Goal: Task Accomplishment & Management: Manage account settings

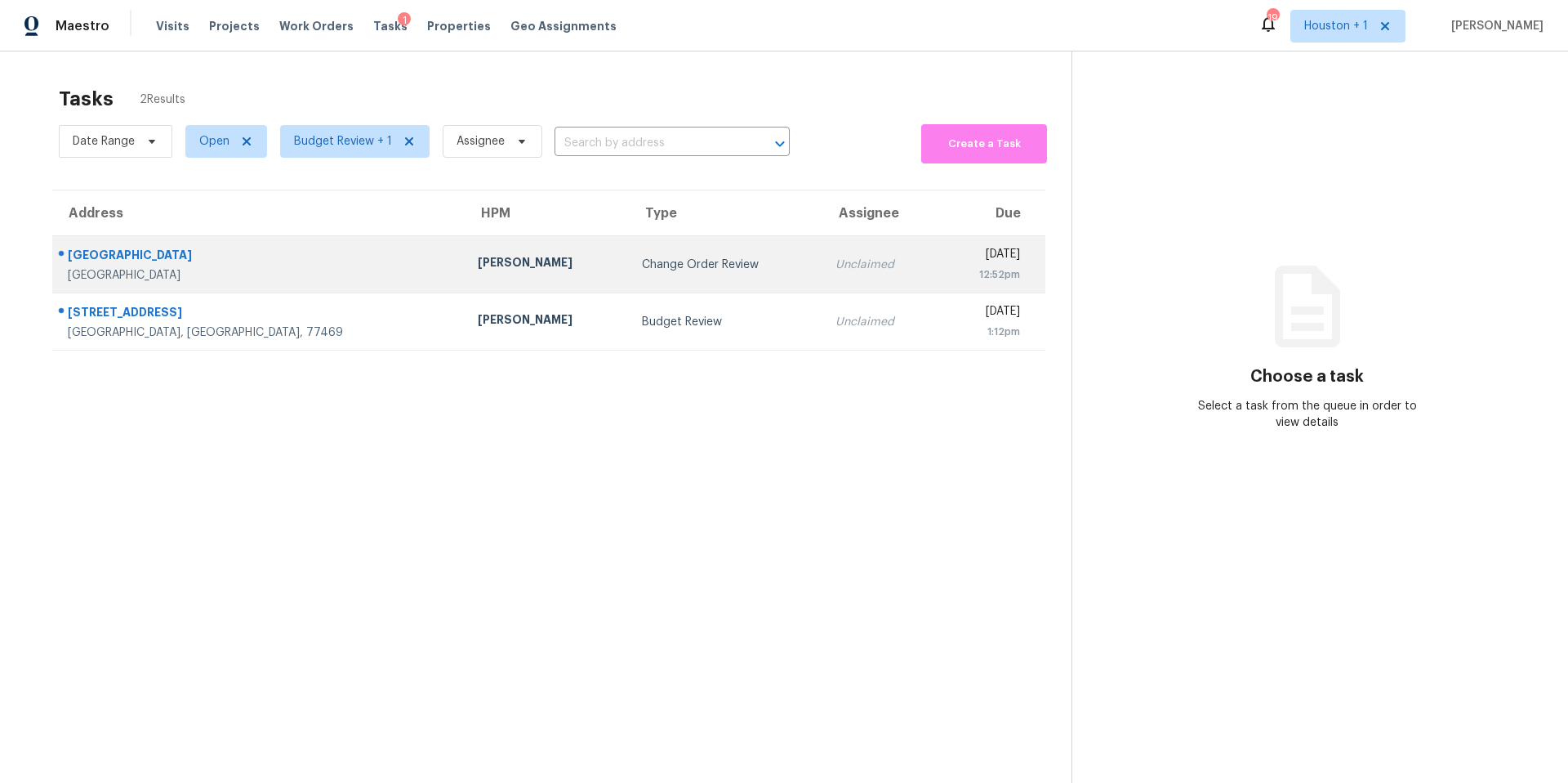
click at [478, 254] on div "[PERSON_NAME]" at bounding box center [546, 264] width 138 height 20
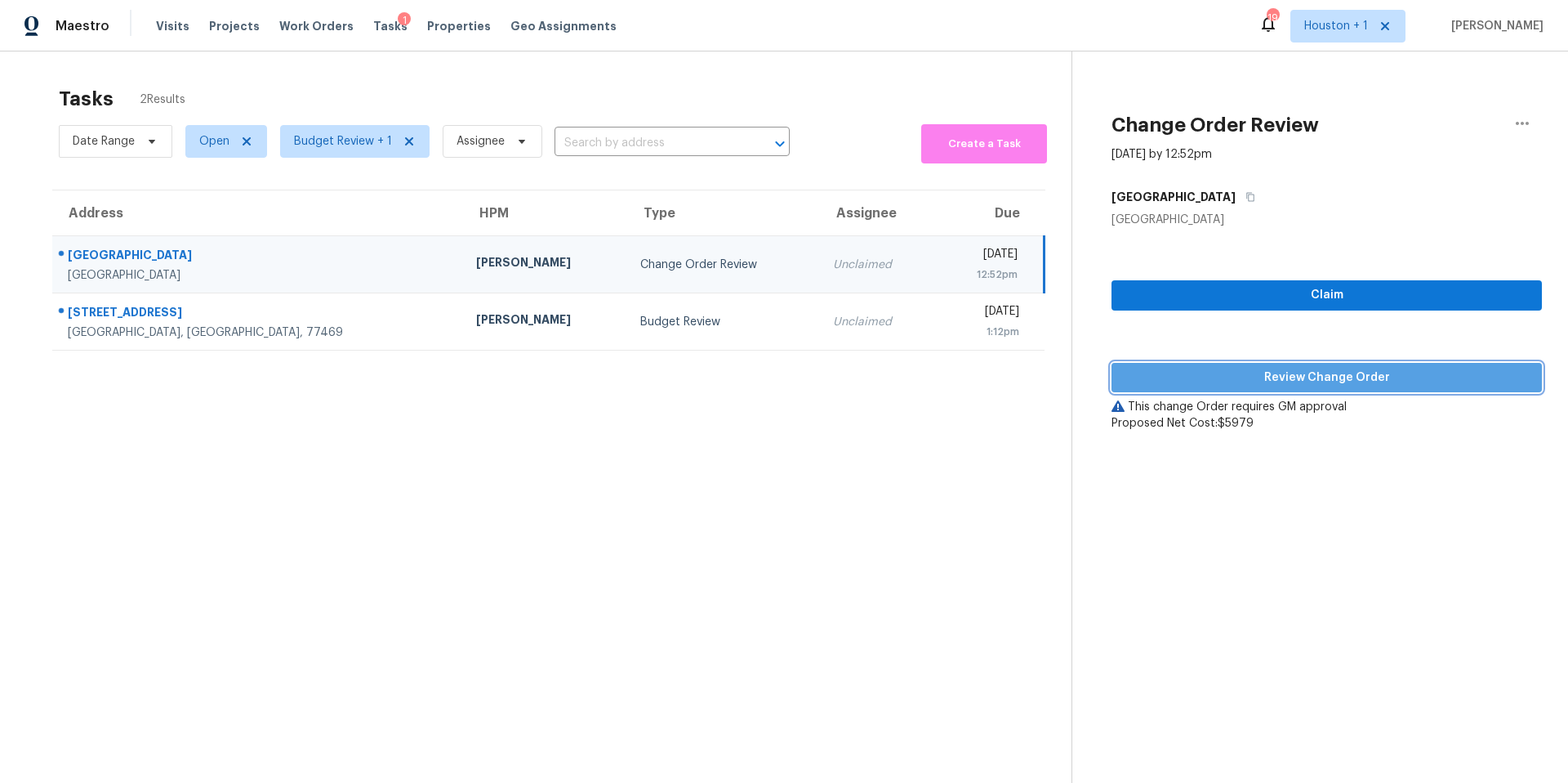
click at [1221, 374] on span "Review Change Order" at bounding box center [1326, 378] width 404 height 20
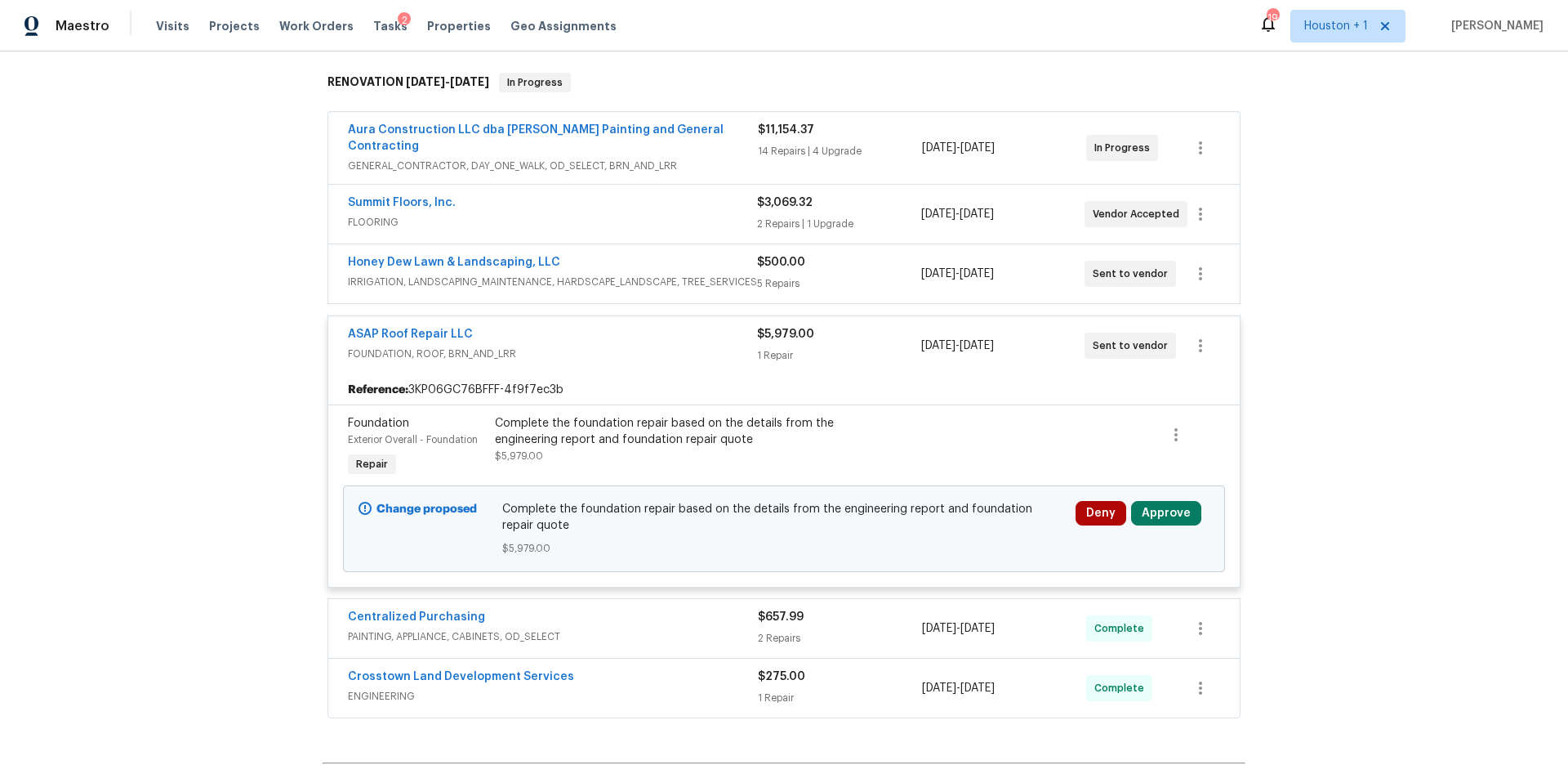
scroll to position [273, 0]
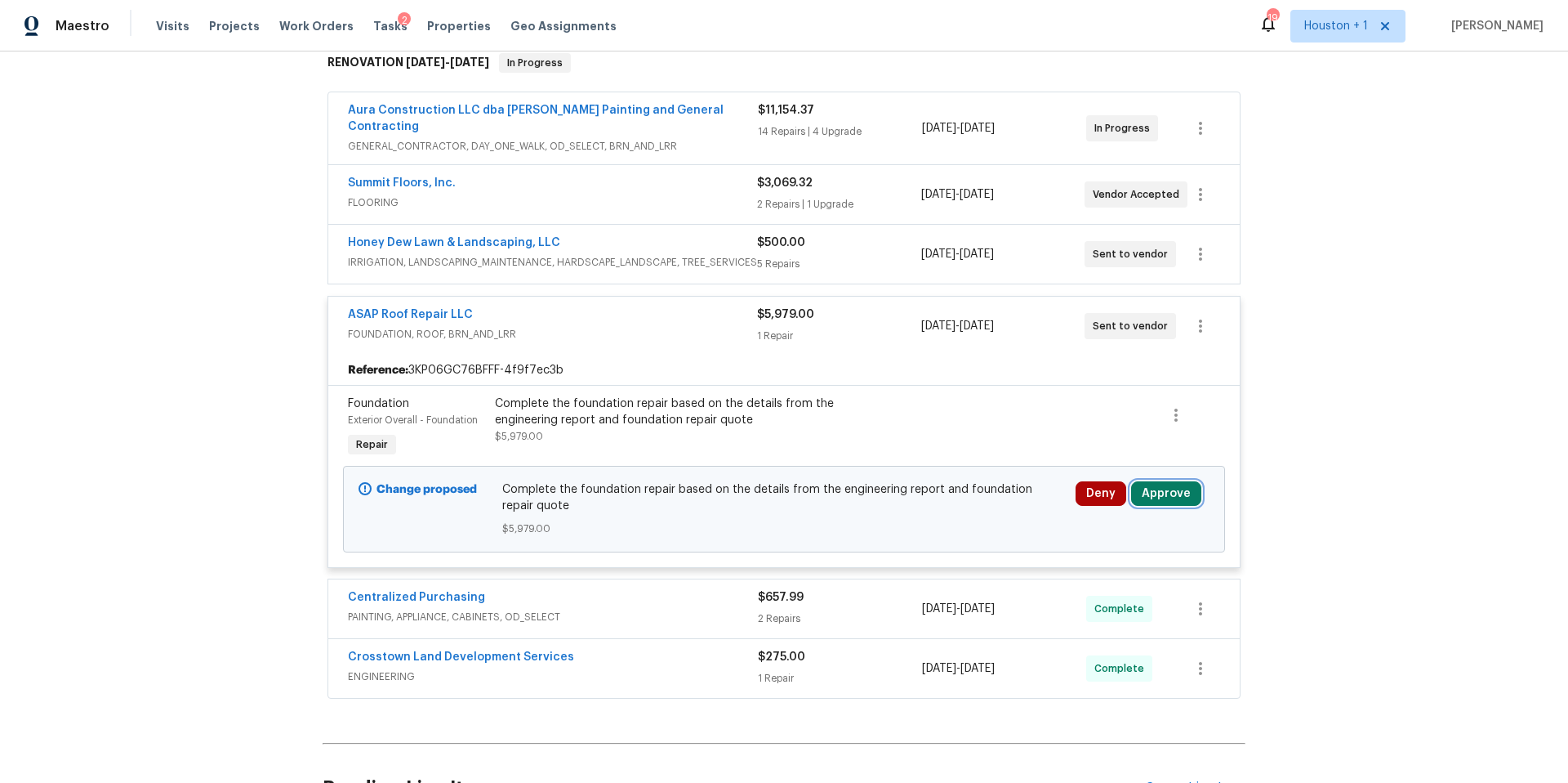
click at [1153, 484] on button "Approve" at bounding box center [1166, 494] width 70 height 25
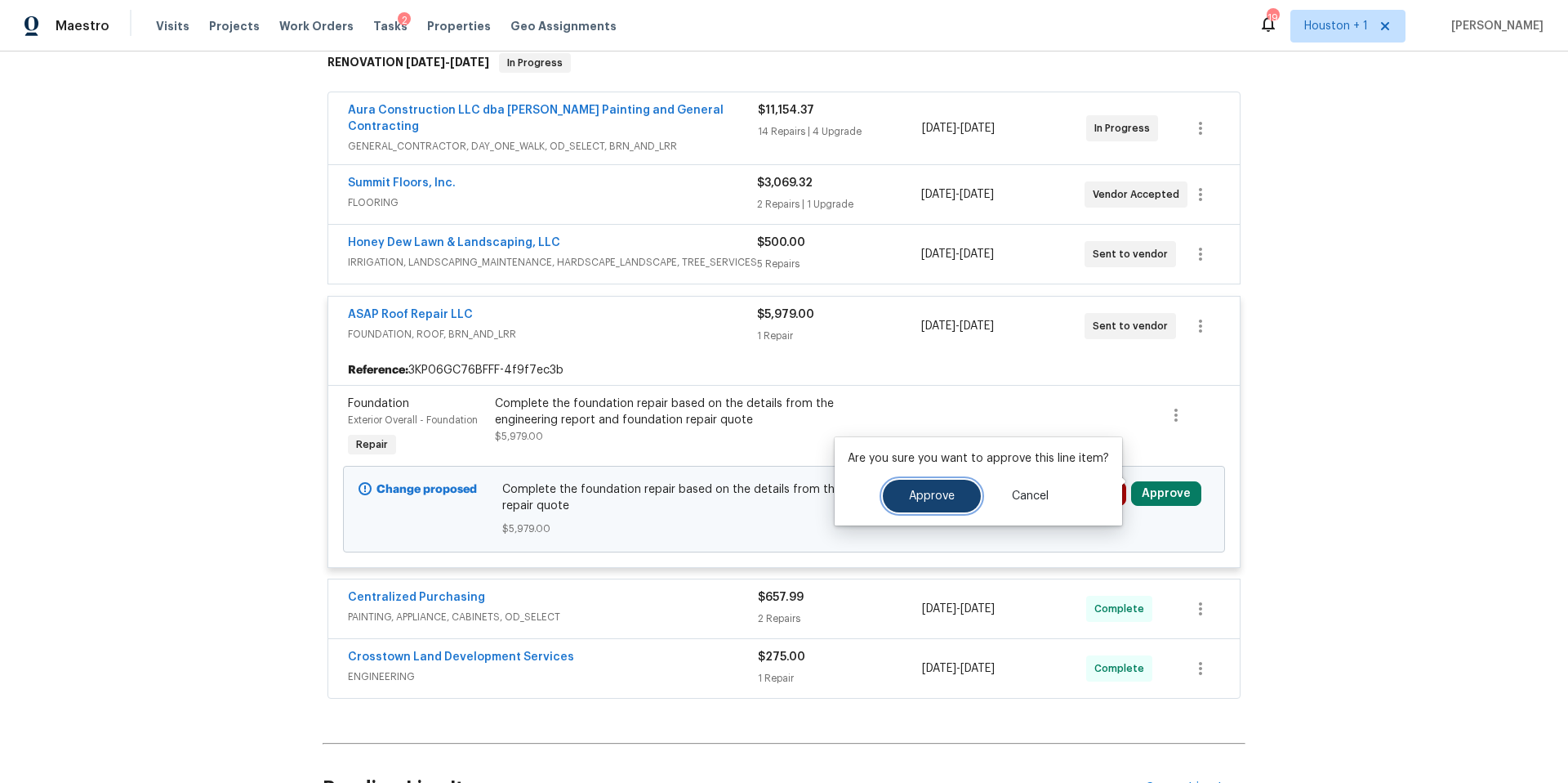
click at [932, 498] on span "Approve" at bounding box center [931, 495] width 45 height 12
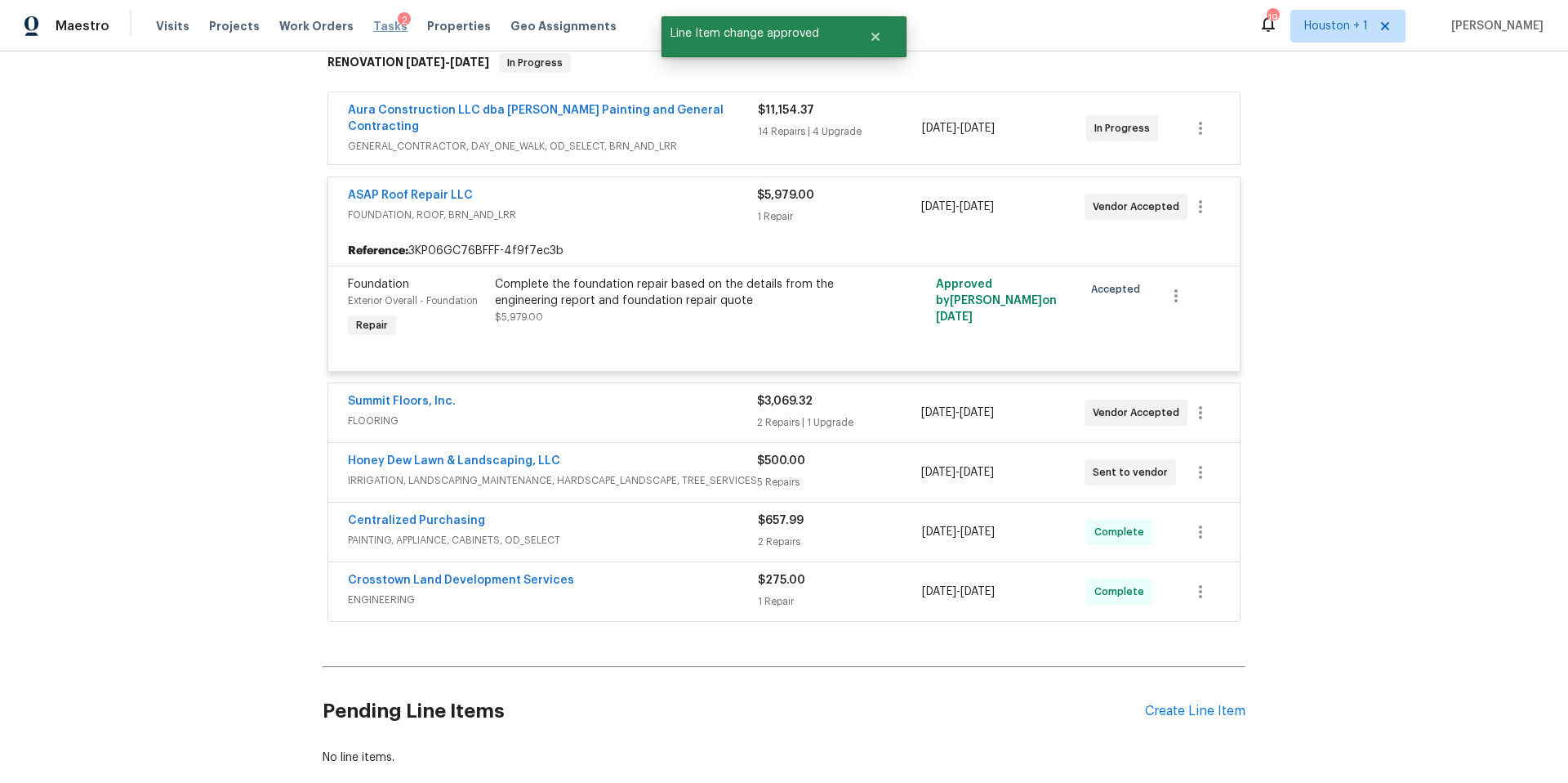
click at [373, 25] on span "Tasks" at bounding box center [390, 26] width 34 height 11
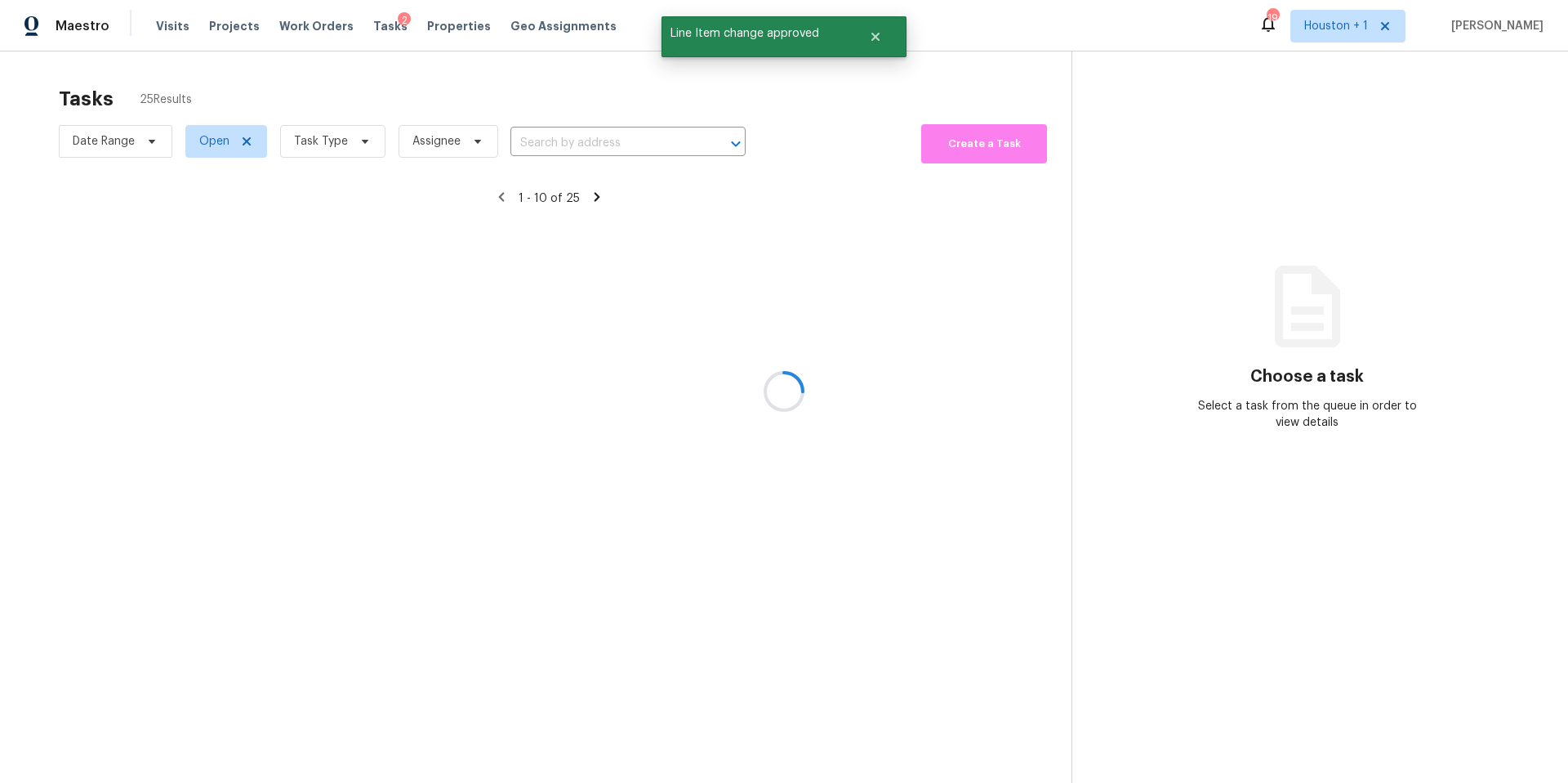
click at [337, 141] on div at bounding box center [784, 391] width 1568 height 783
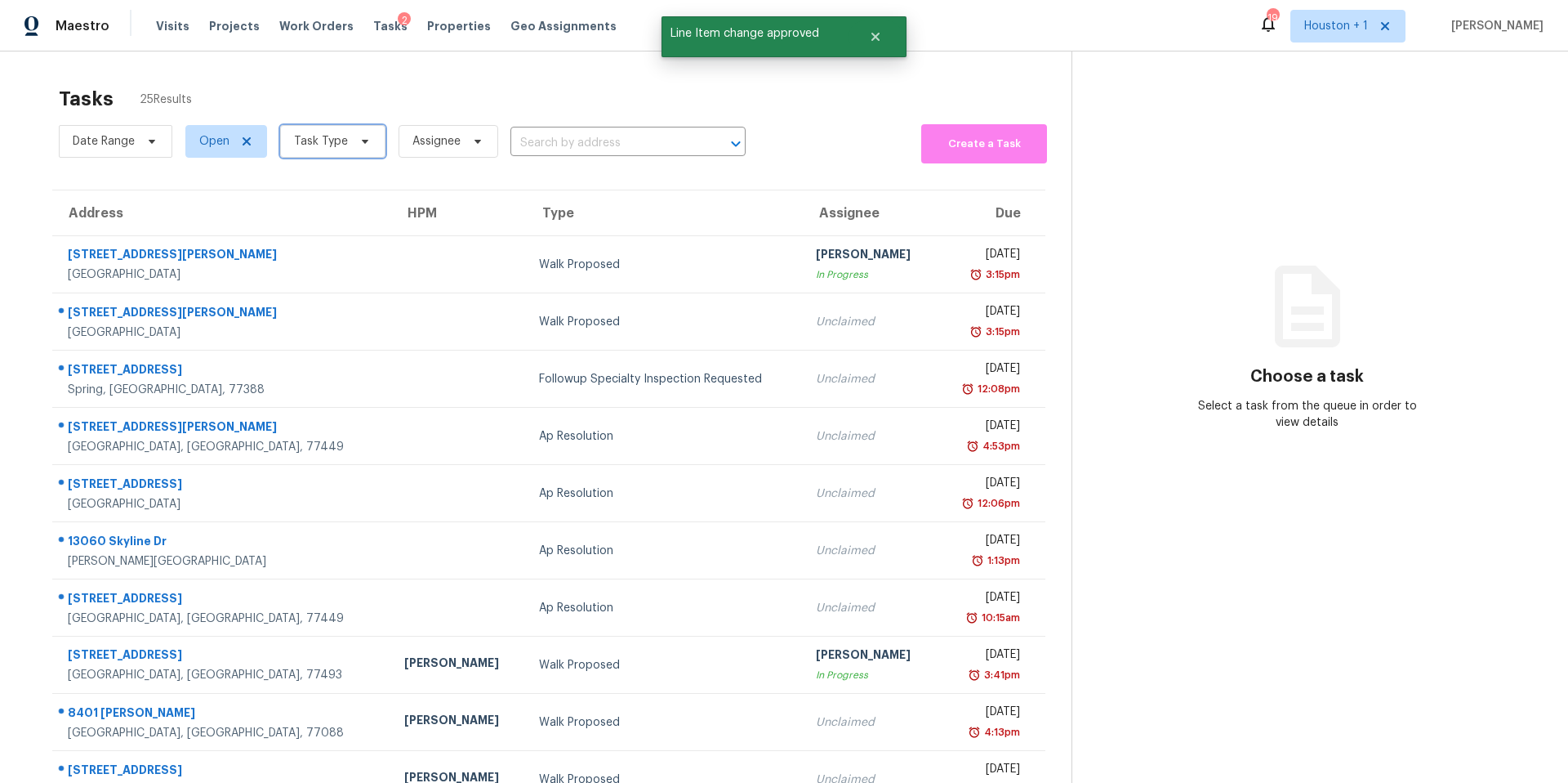
click at [337, 141] on span "Task Type" at bounding box center [321, 141] width 54 height 17
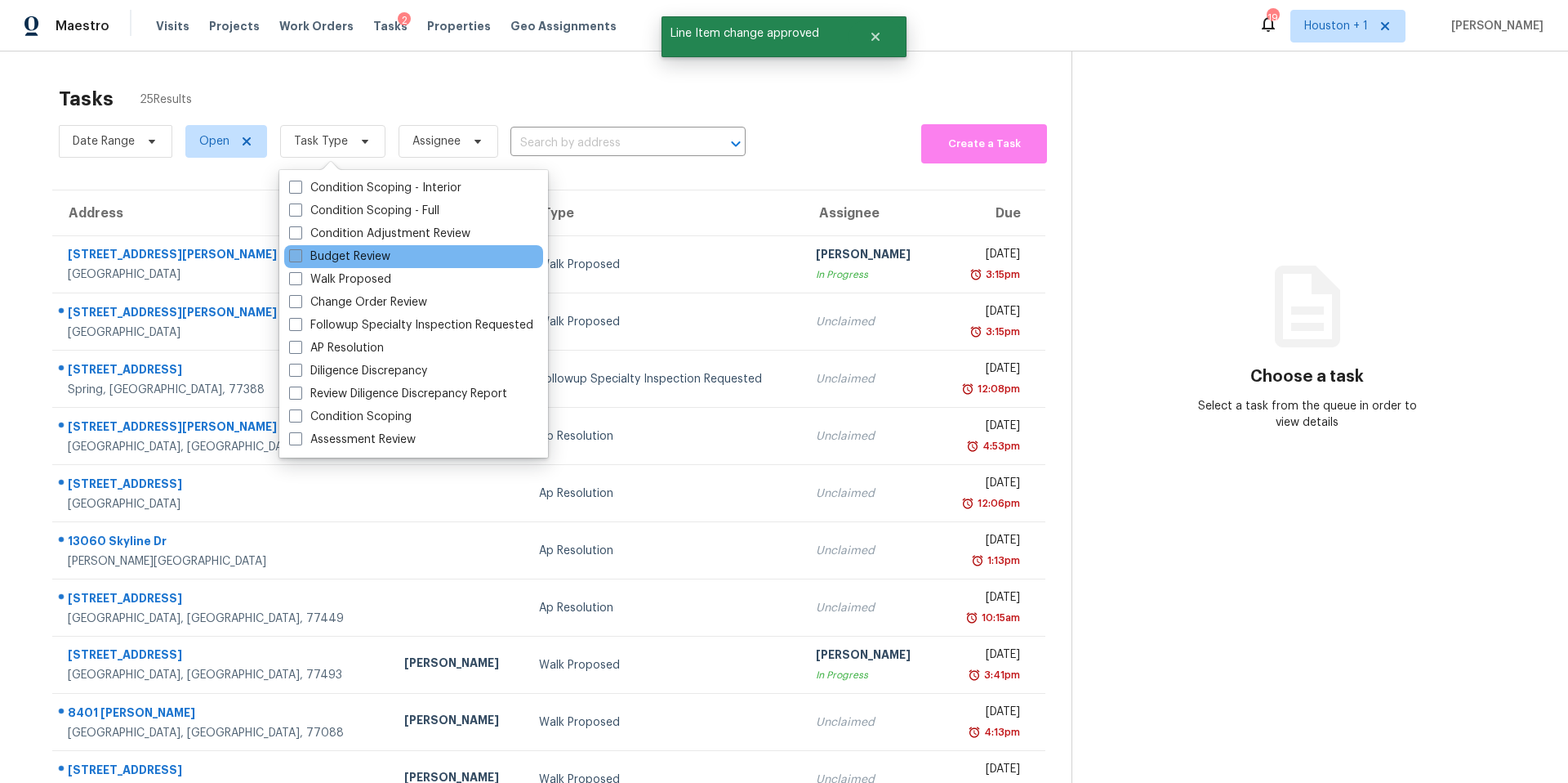
click at [316, 263] on label "Budget Review" at bounding box center [340, 257] width 102 height 17
click at [299, 259] on input "Budget Review" at bounding box center [294, 253] width 10 height 10
checkbox input "true"
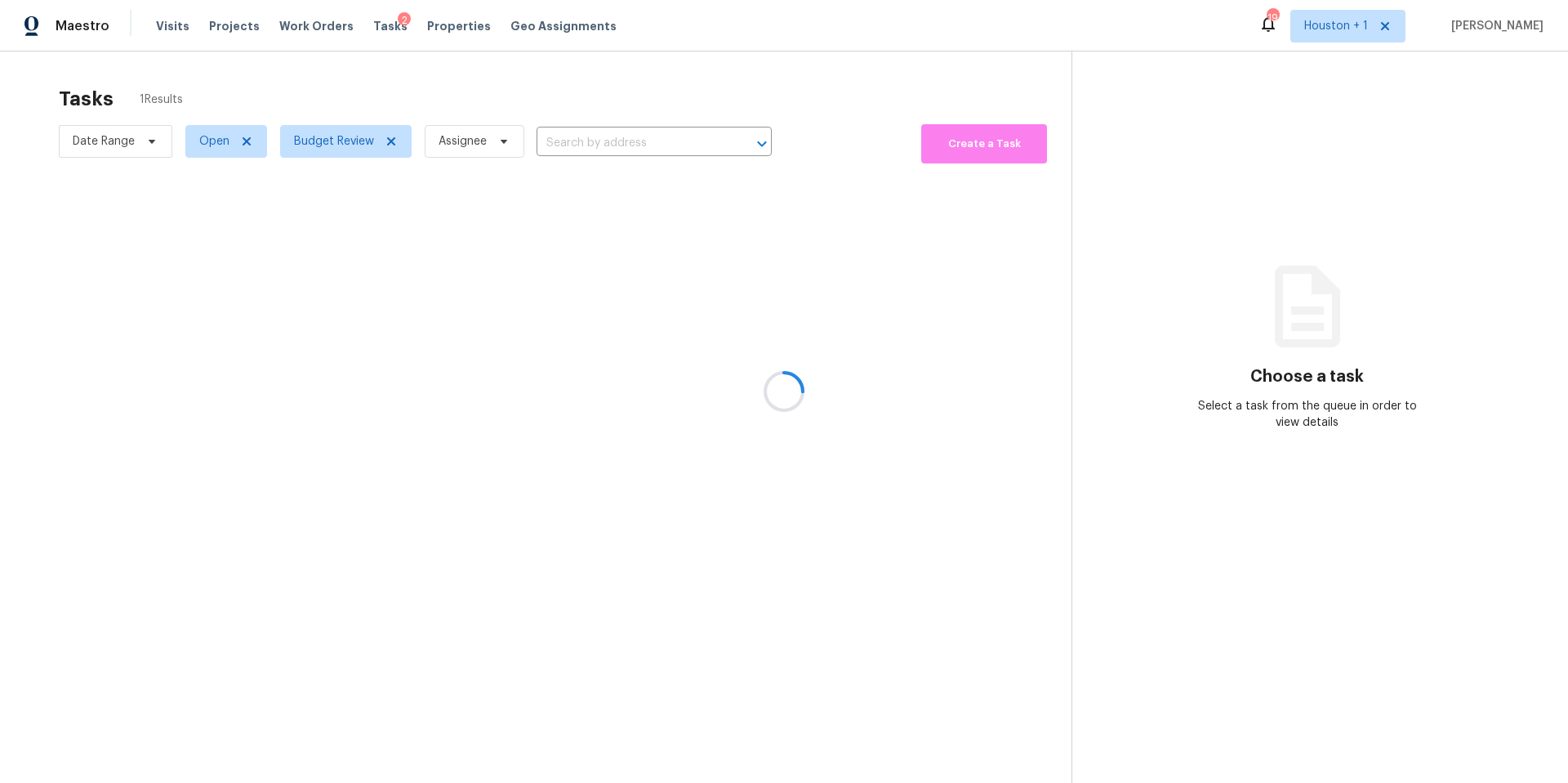
click at [383, 79] on div at bounding box center [784, 391] width 1568 height 783
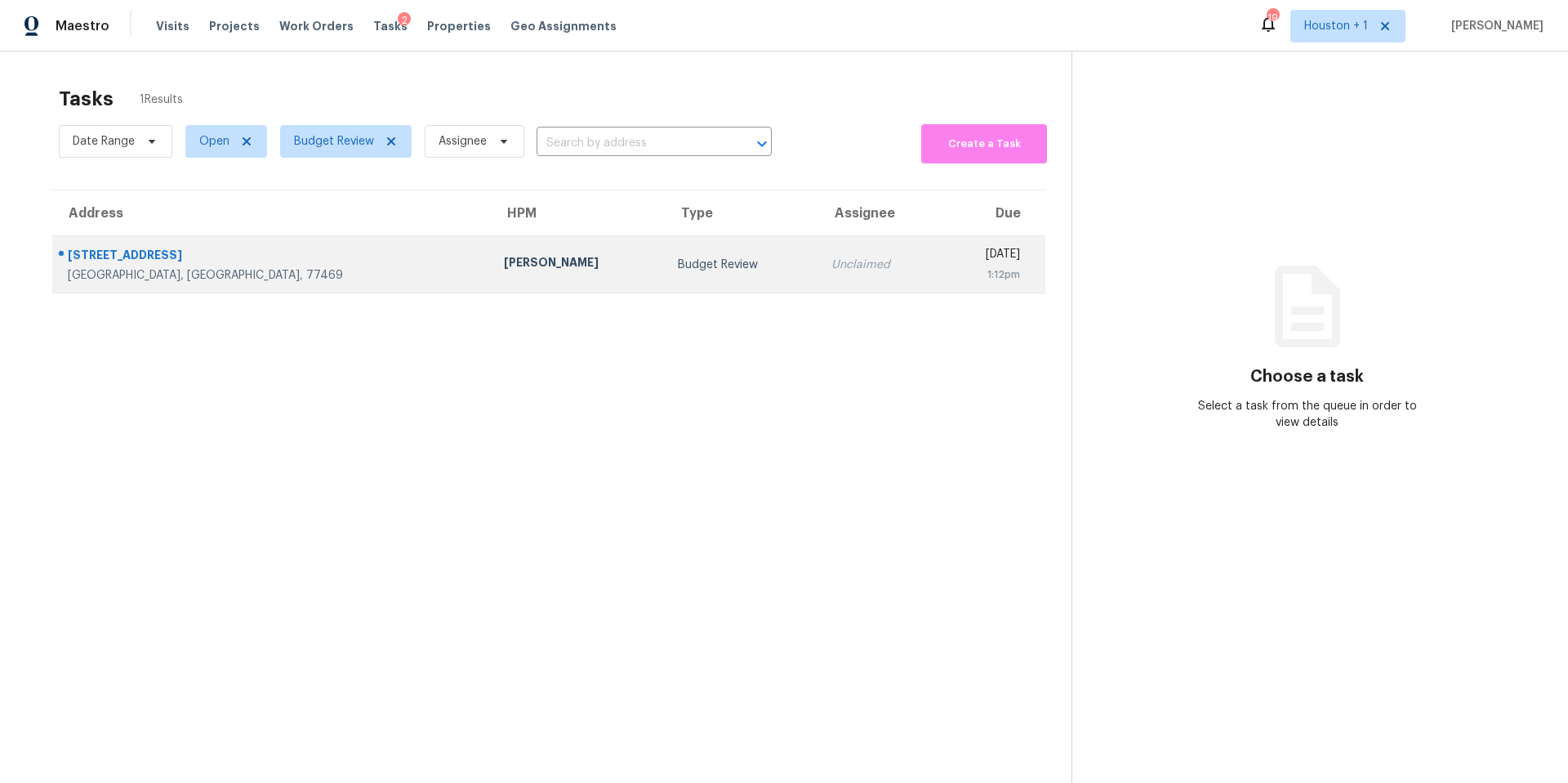
click at [491, 251] on td "Stephen Lacy" at bounding box center [577, 264] width 174 height 57
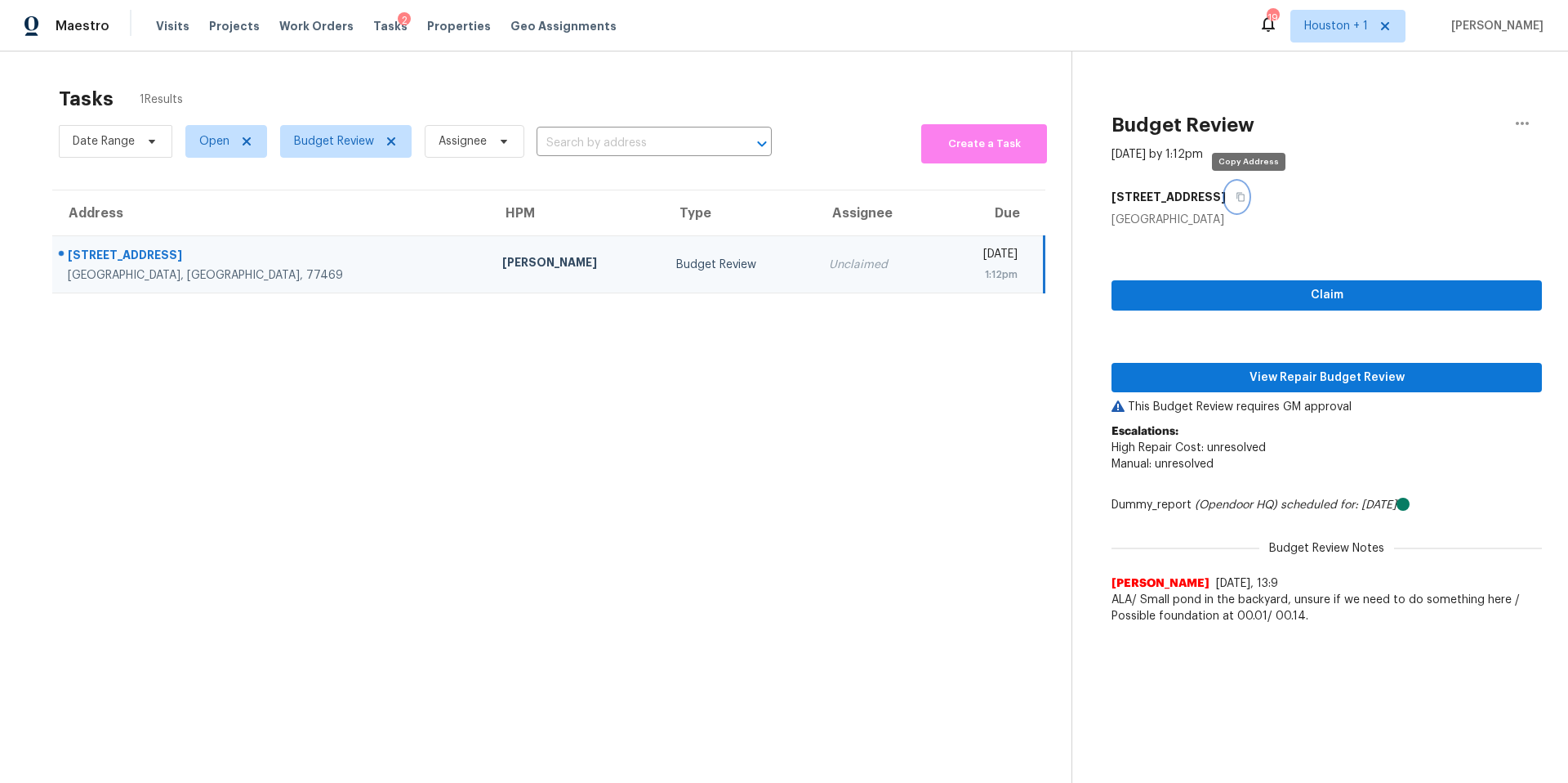
click at [1247, 190] on button "button" at bounding box center [1237, 197] width 22 height 30
click at [1223, 379] on span "View Repair Budget Review" at bounding box center [1326, 378] width 404 height 20
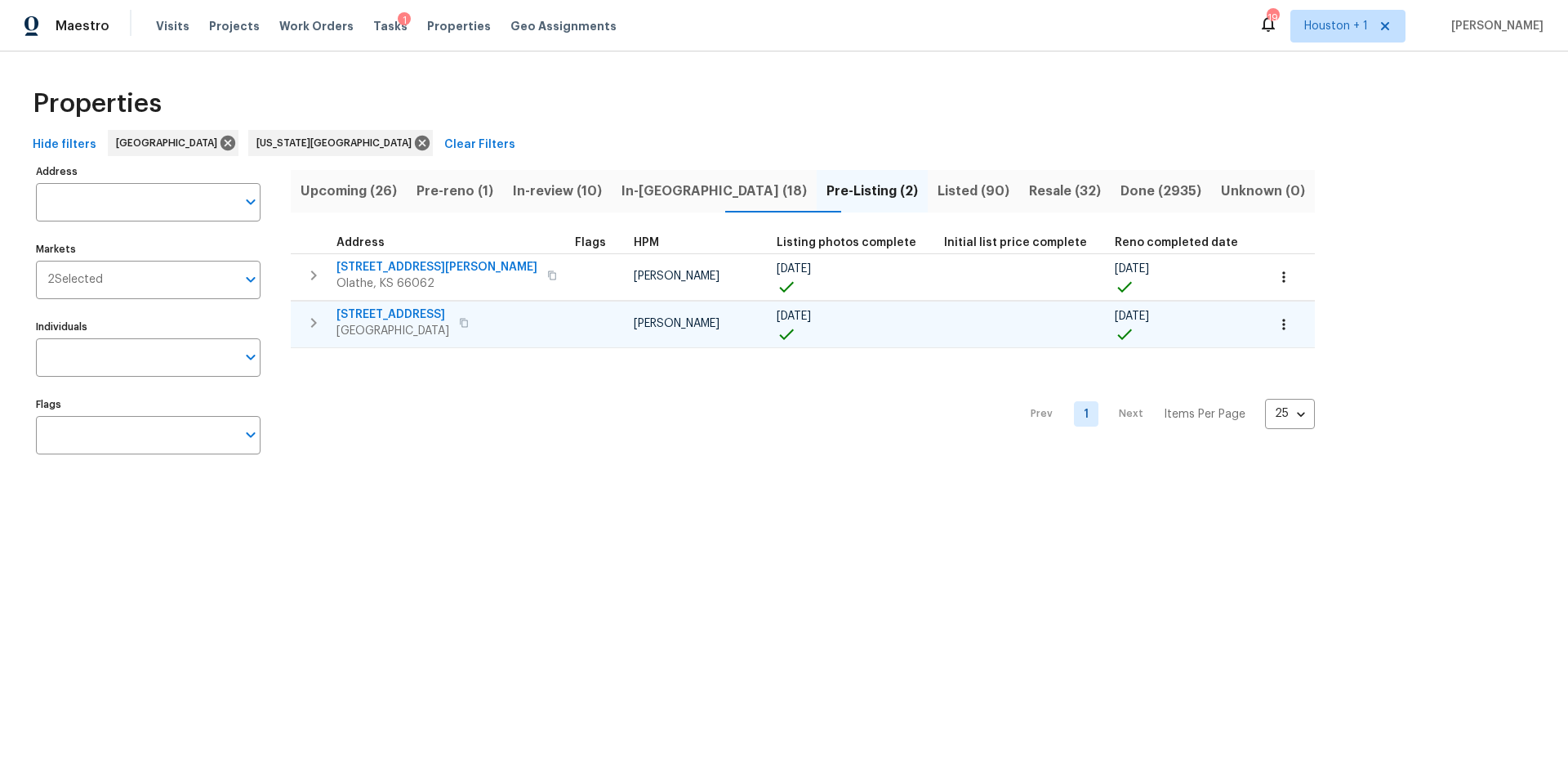
click at [409, 323] on span "Katy, TX 77449" at bounding box center [393, 331] width 113 height 17
click at [453, 34] on div "Visits Projects Work Orders Tasks 1 Properties Geo Assignments" at bounding box center [396, 26] width 480 height 32
click at [453, 27] on span "Properties" at bounding box center [458, 26] width 64 height 17
click at [221, 144] on icon at bounding box center [228, 143] width 15 height 15
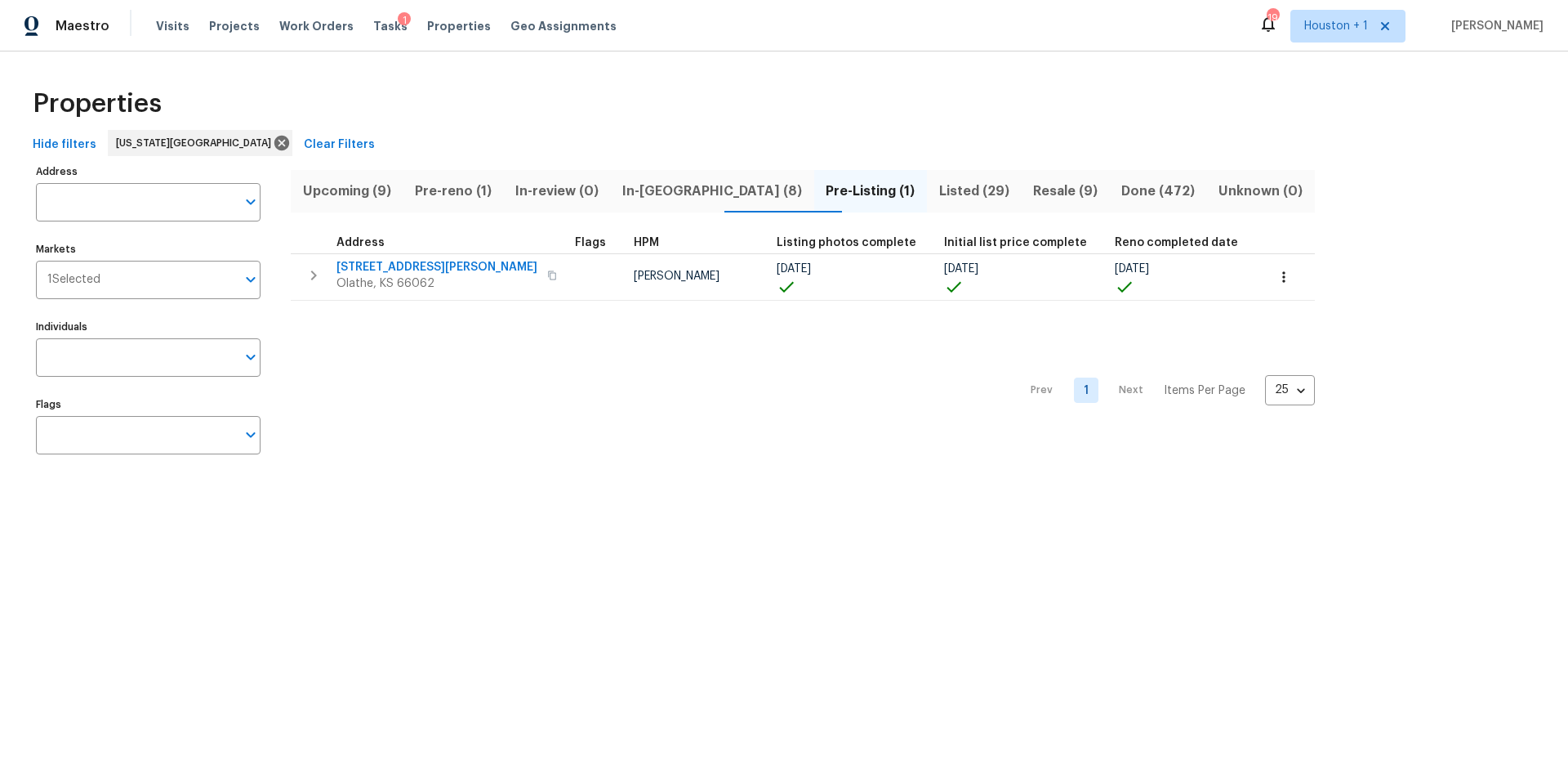
click at [650, 189] on span "In-reno (8)" at bounding box center [712, 190] width 184 height 23
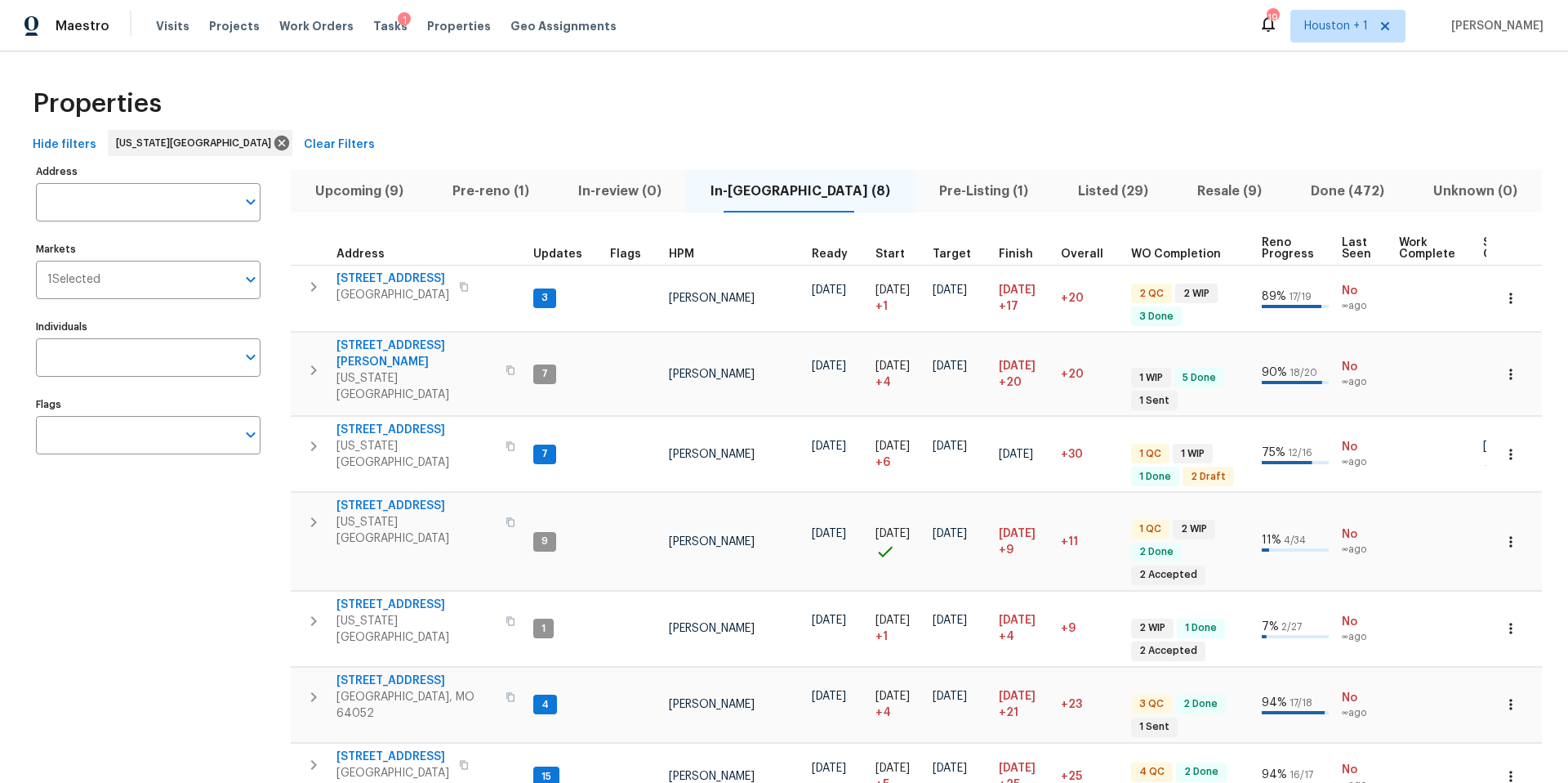
click at [924, 191] on span "Pre-Listing (1)" at bounding box center [983, 190] width 118 height 23
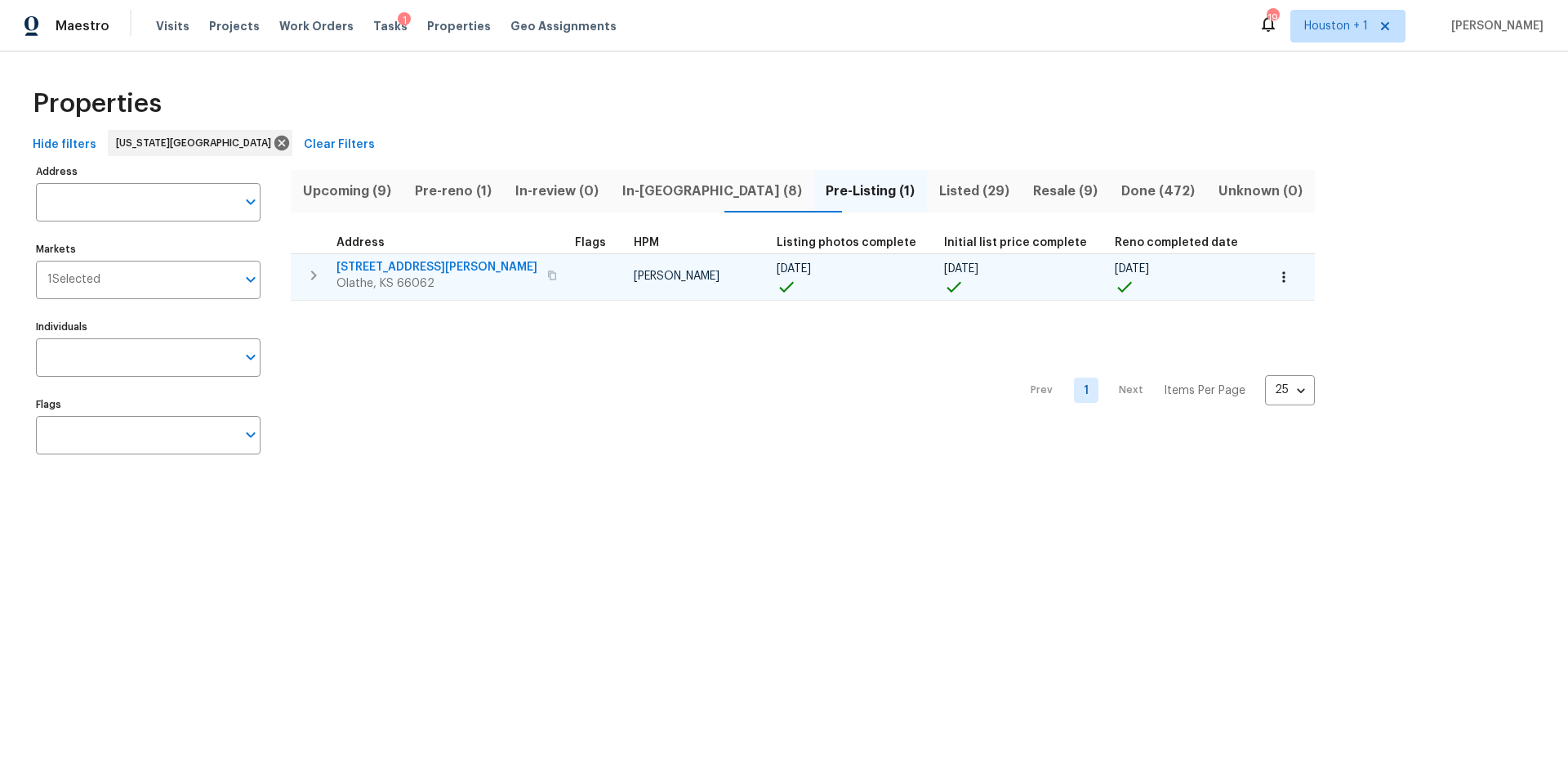
click at [397, 268] on span "12534 S Alcan Cir" at bounding box center [436, 267] width 201 height 17
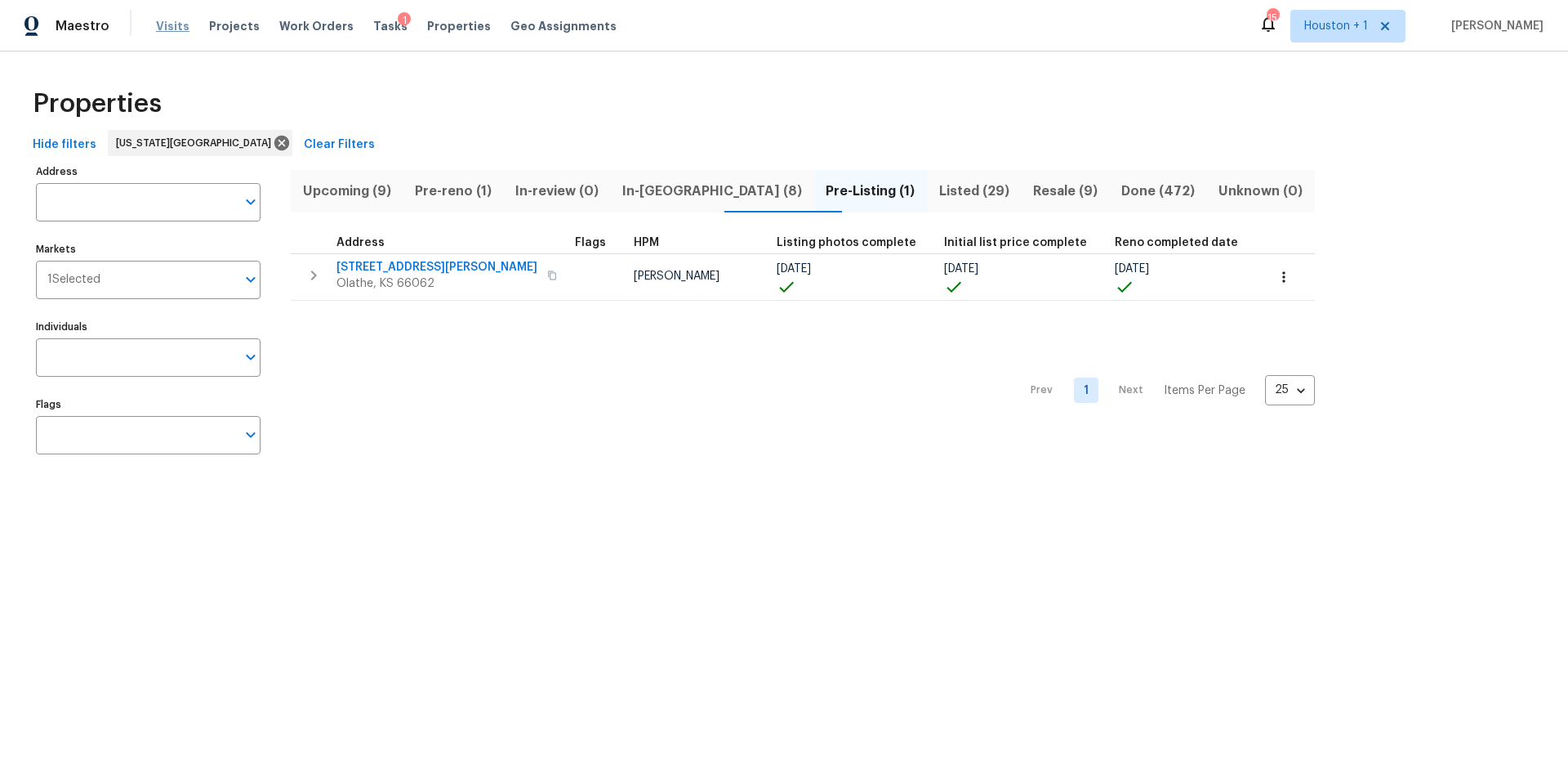
click at [158, 28] on span "Visits" at bounding box center [173, 26] width 33 height 17
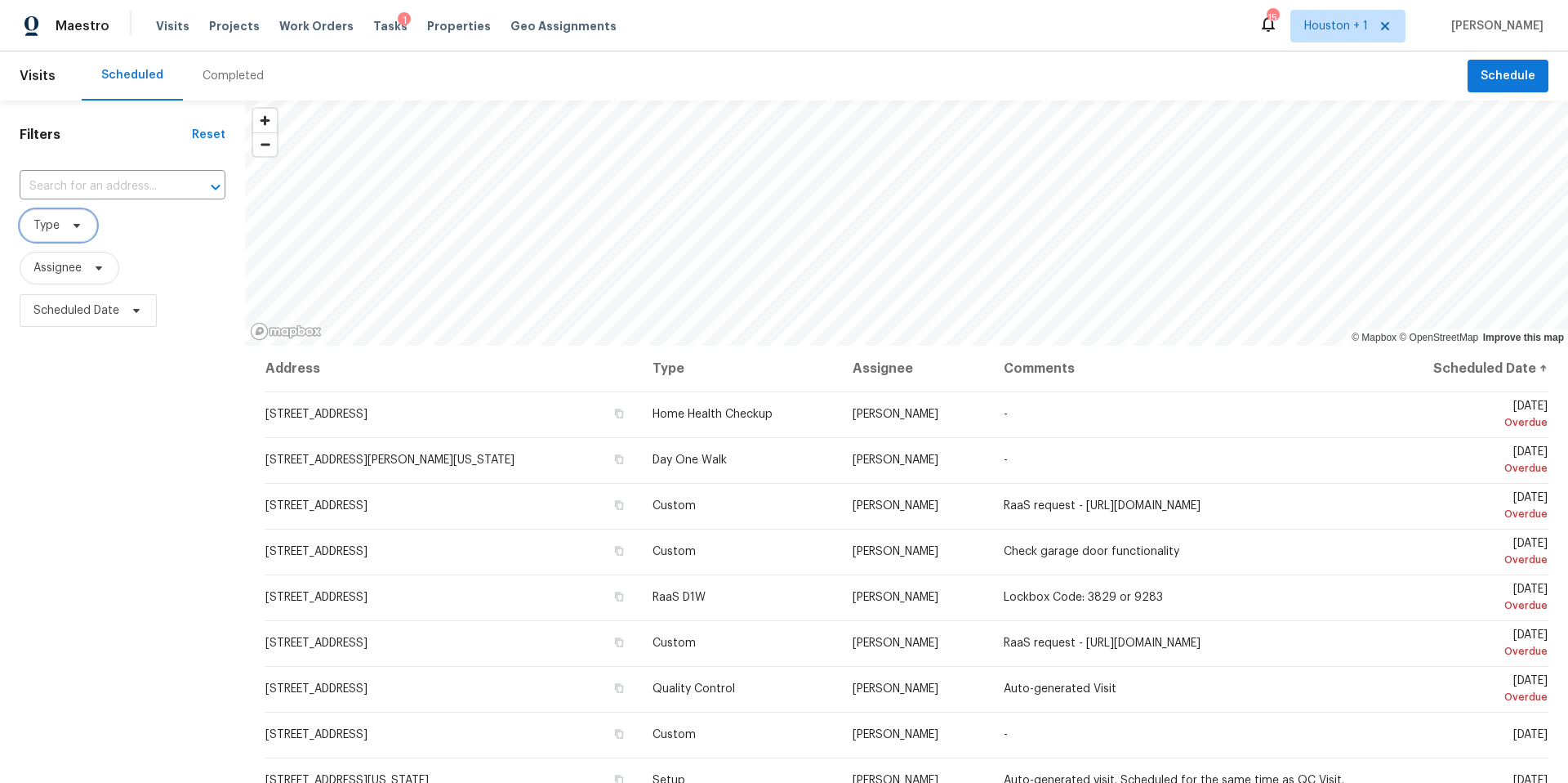
click at [62, 226] on span "Type" at bounding box center [58, 225] width 78 height 32
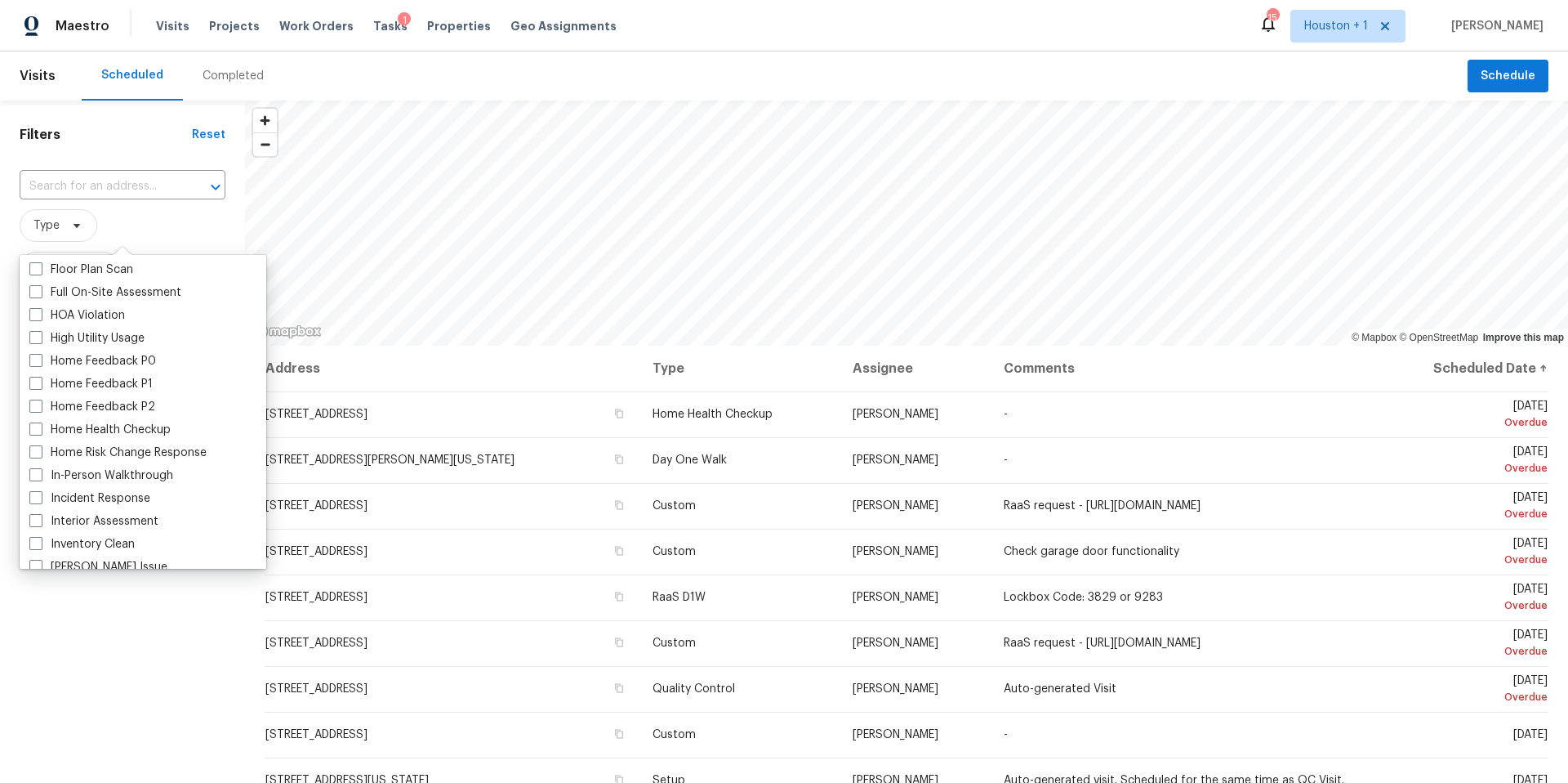
scroll to position [436, 0]
click at [57, 474] on label "In-Person Walkthrough" at bounding box center [102, 474] width 144 height 17
click at [40, 474] on input "In-Person Walkthrough" at bounding box center [34, 471] width 10 height 10
checkbox input "true"
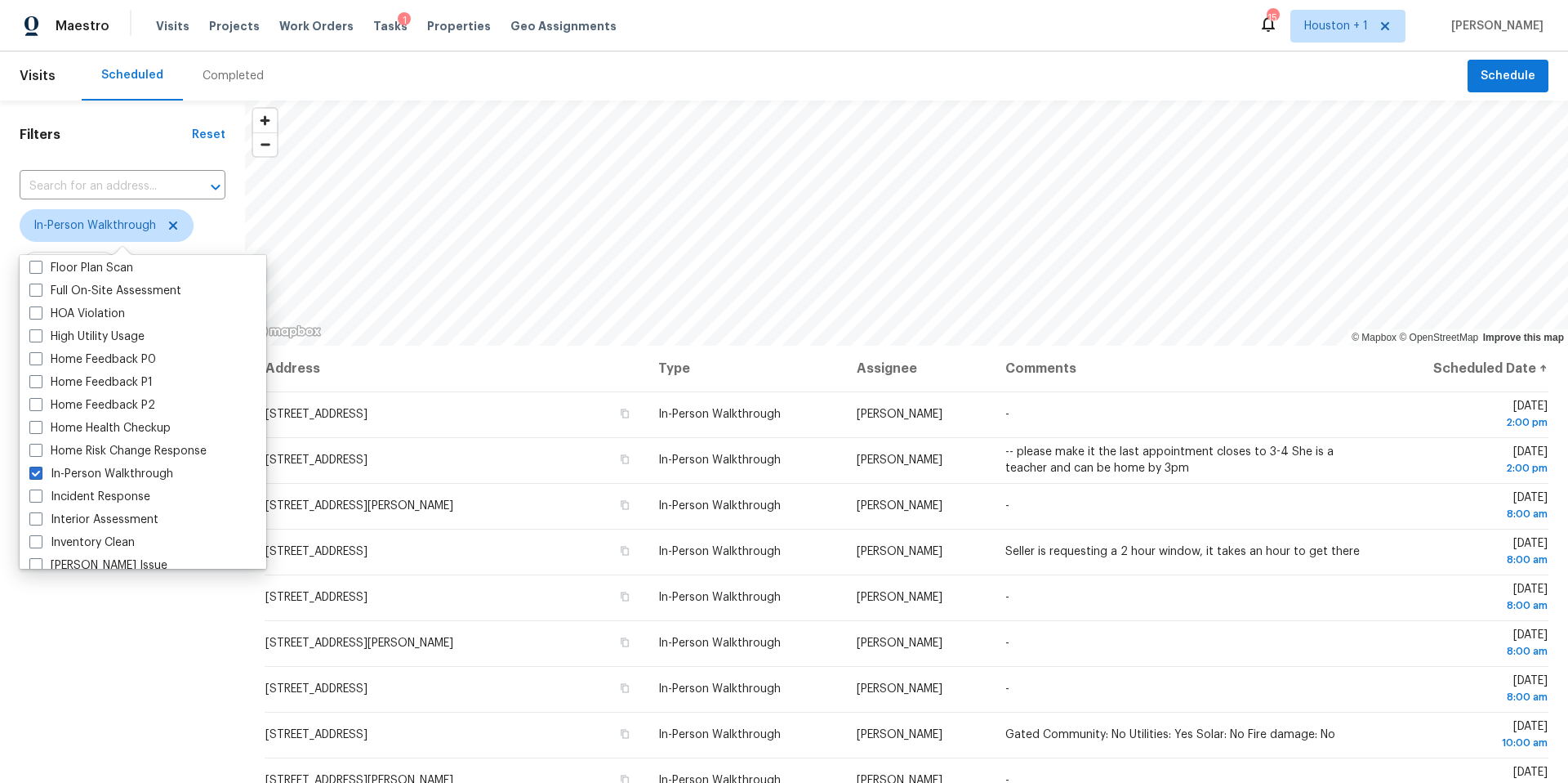
click at [95, 658] on div "Filters Reset ​ In-Person Walkthrough Assignee Scheduled Date" at bounding box center [122, 536] width 245 height 871
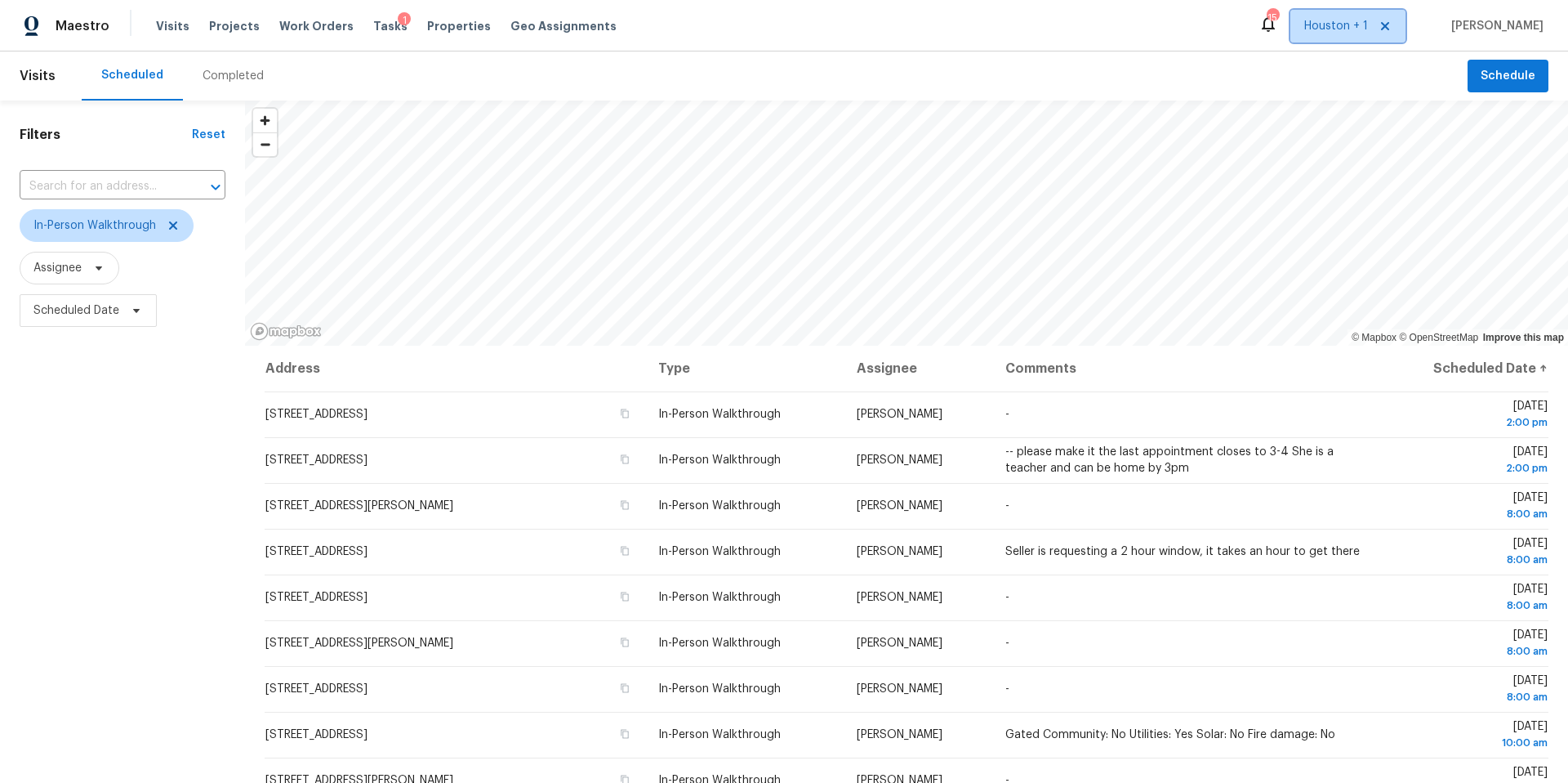
click at [1347, 31] on span "Houston + 1" at bounding box center [1335, 26] width 64 height 17
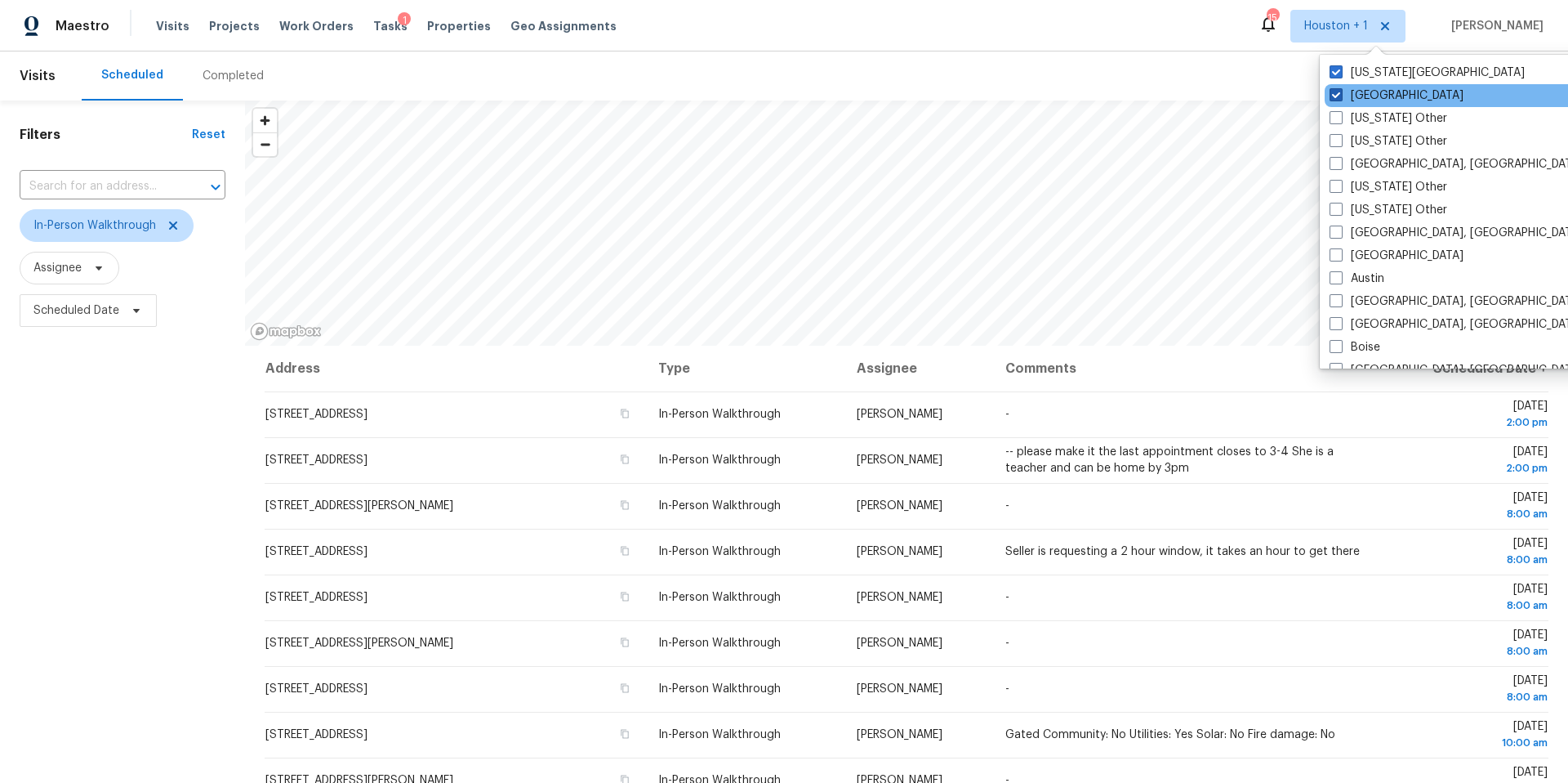
click at [1344, 94] on label "Houston" at bounding box center [1396, 96] width 134 height 17
click at [1340, 94] on input "Houston" at bounding box center [1334, 92] width 10 height 10
checkbox input "false"
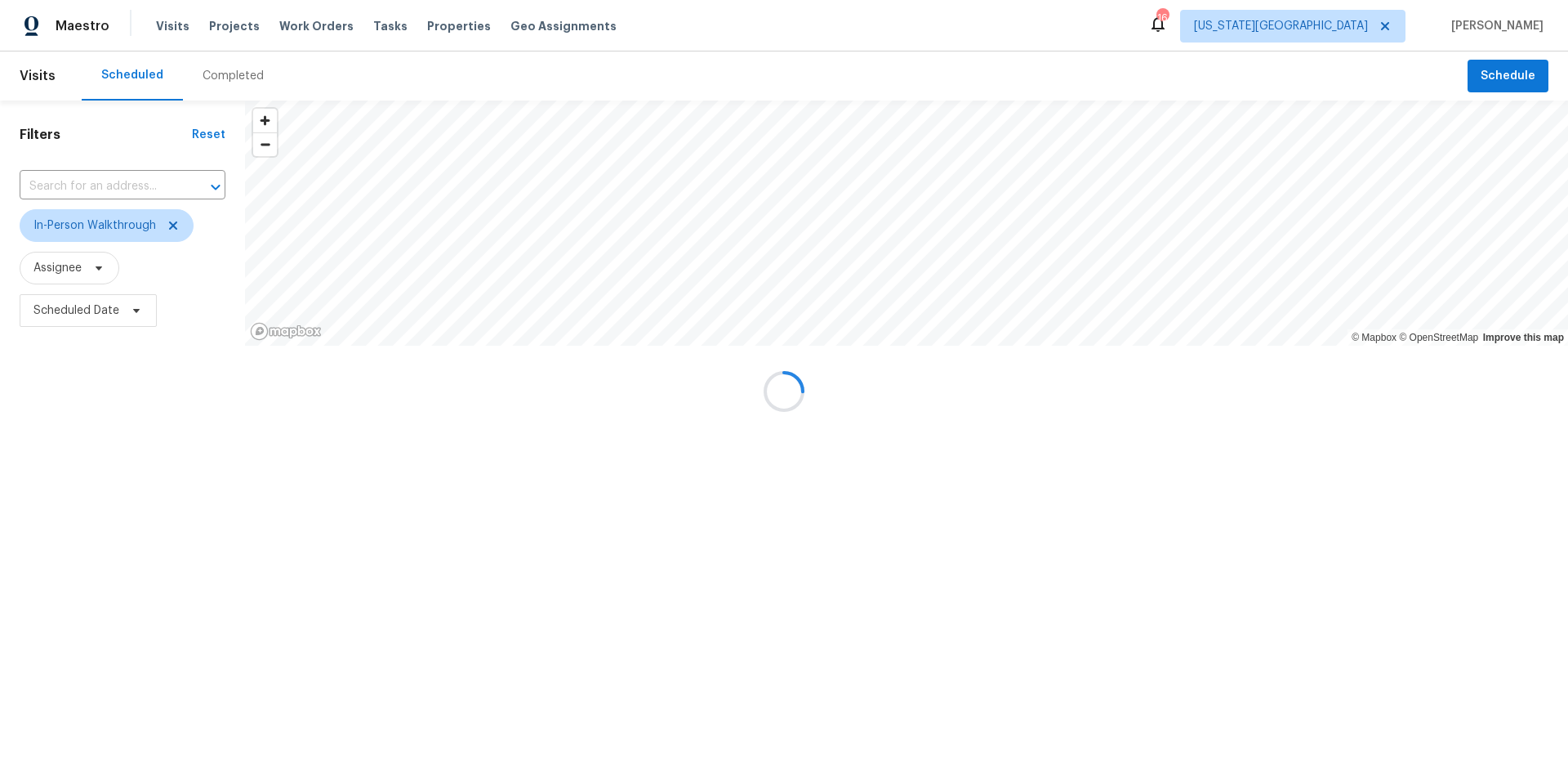
click at [1051, 45] on div at bounding box center [784, 391] width 1568 height 783
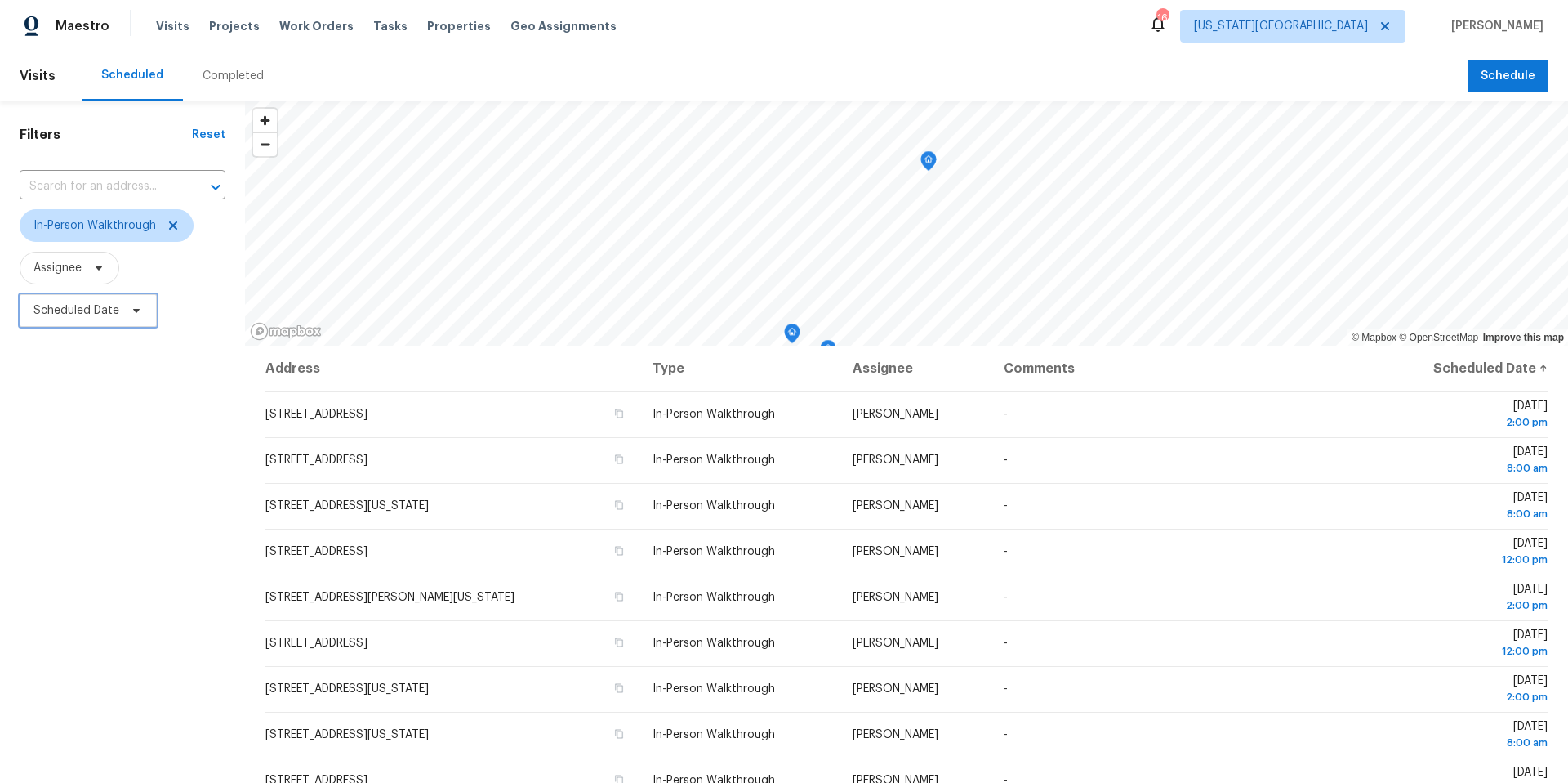
click at [123, 312] on span "Scheduled Date" at bounding box center [88, 310] width 137 height 32
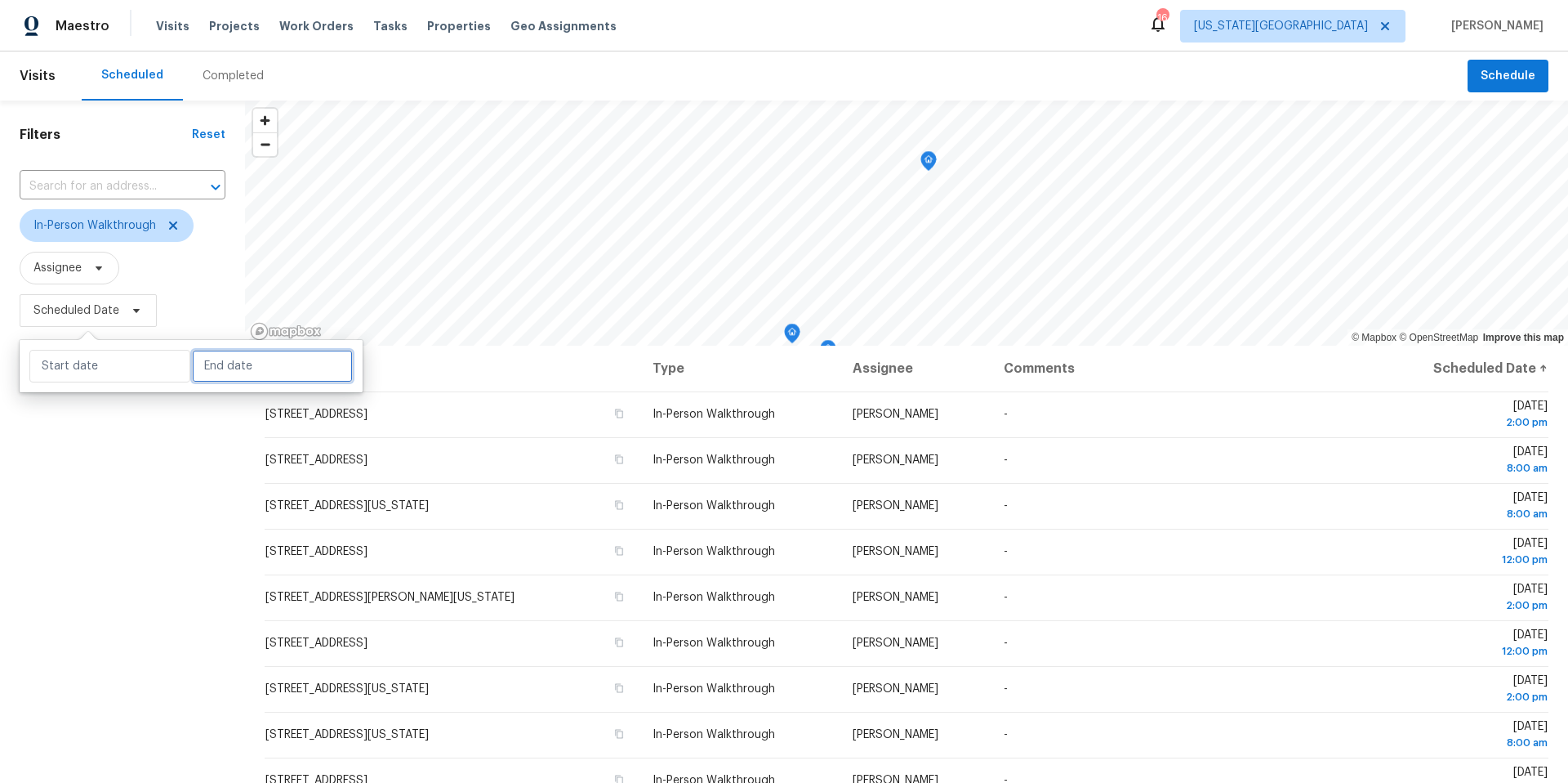
select select "9"
select select "2025"
select select "10"
select select "2025"
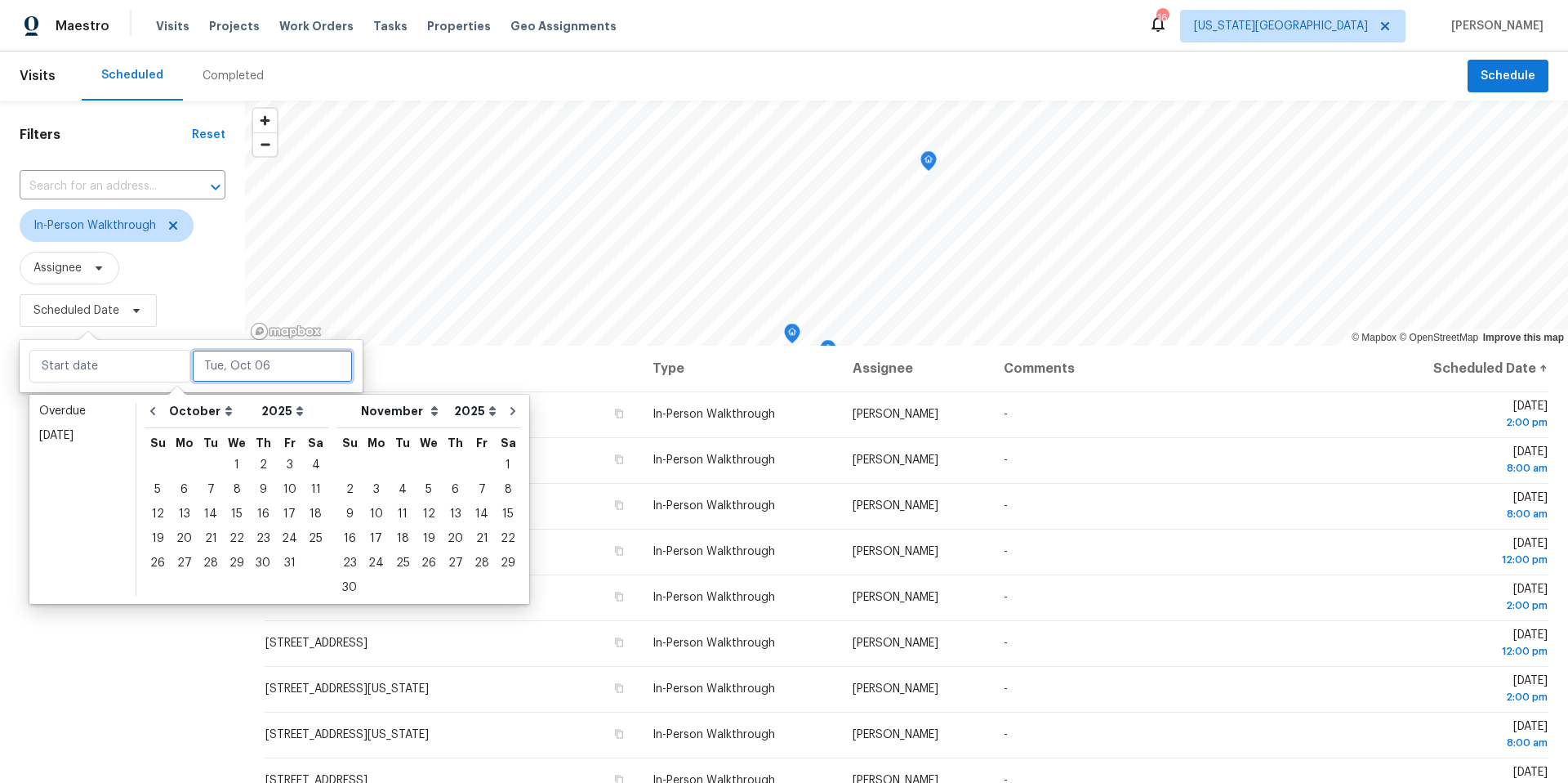
click at [230, 371] on input "text" at bounding box center [273, 365] width 161 height 32
click at [205, 483] on div "7" at bounding box center [211, 489] width 26 height 23
type input "Tue, Oct 07"
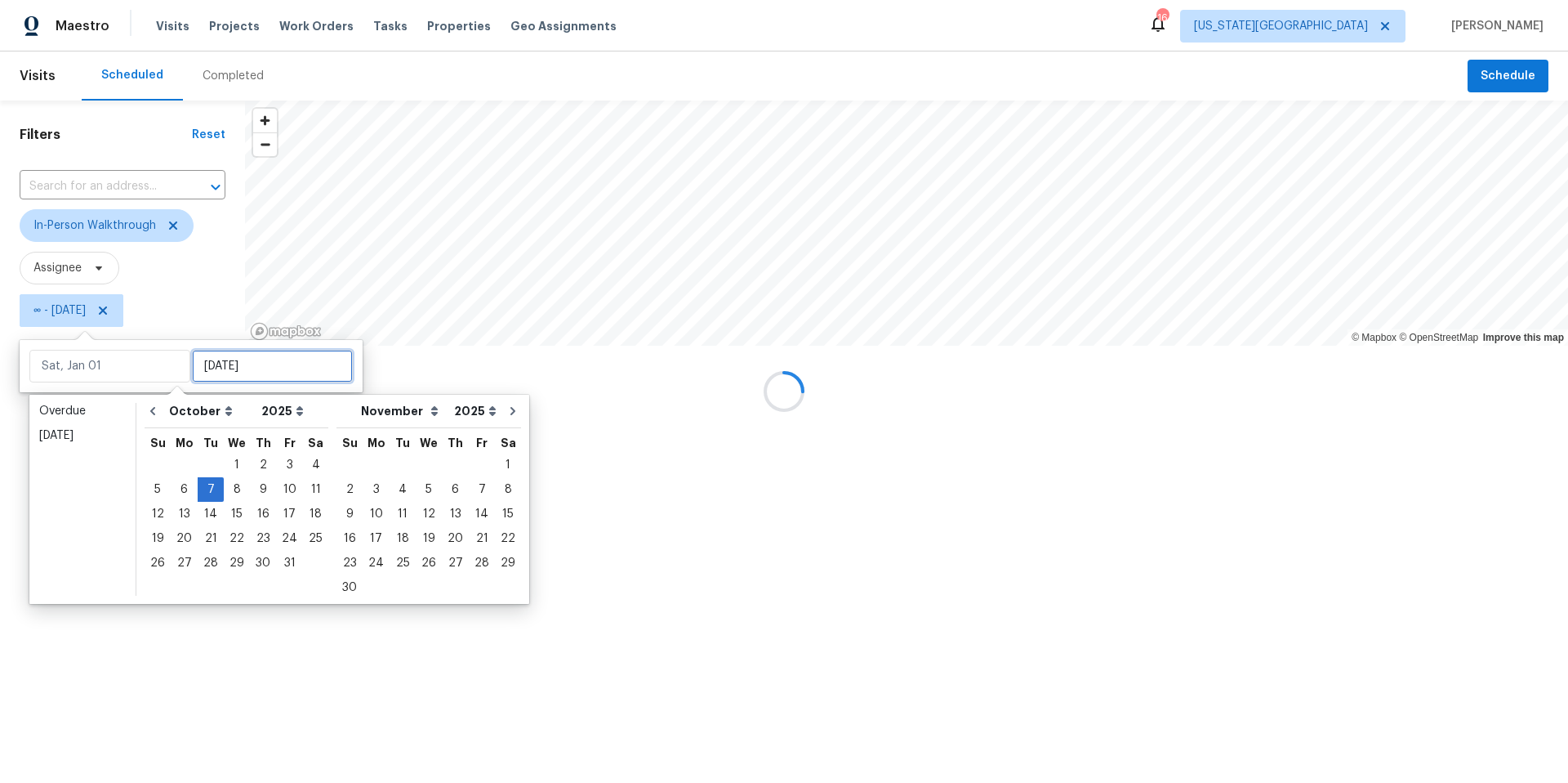
type input "Tue, Oct 07"
type input "Mon, Oct 20"
type input "Tue, Oct 07"
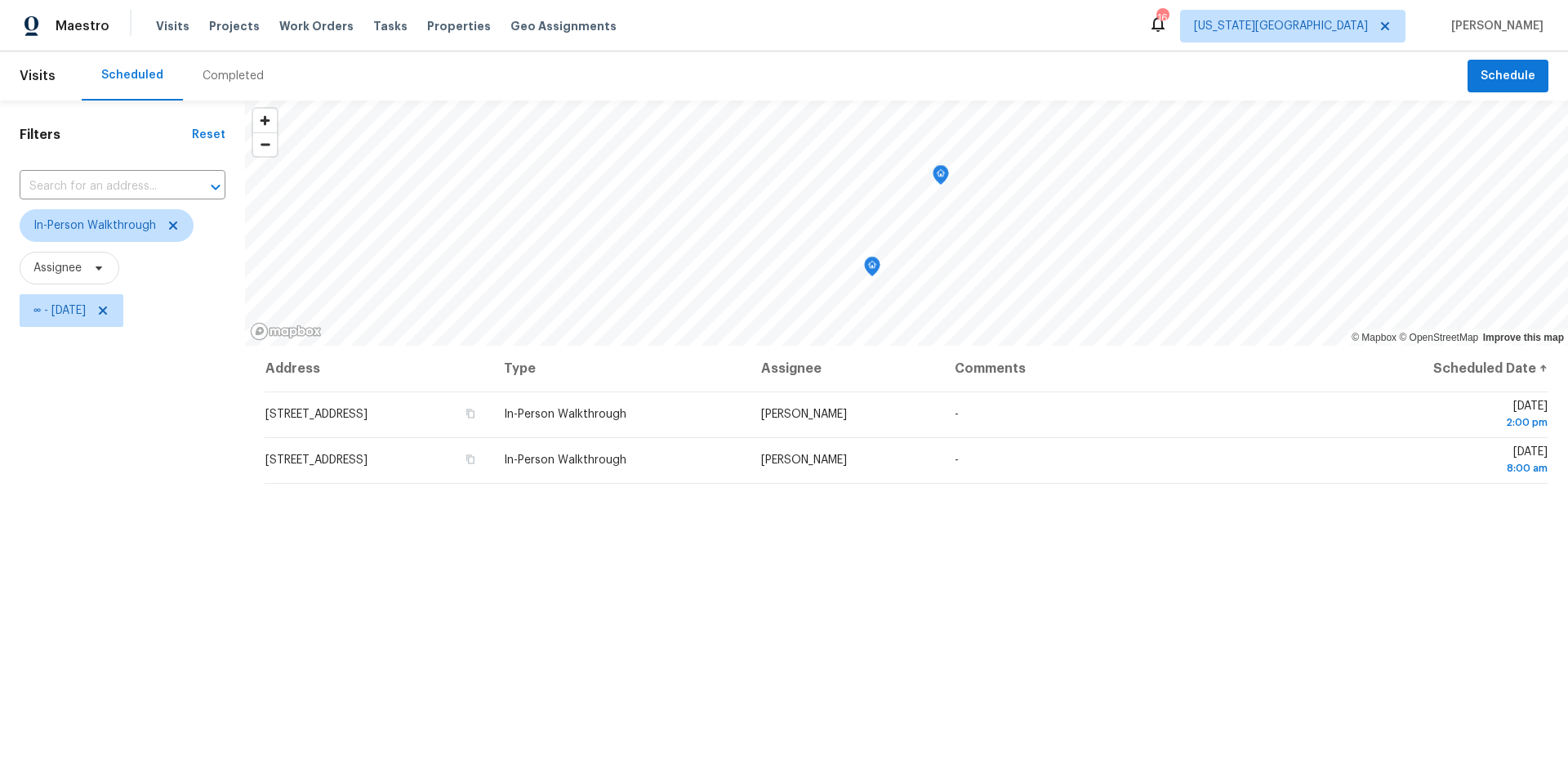
click at [149, 651] on div "Filters Reset ​ In-Person Walkthrough Assignee ∞ - Tue, Oct 07" at bounding box center [122, 536] width 245 height 871
click at [84, 311] on span "∞ - Tue, Oct 07" at bounding box center [59, 311] width 53 height 17
click at [95, 377] on input "text" at bounding box center [110, 365] width 161 height 32
select select "8"
select select "2025"
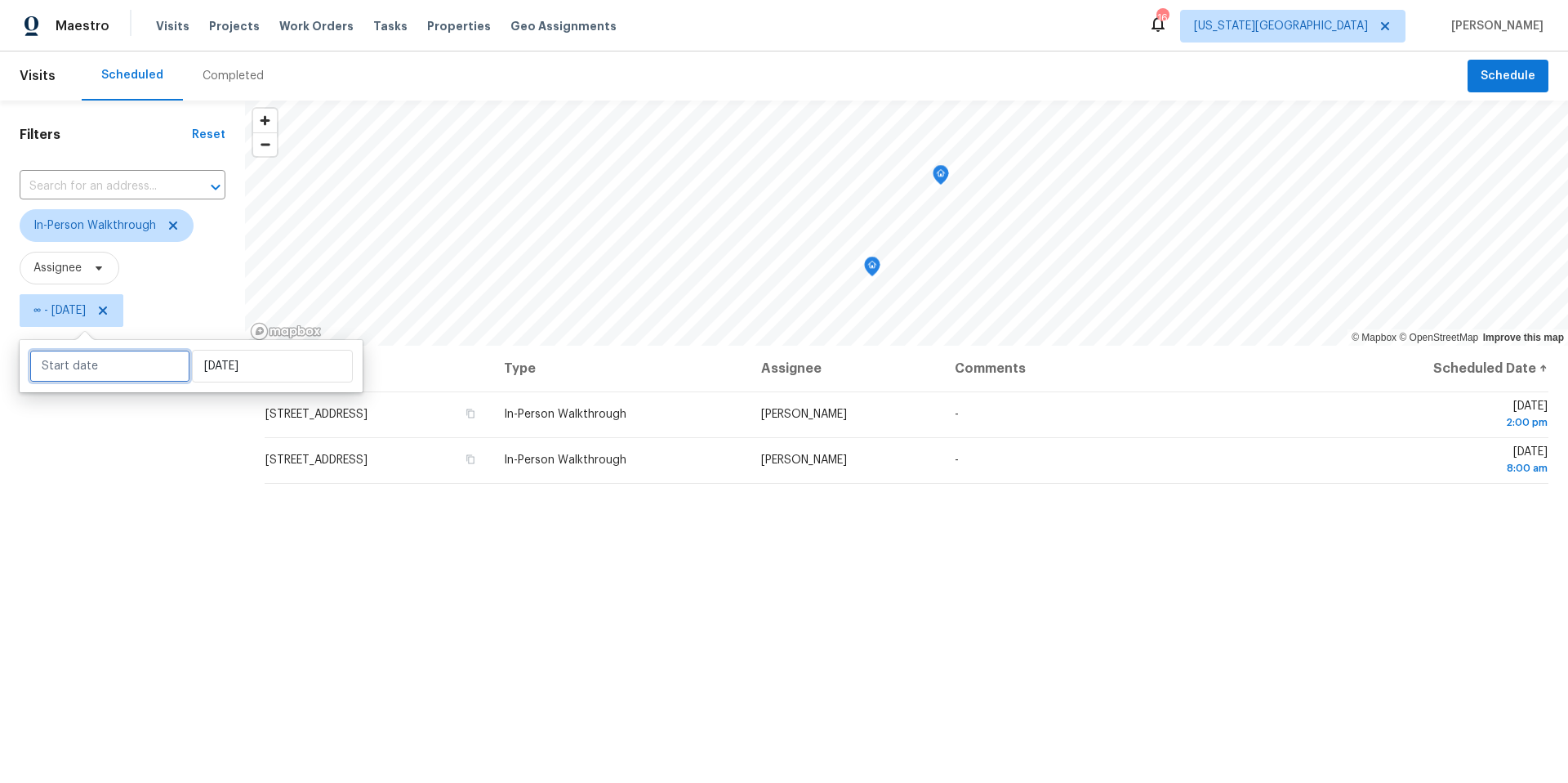
select select "9"
select select "2025"
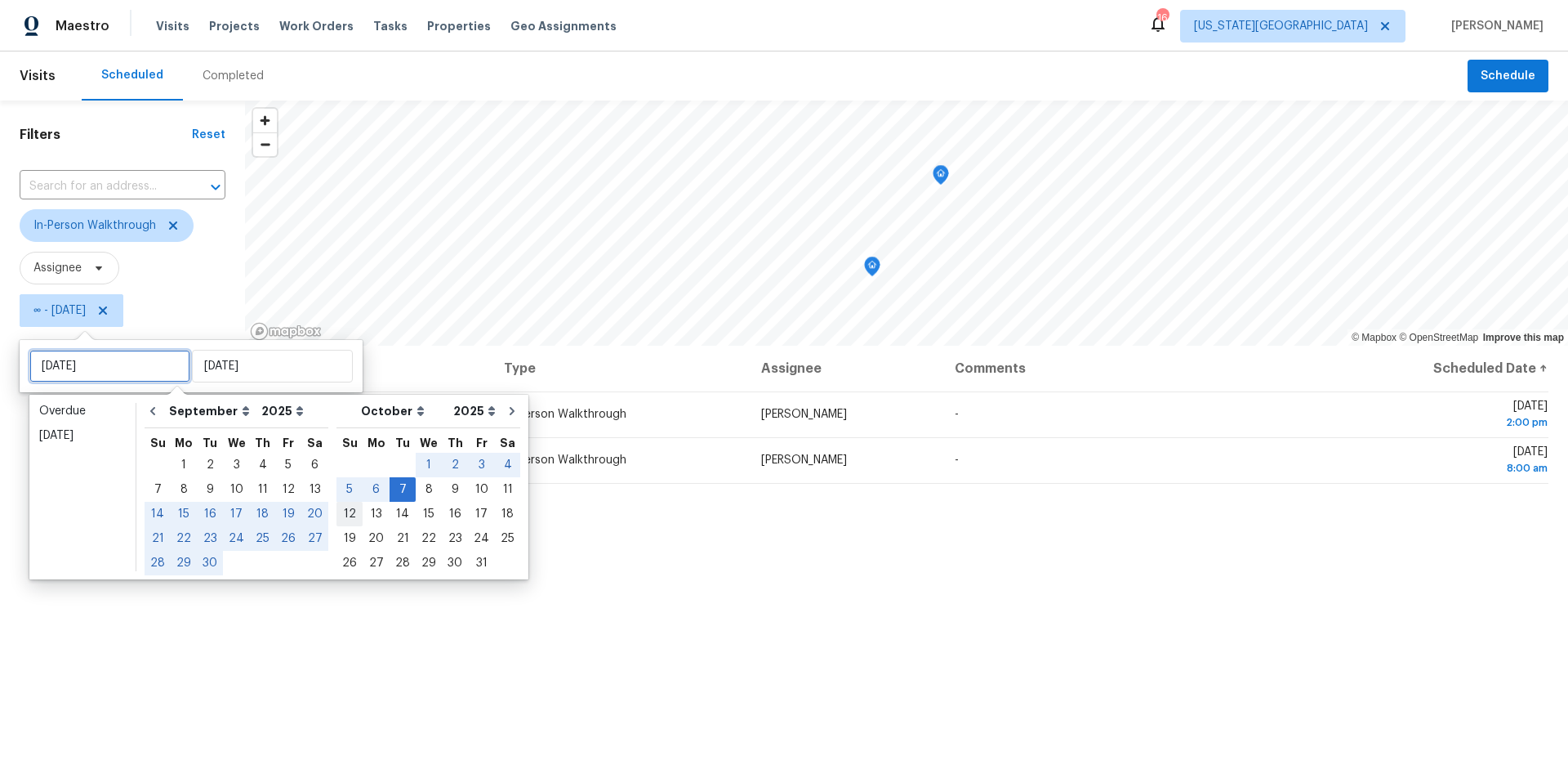
type input "Sat, Sep 20"
type input "Tue, Oct 07"
type input "Sun, Oct 12"
type input "Sun, Oct 05"
type input "Tue, Oct 07"
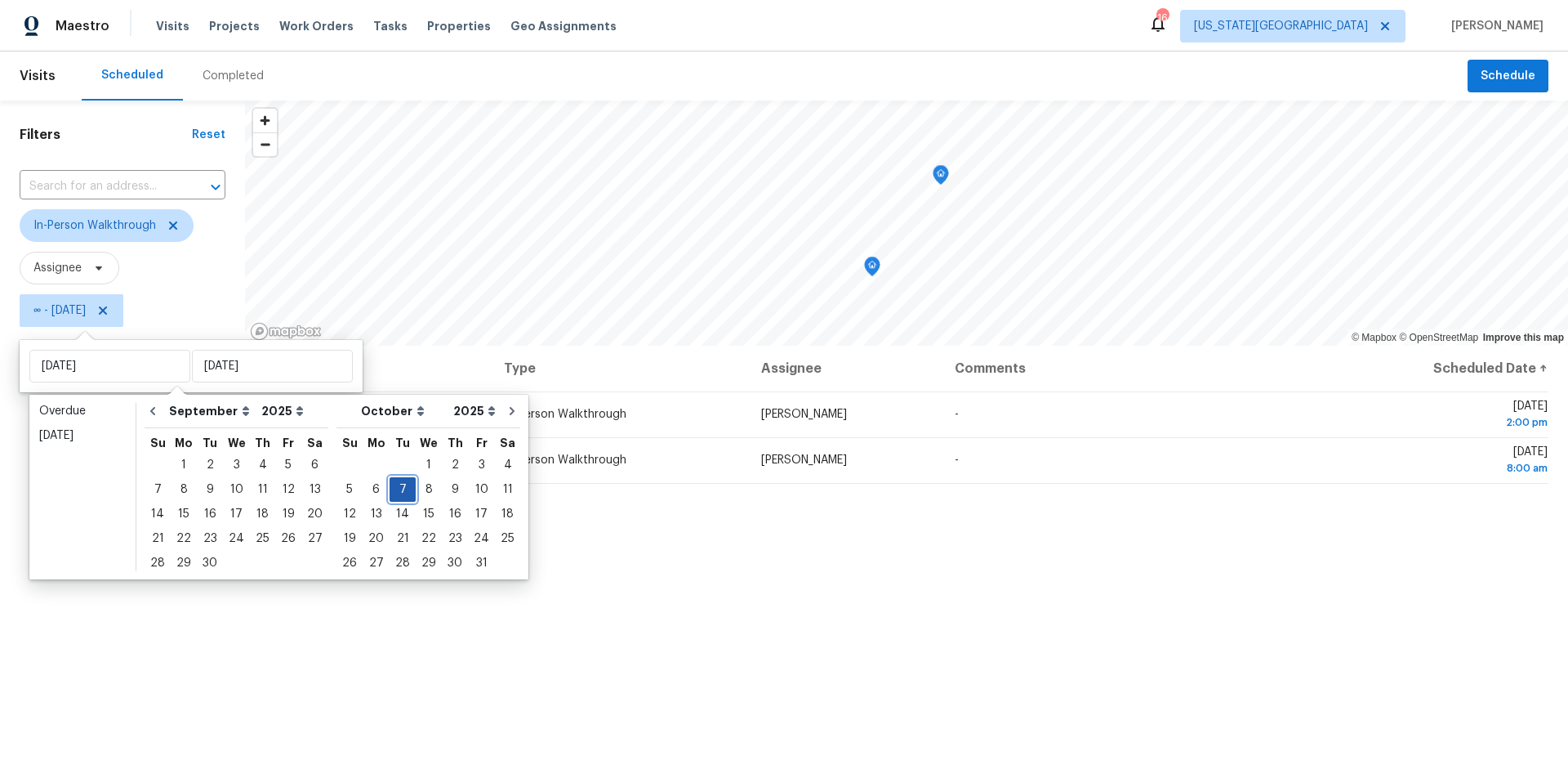
click at [390, 489] on div "7" at bounding box center [403, 489] width 26 height 23
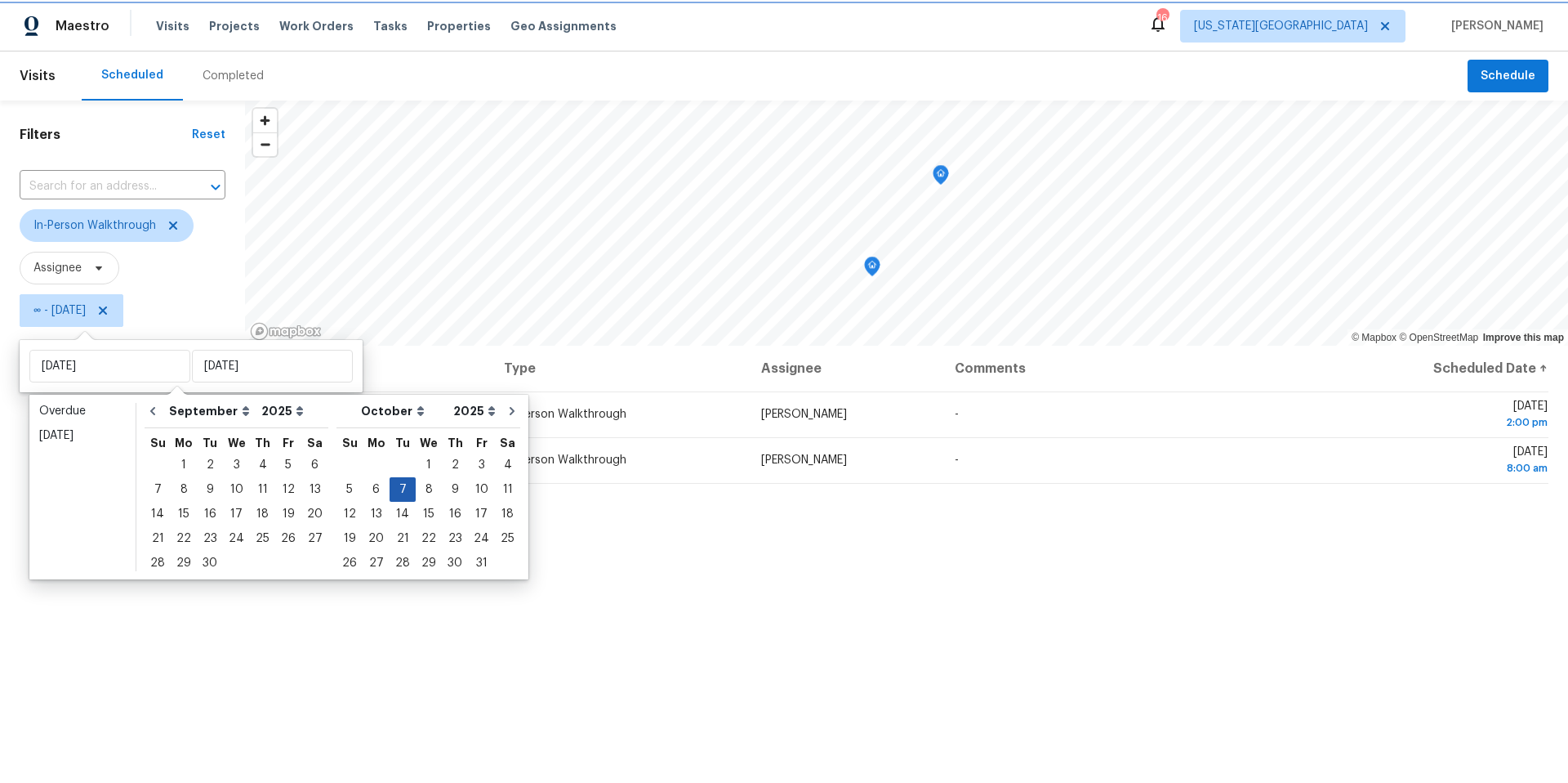
type input "Tue, Oct 07"
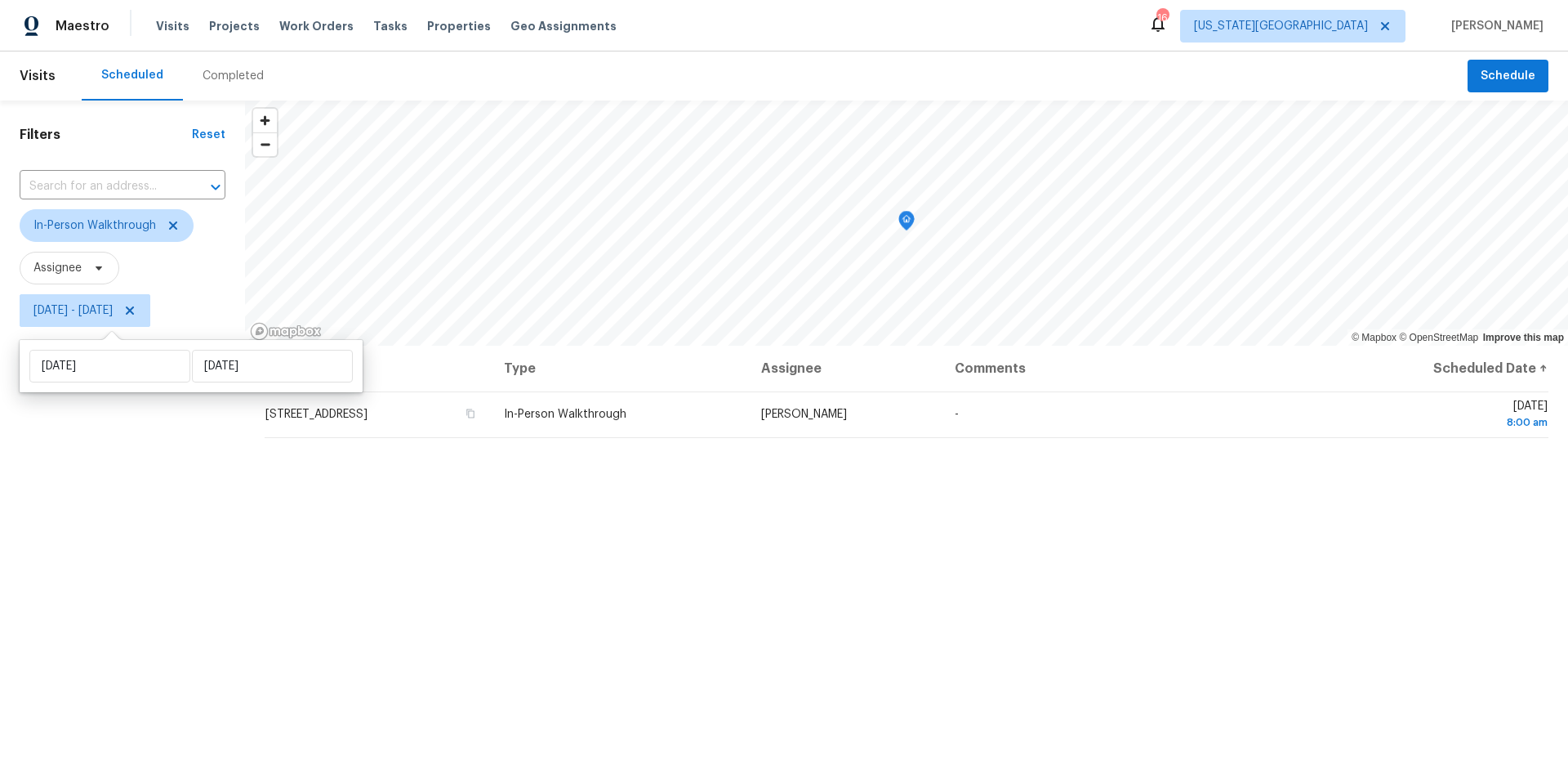
click at [226, 526] on div "Filters Reset ​ In-Person Walkthrough Assignee Tue, Oct 07 - Tue, Oct 07" at bounding box center [122, 536] width 245 height 871
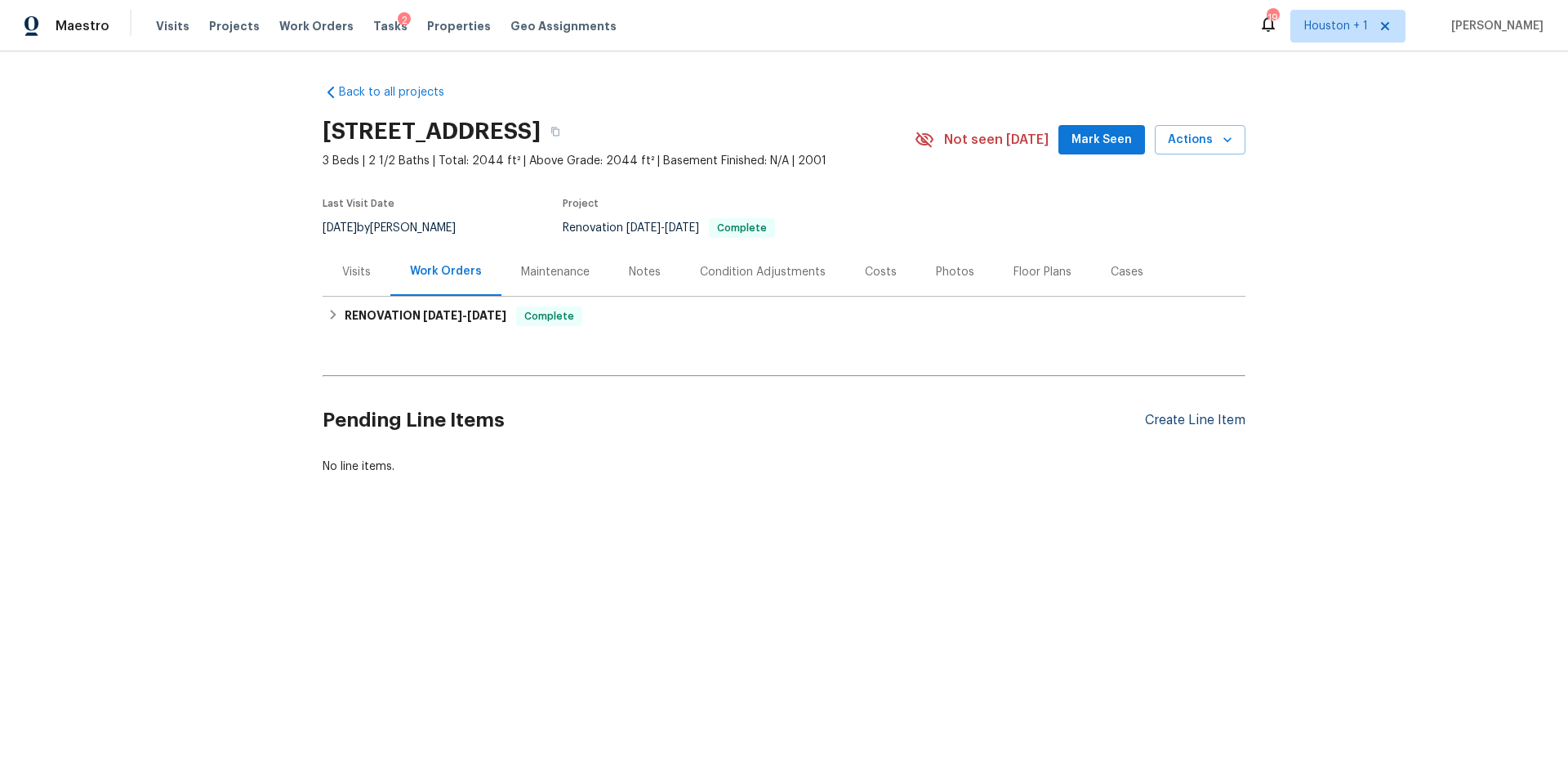
click at [1165, 422] on div "Create Line Item" at bounding box center [1195, 420] width 101 height 16
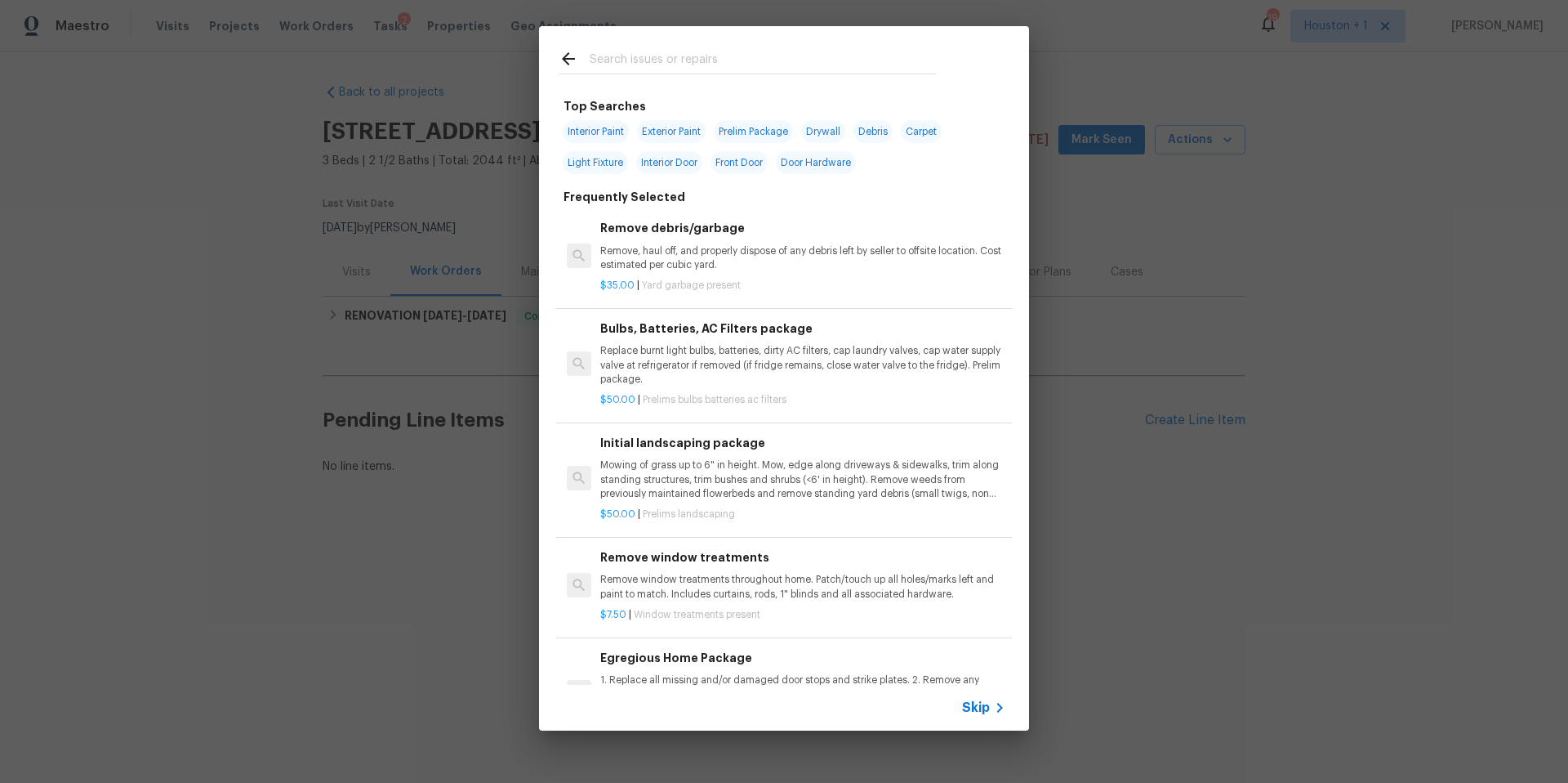
click at [616, 49] on input "text" at bounding box center [762, 61] width 346 height 25
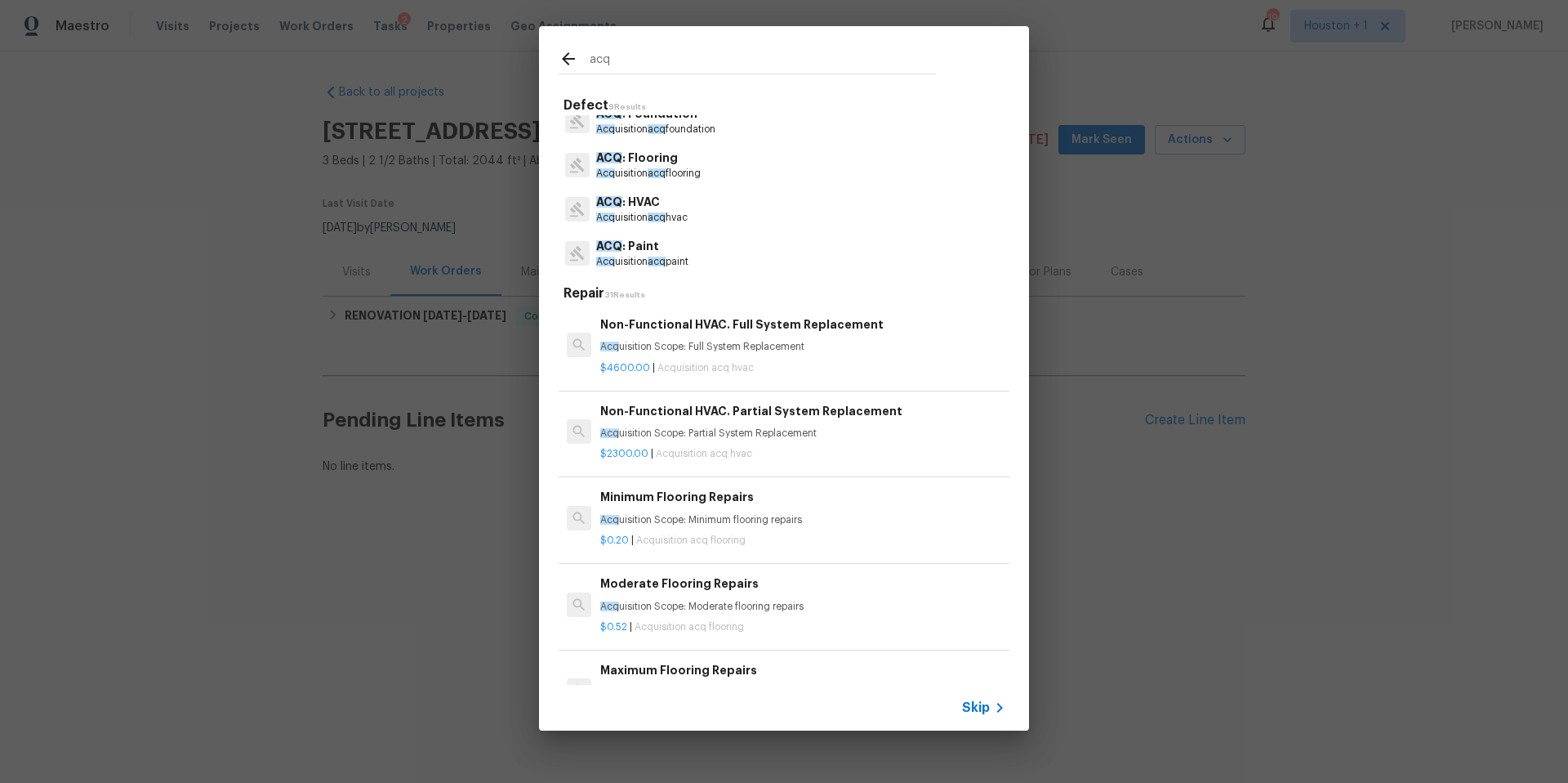
scroll to position [66, 0]
type input "acq"
click at [633, 249] on p "ACQ : Paint" at bounding box center [642, 241] width 92 height 18
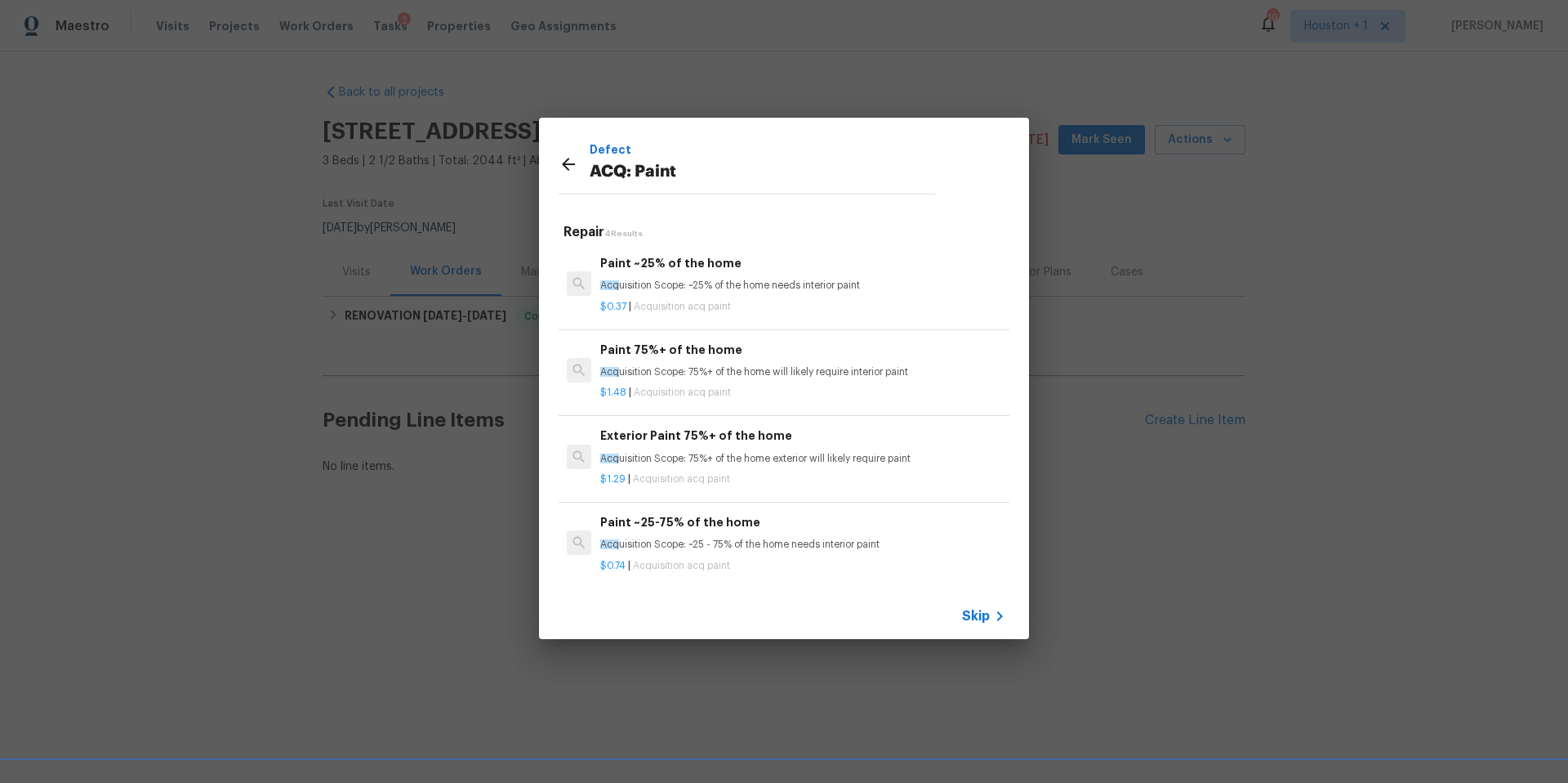
click at [694, 531] on h6 "Paint ~25-75% of the home" at bounding box center [803, 521] width 405 height 18
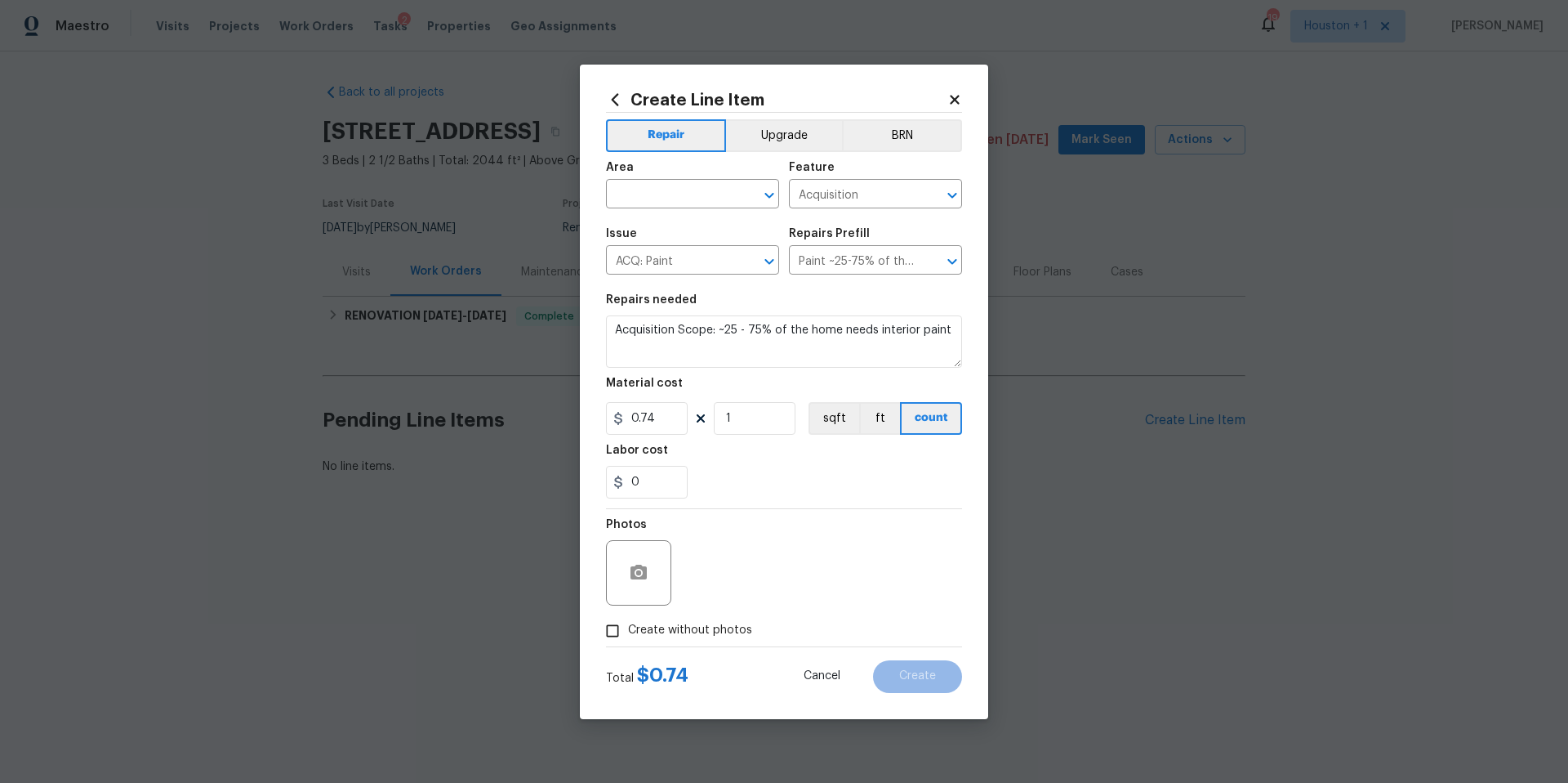
click at [946, 97] on div "Create Line Item" at bounding box center [784, 99] width 356 height 18
click at [951, 100] on icon at bounding box center [954, 100] width 15 height 15
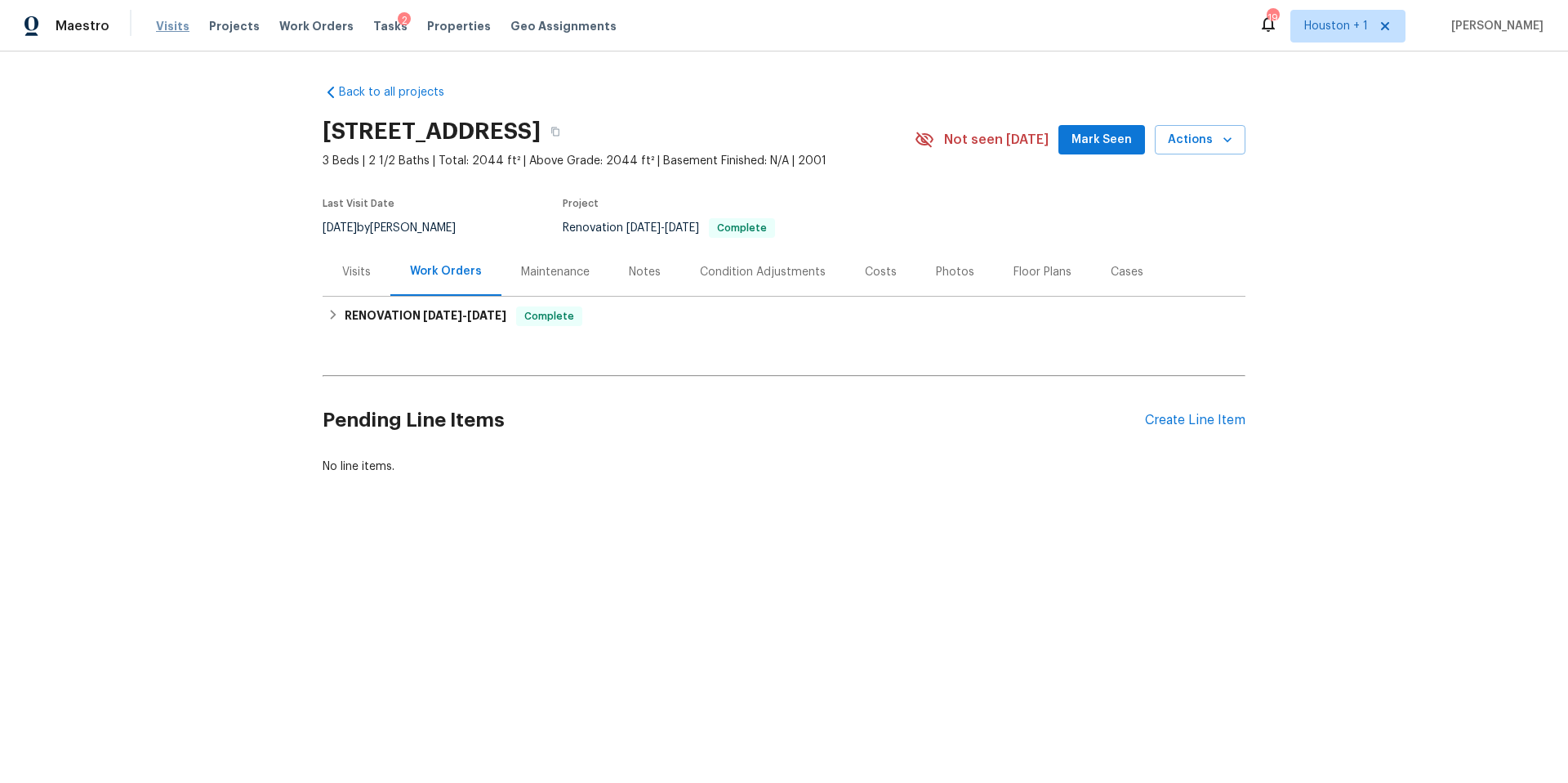
click at [158, 29] on span "Visits" at bounding box center [173, 26] width 33 height 17
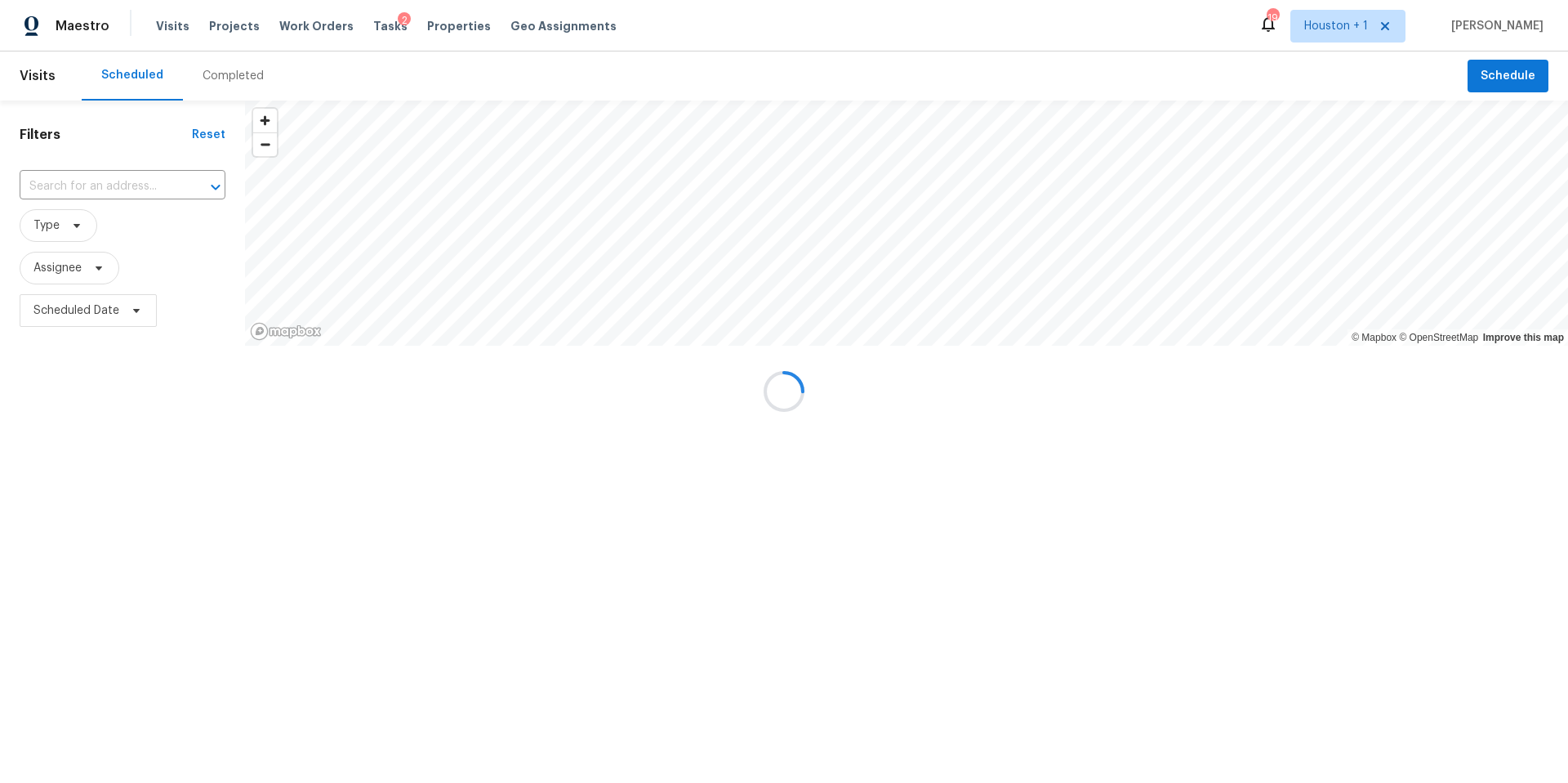
click at [221, 79] on div "Completed" at bounding box center [233, 76] width 61 height 17
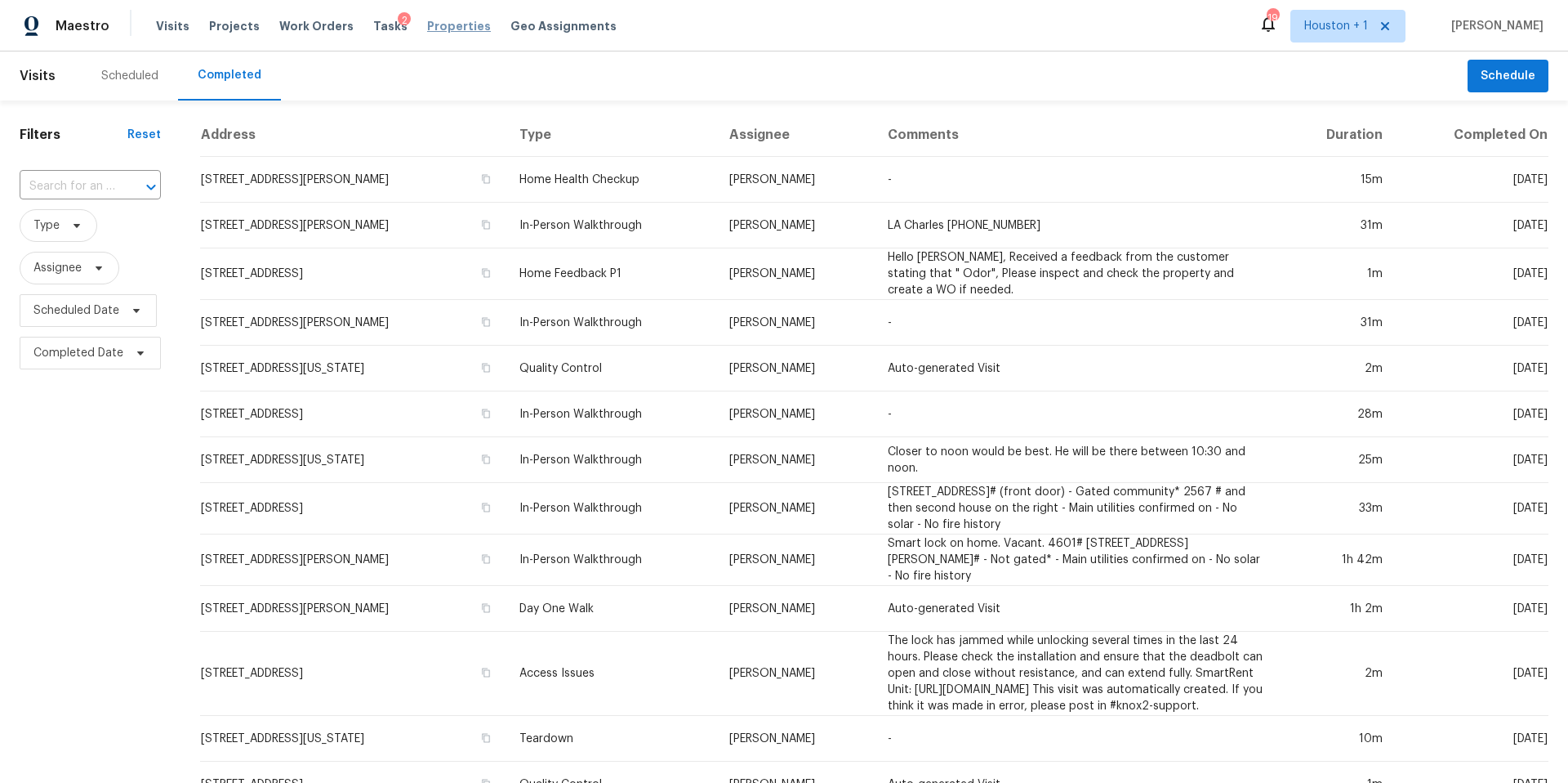
click at [440, 31] on span "Properties" at bounding box center [458, 26] width 64 height 17
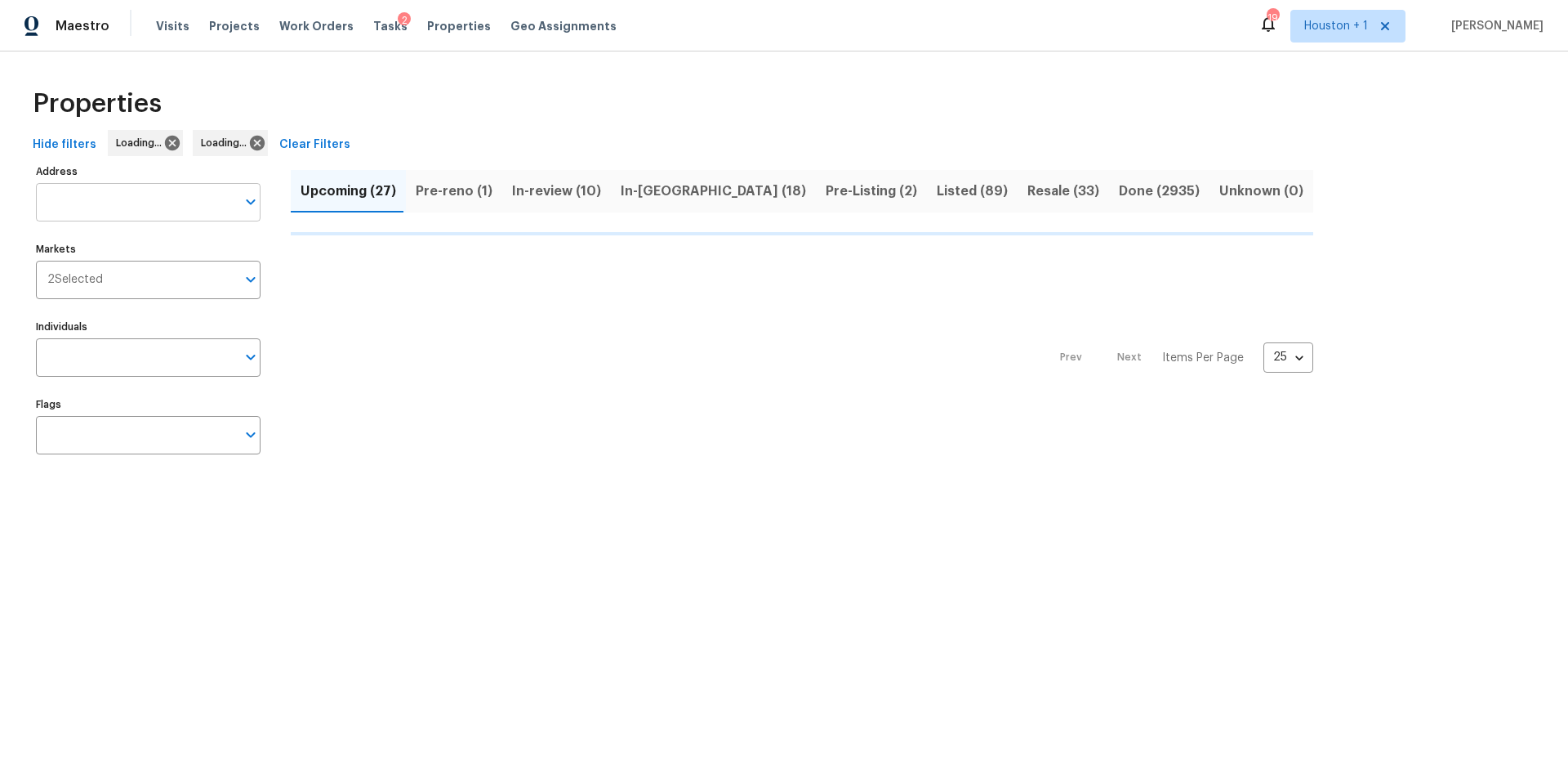
click at [125, 201] on input "Address" at bounding box center [136, 202] width 201 height 39
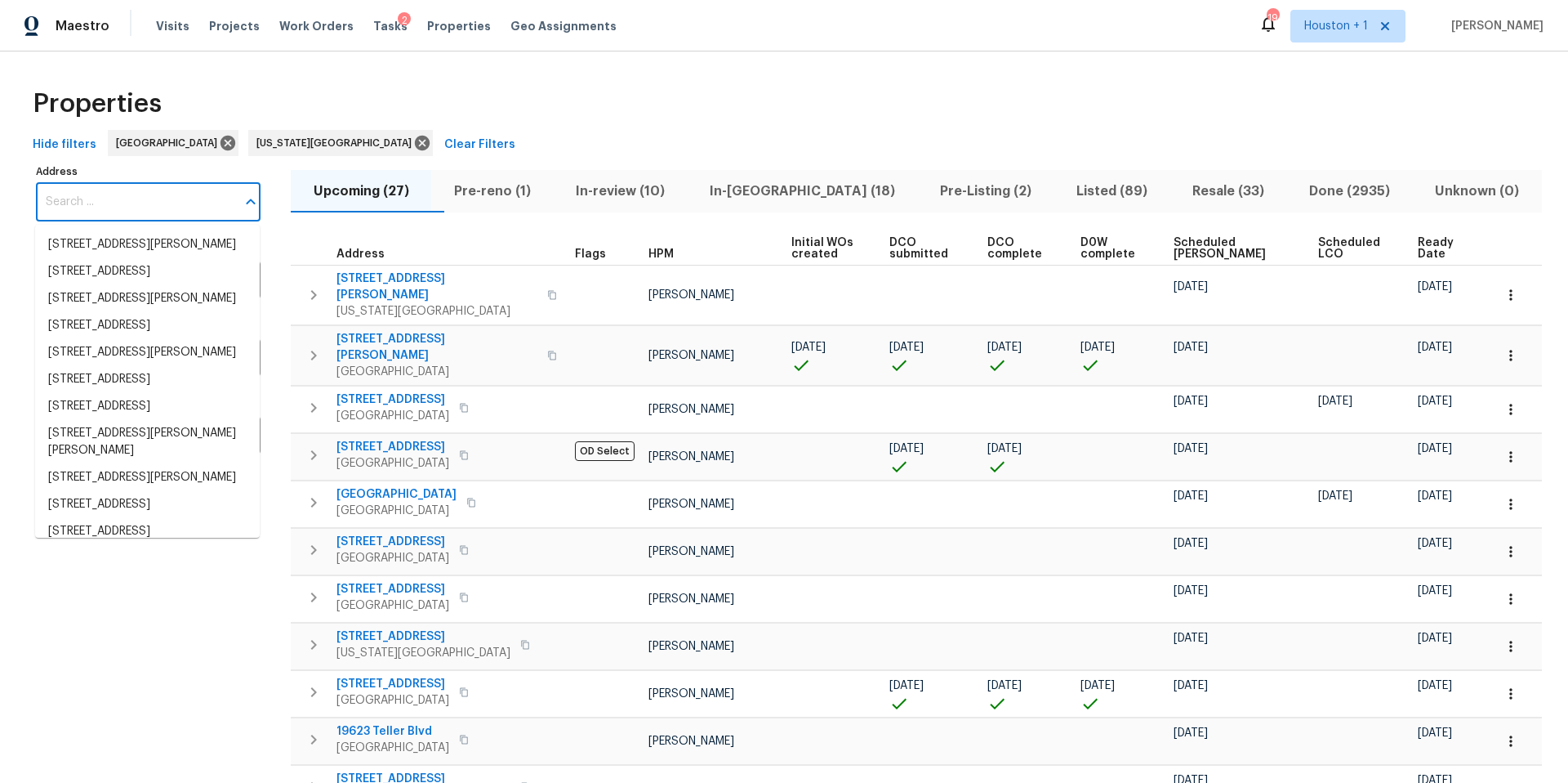
click at [125, 201] on input "Address" at bounding box center [136, 202] width 201 height 39
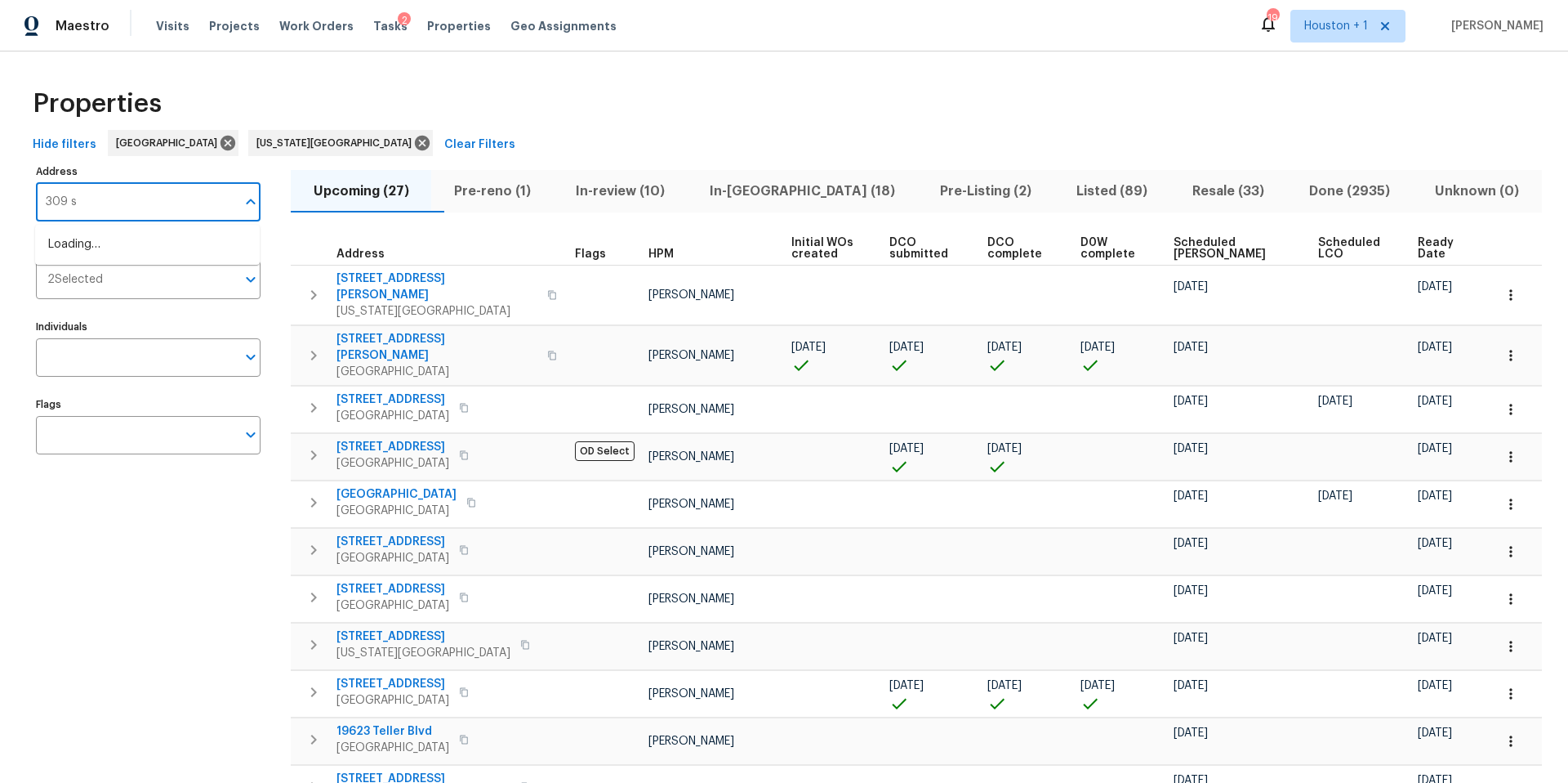
type input "309 se"
click at [126, 254] on li "309 SE Shawn Ct Blue Springs MO 64014" at bounding box center [147, 244] width 225 height 27
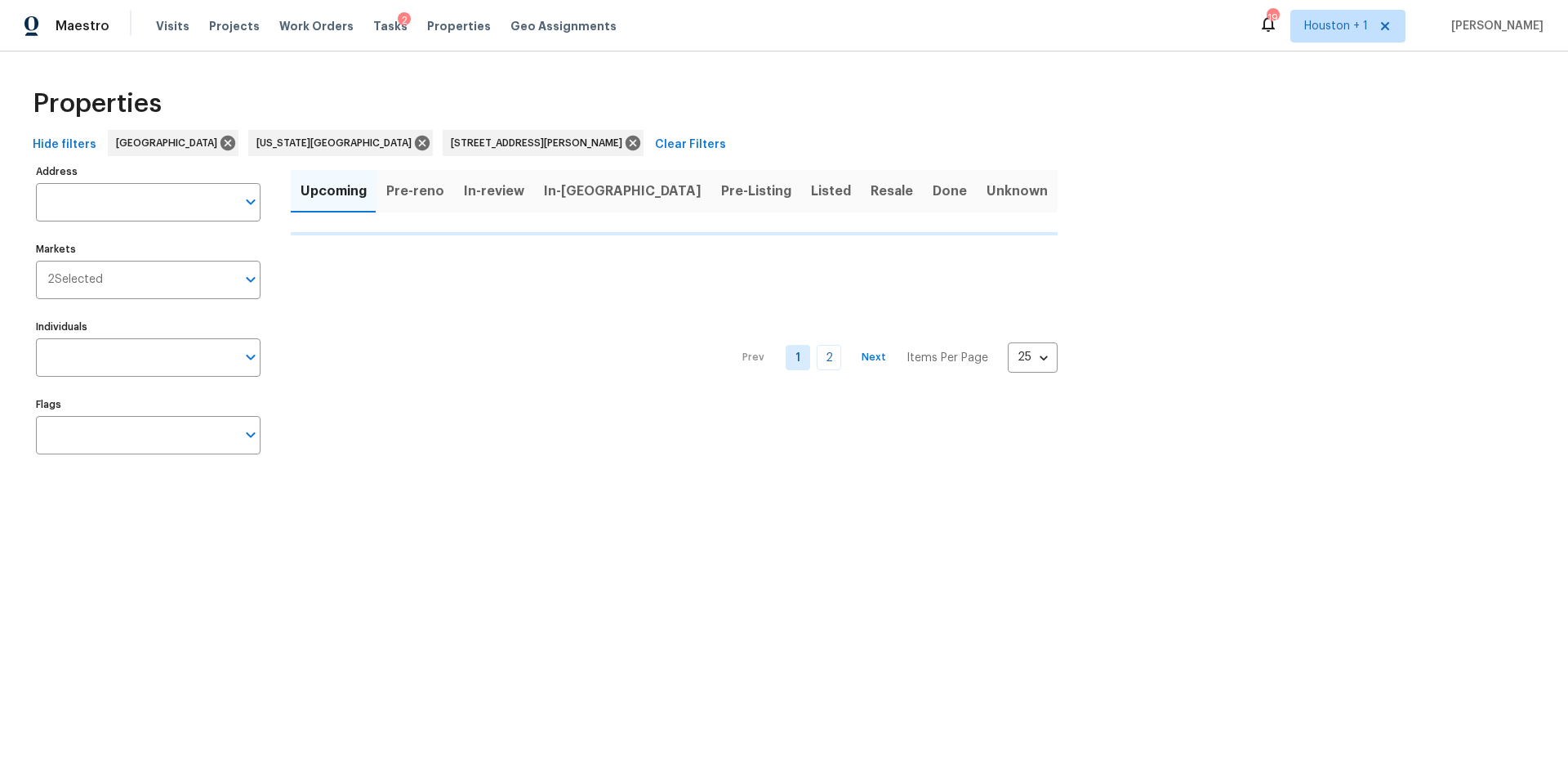
type input "309 SE Shawn Ct Blue Springs MO 64014"
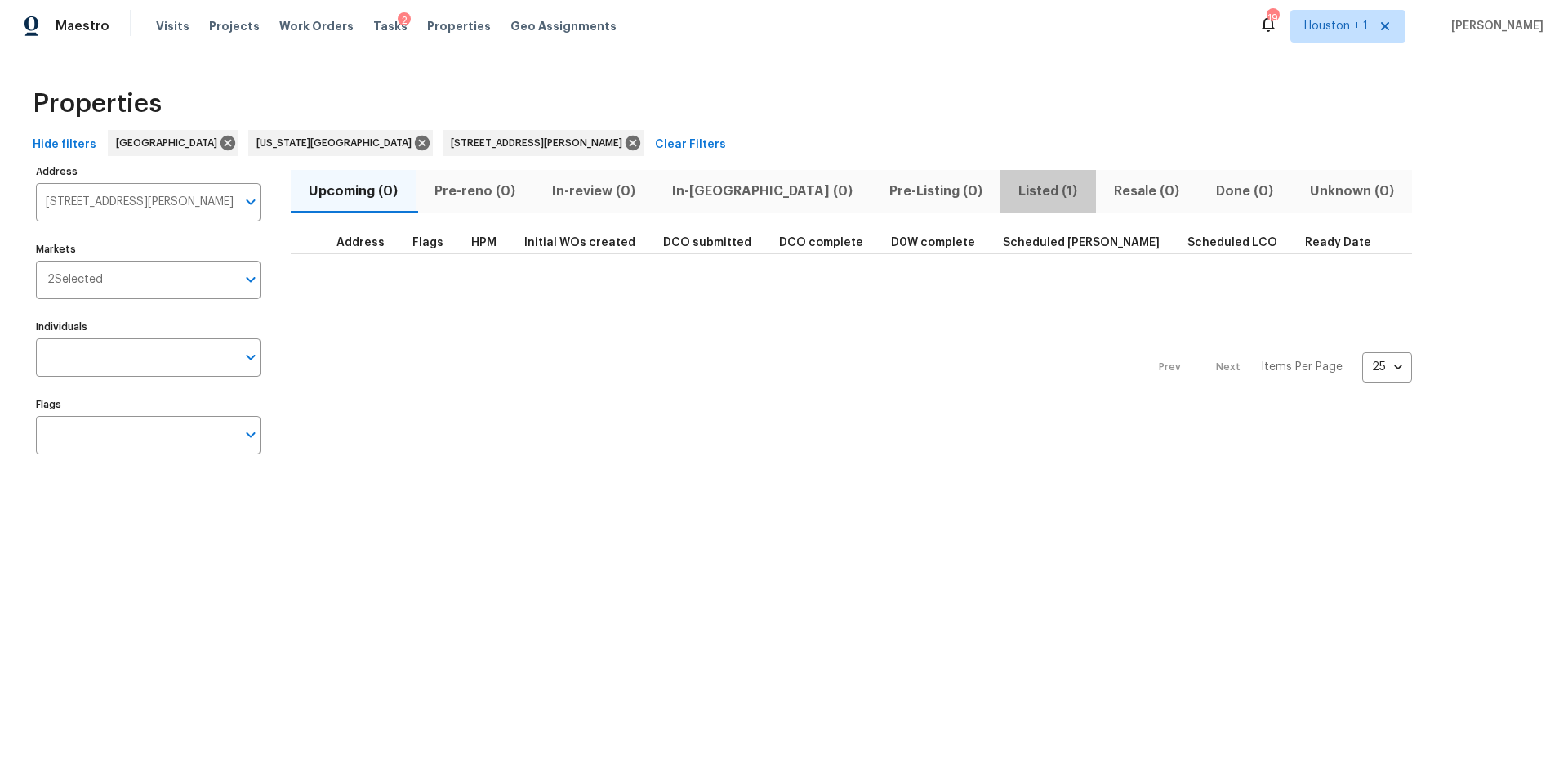
click at [1010, 185] on span "Listed (1)" at bounding box center [1048, 190] width 76 height 23
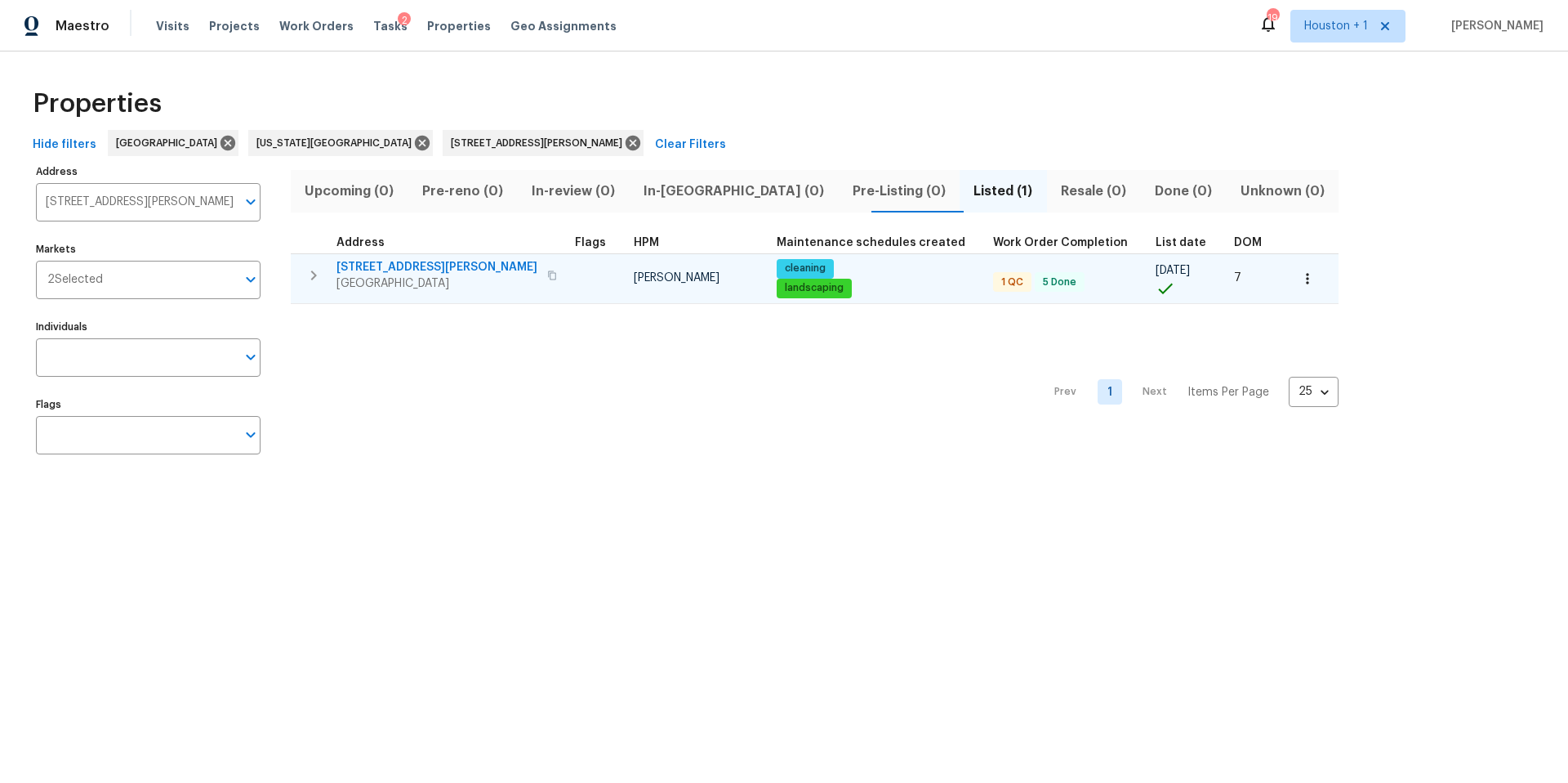
click at [407, 268] on span "[STREET_ADDRESS][PERSON_NAME]" at bounding box center [436, 267] width 201 height 17
click at [386, 274] on span "[STREET_ADDRESS][PERSON_NAME]" at bounding box center [436, 267] width 201 height 17
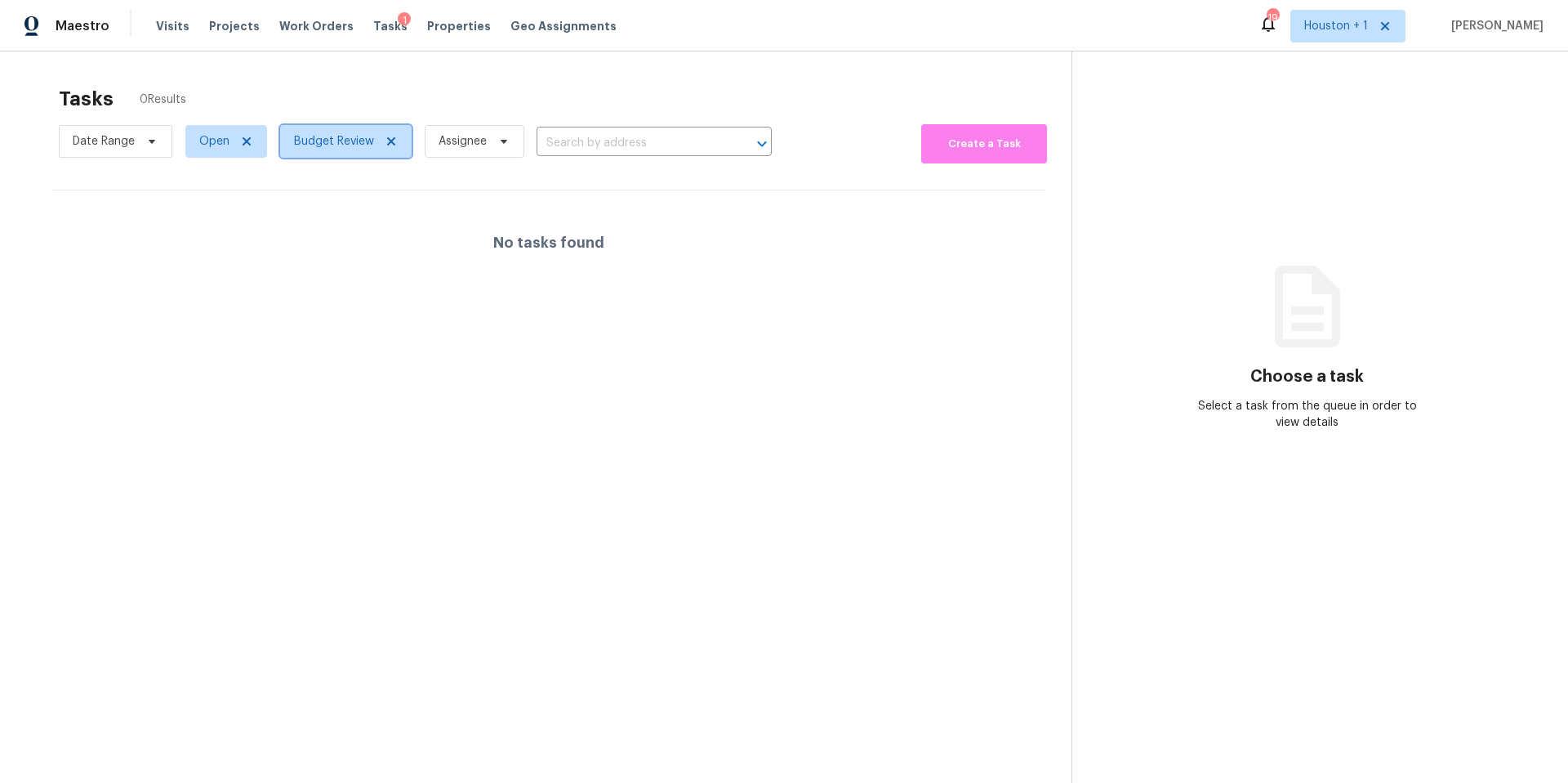
click at [351, 136] on span "Budget Review" at bounding box center [334, 141] width 80 height 17
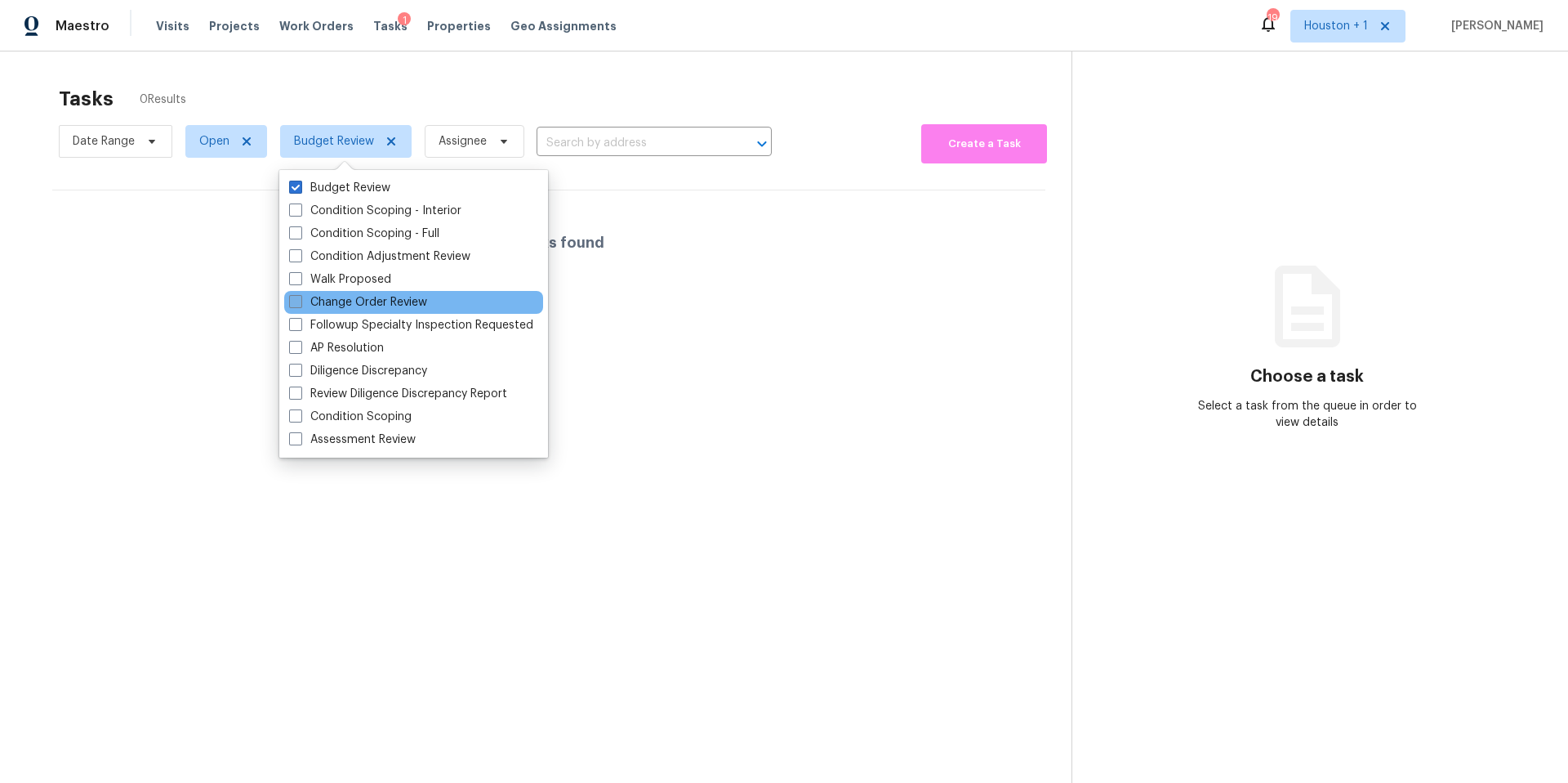
click at [327, 294] on label "Change Order Review" at bounding box center [358, 302] width 138 height 17
click at [299, 294] on input "Change Order Review" at bounding box center [294, 299] width 10 height 10
checkbox input "true"
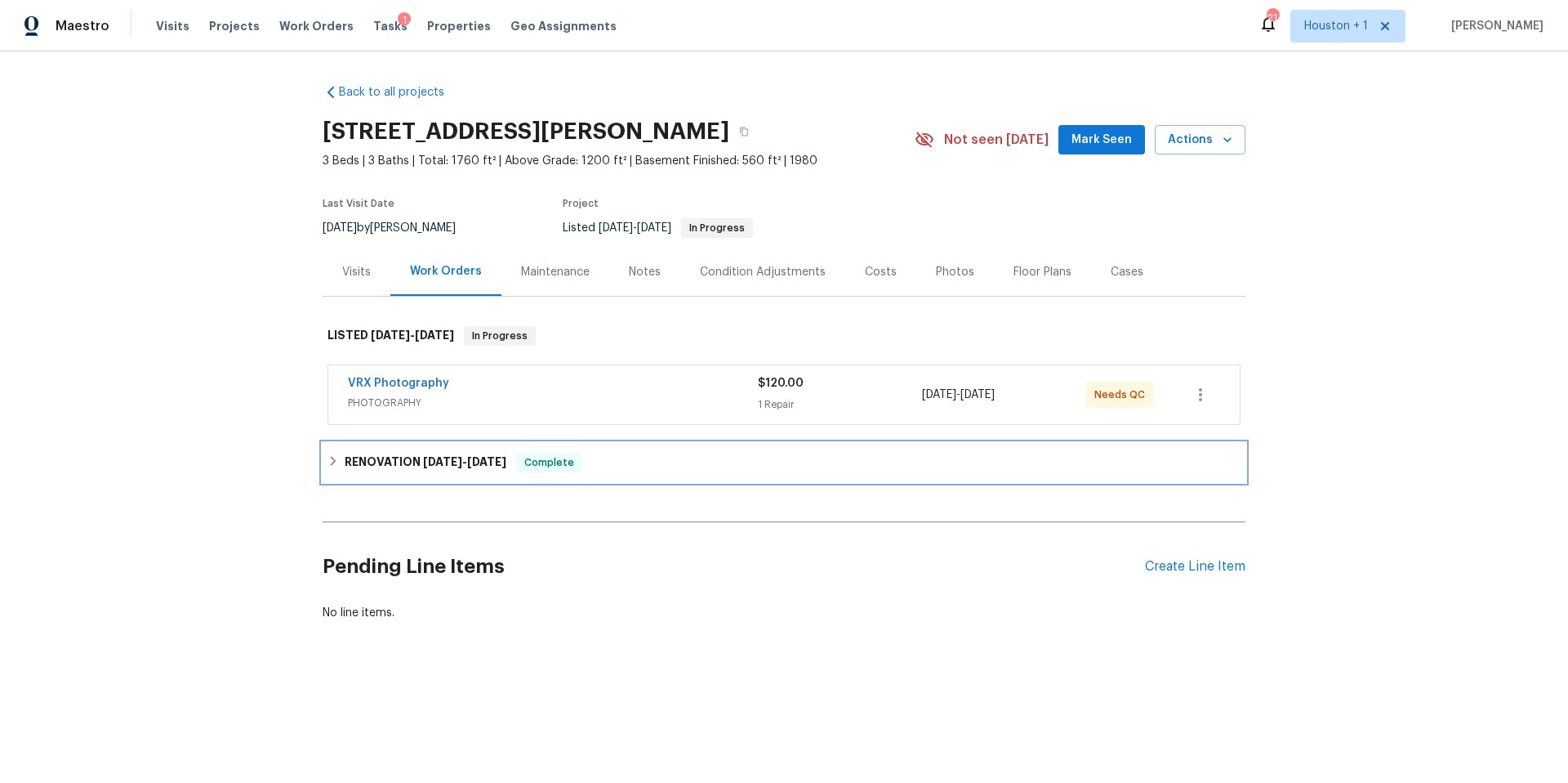
click at [416, 472] on div "RENOVATION [DATE] - [DATE] Complete" at bounding box center [784, 462] width 923 height 39
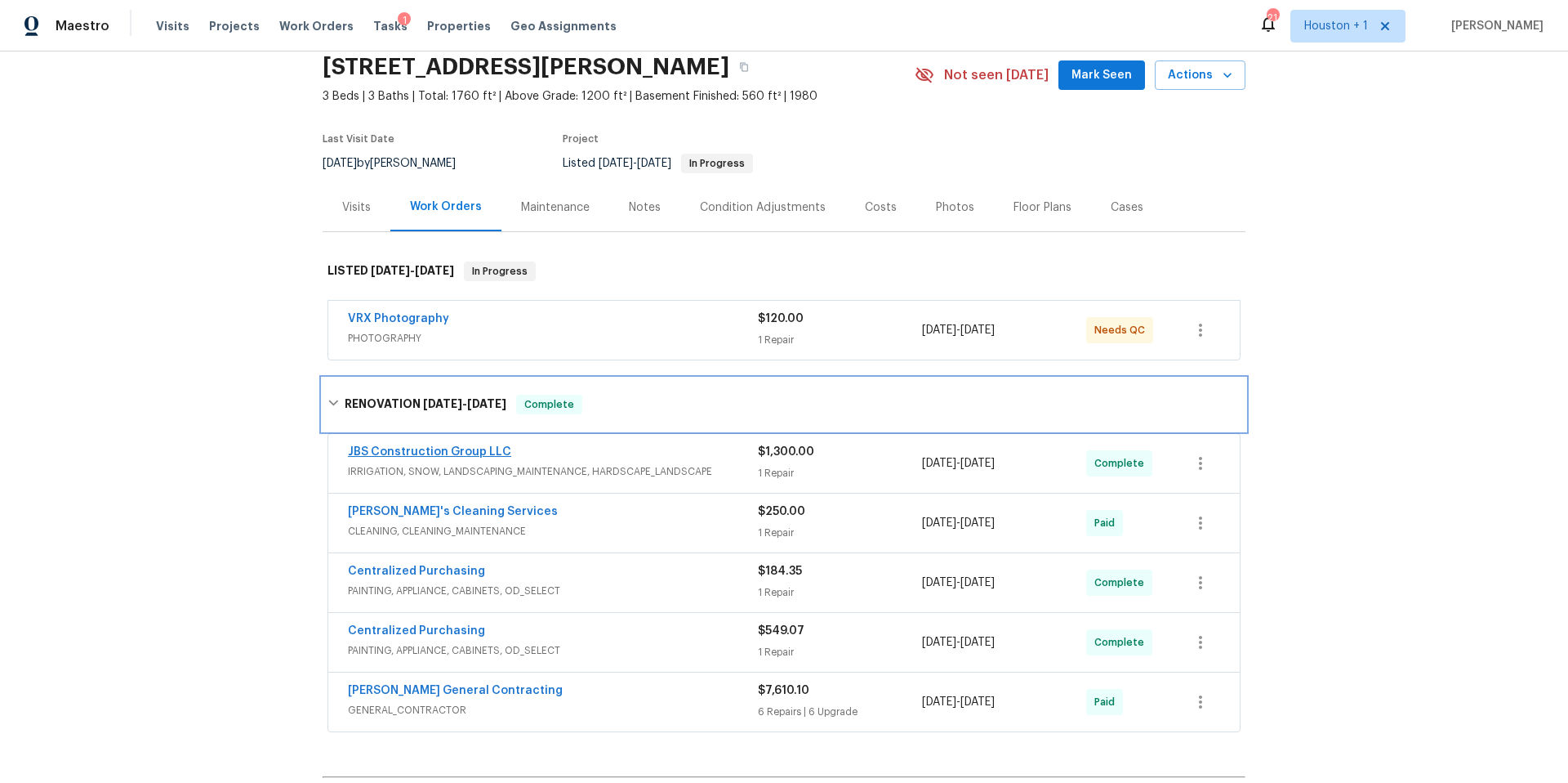
scroll to position [80, 0]
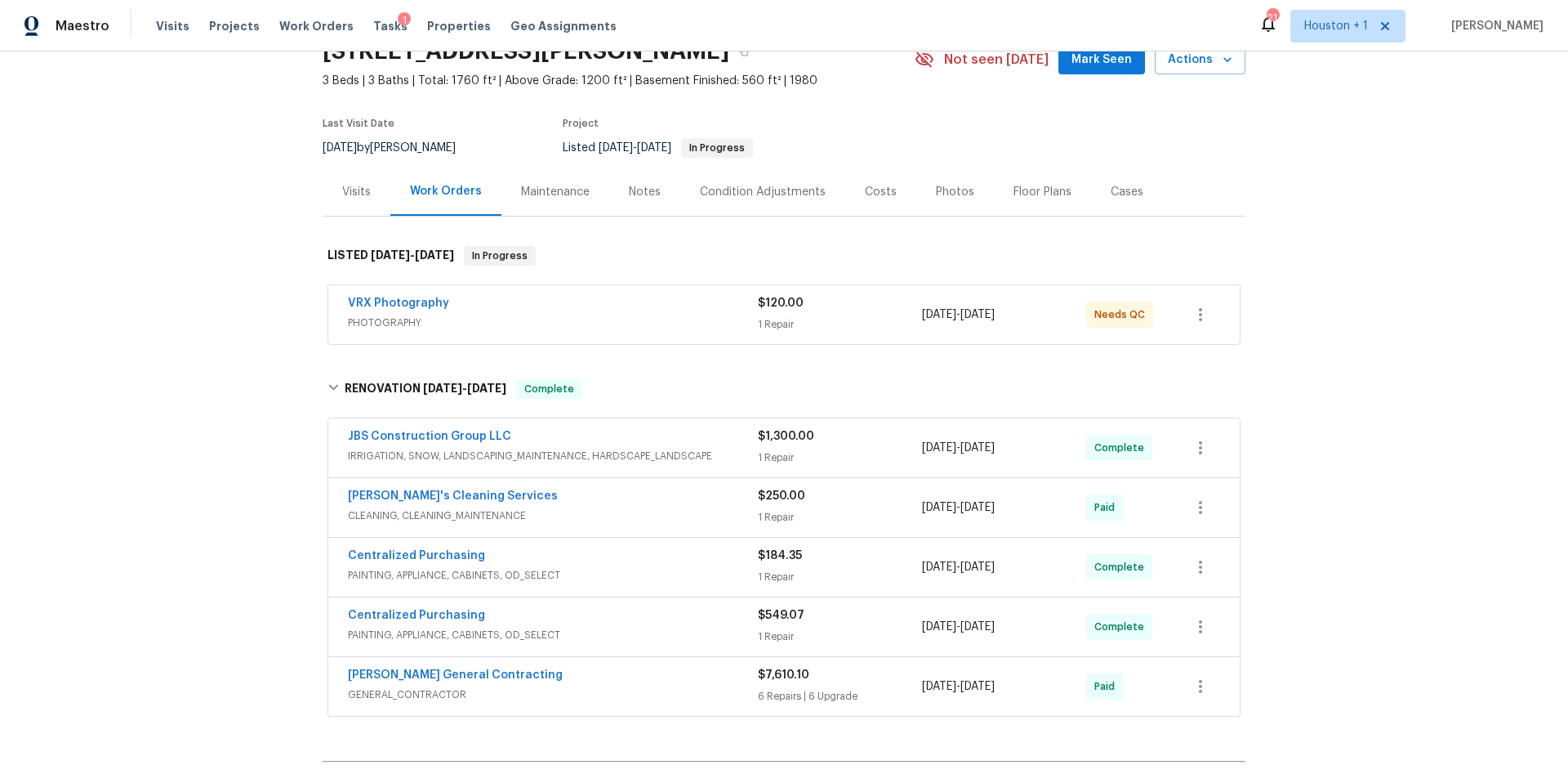
click at [345, 182] on div "Visits" at bounding box center [356, 191] width 67 height 48
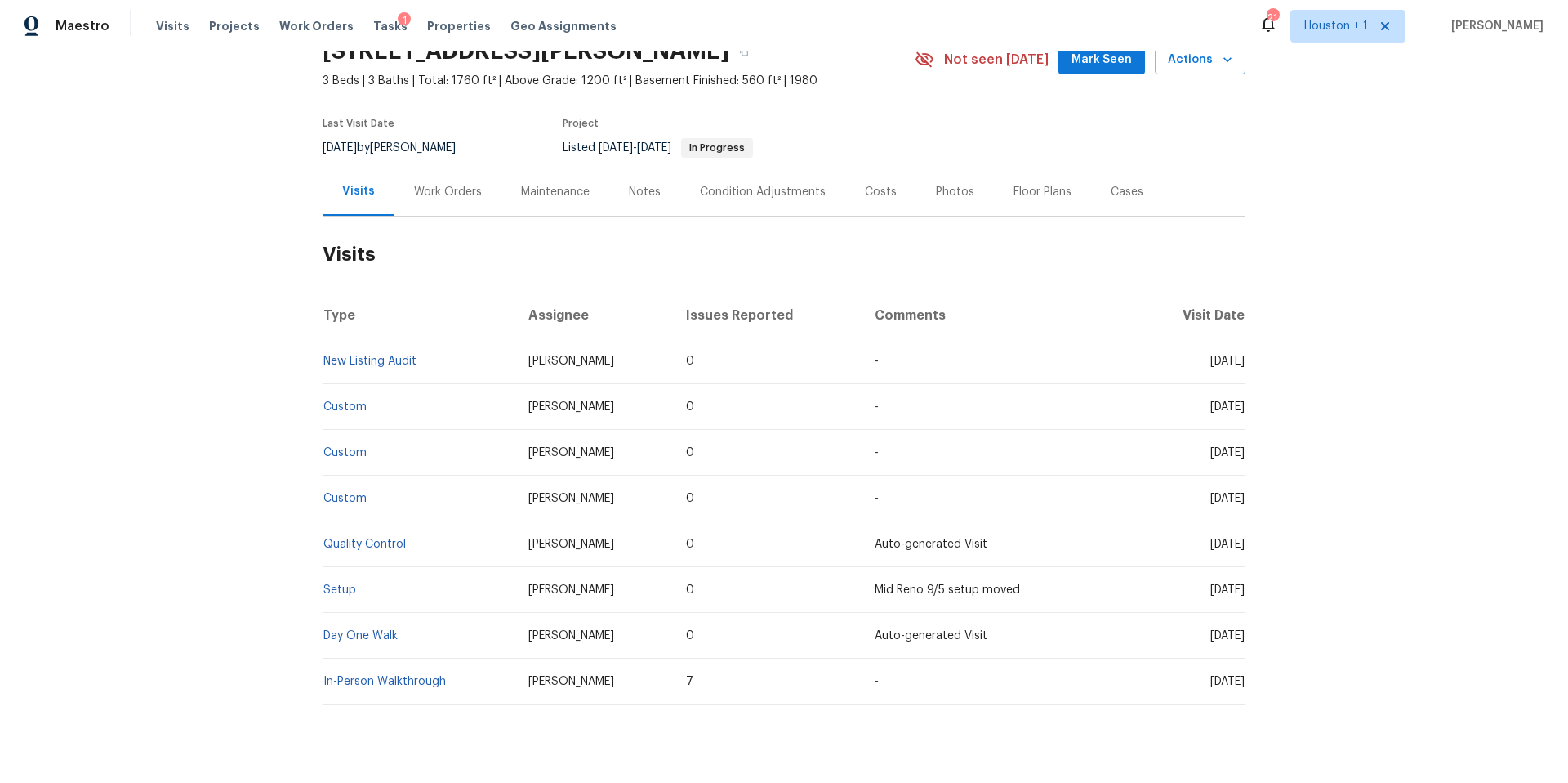
click at [462, 193] on div "Work Orders" at bounding box center [447, 192] width 67 height 17
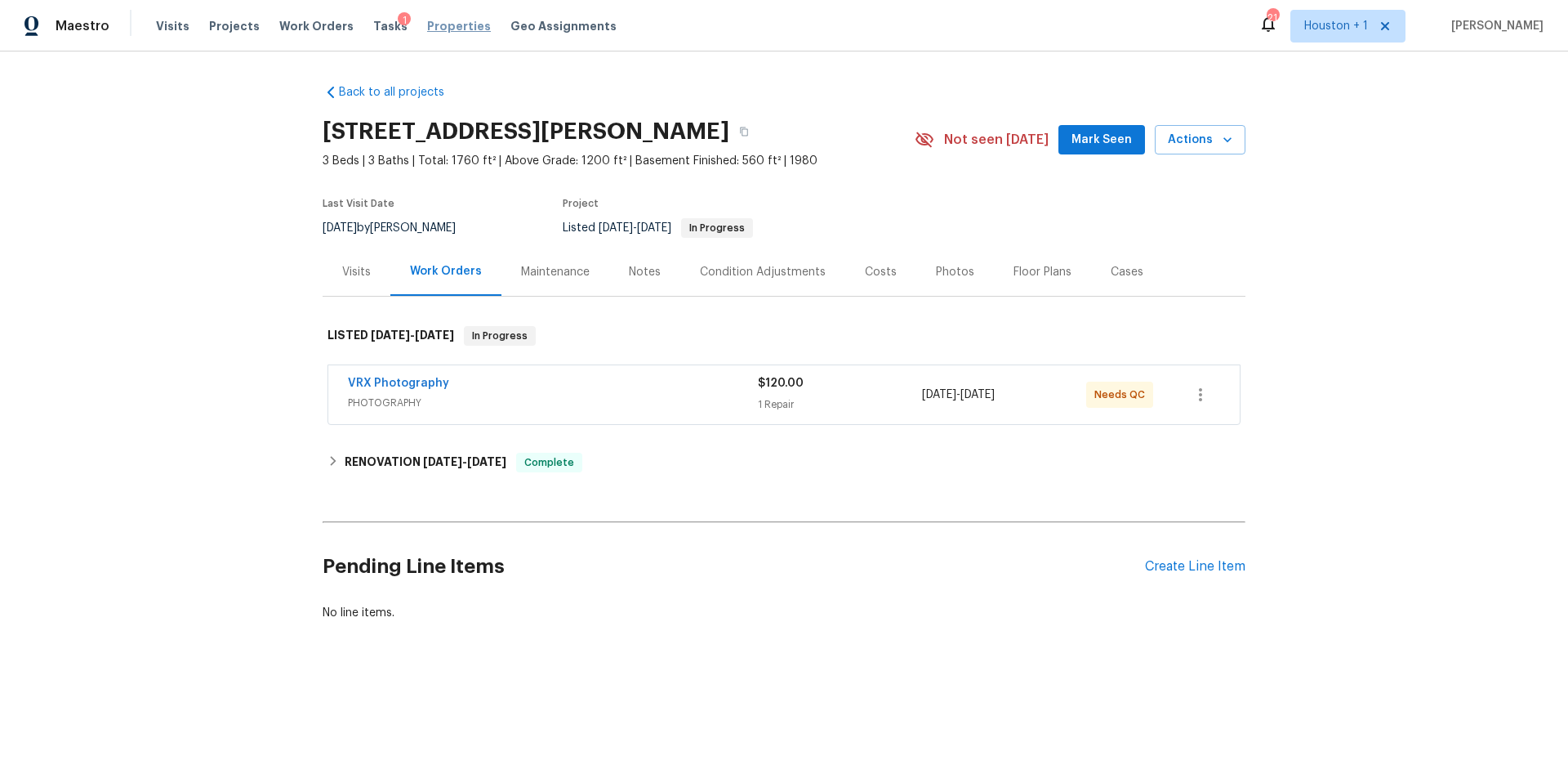
click at [432, 21] on span "Properties" at bounding box center [458, 26] width 64 height 17
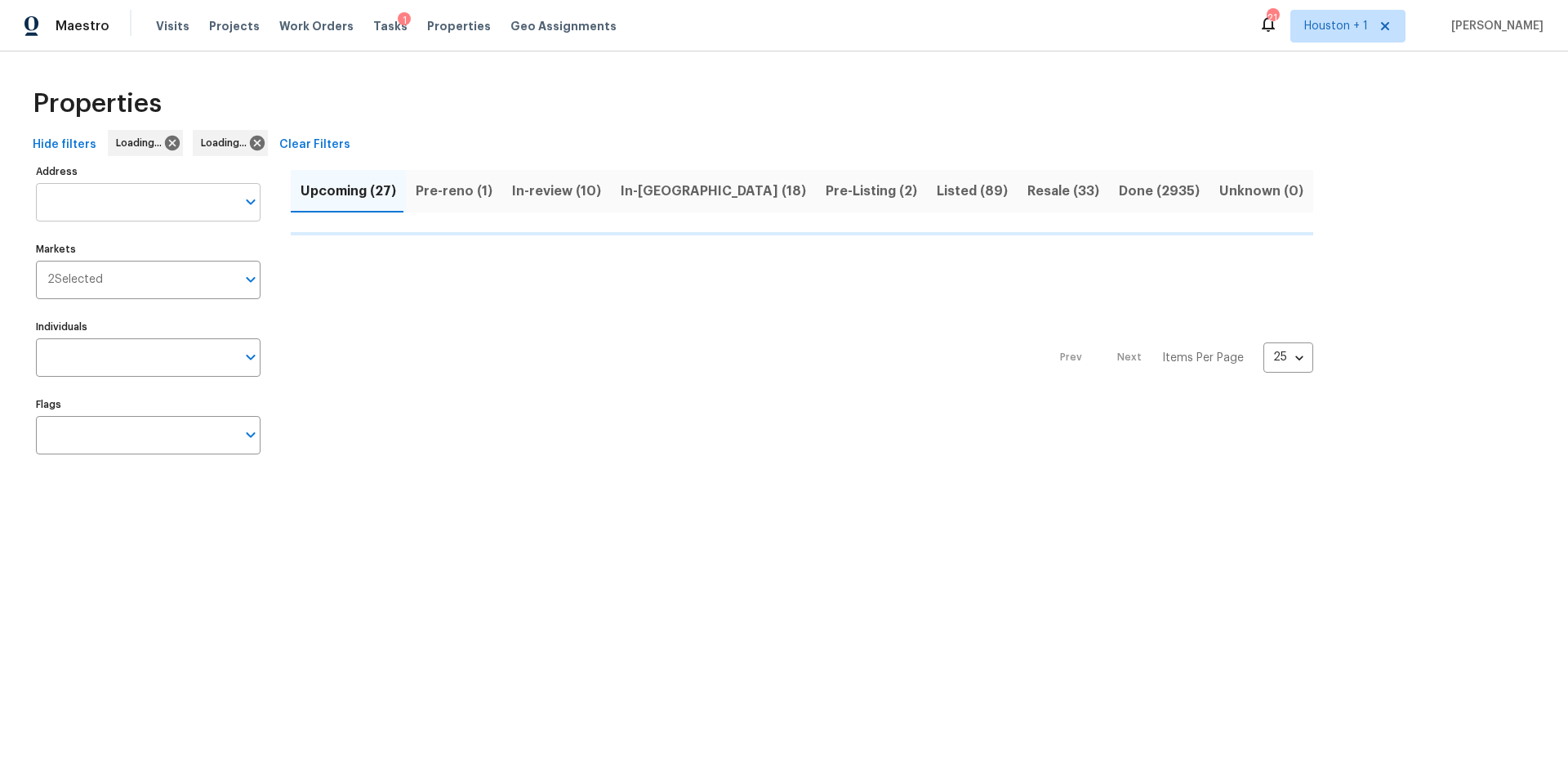
click at [112, 200] on input "Address" at bounding box center [136, 202] width 201 height 39
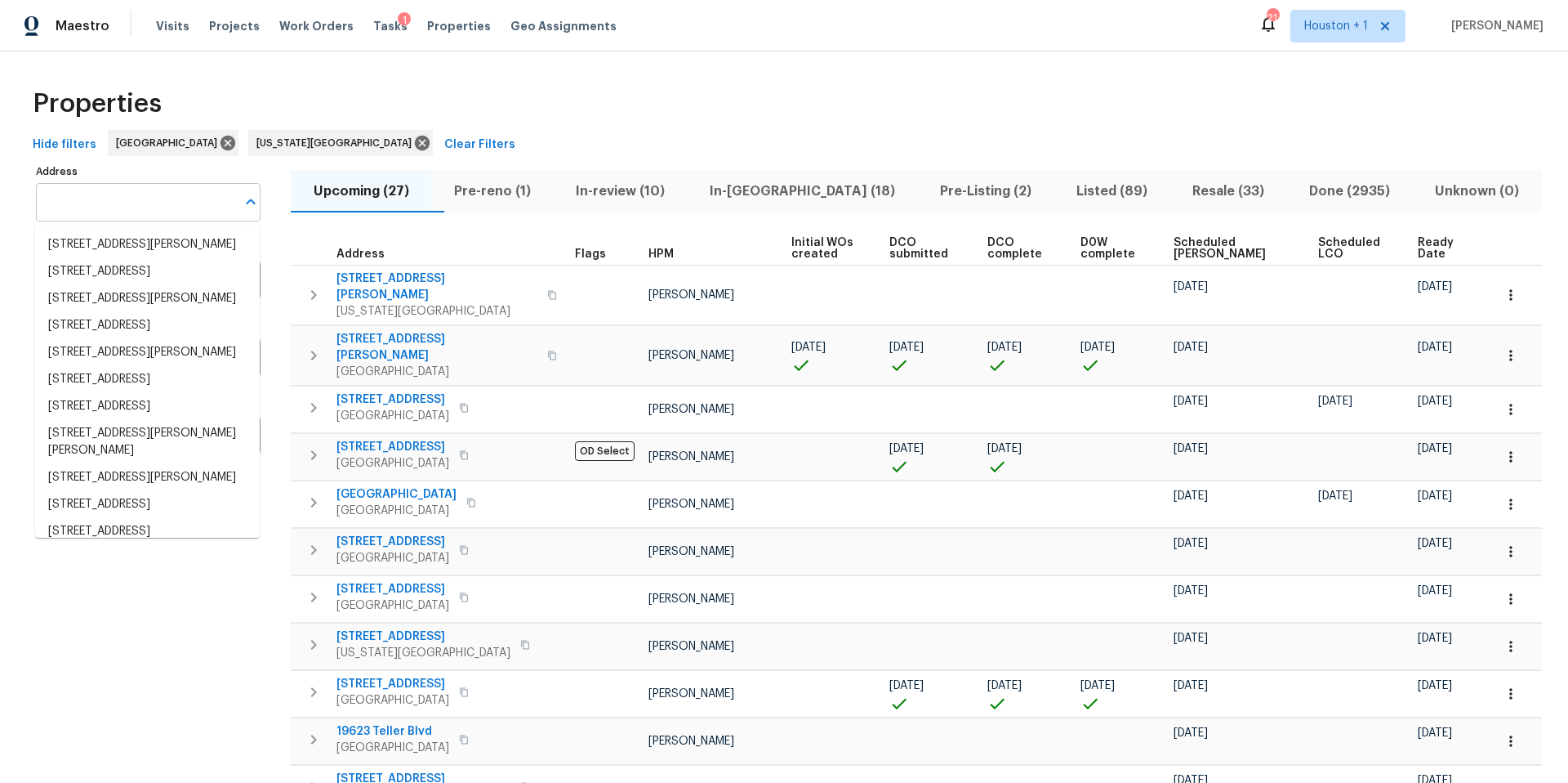
click at [60, 212] on input "Address" at bounding box center [136, 202] width 201 height 39
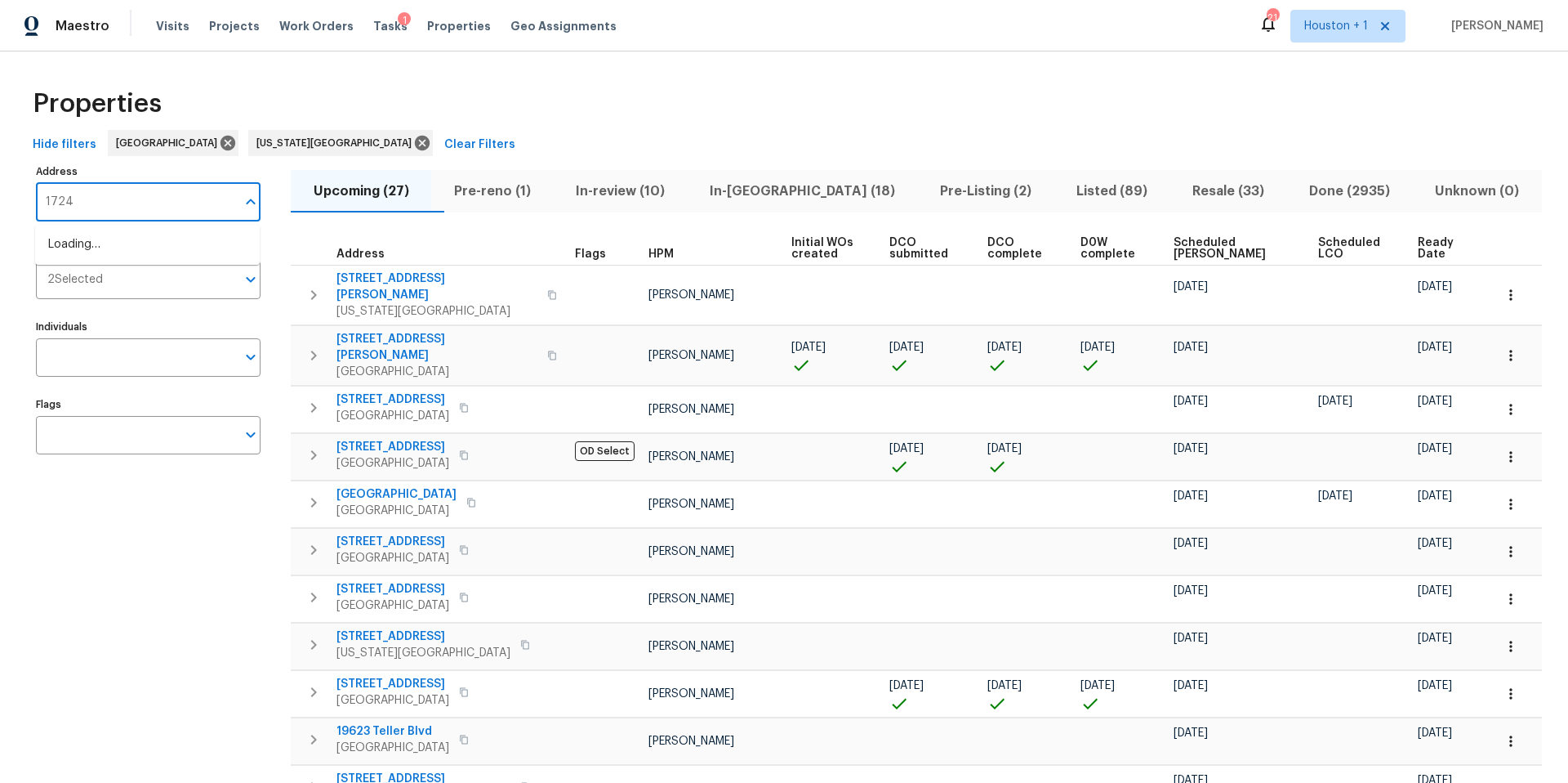
type input "17244"
click at [53, 243] on li "17244 Montgall Dr Belton MO 64012" at bounding box center [147, 244] width 225 height 27
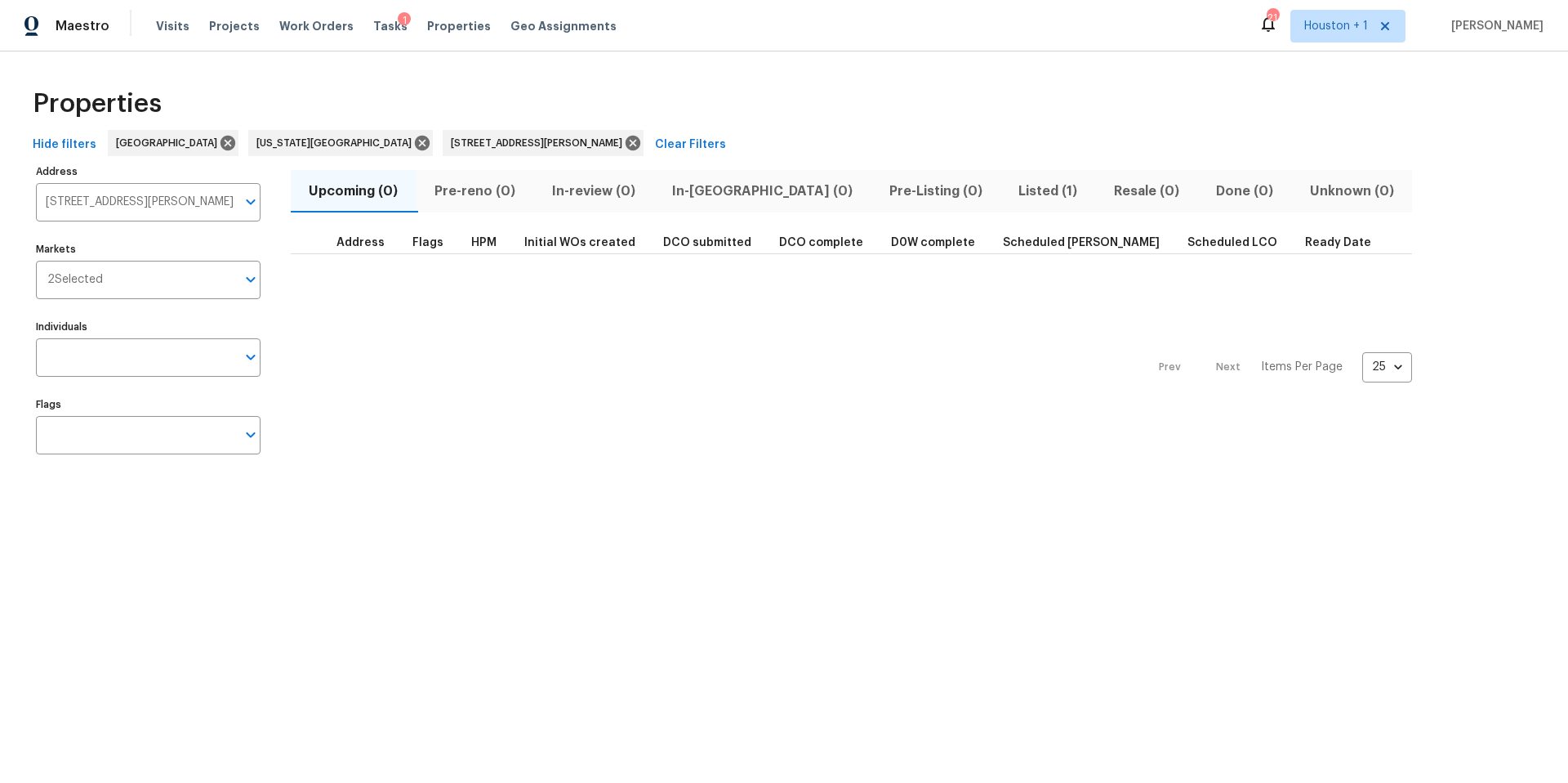
click at [1010, 193] on span "Listed (1)" at bounding box center [1048, 190] width 76 height 23
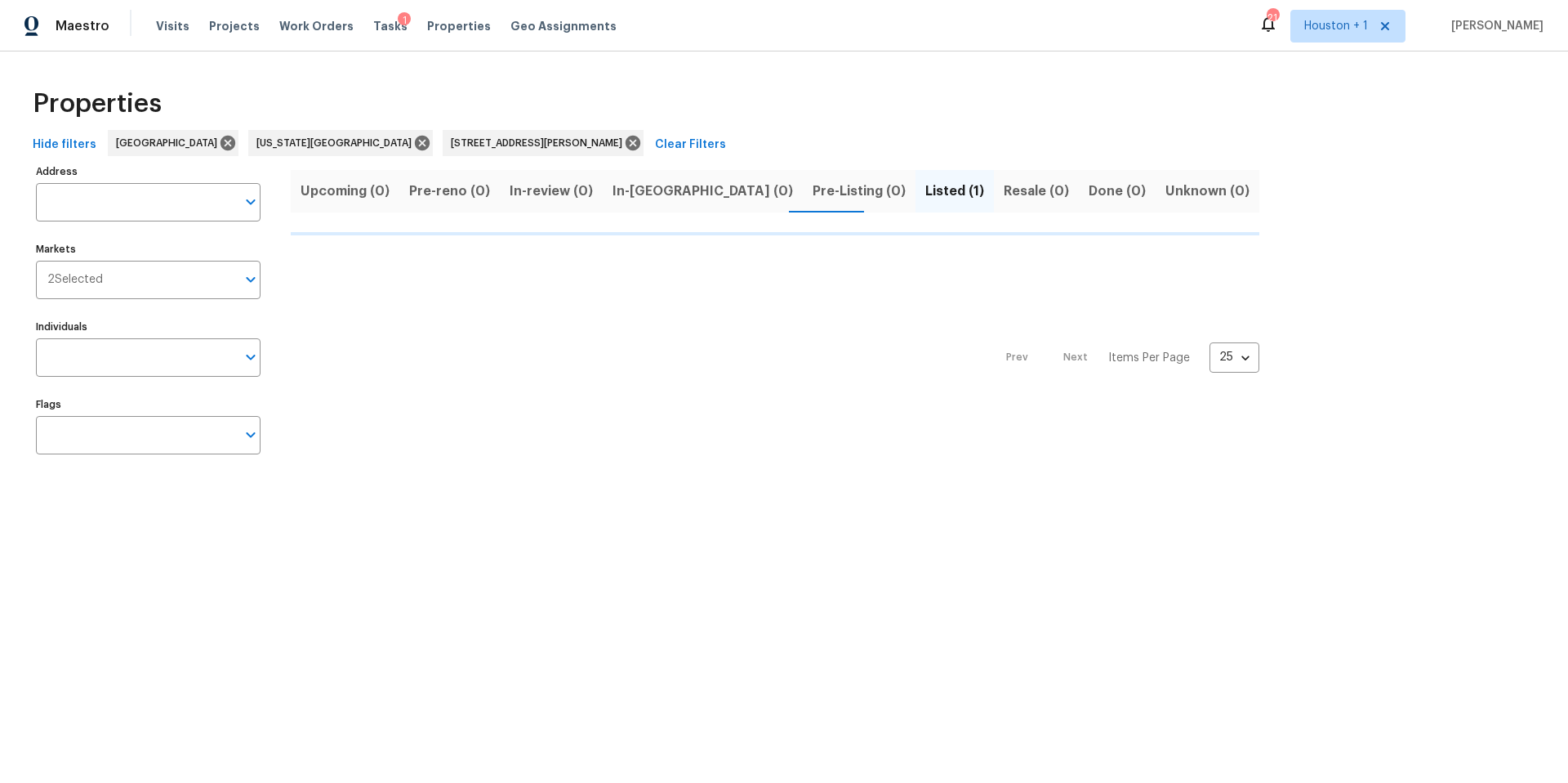
type input "17244 Montgall Dr Belton MO 64012"
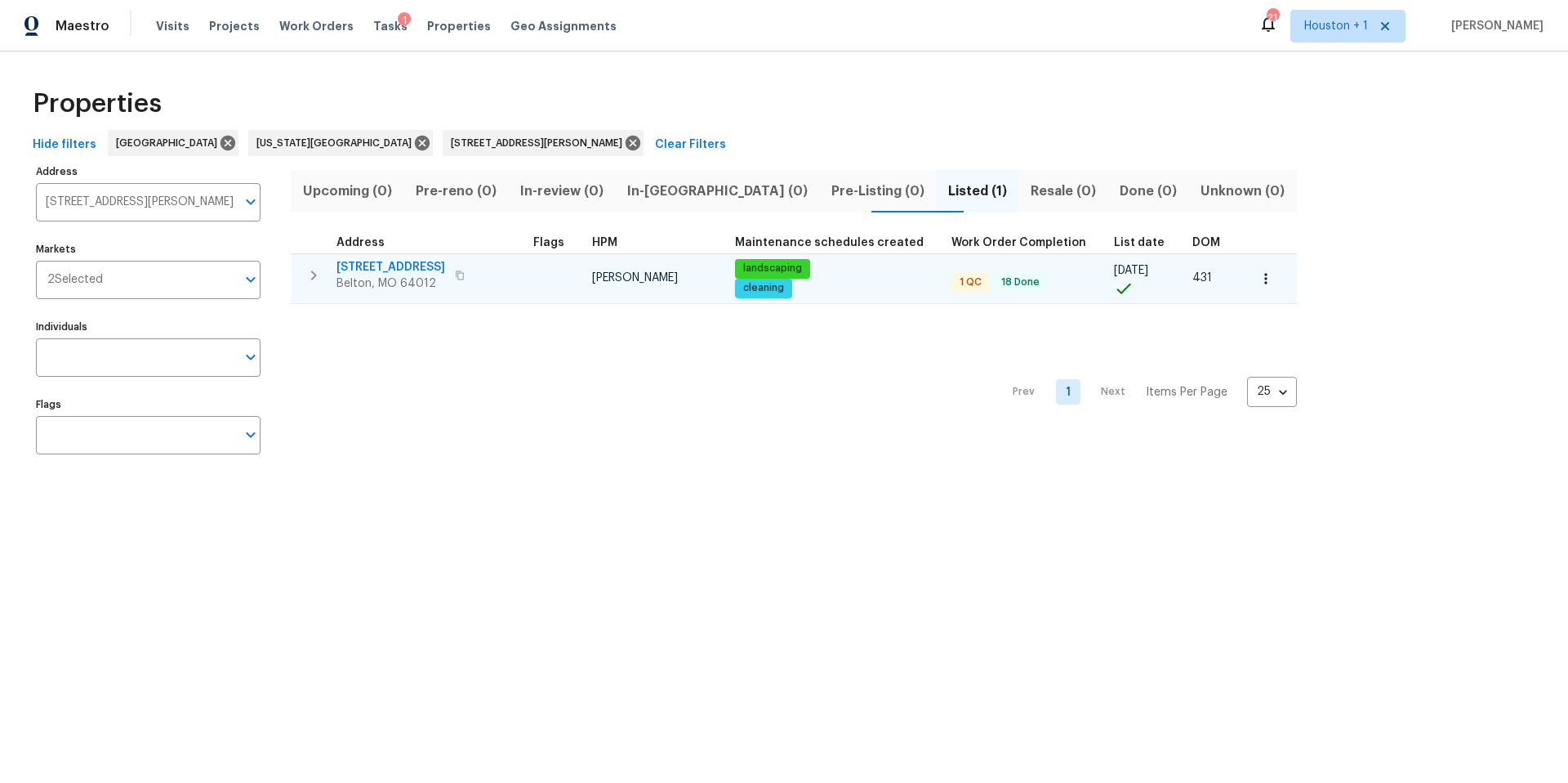
click at [383, 281] on span "Belton, MO 64012" at bounding box center [391, 284] width 109 height 17
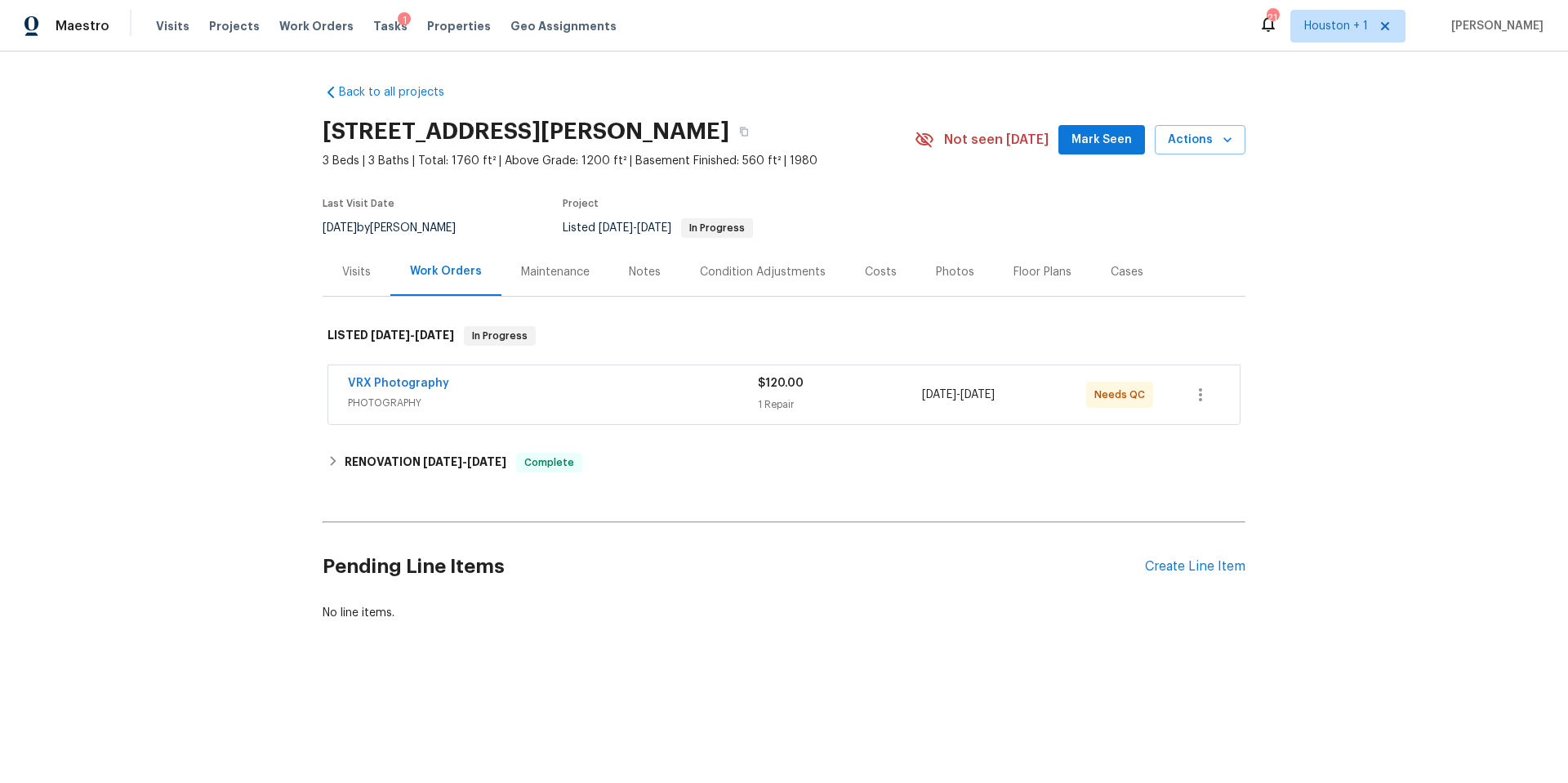
click at [355, 269] on div "Visits" at bounding box center [356, 272] width 29 height 17
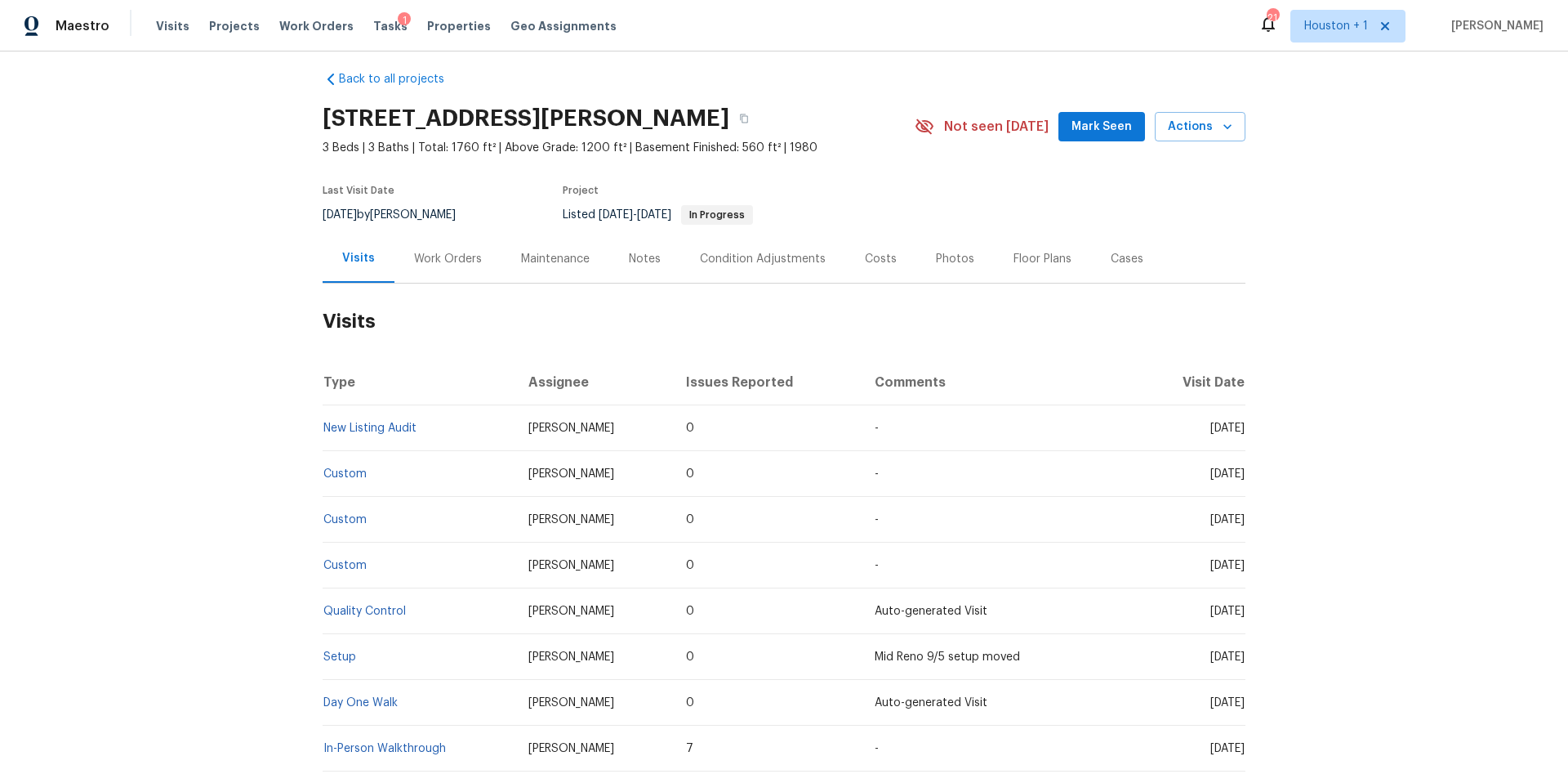
scroll to position [14, 0]
click at [349, 470] on link "Custom" at bounding box center [345, 473] width 43 height 11
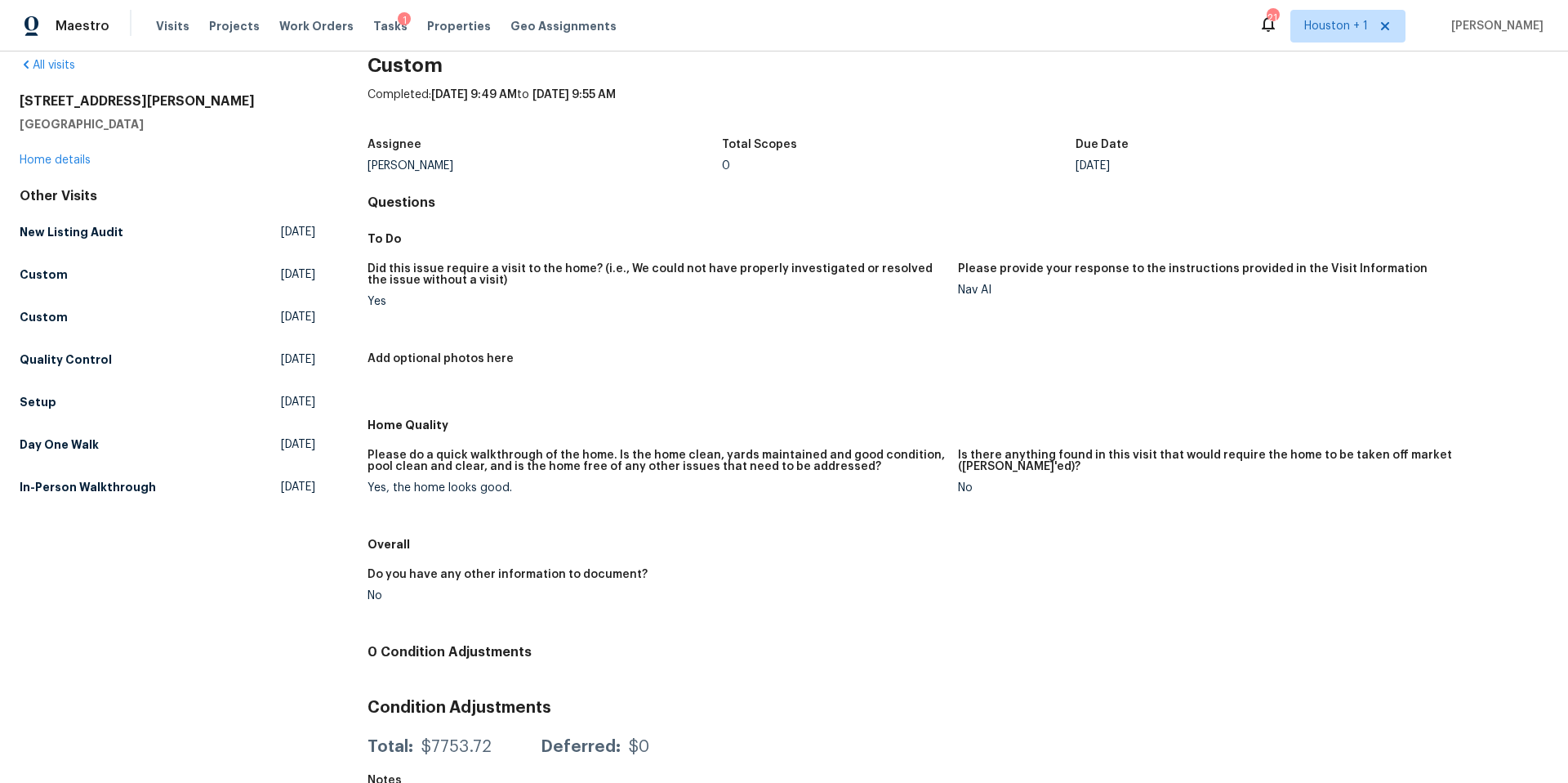
scroll to position [50, 0]
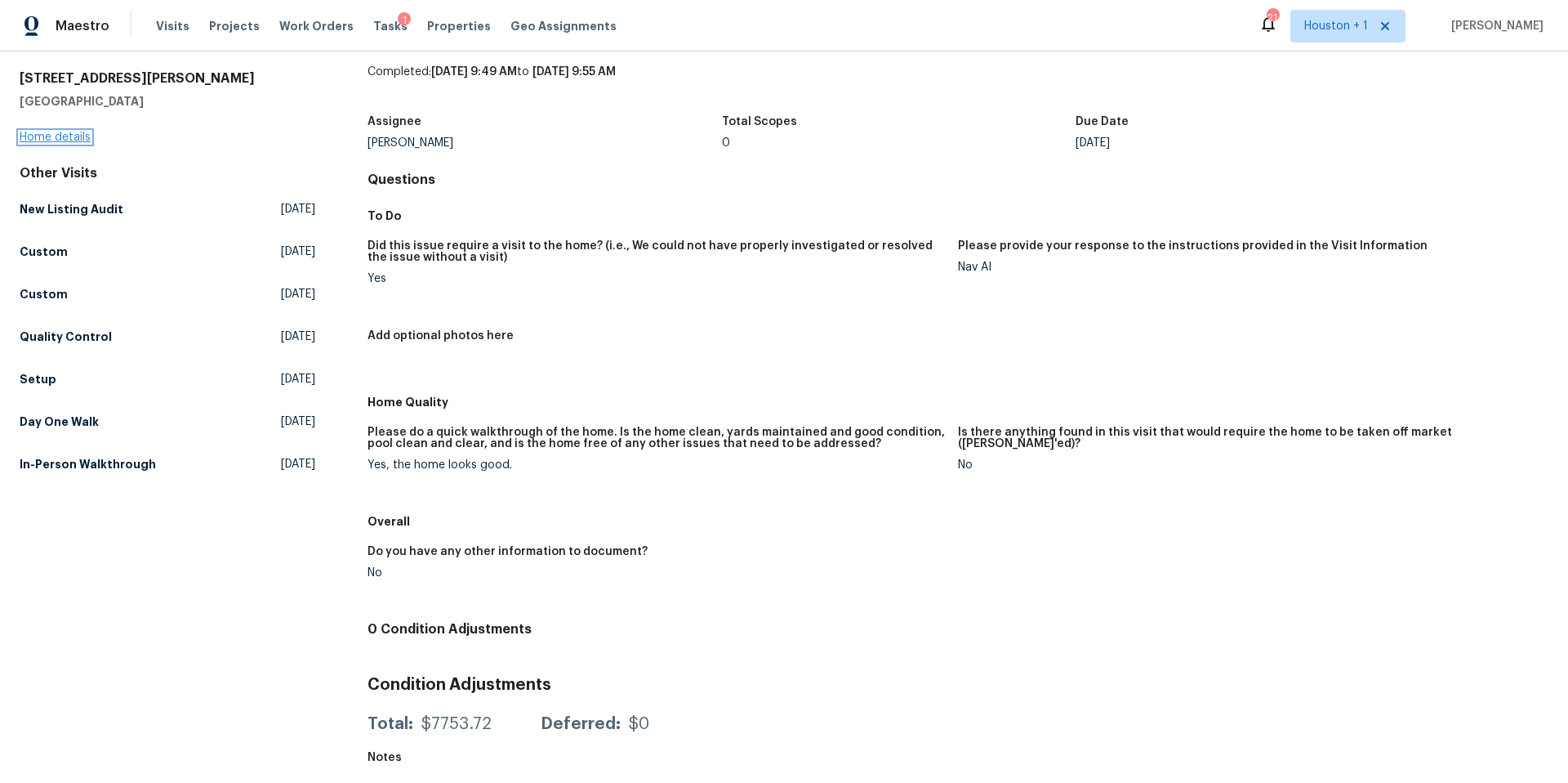
click at [71, 135] on link "Home details" at bounding box center [55, 137] width 71 height 11
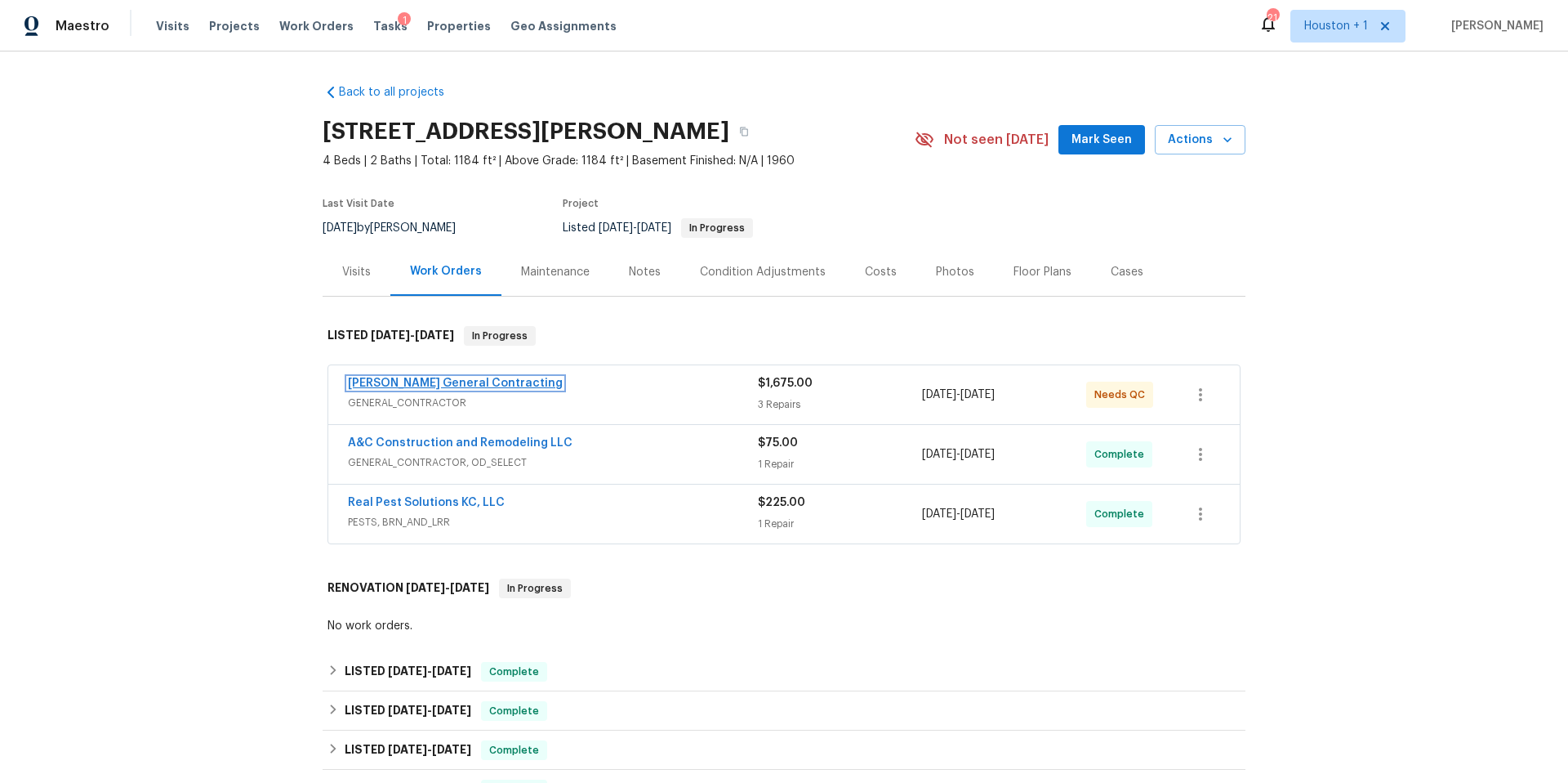
click at [483, 377] on link "Nicholson General Contracting" at bounding box center [455, 383] width 214 height 11
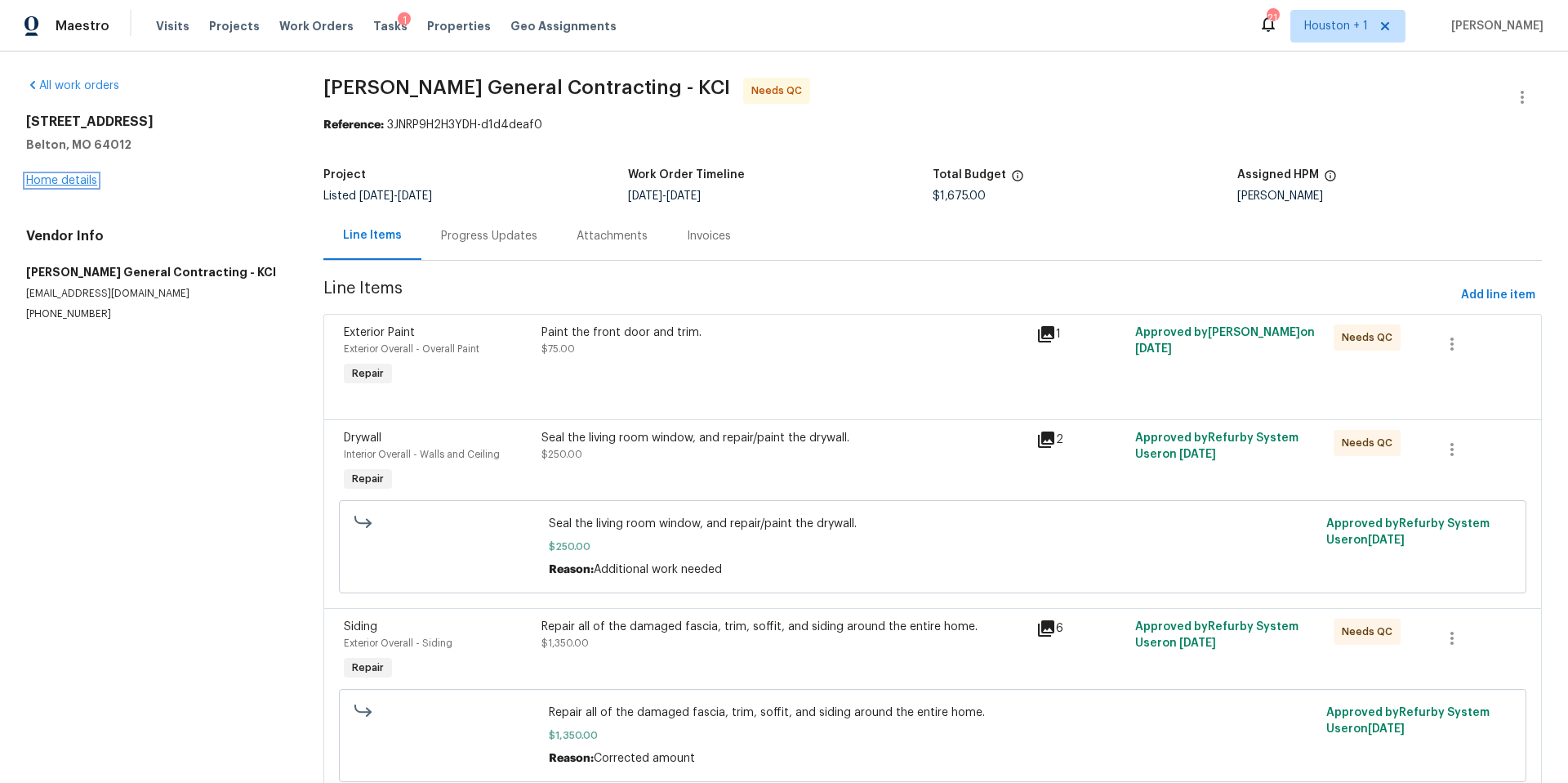
click at [70, 177] on link "Home details" at bounding box center [61, 180] width 71 height 11
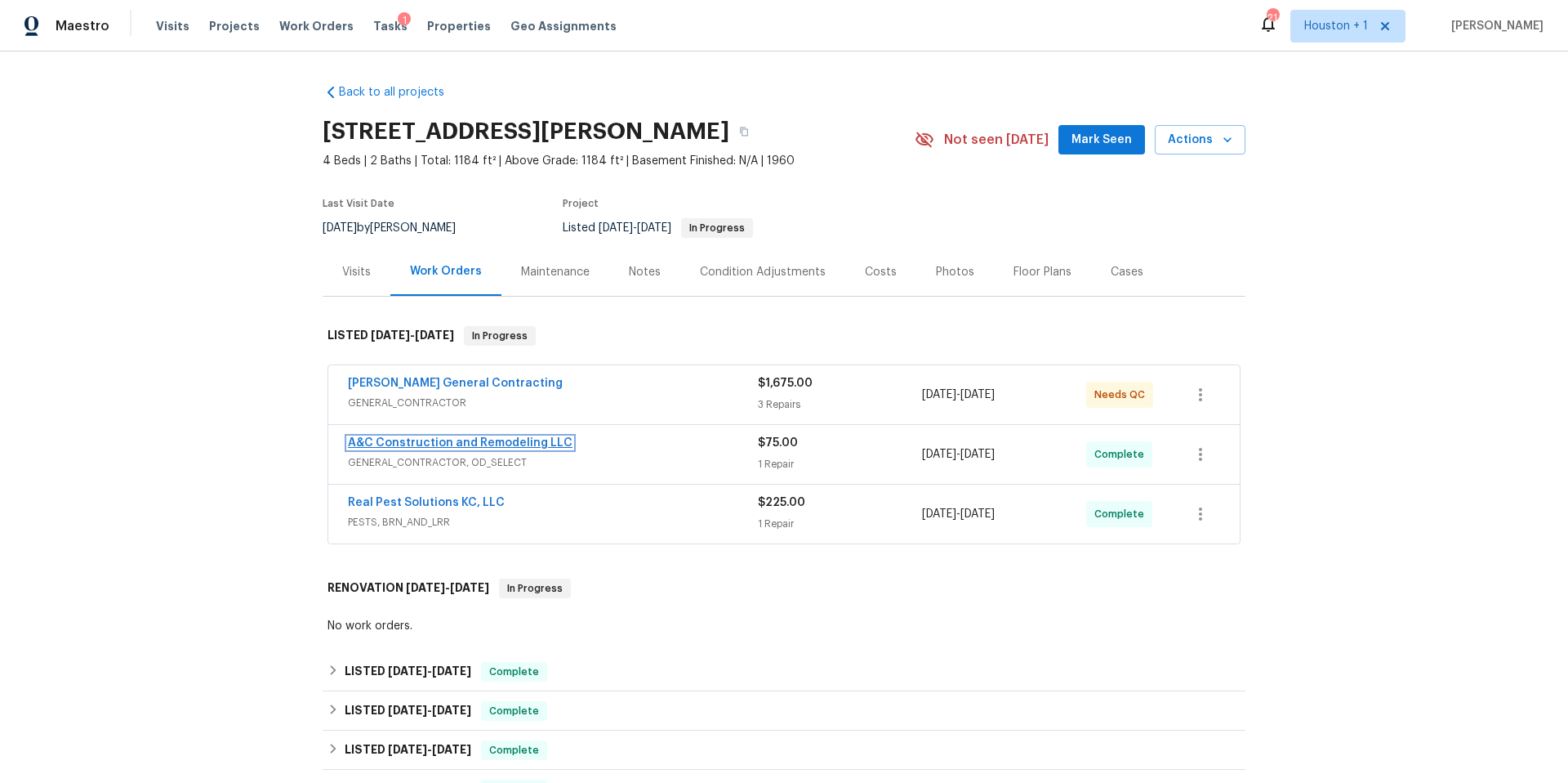
click at [509, 446] on link "A&C Construction and Remodeling LLC" at bounding box center [459, 443] width 225 height 11
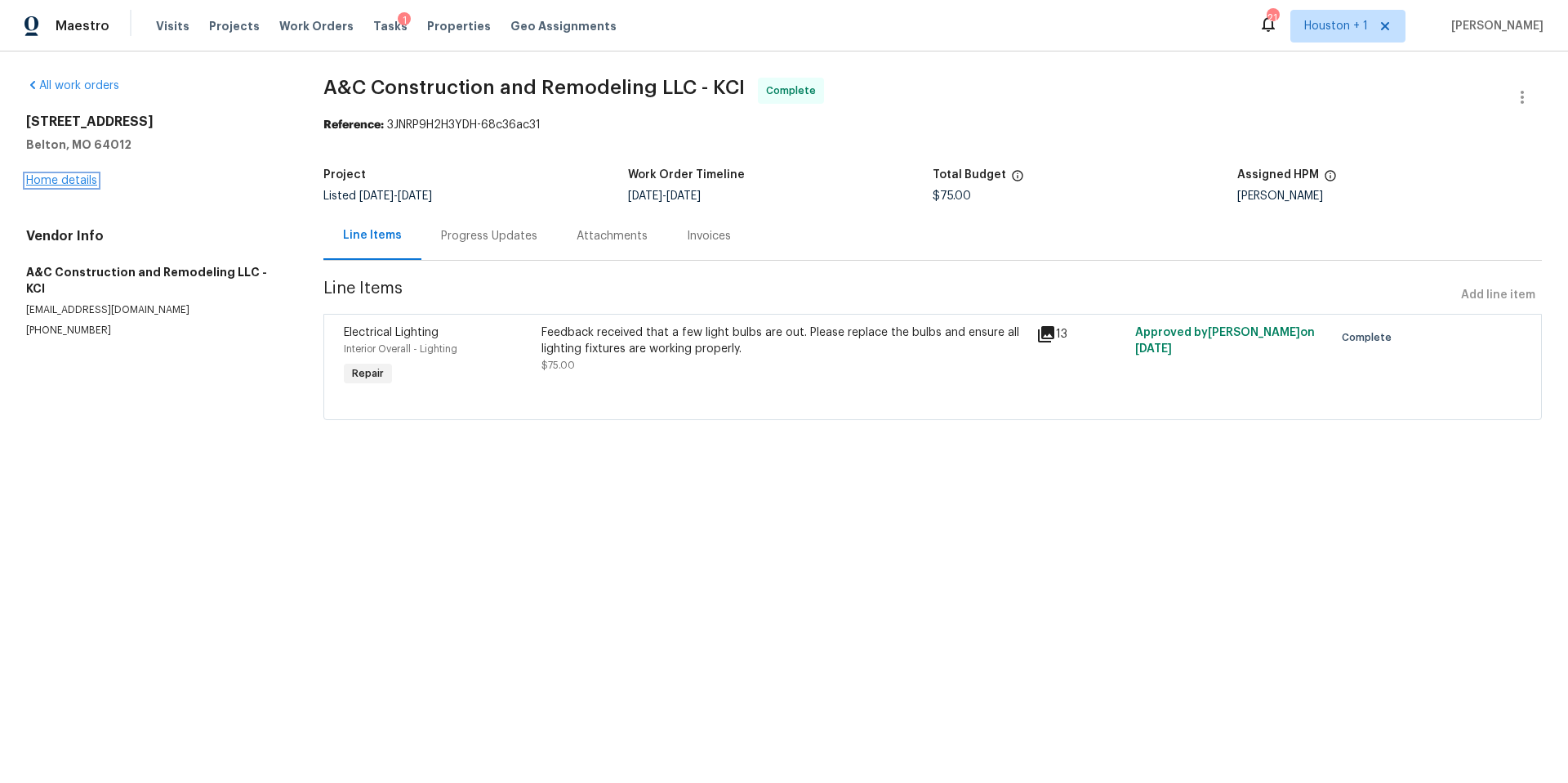
click at [87, 177] on link "Home details" at bounding box center [61, 180] width 71 height 11
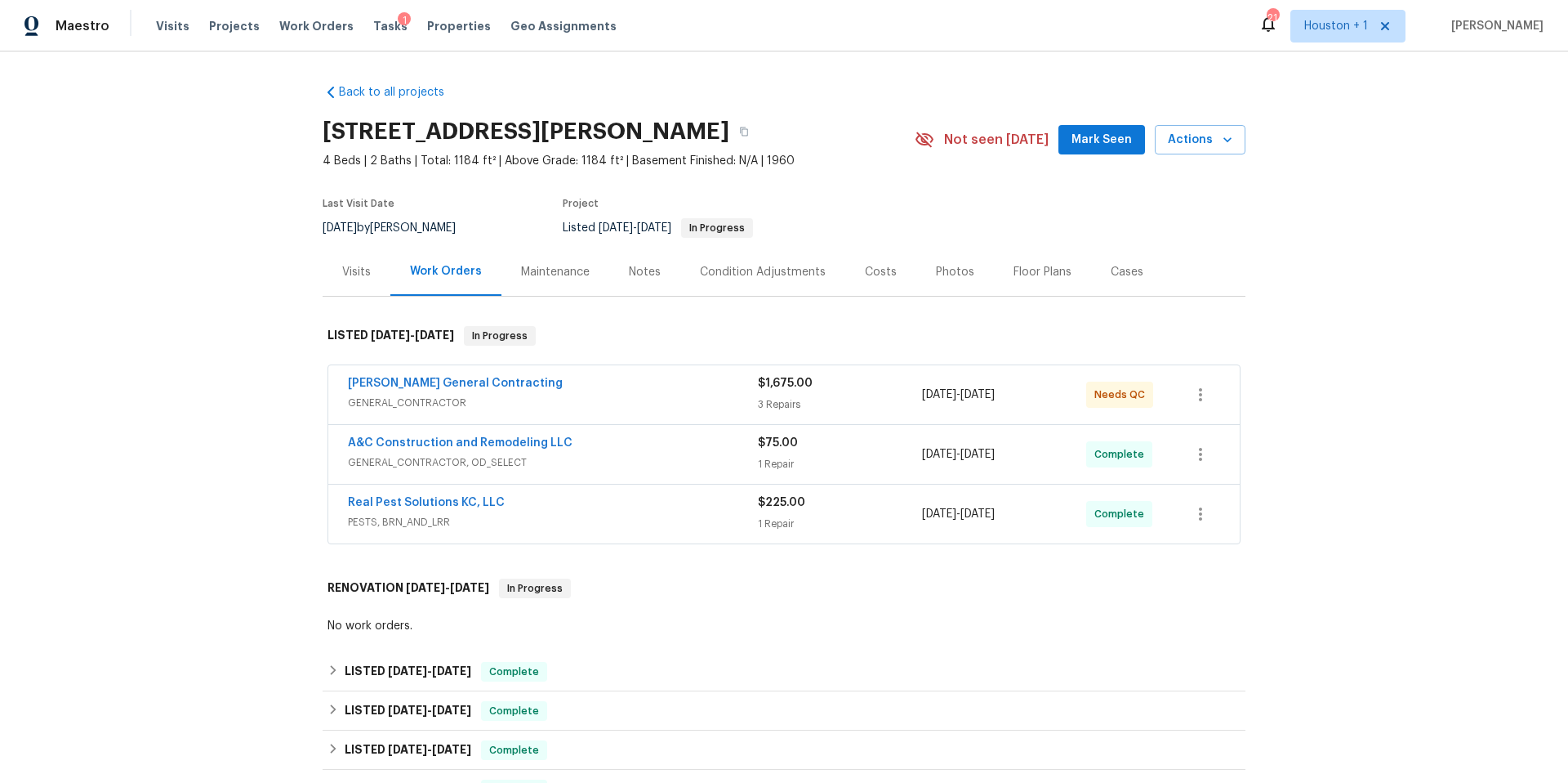
click at [421, 494] on div "Real Pest Solutions KC, LLC PESTS, BRN_AND_LRR $225.00 1 Repair 10/1/2025 - 10/…" at bounding box center [784, 514] width 911 height 59
click at [422, 506] on link "Real Pest Solutions KC, LLC" at bounding box center [426, 502] width 157 height 11
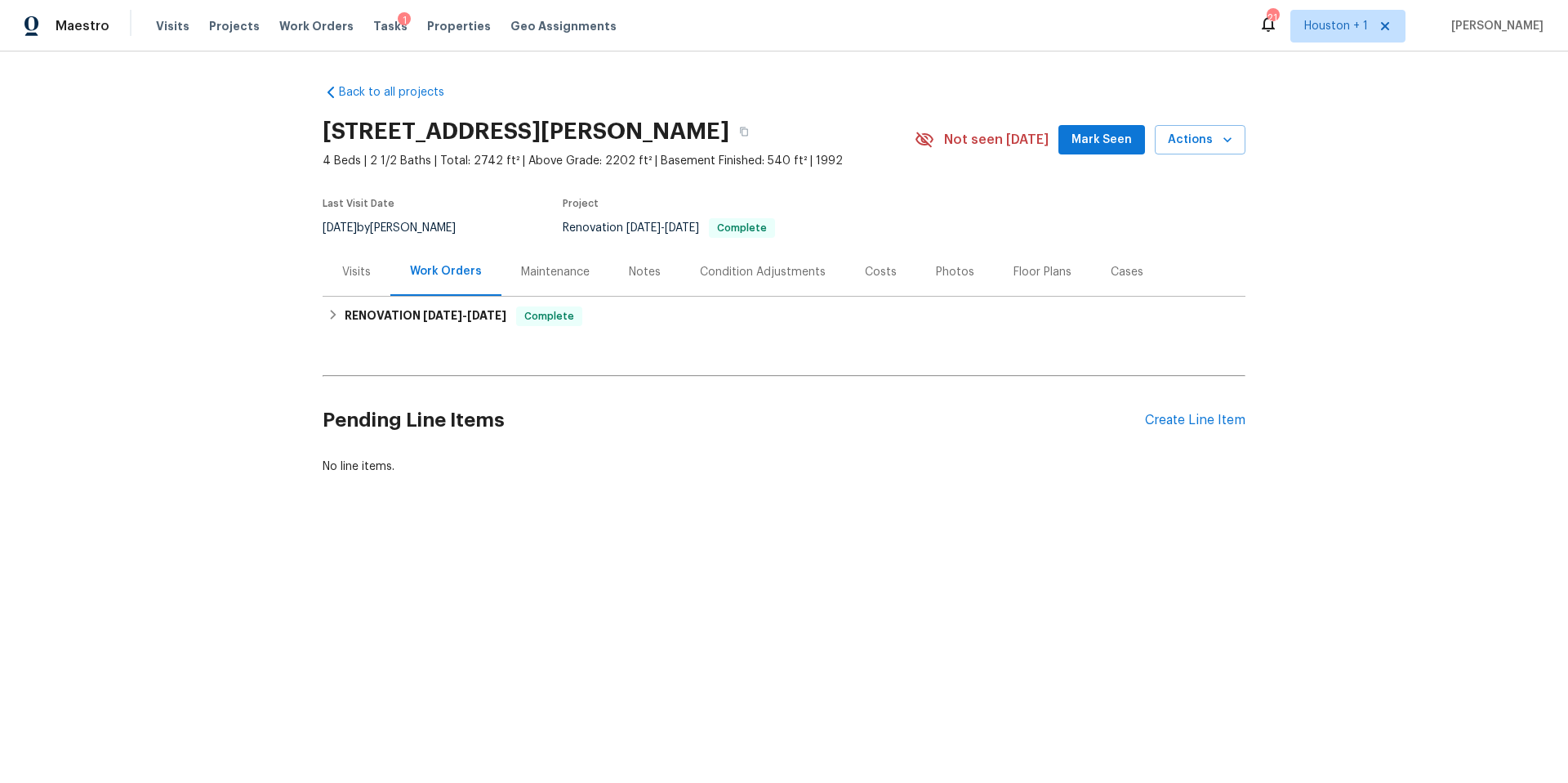
click at [364, 270] on div "Visits" at bounding box center [356, 272] width 29 height 17
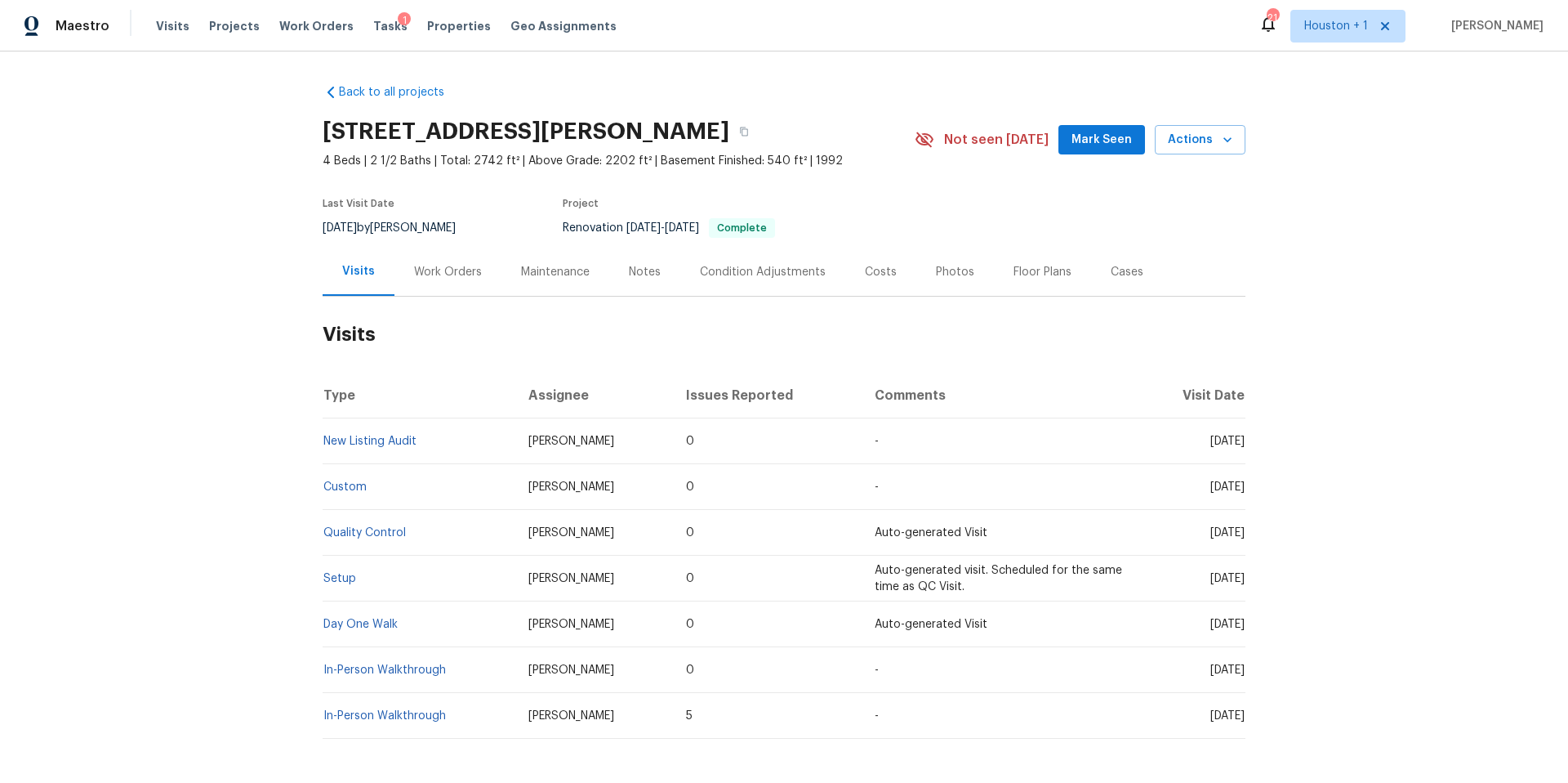
click at [439, 273] on div "Work Orders" at bounding box center [447, 272] width 67 height 17
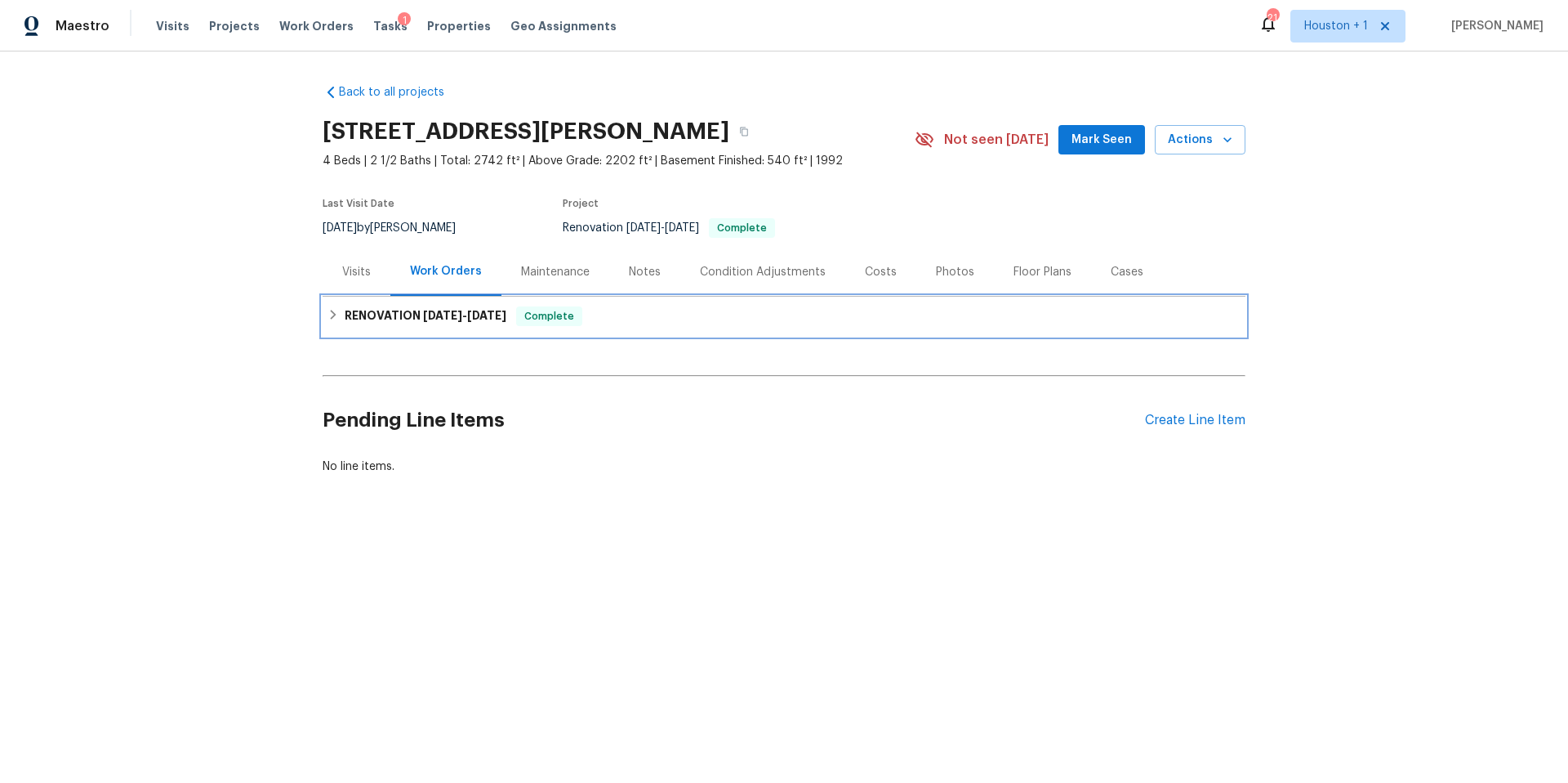
click at [346, 320] on h6 "RENOVATION 8/28/25 - 9/12/25" at bounding box center [425, 315] width 162 height 19
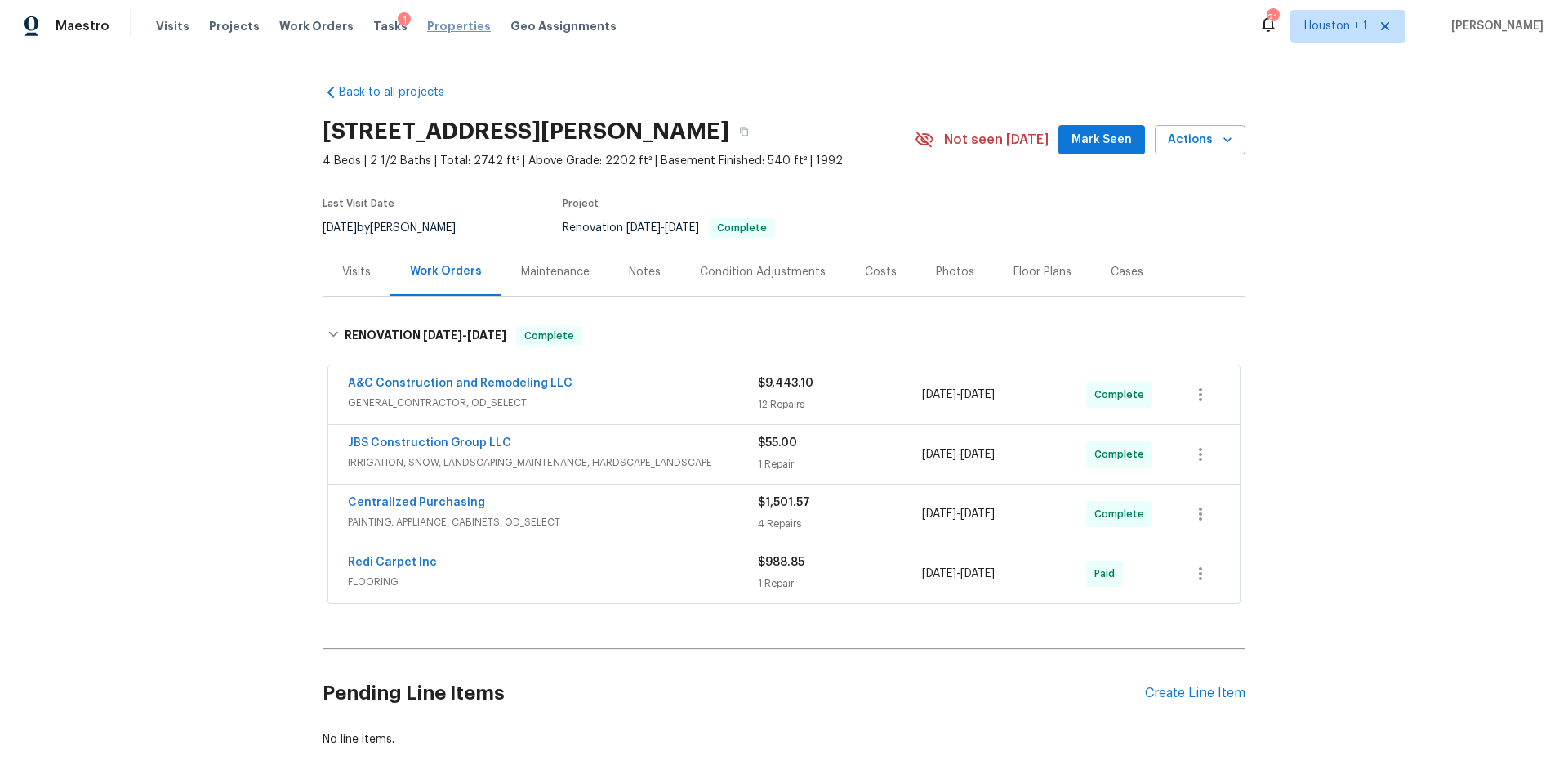
click at [446, 29] on span "Properties" at bounding box center [458, 26] width 64 height 17
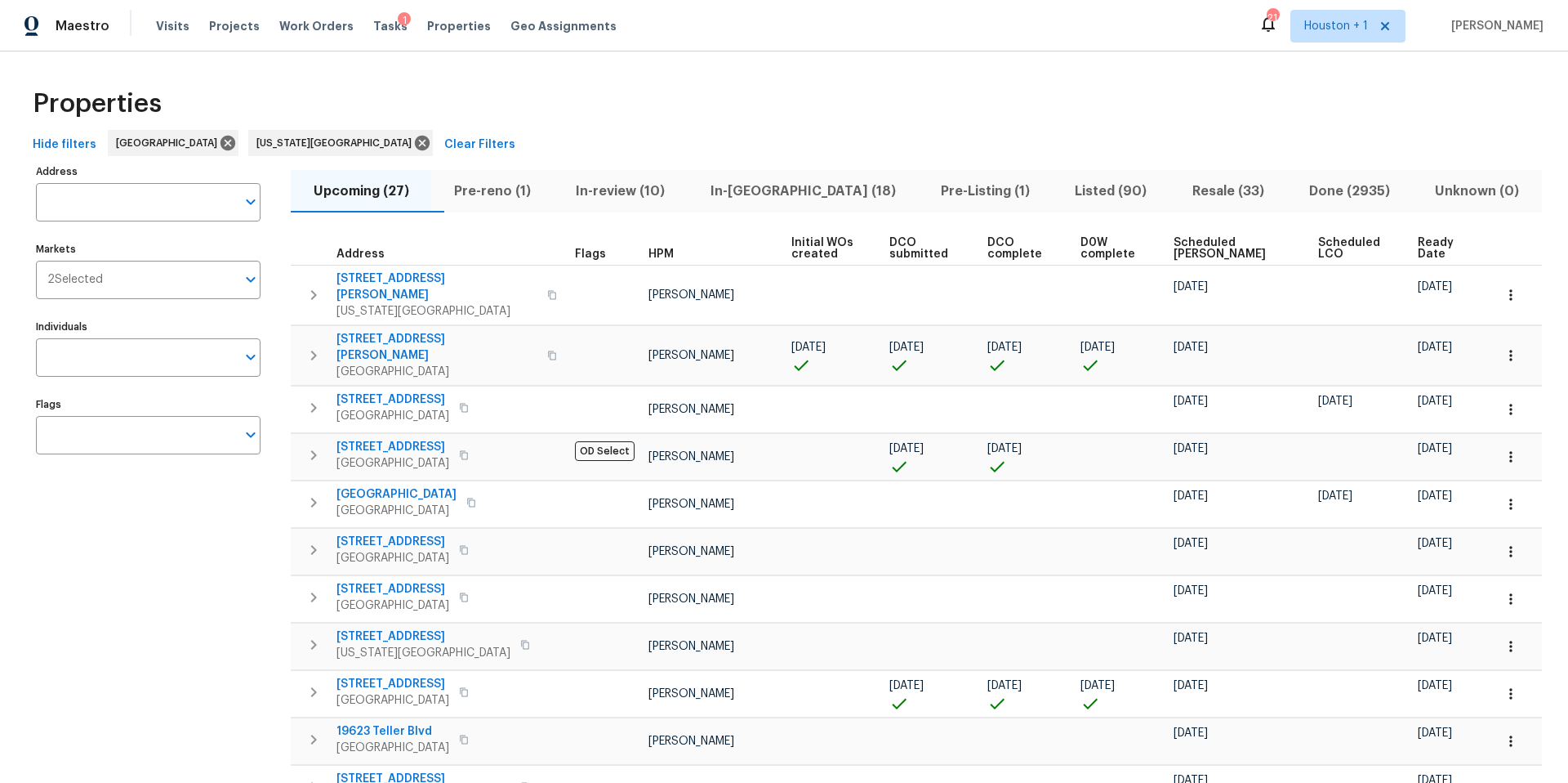
click at [1063, 193] on span "Listed (90)" at bounding box center [1111, 190] width 97 height 23
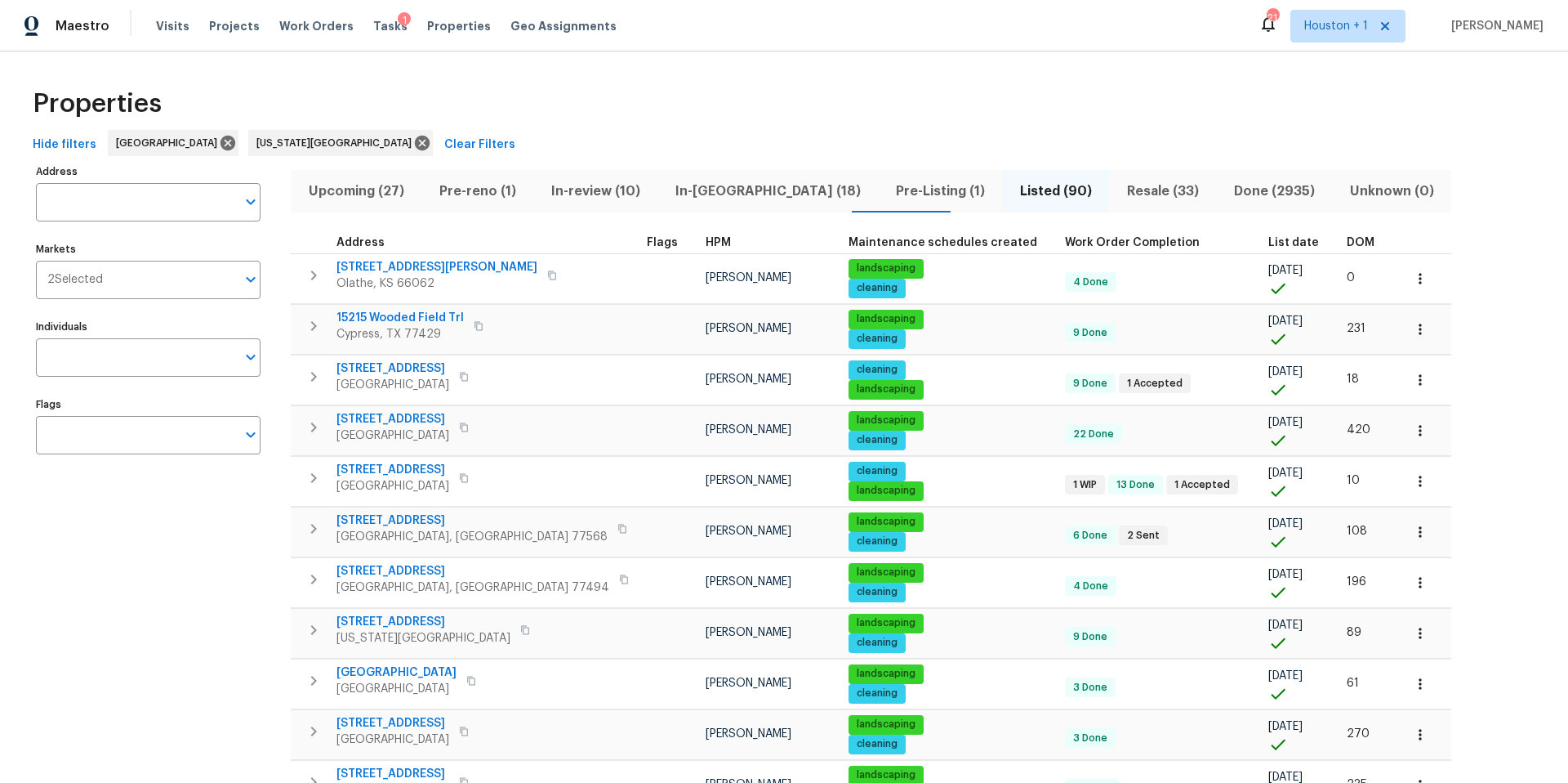
click at [1346, 243] on span "DOM" at bounding box center [1360, 242] width 28 height 11
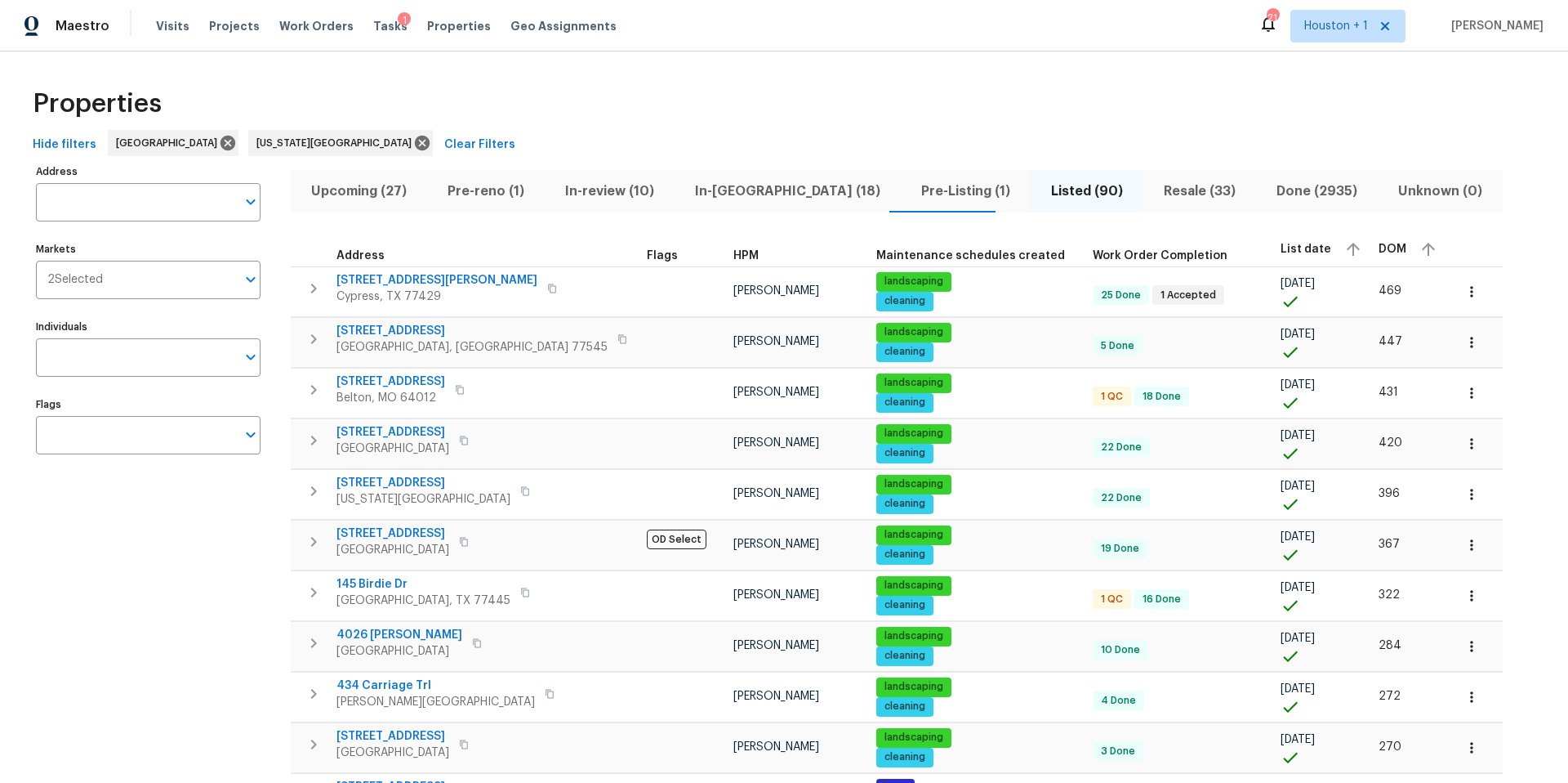
click at [1379, 250] on span "DOM" at bounding box center [1392, 249] width 28 height 11
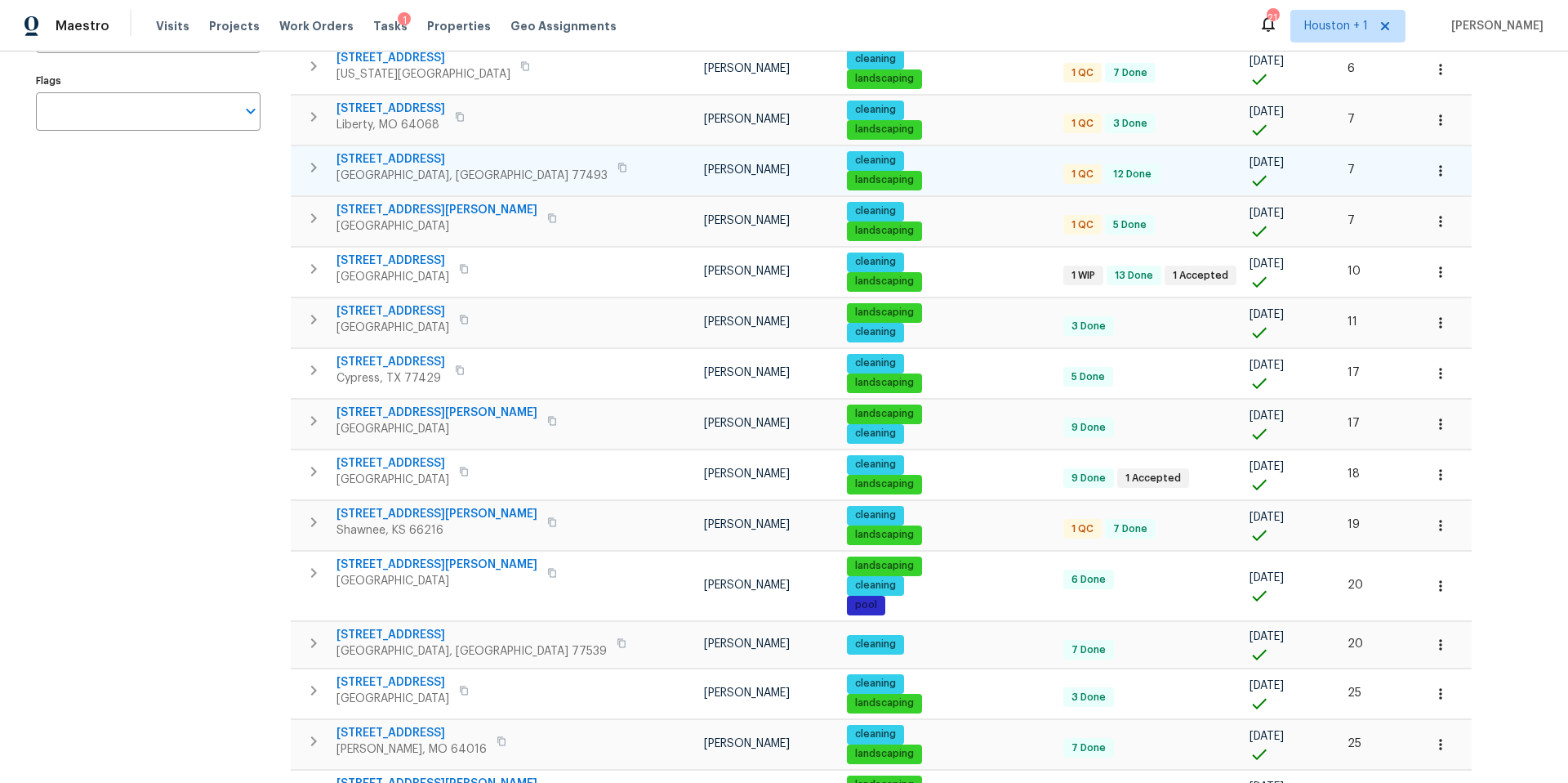
scroll to position [335, 0]
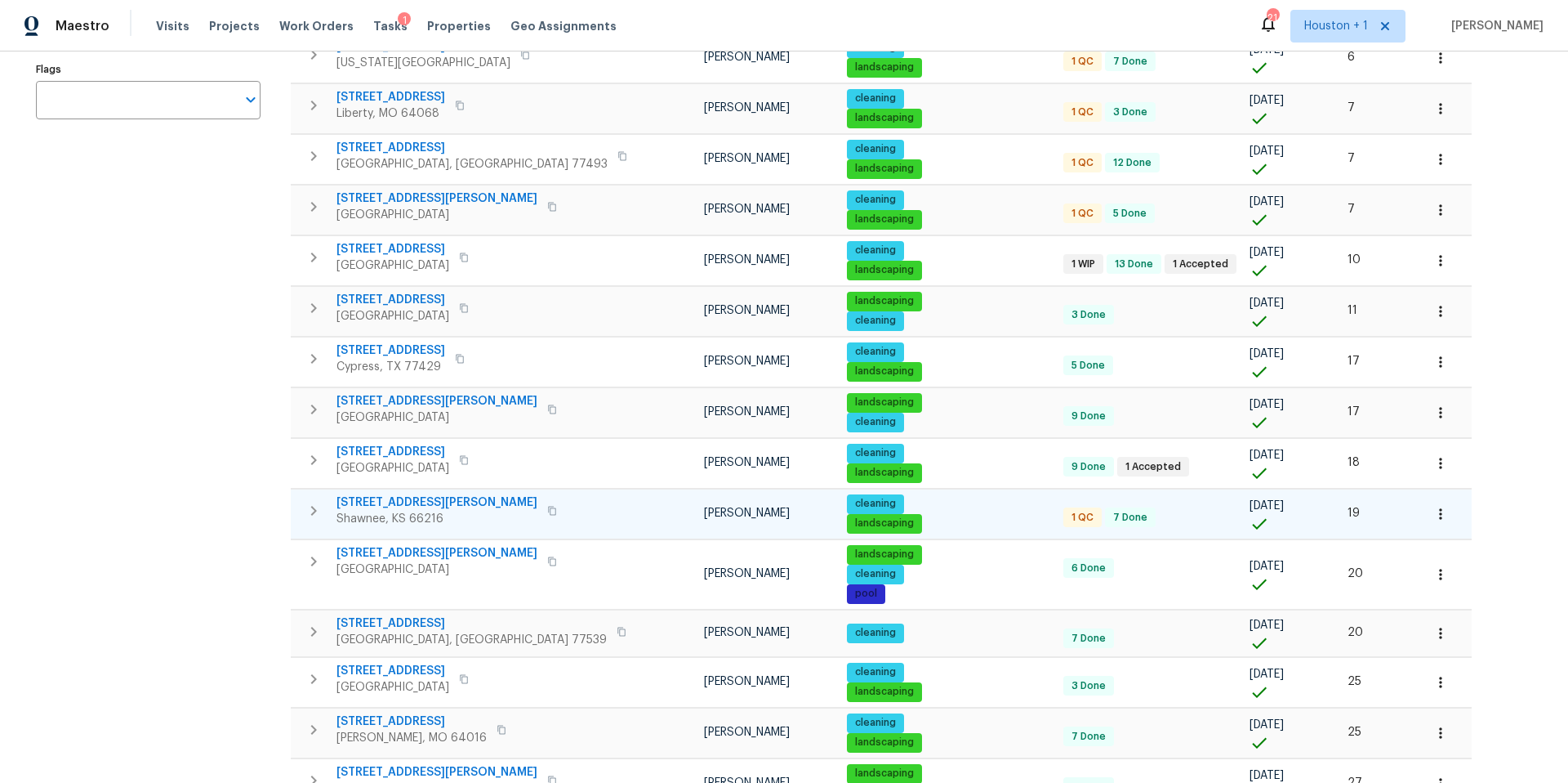
click at [376, 504] on span "4940 Alden Rd" at bounding box center [436, 503] width 201 height 17
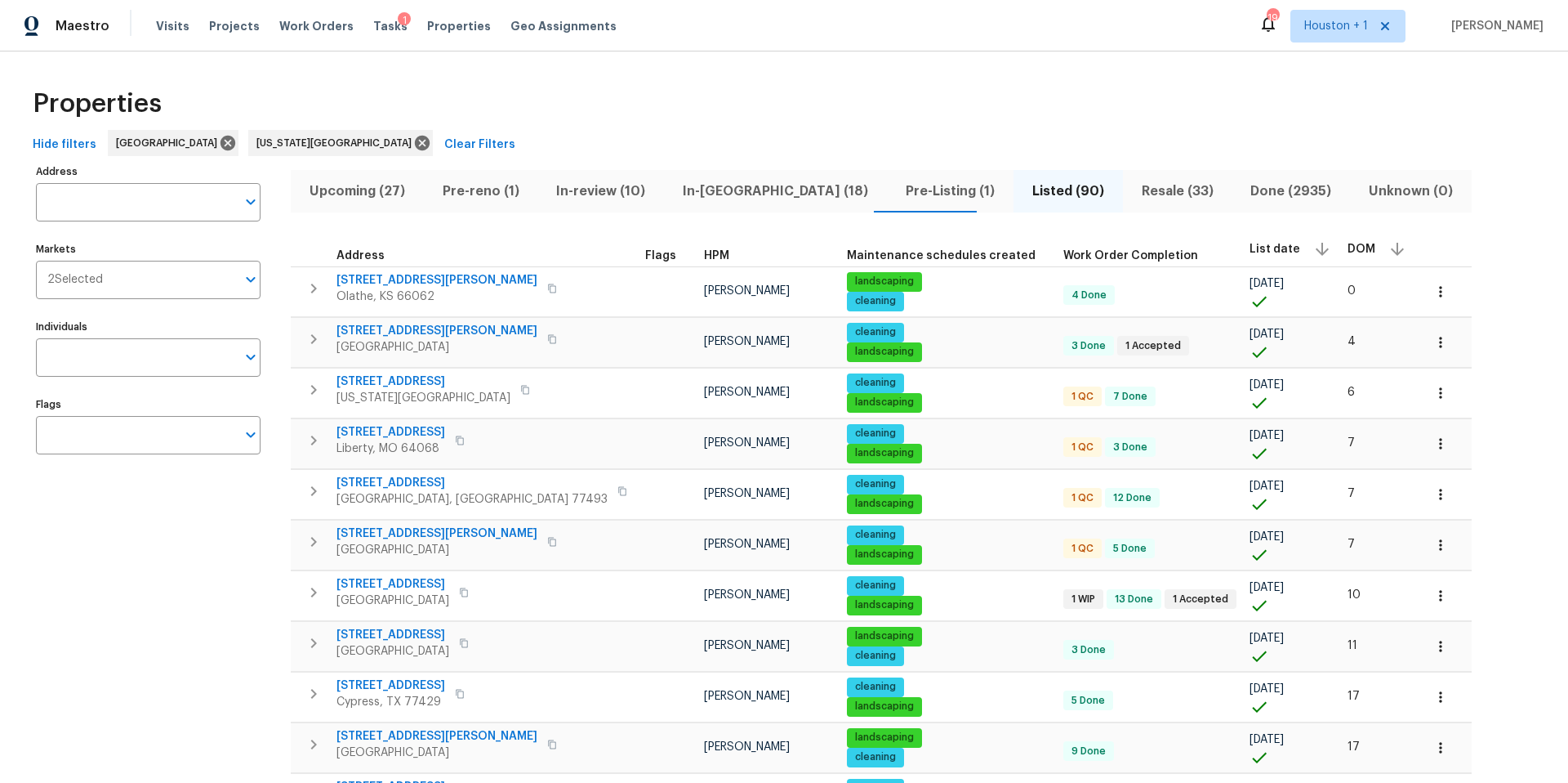
click at [1347, 254] on div "DOM" at bounding box center [1378, 249] width 62 height 25
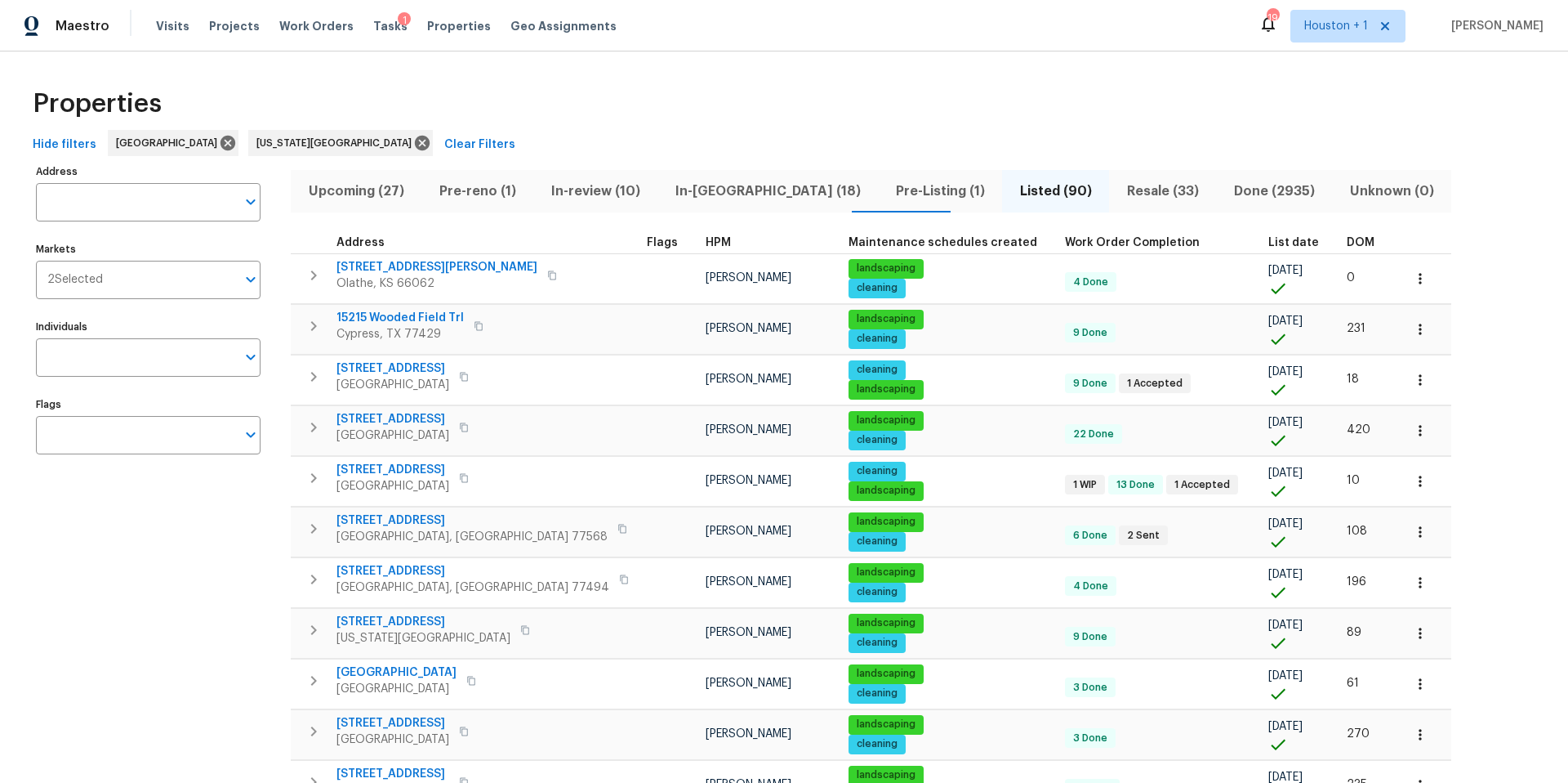
click at [1346, 245] on span "DOM" at bounding box center [1360, 242] width 28 height 11
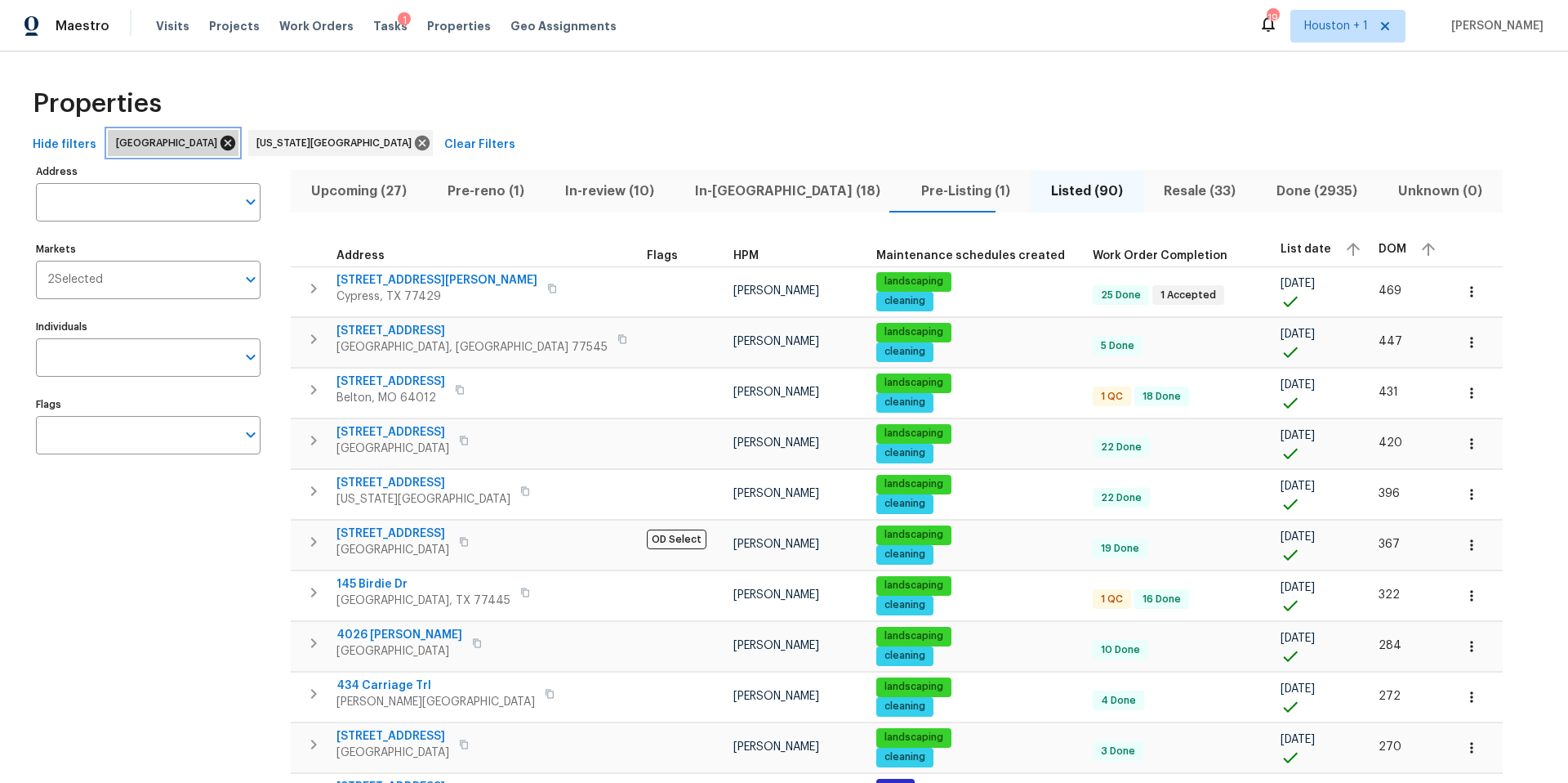
click at [219, 144] on icon at bounding box center [227, 142] width 18 height 18
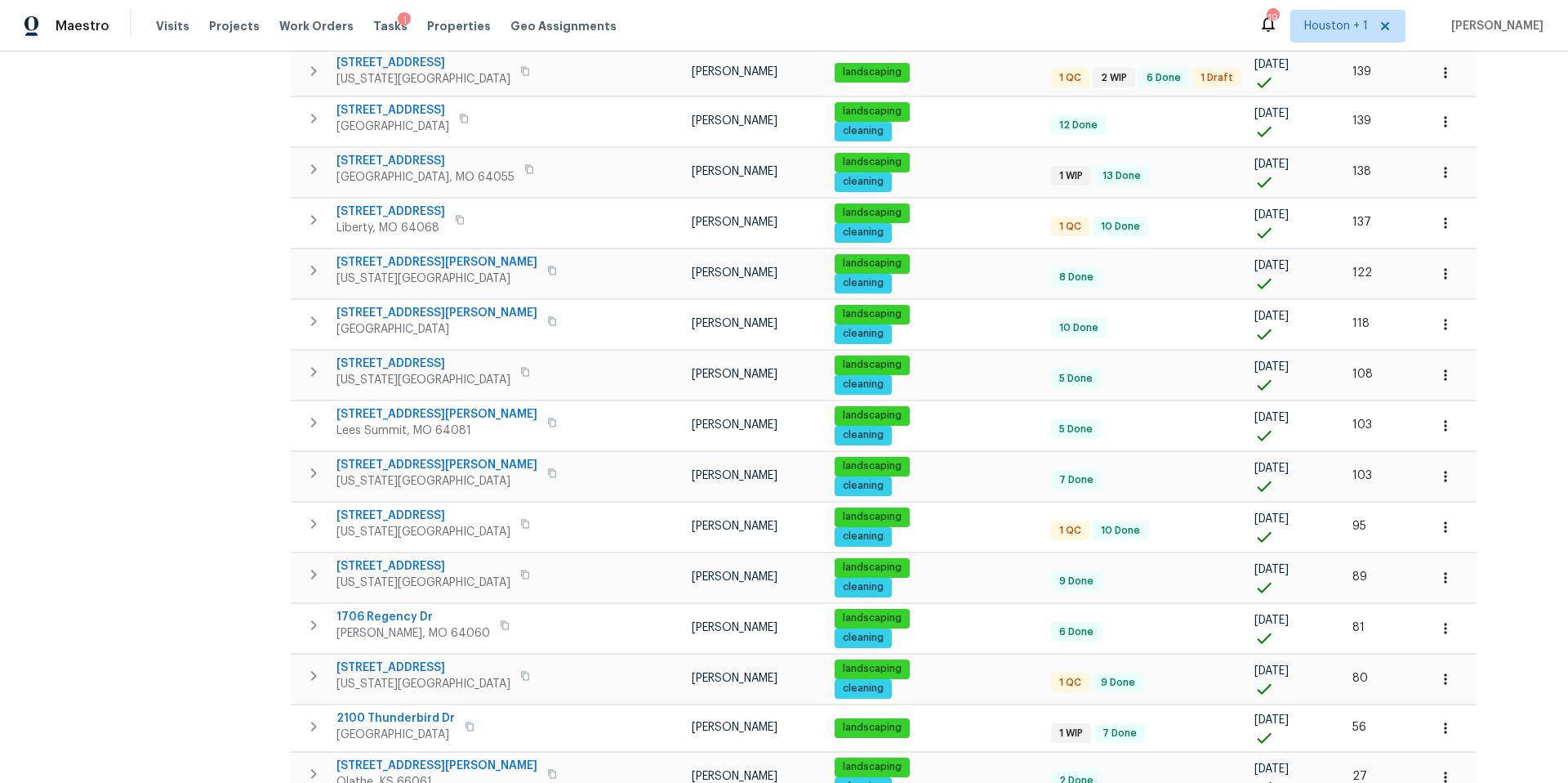
scroll to position [809, 0]
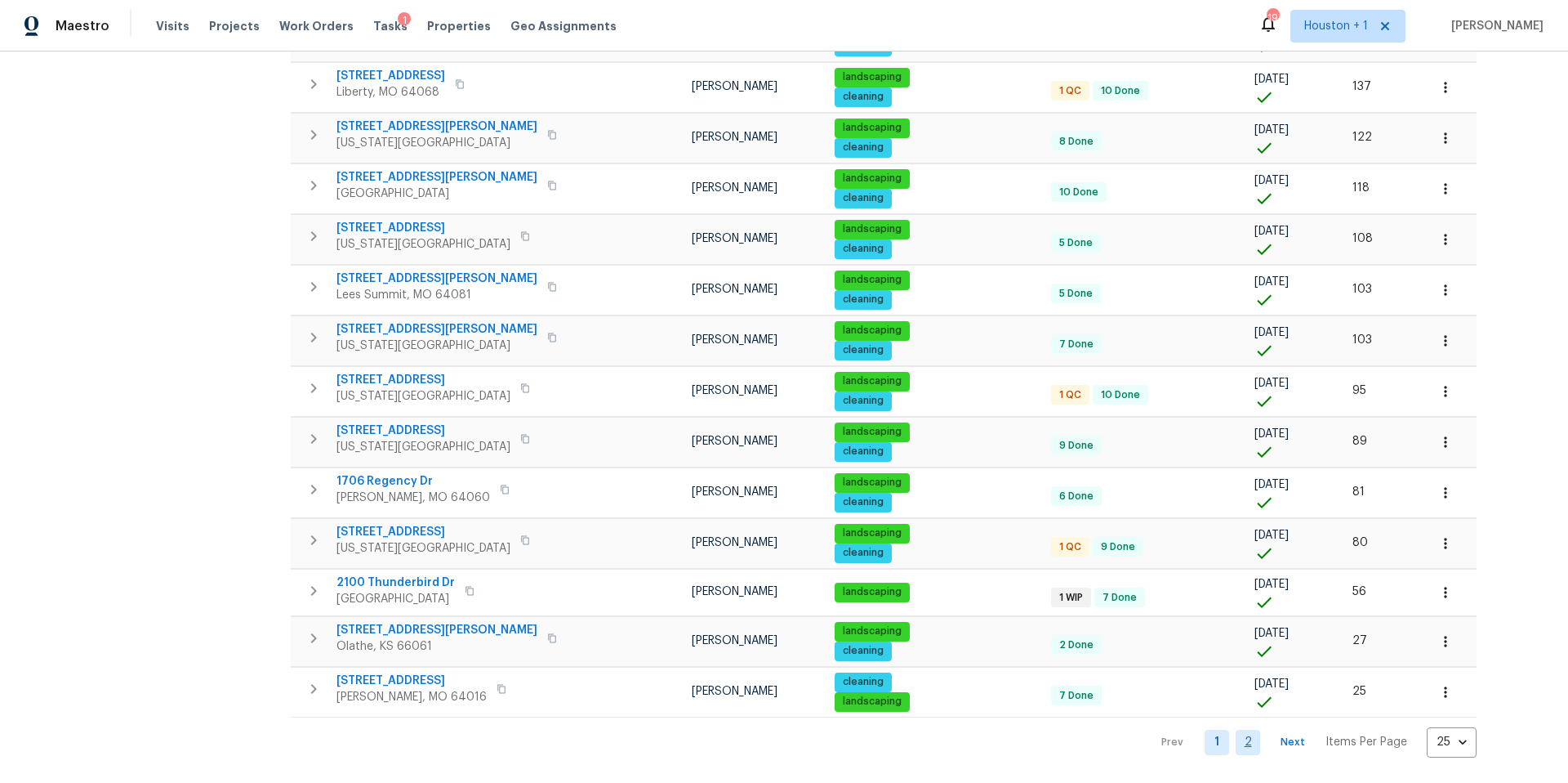
click at [1235, 747] on link "2" at bounding box center [1247, 741] width 25 height 25
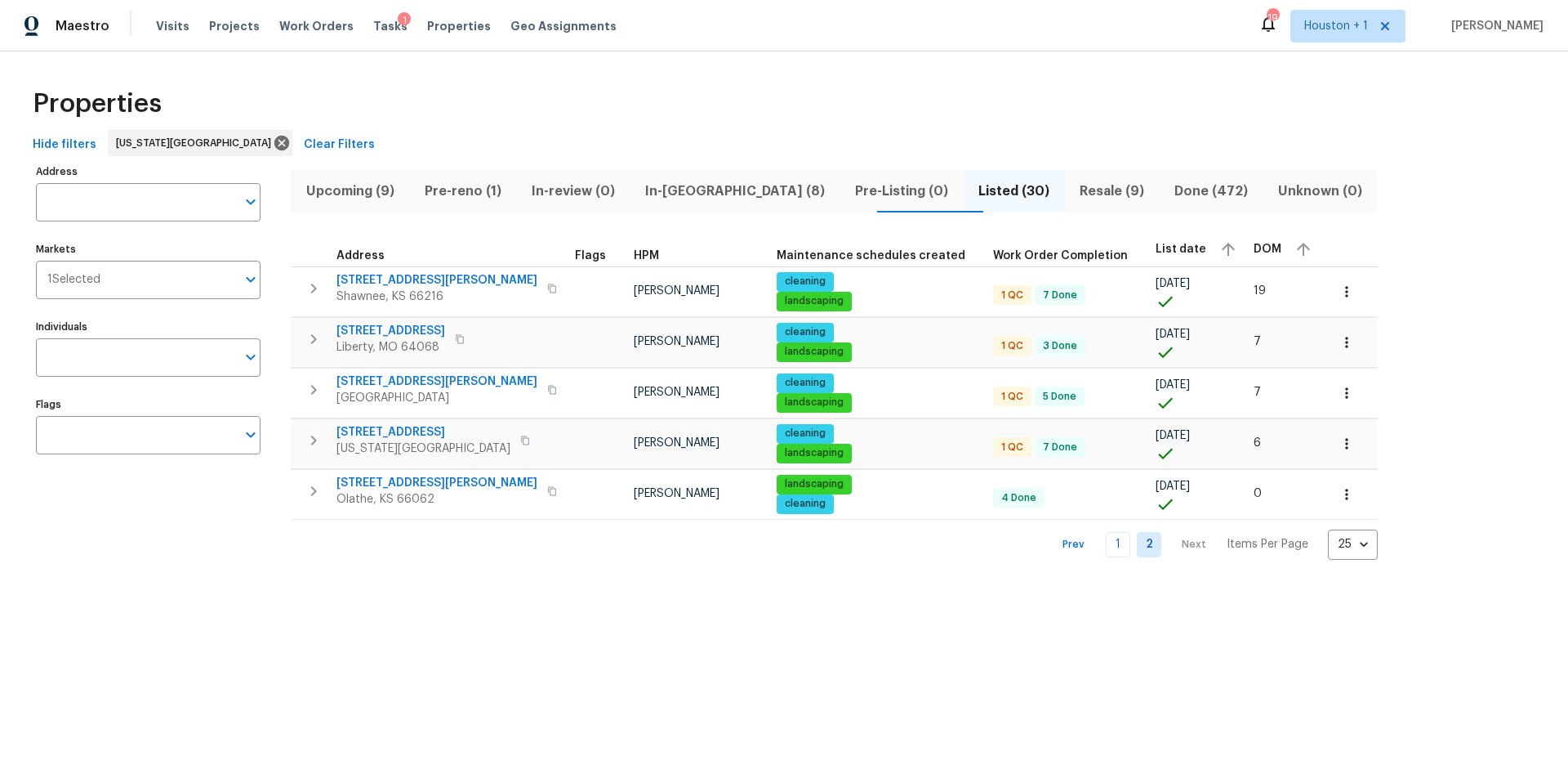
click at [694, 189] on span "In-reno (8)" at bounding box center [735, 190] width 190 height 23
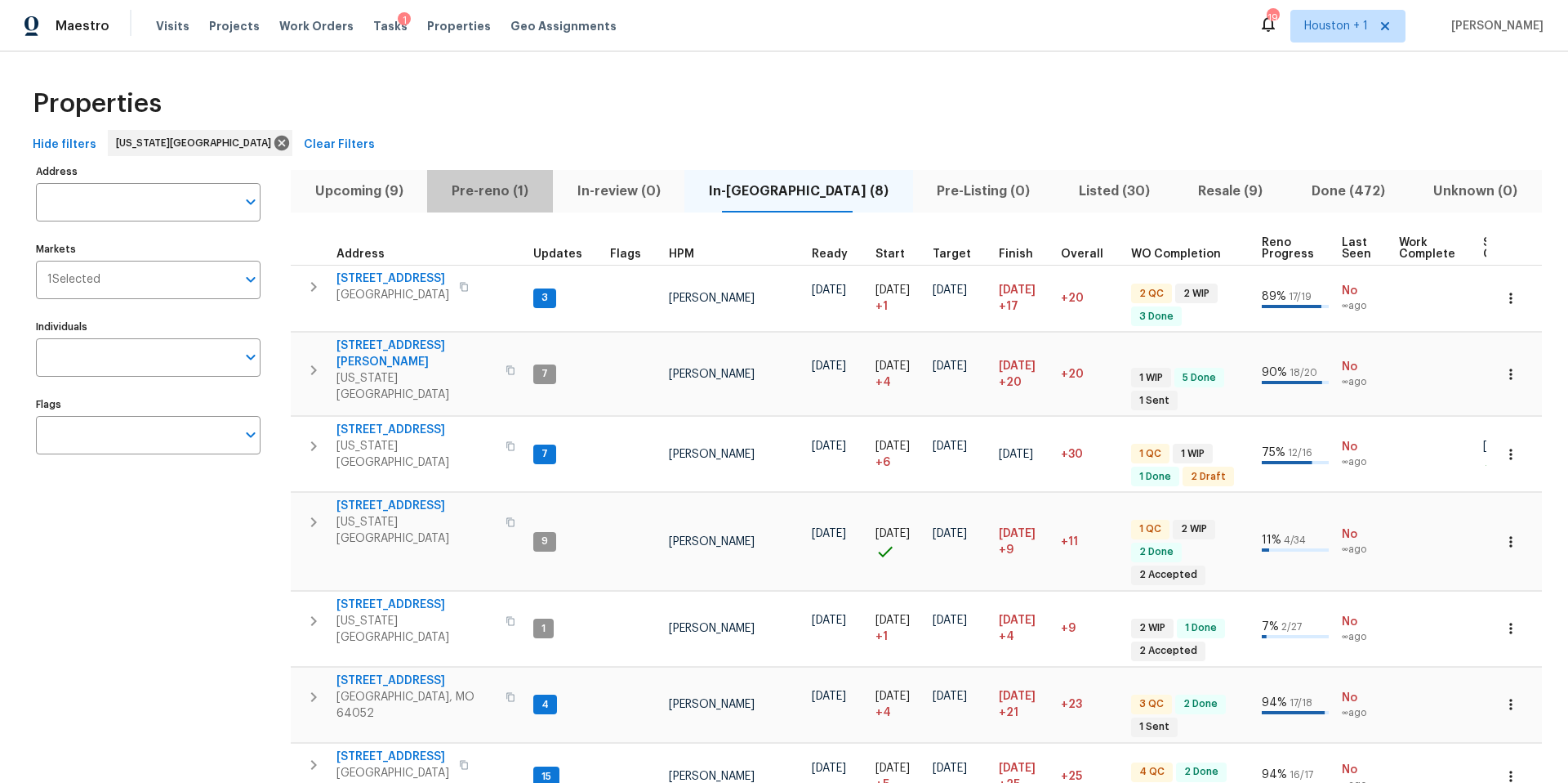
click at [487, 199] on span "Pre-reno (1)" at bounding box center [490, 190] width 105 height 23
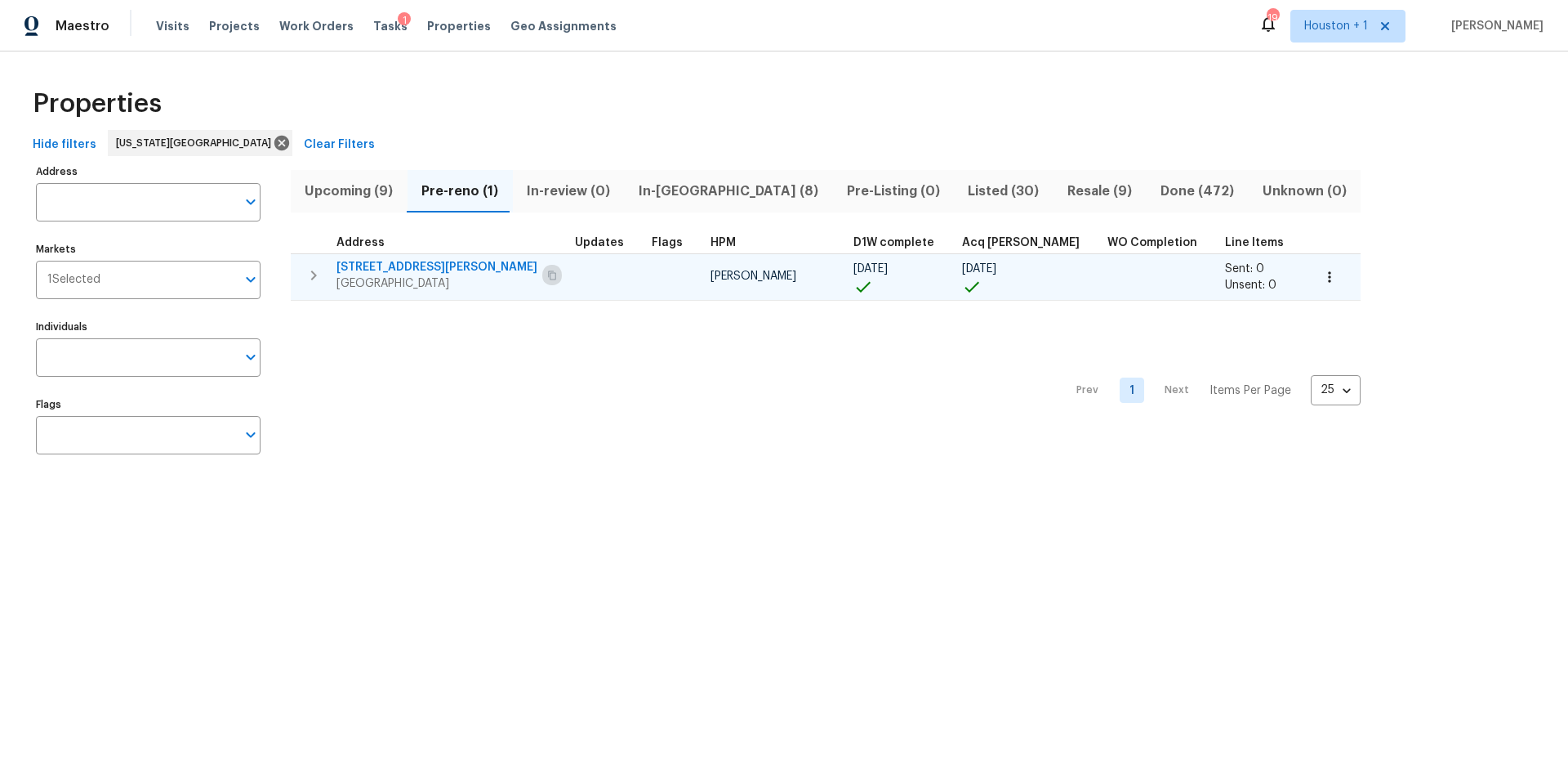
click at [548, 275] on icon "button" at bounding box center [552, 275] width 8 height 9
click at [407, 280] on span "Grandview, MO 64030" at bounding box center [436, 284] width 201 height 17
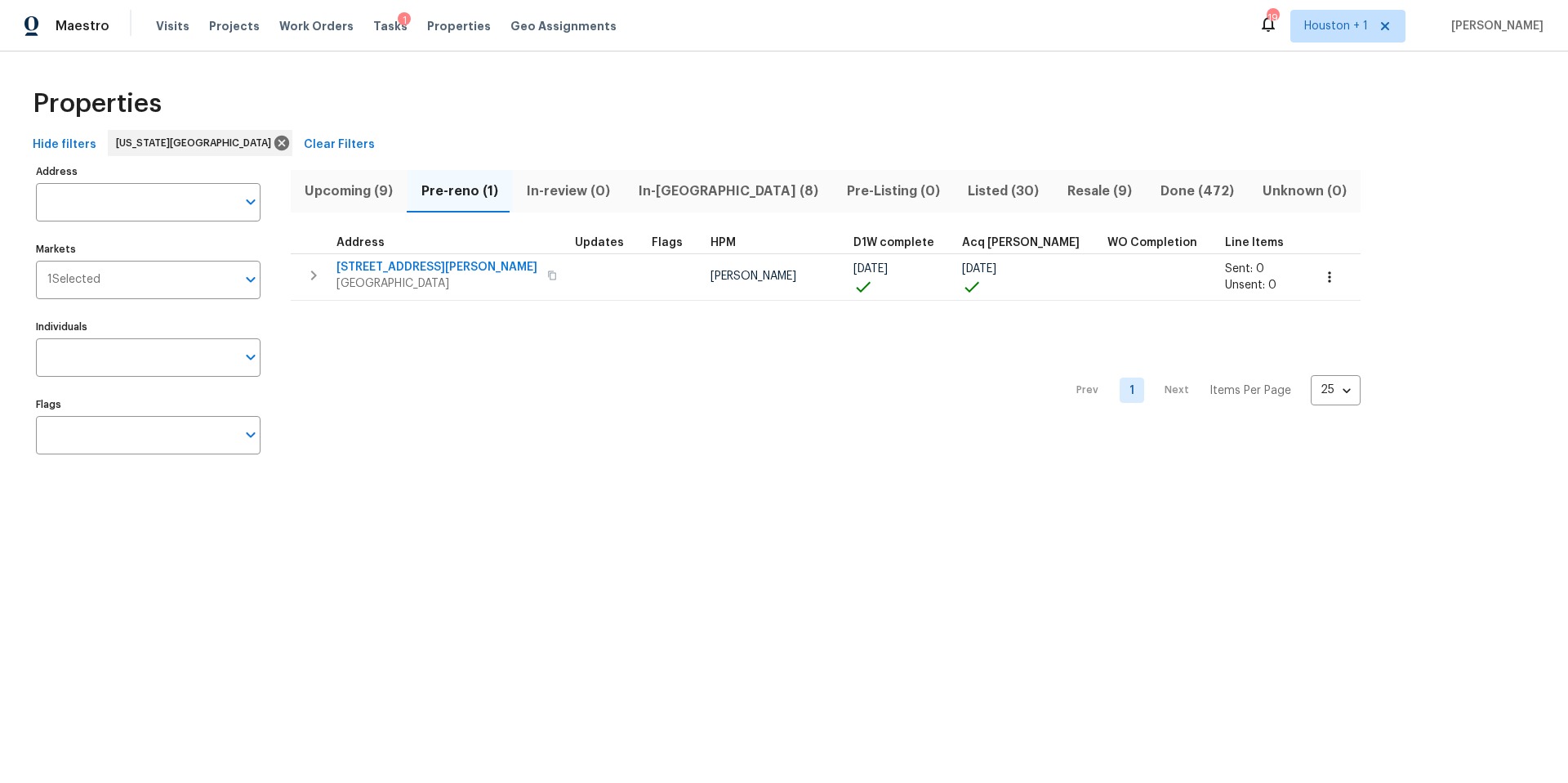
click at [668, 193] on span "In-reno (8)" at bounding box center [728, 190] width 188 height 23
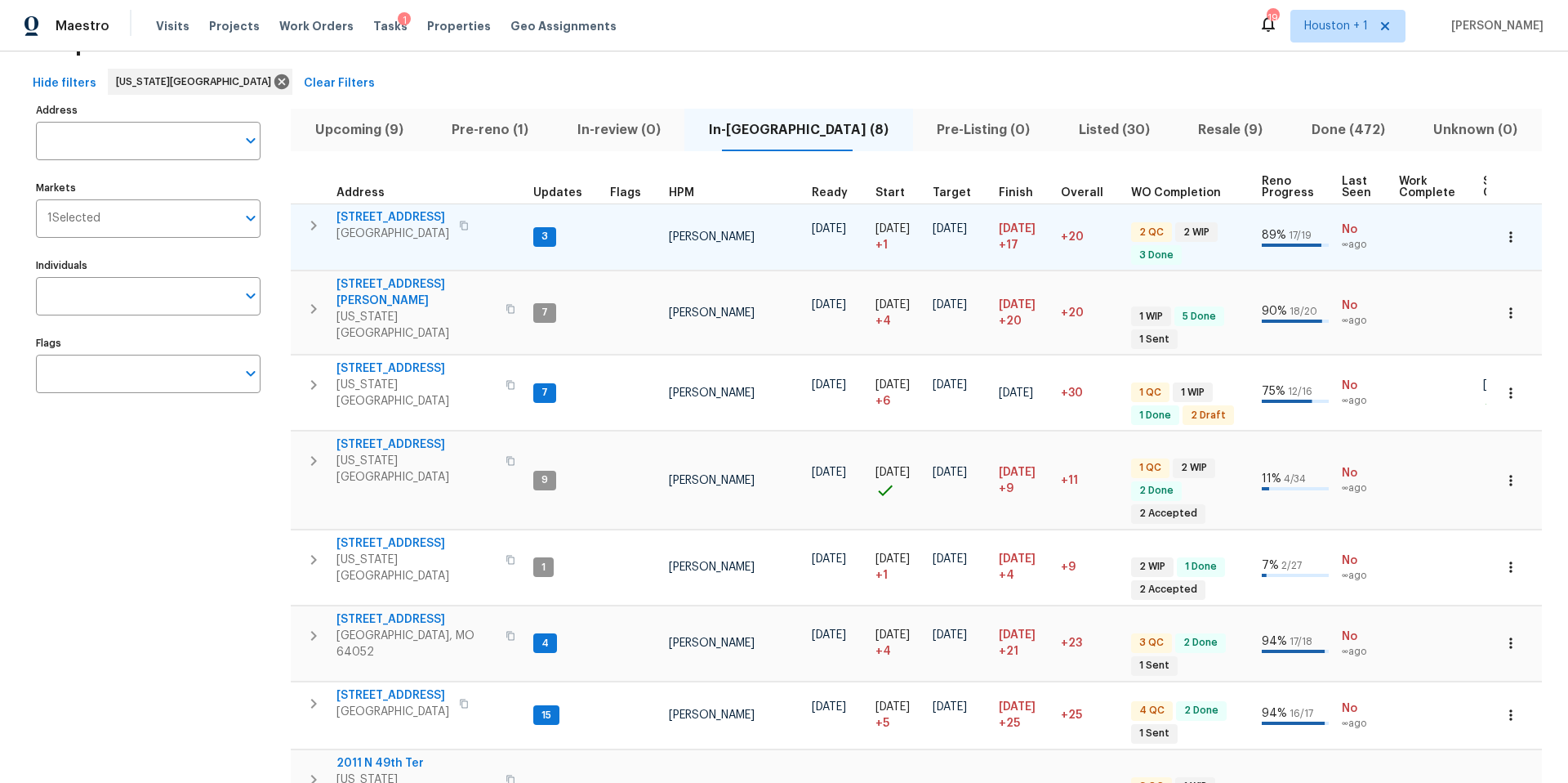
scroll to position [74, 0]
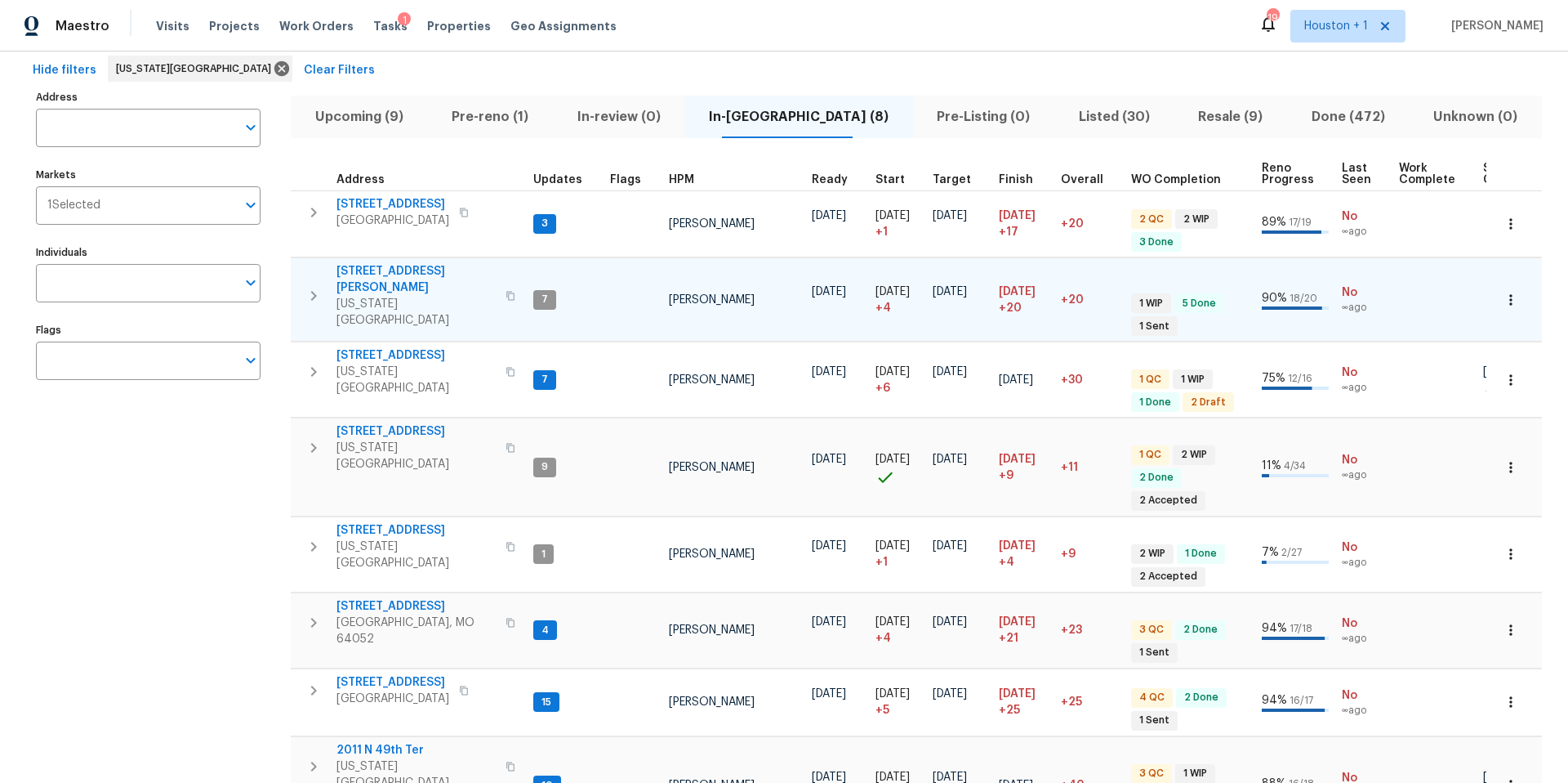
click at [395, 273] on span "[STREET_ADDRESS][PERSON_NAME]" at bounding box center [416, 279] width 159 height 32
click at [1513, 294] on icon "button" at bounding box center [1511, 300] width 17 height 17
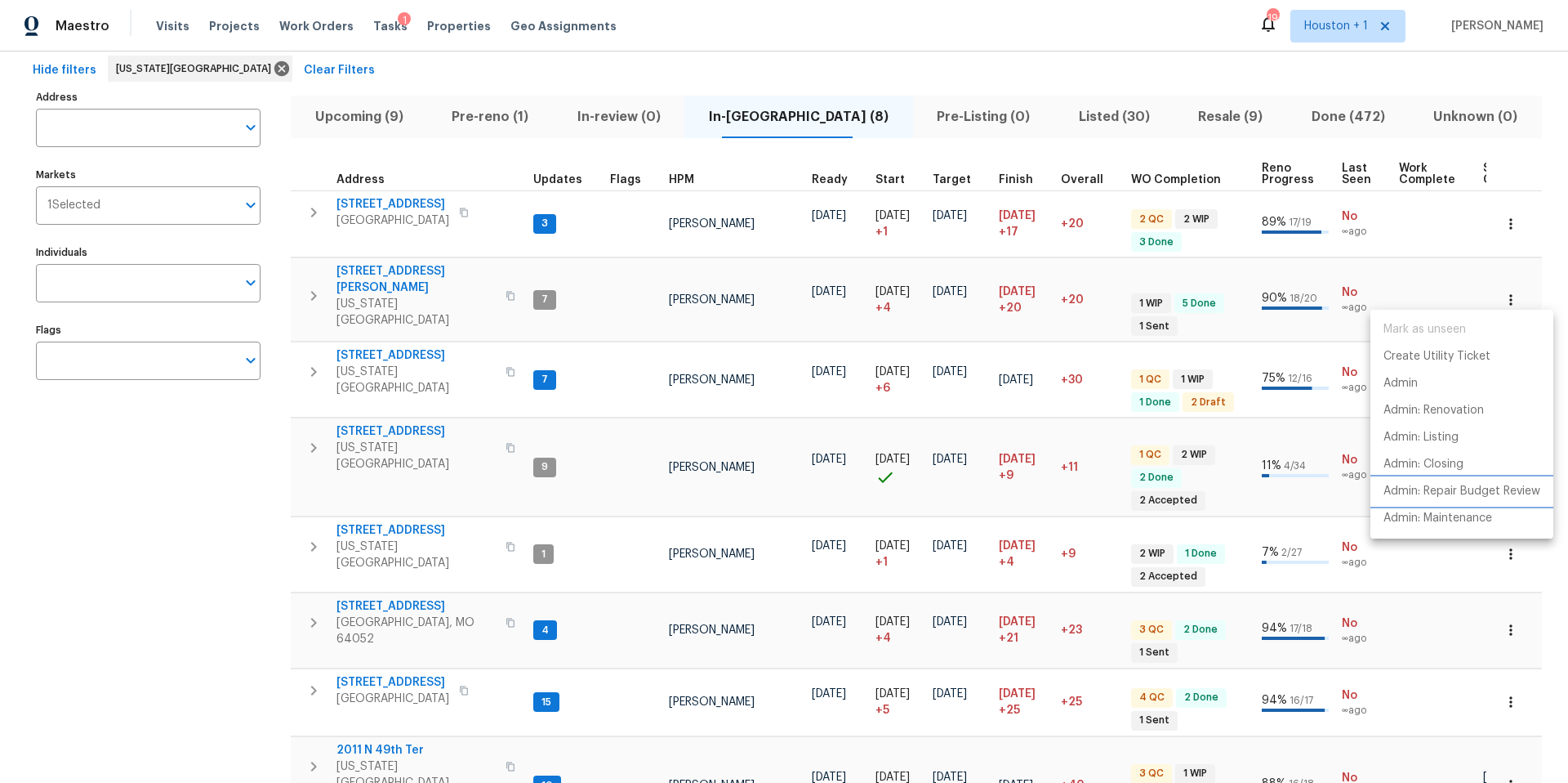
click at [1417, 484] on p "Admin: Repair Budget Review" at bounding box center [1462, 491] width 157 height 18
click at [363, 266] on div at bounding box center [784, 391] width 1568 height 783
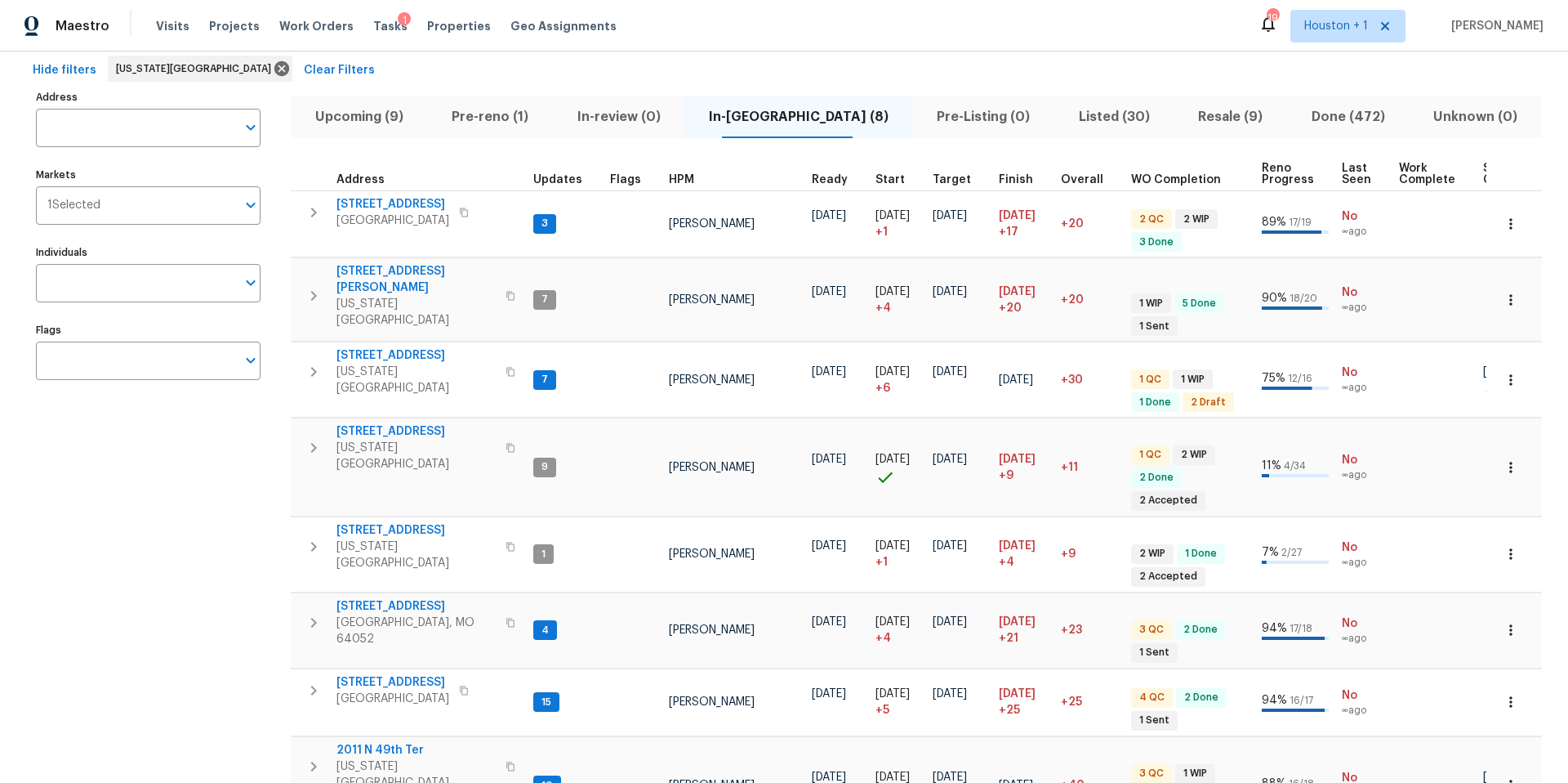
click at [363, 266] on span "8400 Holmes Rd" at bounding box center [416, 279] width 159 height 32
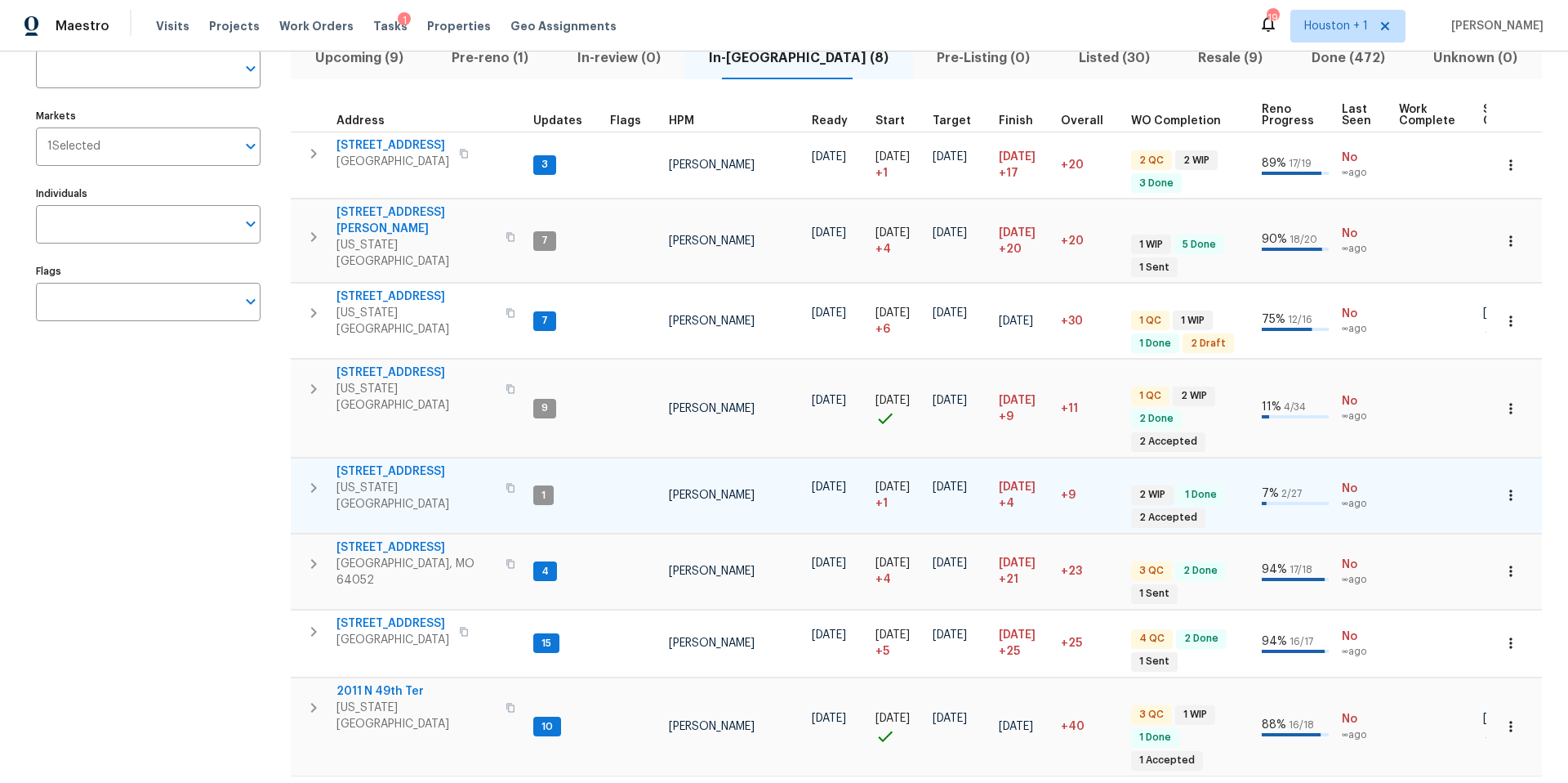
scroll to position [135, 0]
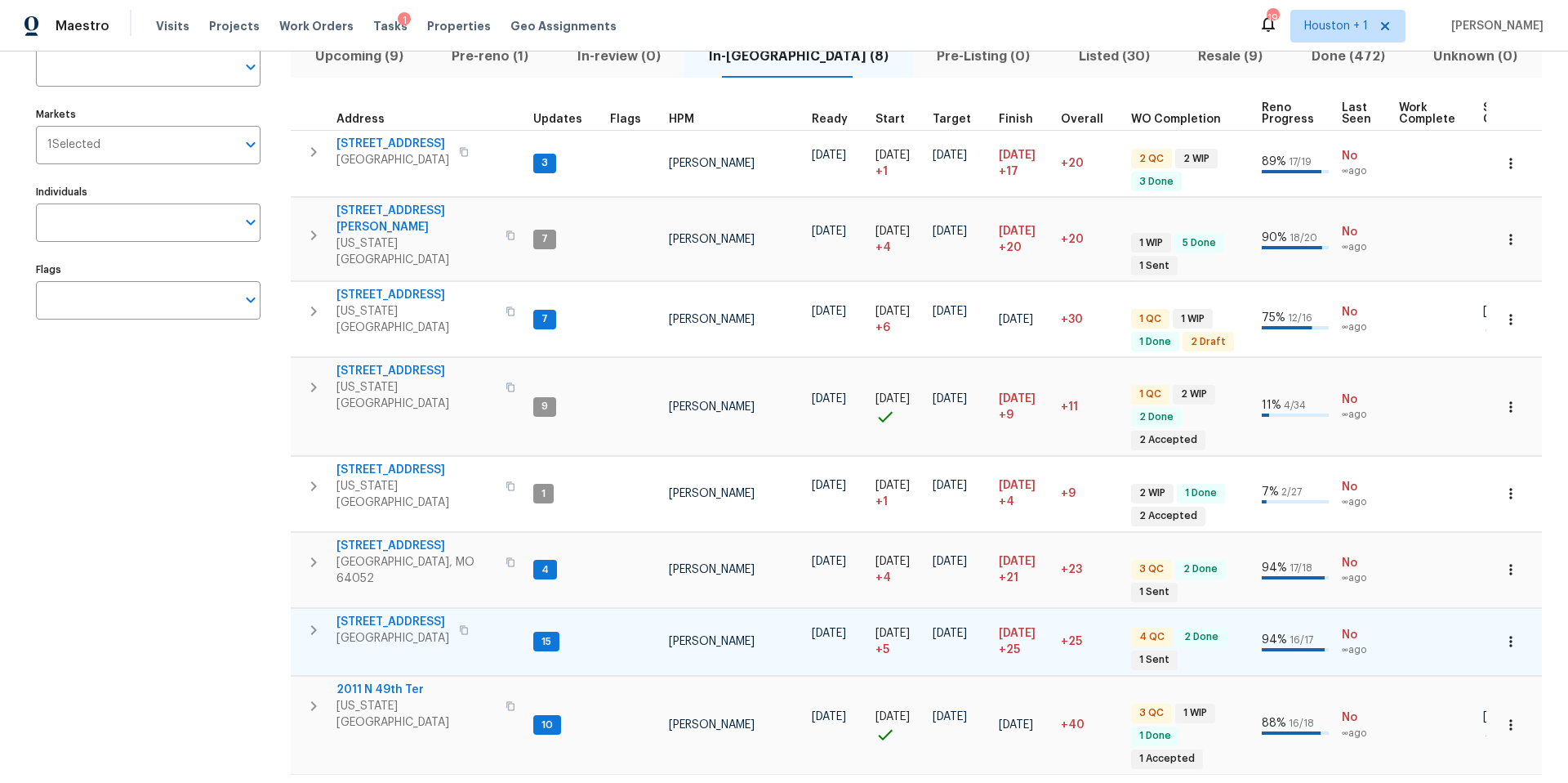
click at [391, 630] on span "Pleasant Hill, MO 64080" at bounding box center [393, 638] width 113 height 17
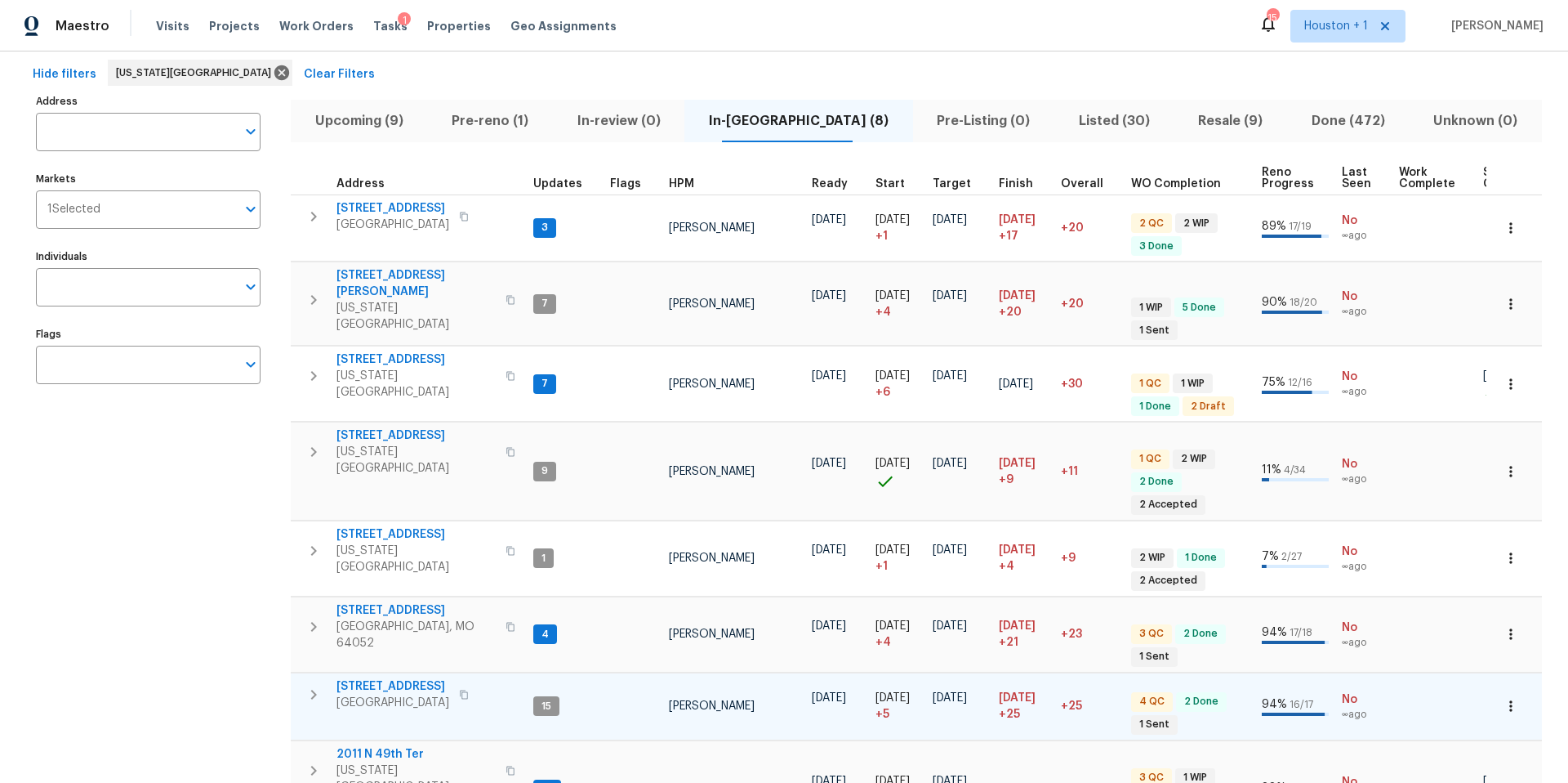
scroll to position [67, 0]
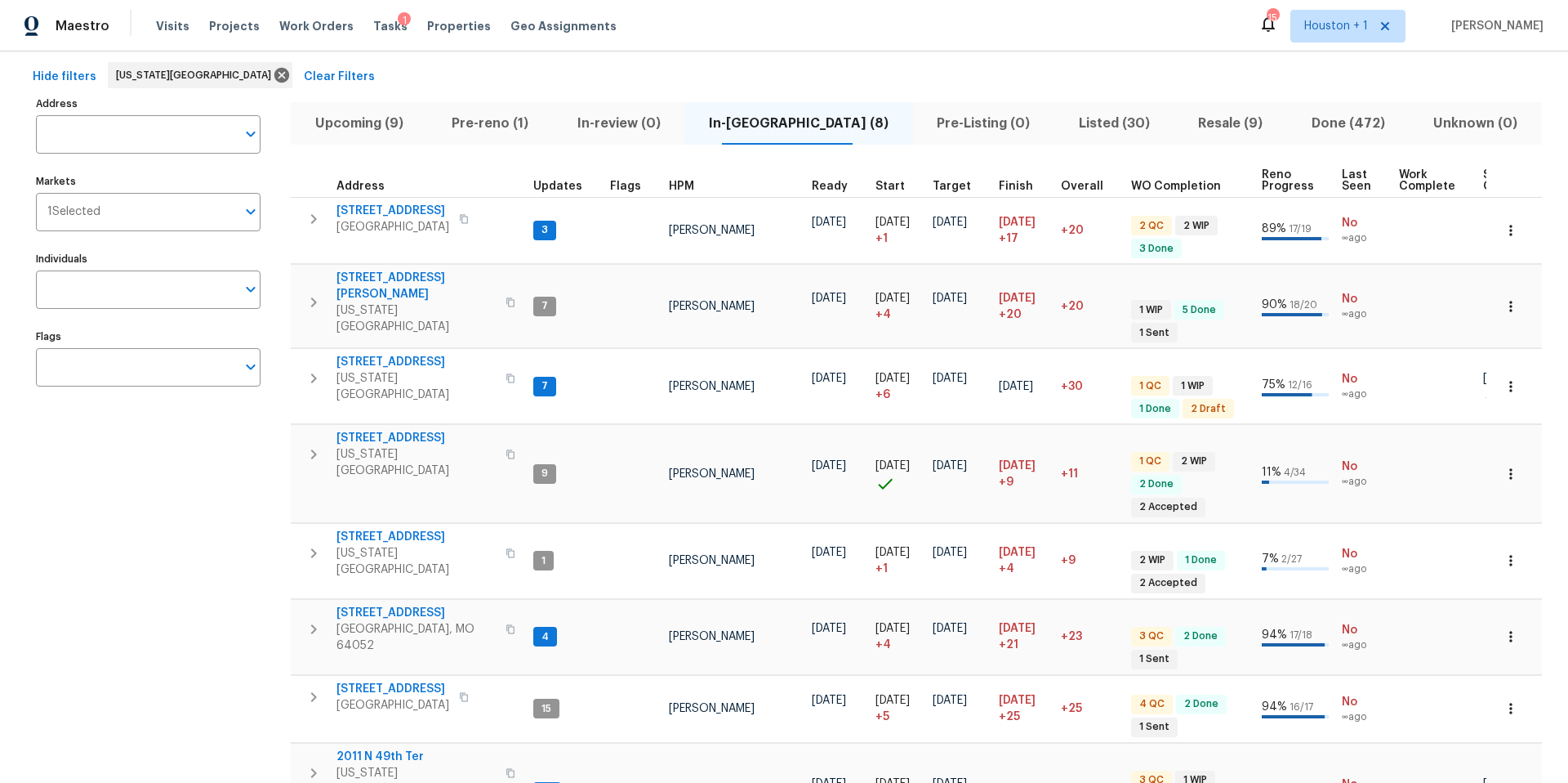
click at [388, 117] on span "Upcoming (9)" at bounding box center [359, 123] width 116 height 23
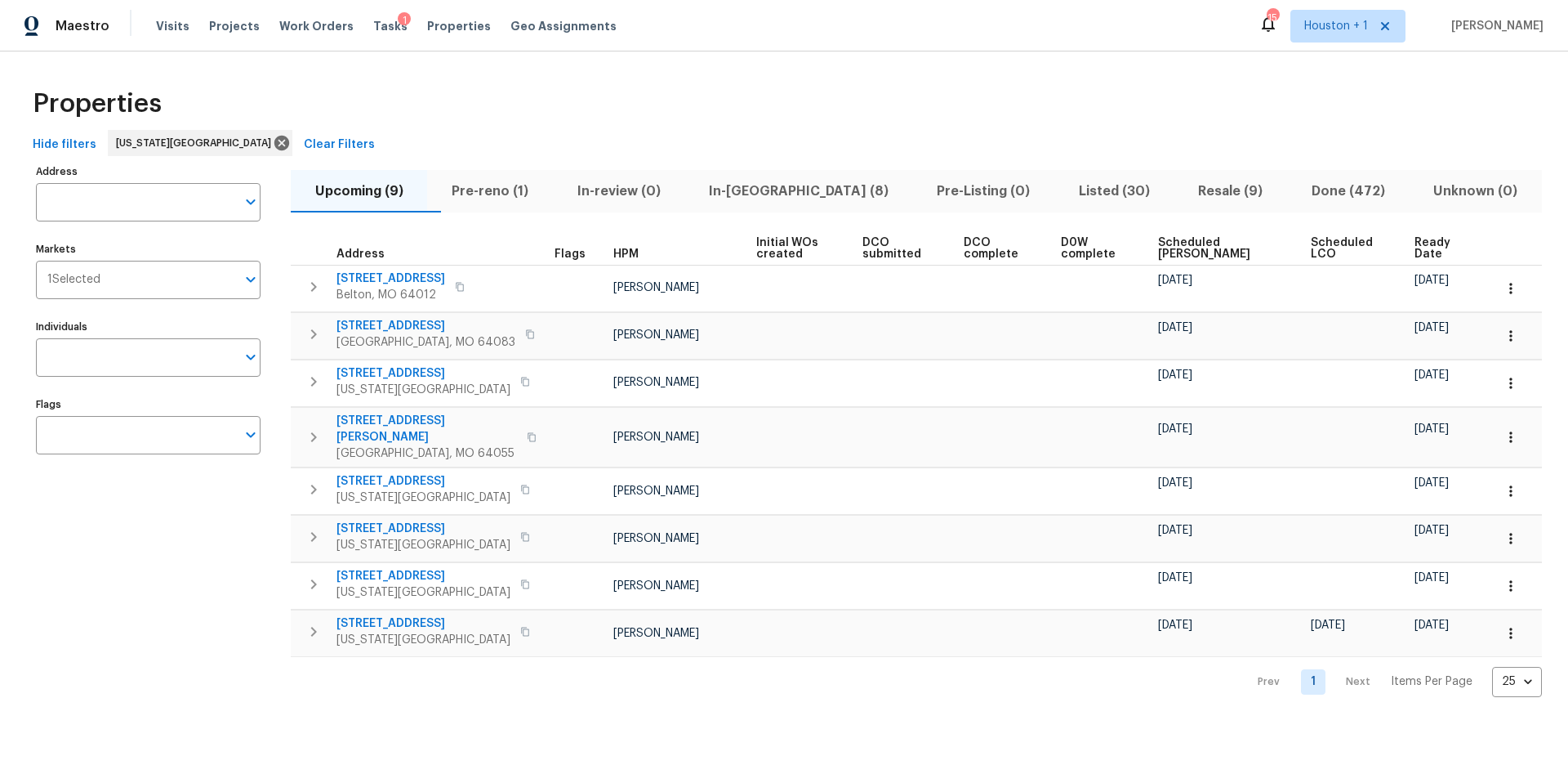
click at [1416, 246] on span "Ready Date" at bounding box center [1440, 248] width 52 height 23
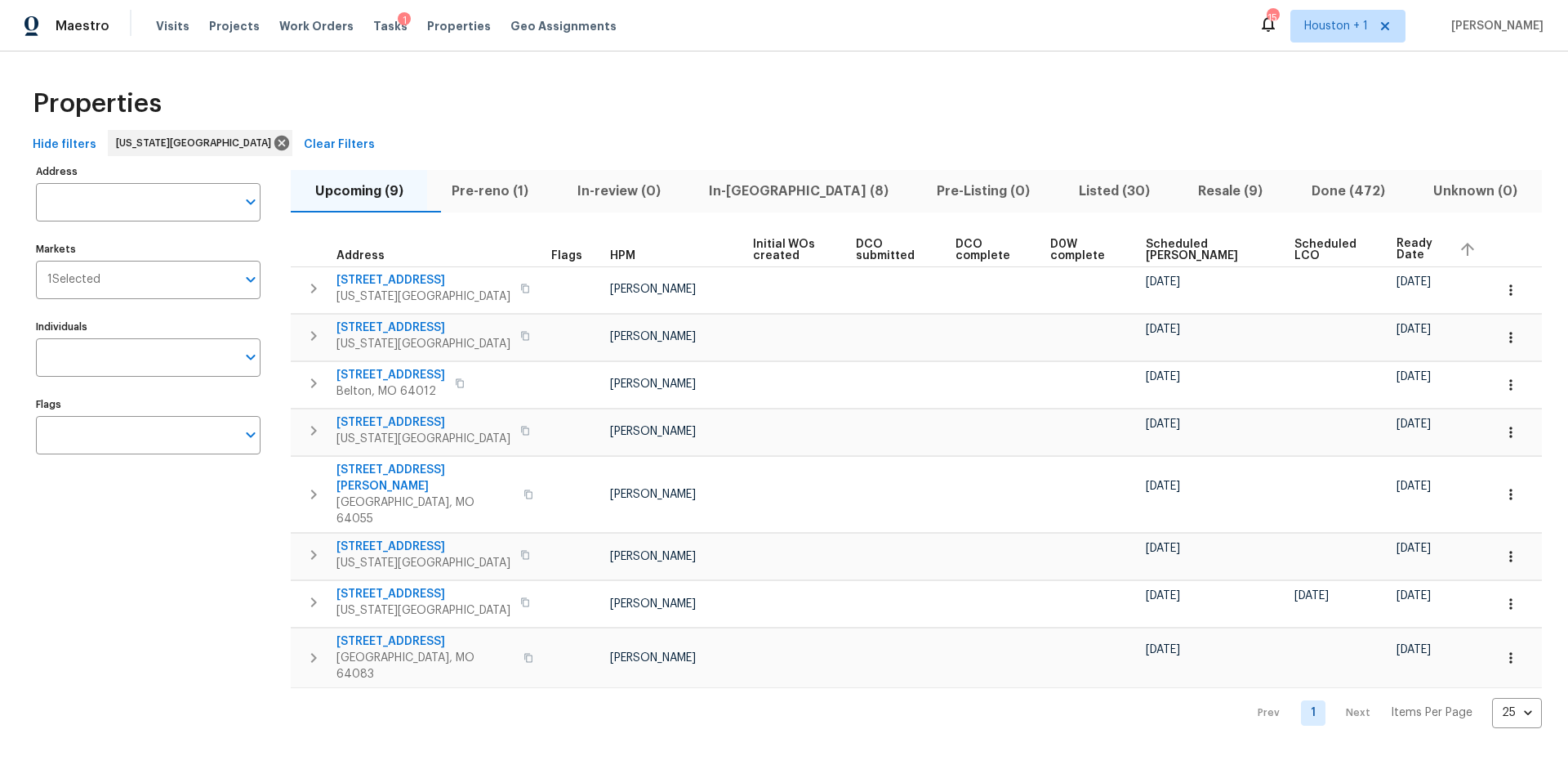
click at [520, 191] on span "Pre-reno (1)" at bounding box center [490, 190] width 105 height 23
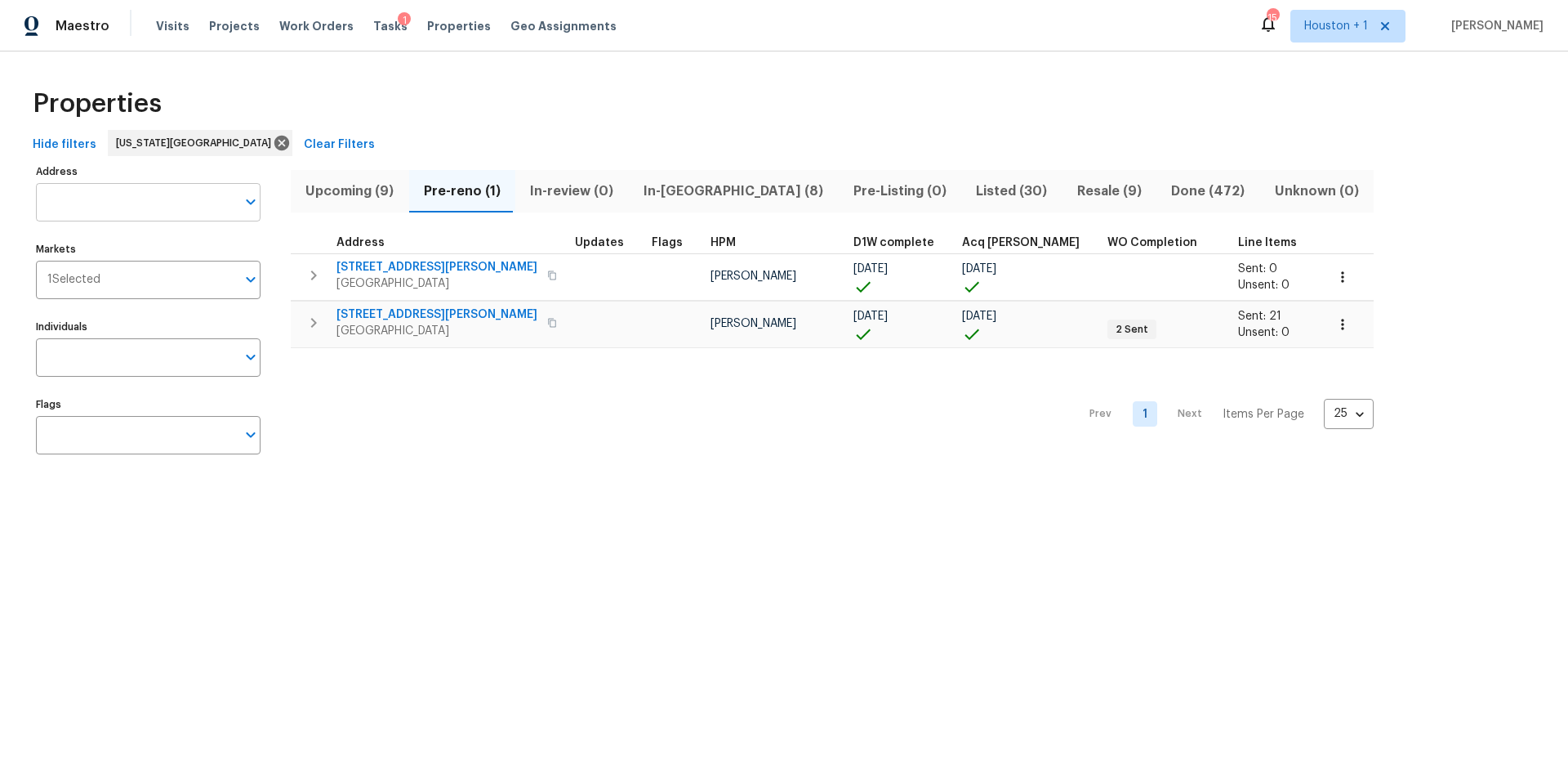
click at [150, 202] on input "Address" at bounding box center [136, 202] width 201 height 39
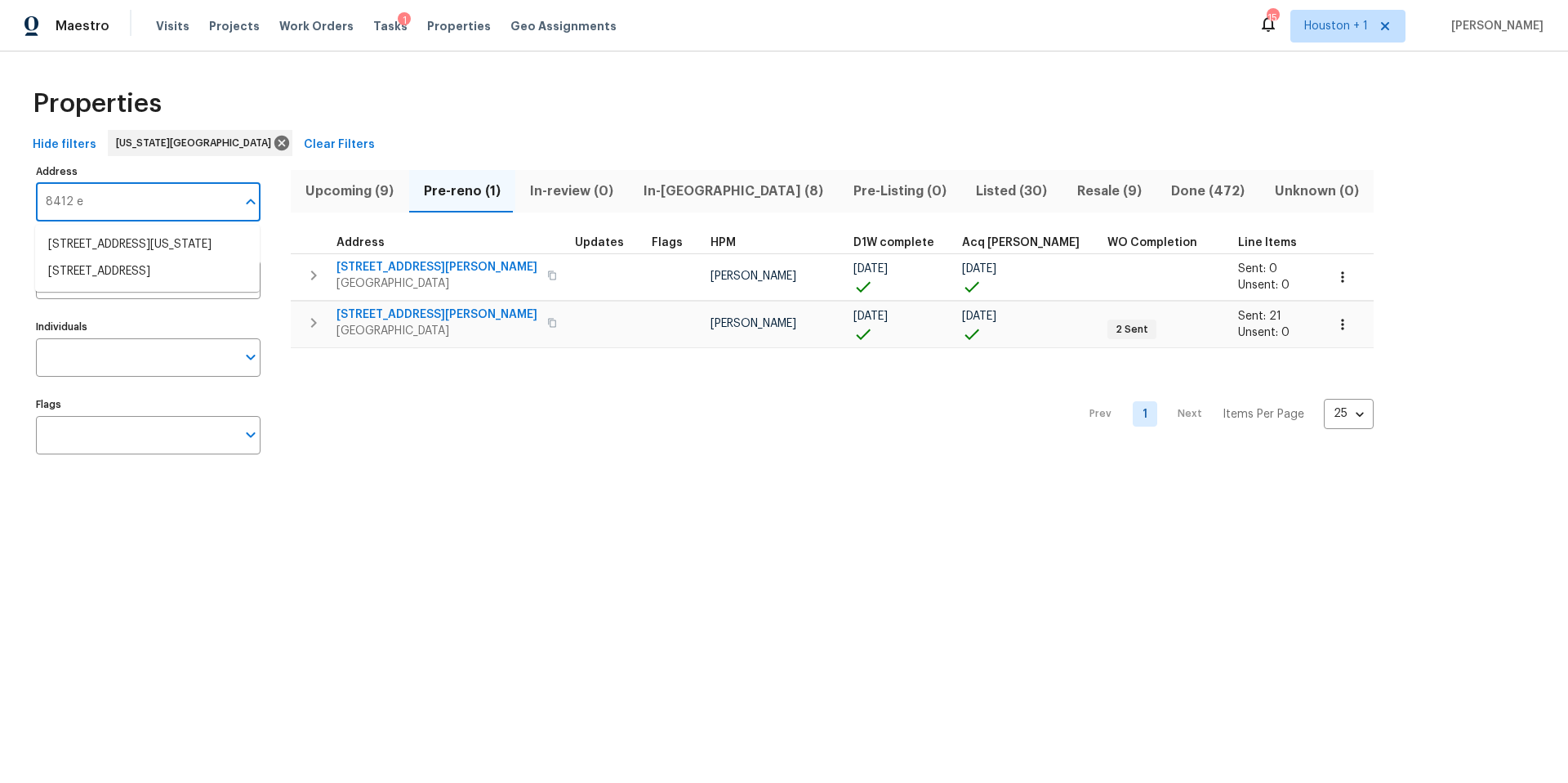
type input "8412 e"
click at [116, 242] on li "8412 E 103rd Ter Kansas City MO 64134" at bounding box center [147, 244] width 225 height 27
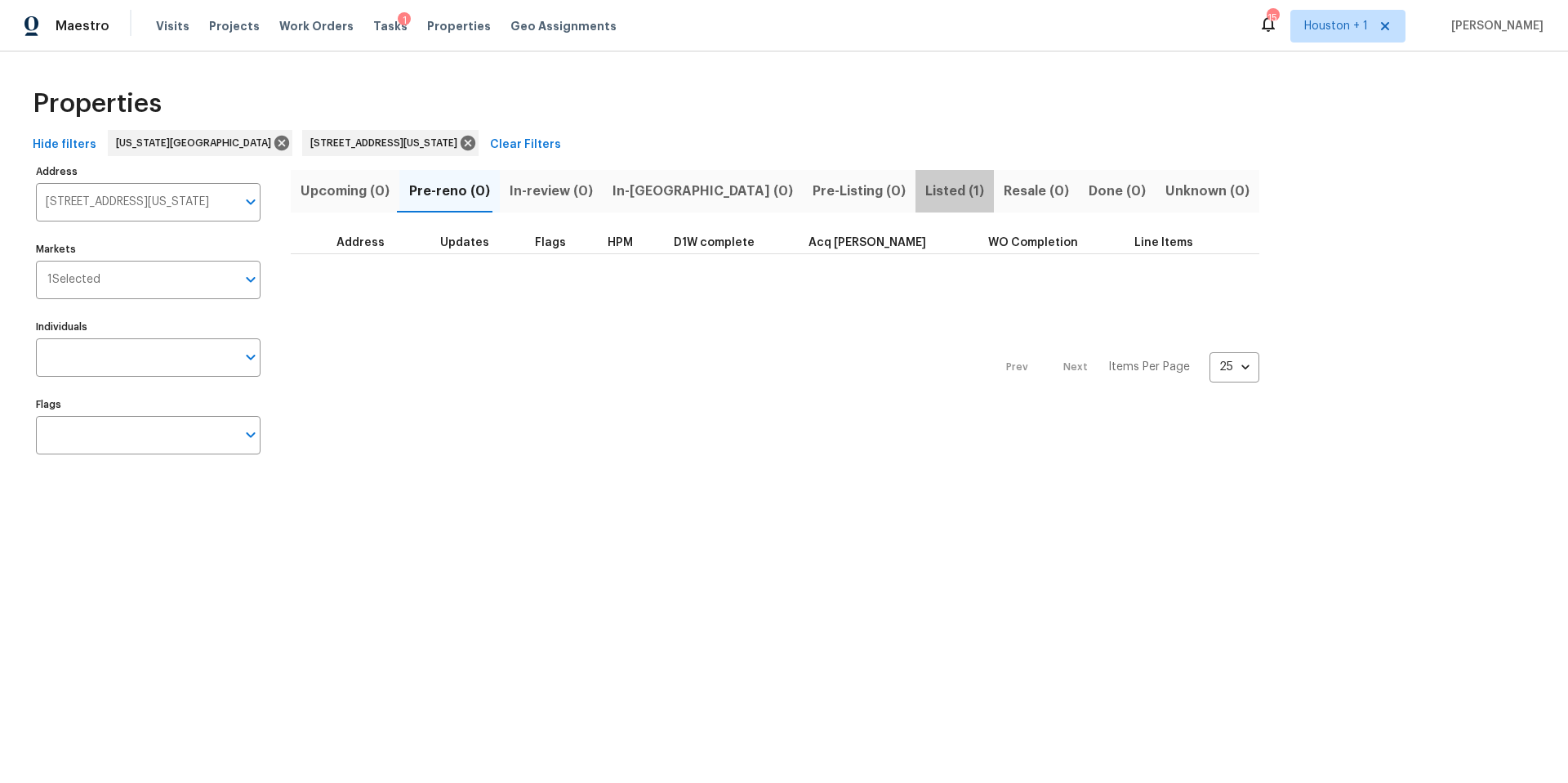
click at [925, 190] on span "Listed (1)" at bounding box center [954, 190] width 59 height 23
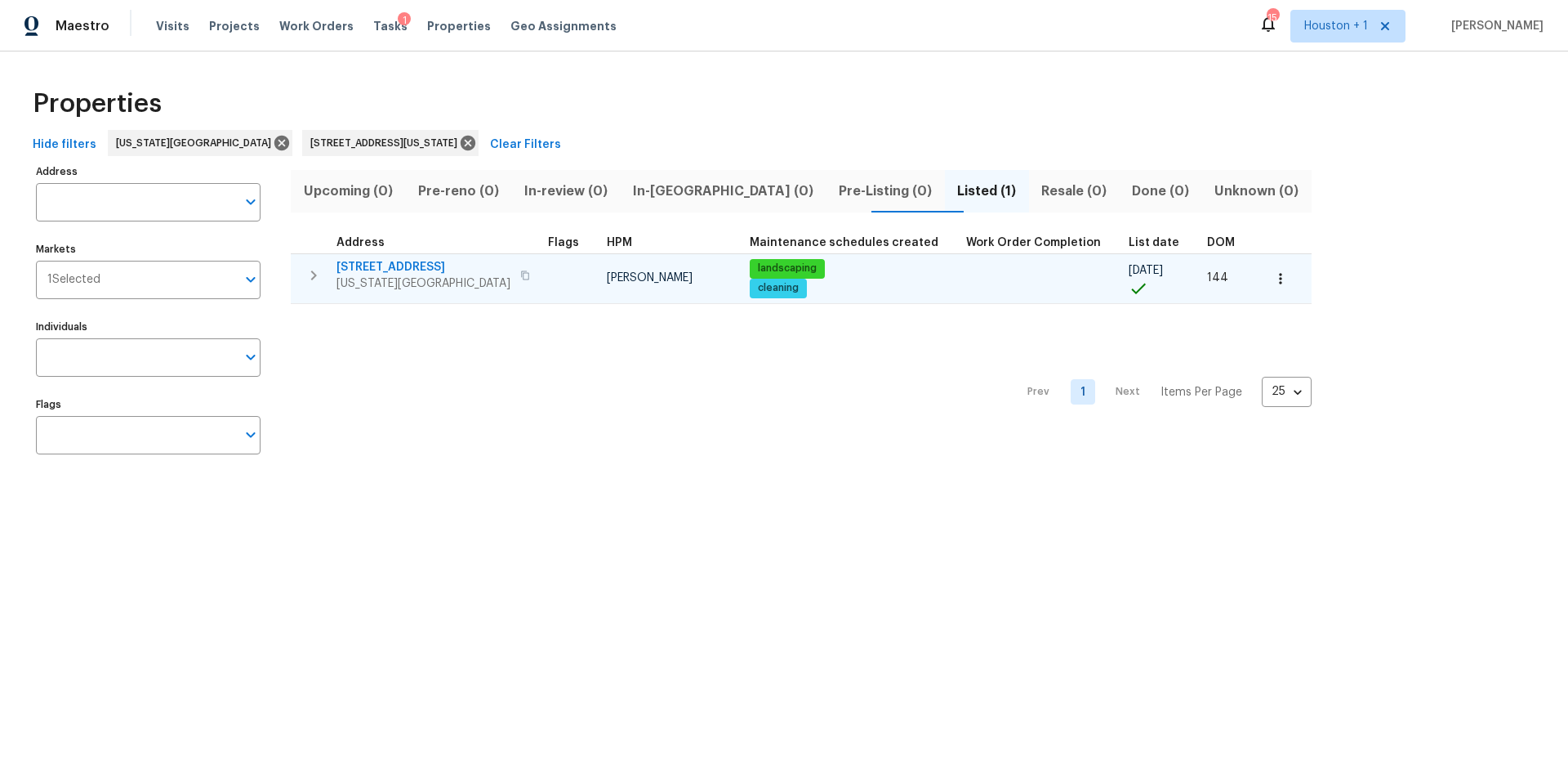
type input "8412 E 103rd Ter Kansas City MO 64134"
click at [370, 273] on span "8412 E 103rd Ter" at bounding box center [423, 267] width 174 height 17
click at [1262, 287] on button "button" at bounding box center [1280, 278] width 36 height 36
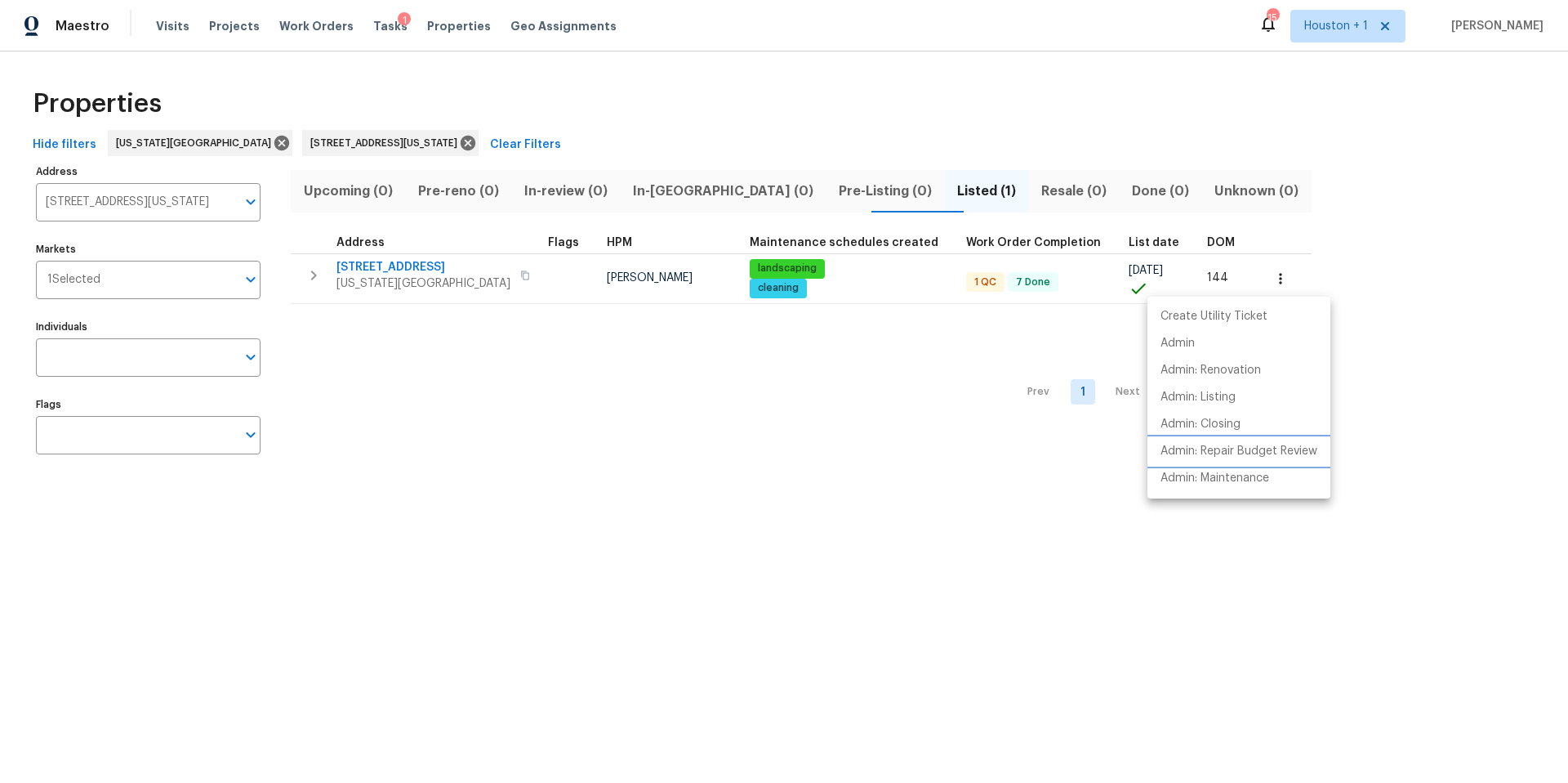
click at [1209, 453] on p "Admin: Repair Budget Review" at bounding box center [1239, 451] width 157 height 18
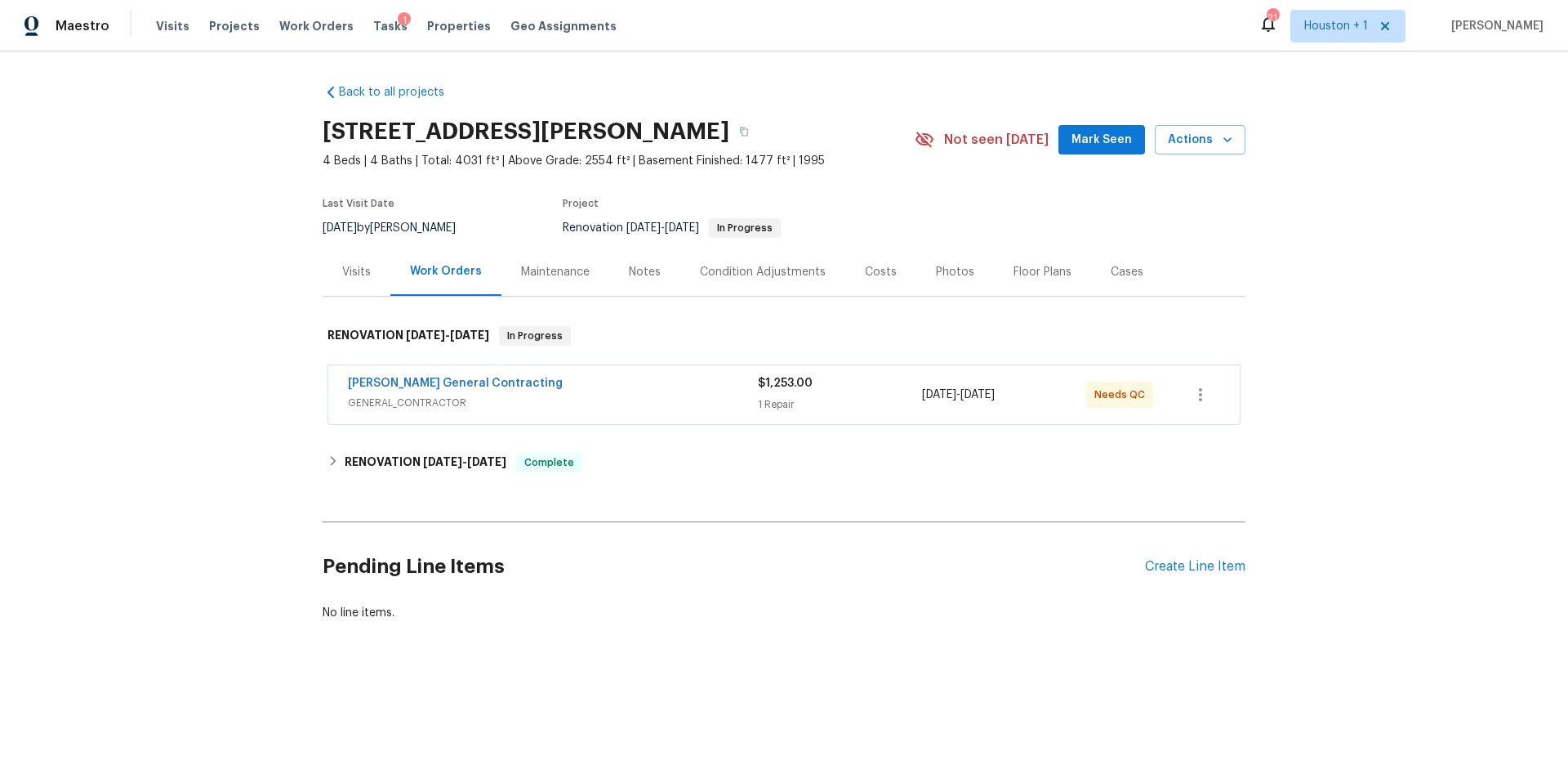
click at [945, 270] on div "Photos" at bounding box center [955, 272] width 39 height 17
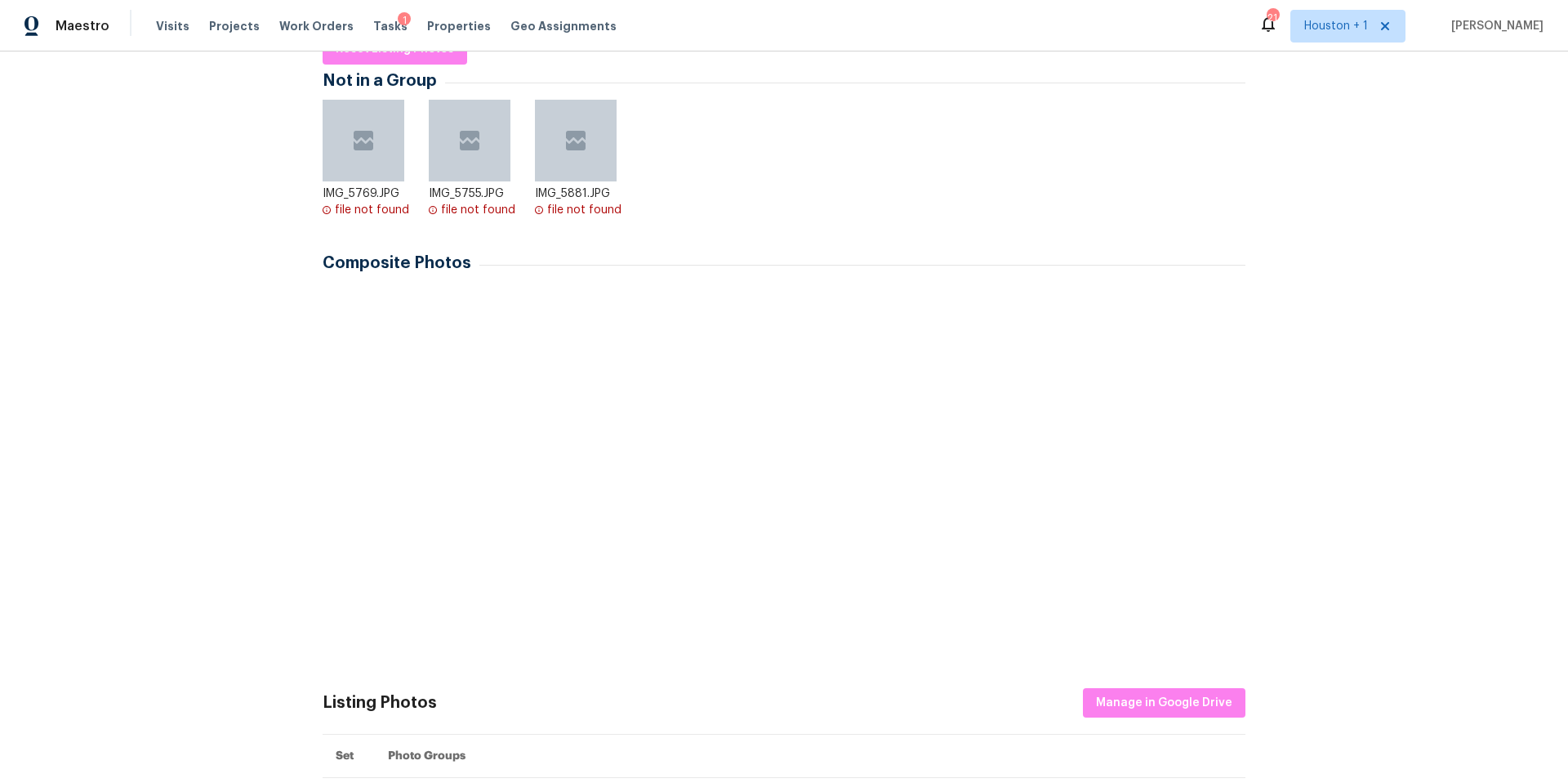
scroll to position [273, 0]
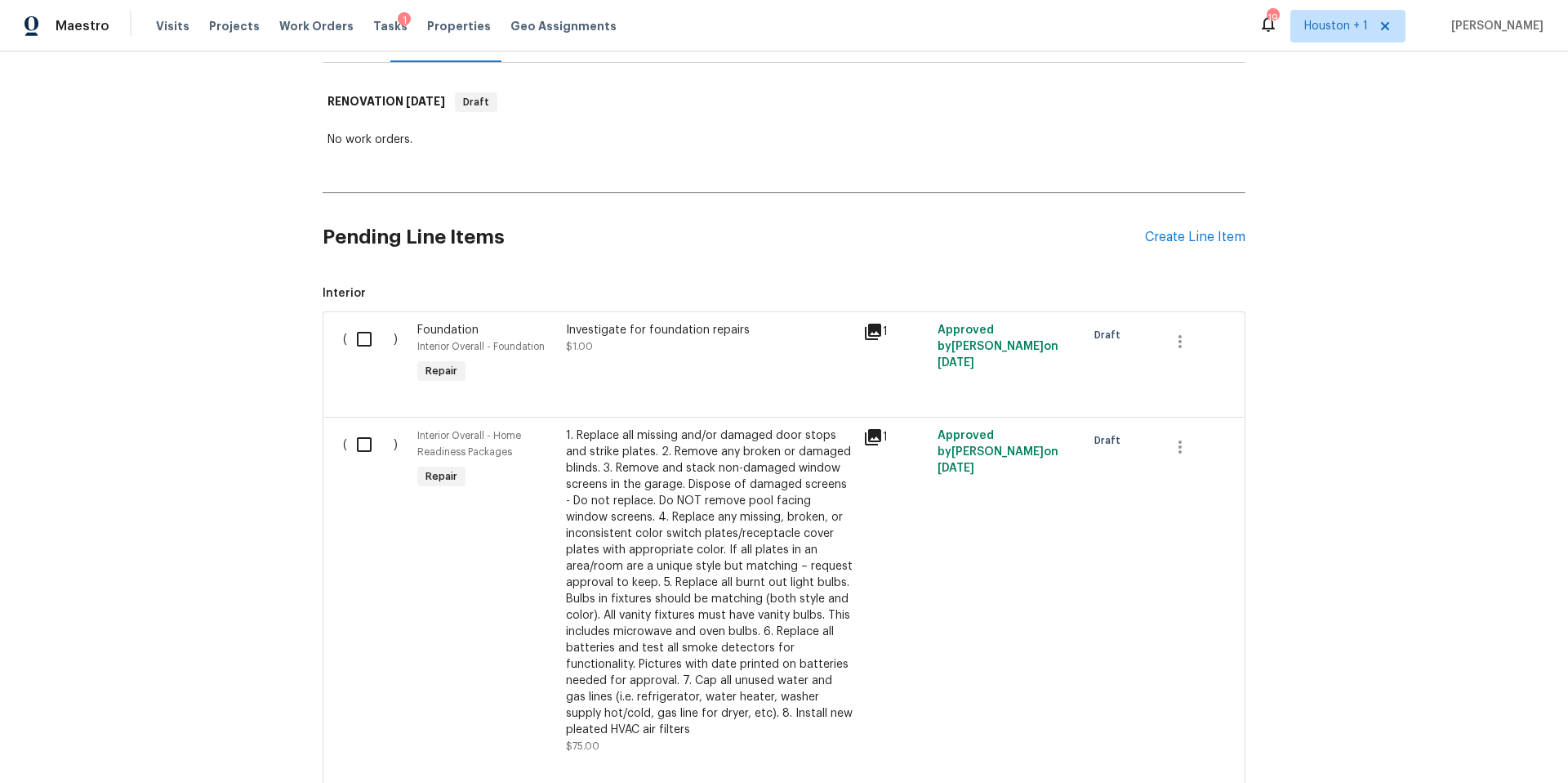
scroll to position [229, 0]
click at [873, 324] on div "1" at bounding box center [895, 358] width 74 height 75
click at [869, 328] on icon at bounding box center [873, 336] width 17 height 17
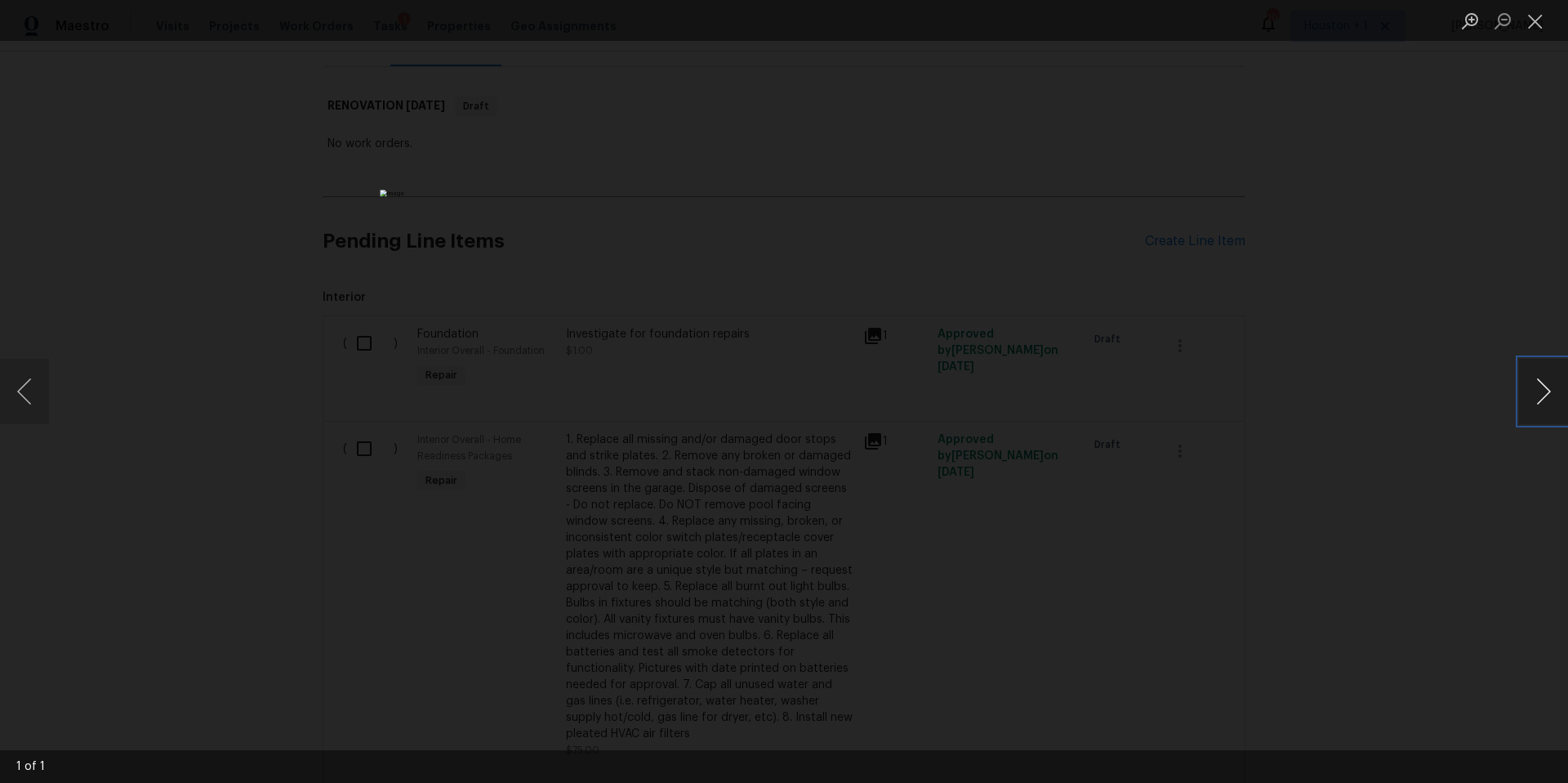
click at [1550, 390] on button "Next image" at bounding box center [1543, 391] width 49 height 66
click at [1533, 26] on button "Close lightbox" at bounding box center [1535, 20] width 32 height 29
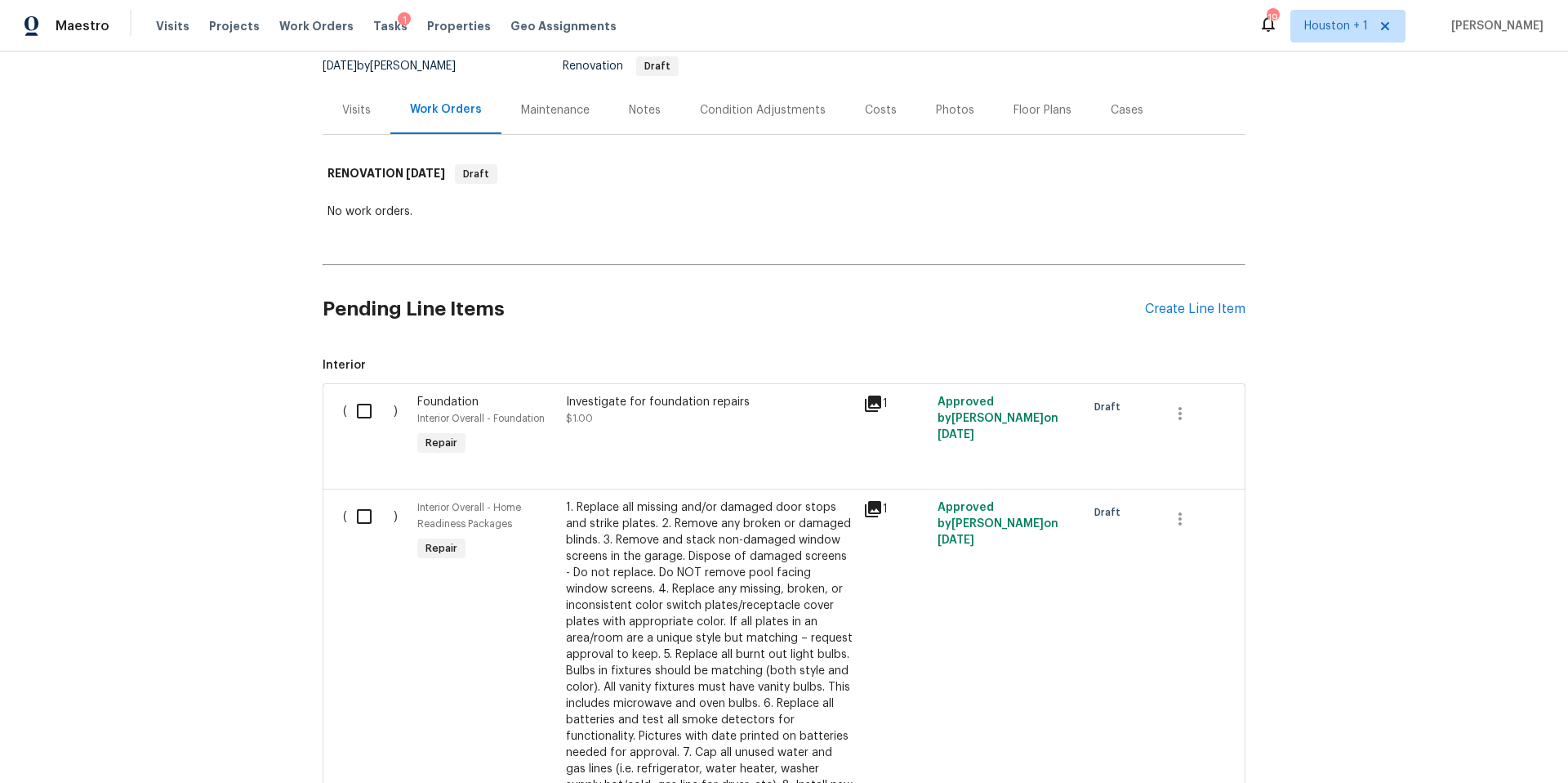
scroll to position [12, 0]
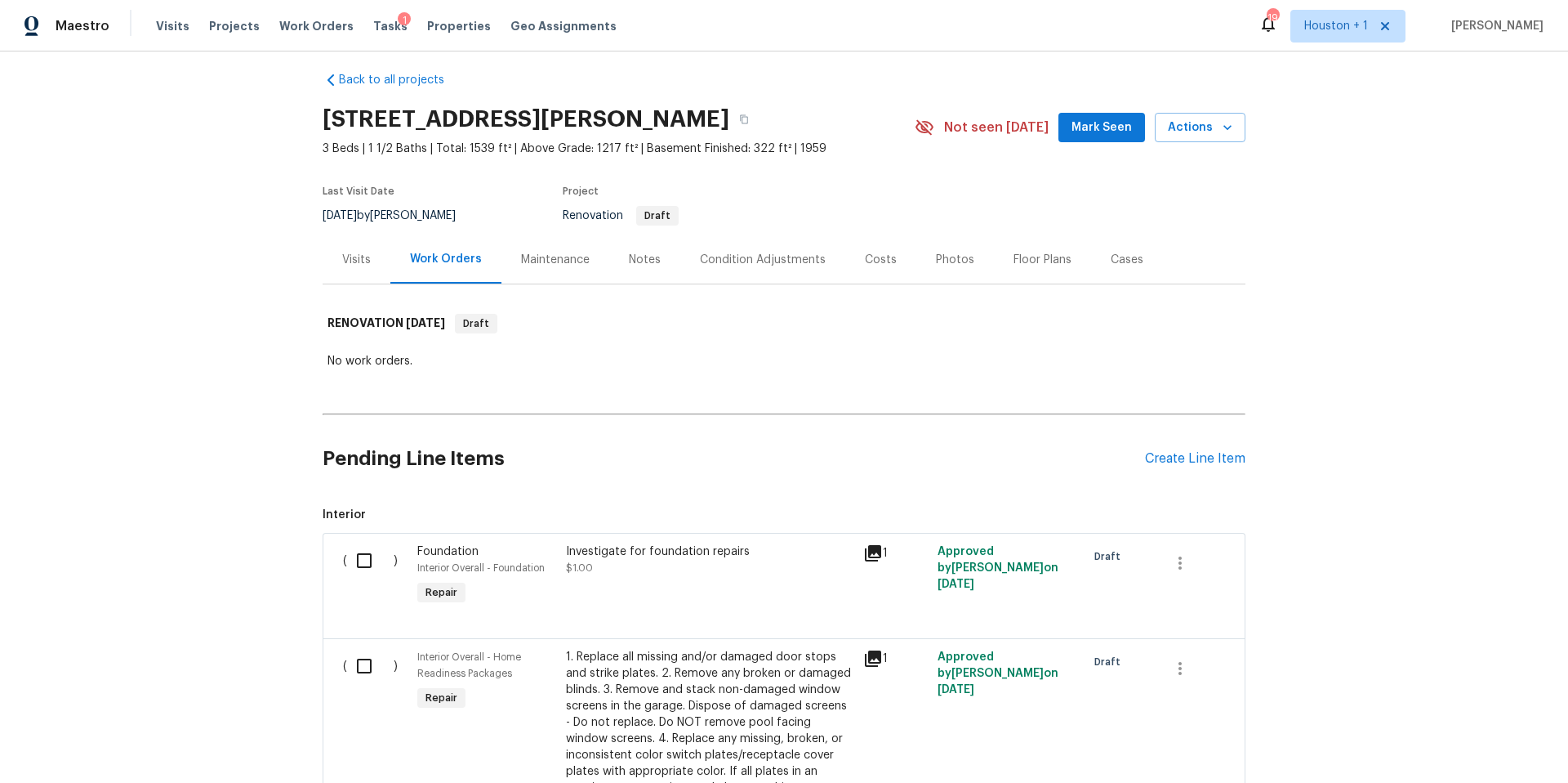
click at [642, 260] on div "Notes" at bounding box center [645, 260] width 31 height 17
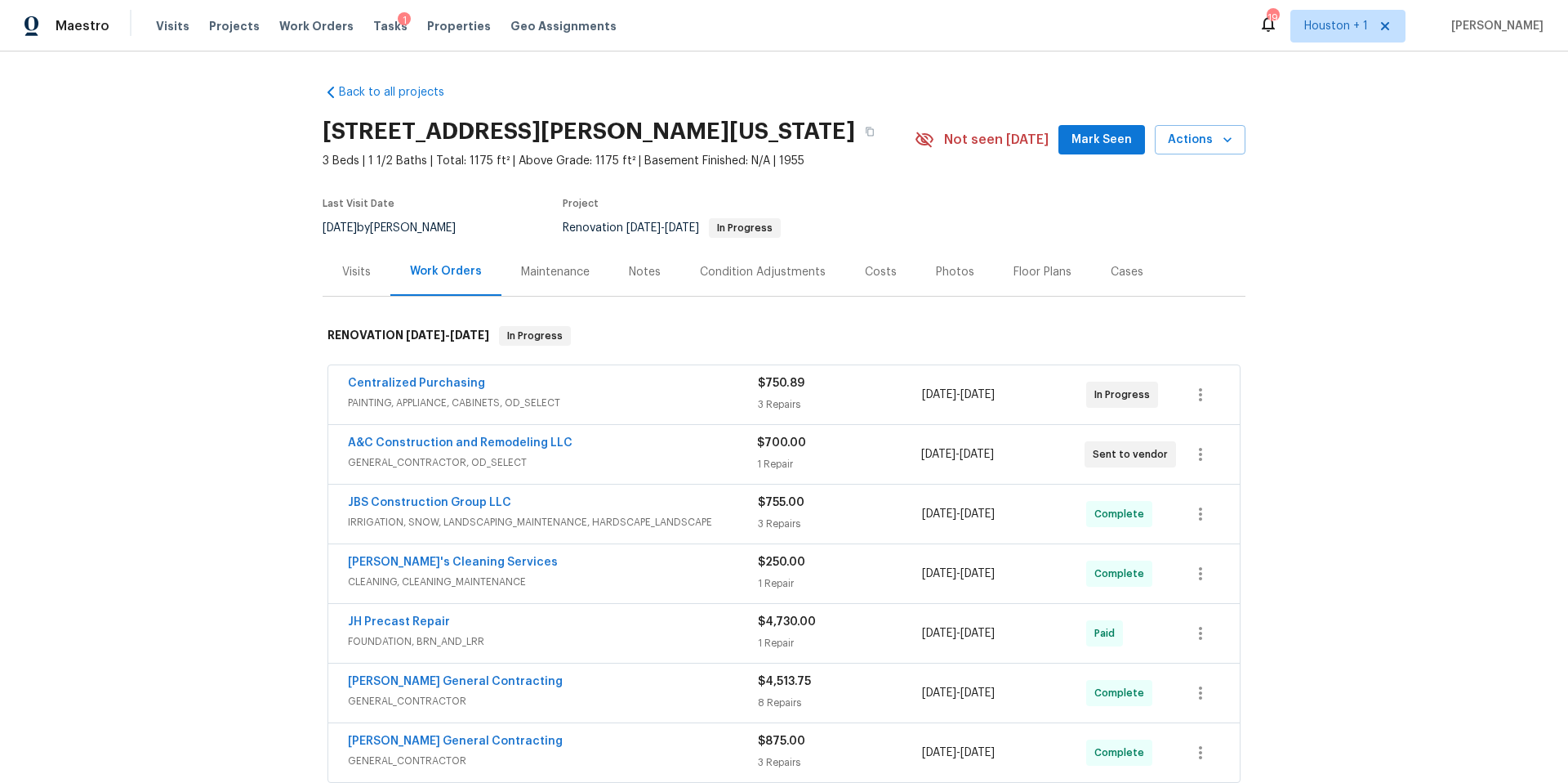
click at [952, 273] on div "Photos" at bounding box center [955, 272] width 39 height 17
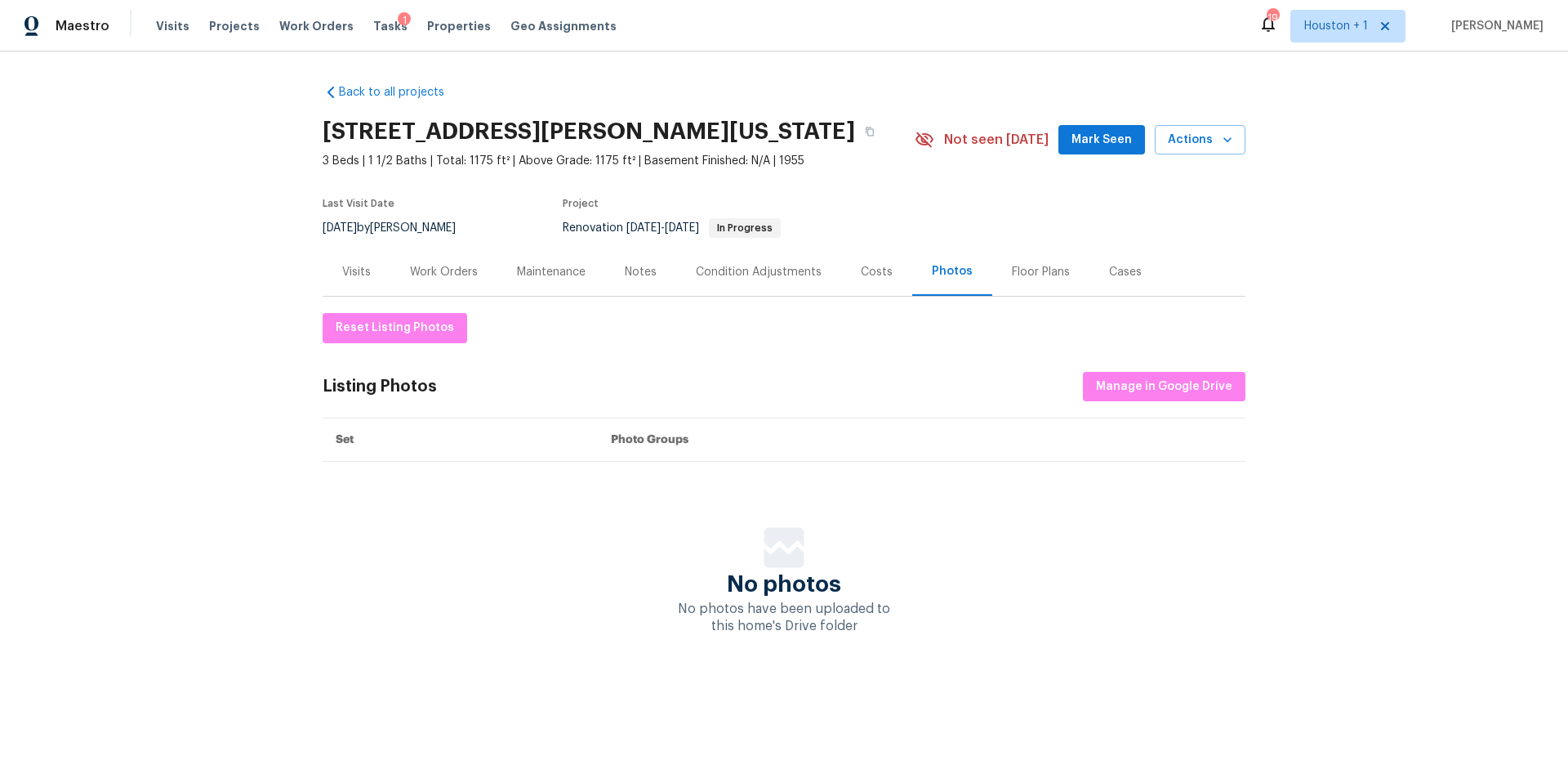
click at [455, 269] on div "Work Orders" at bounding box center [444, 272] width 67 height 17
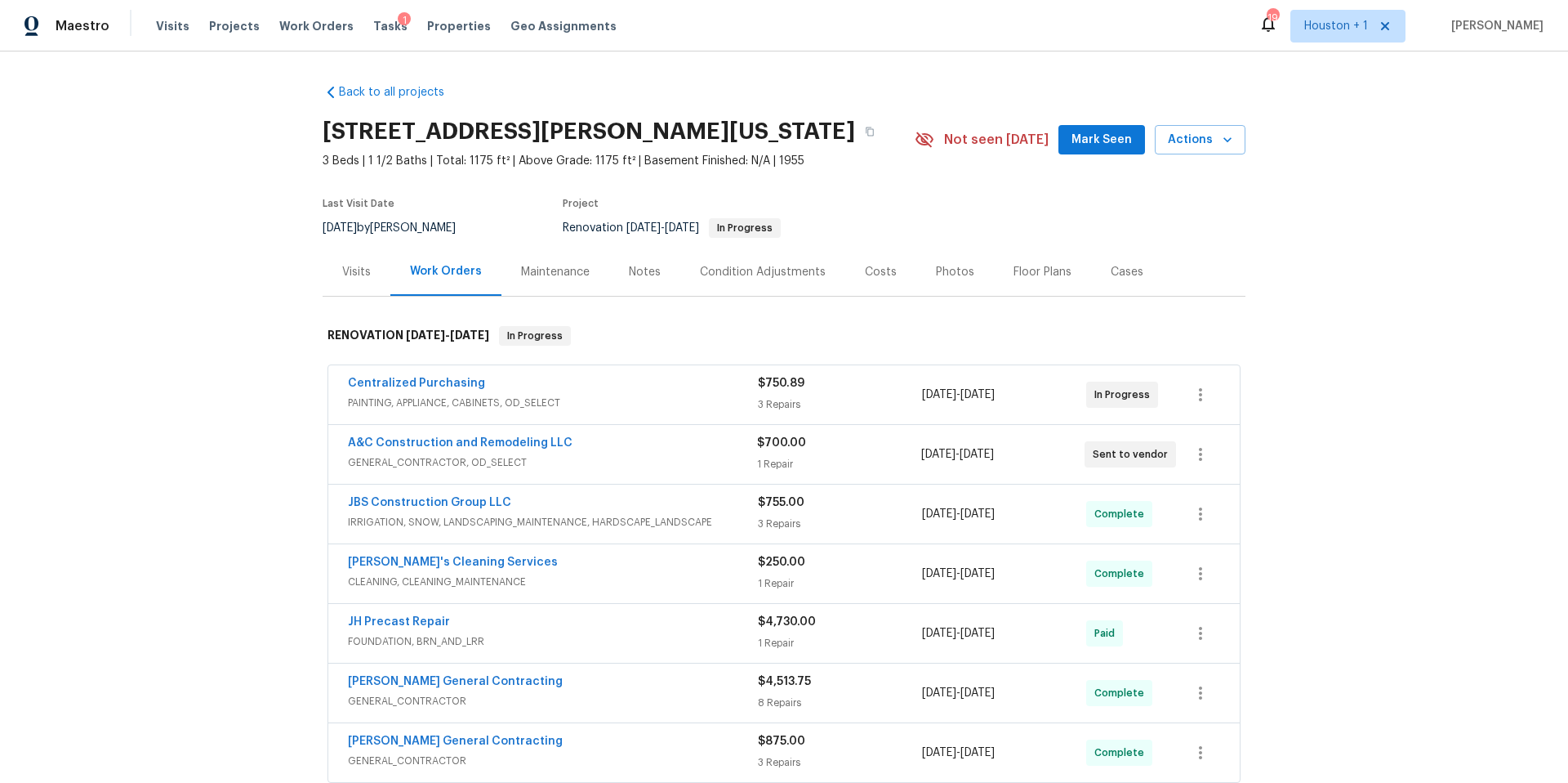
click at [362, 270] on div "Visits" at bounding box center [356, 272] width 29 height 17
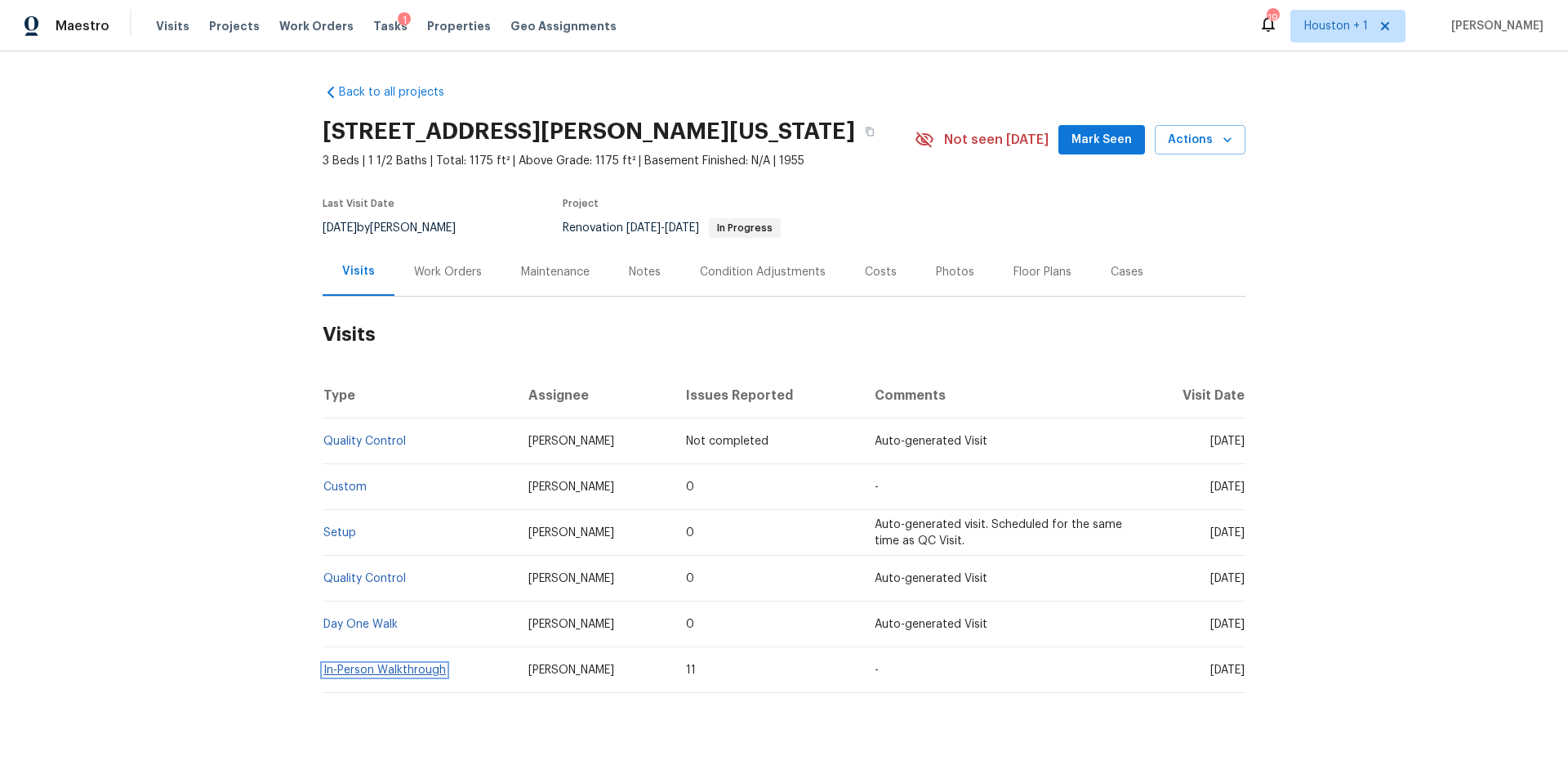
click at [370, 672] on link "In-Person Walkthrough" at bounding box center [384, 670] width 123 height 11
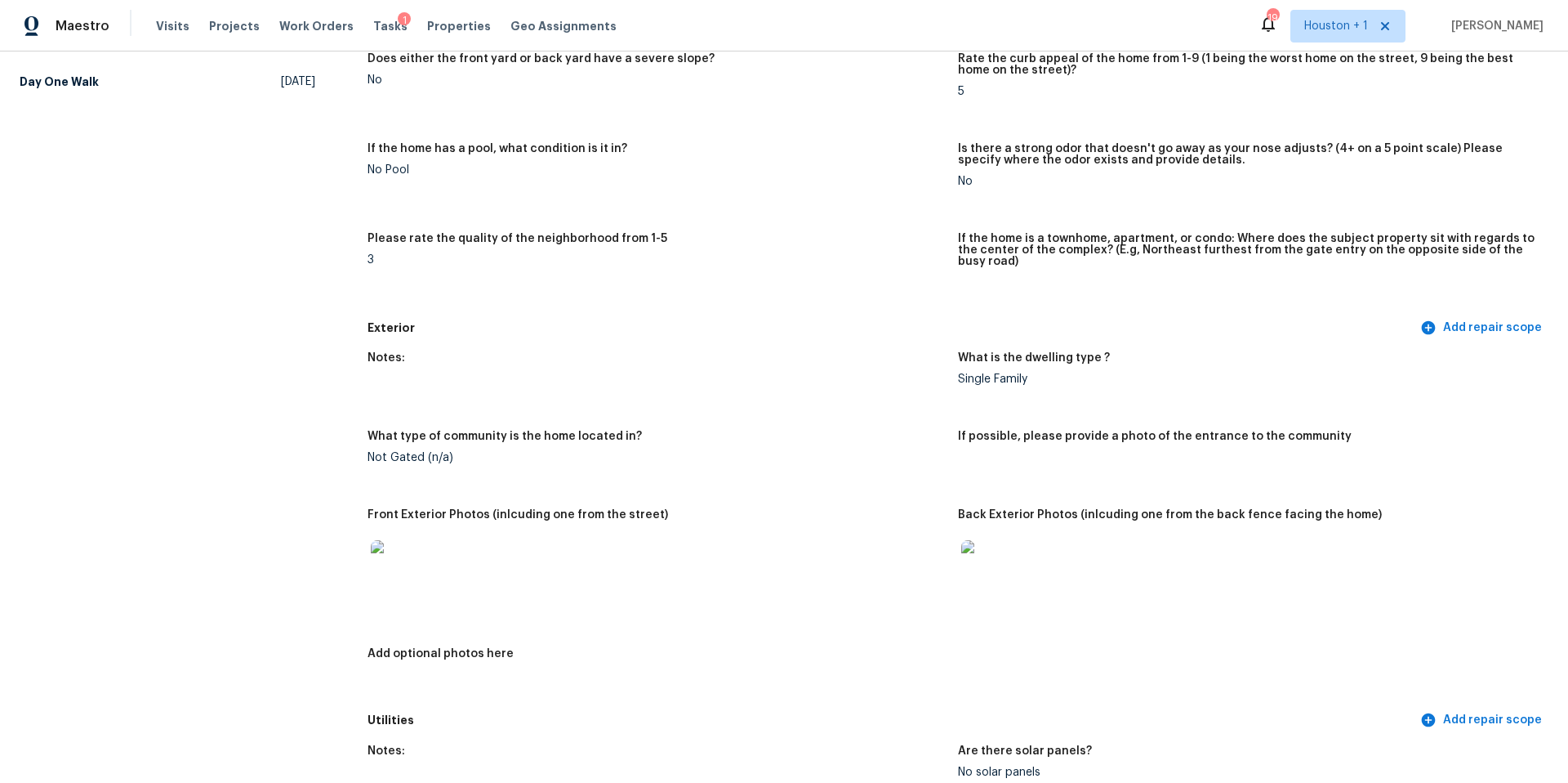
scroll to position [369, 0]
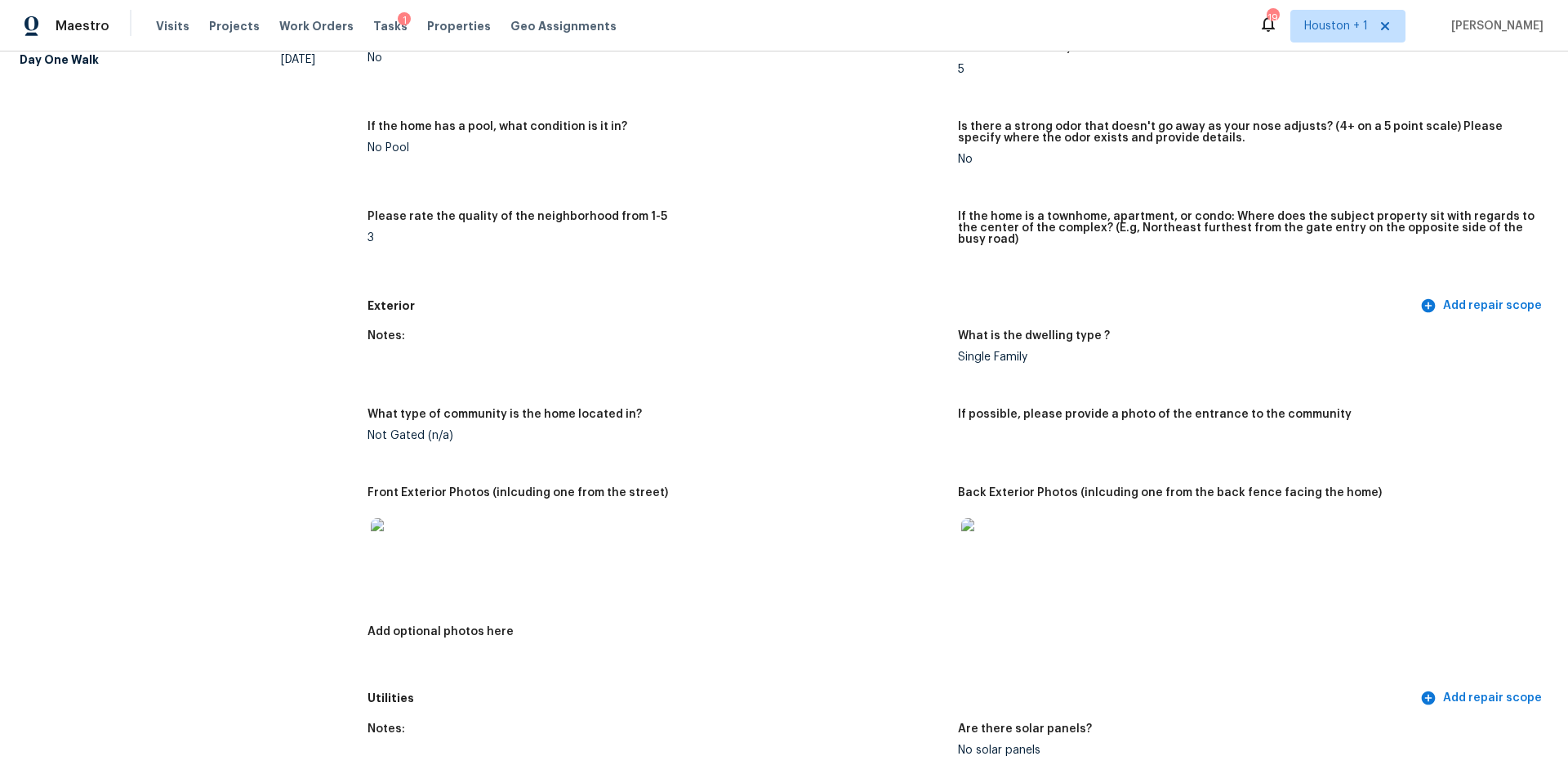
click at [991, 554] on img at bounding box center [987, 544] width 53 height 53
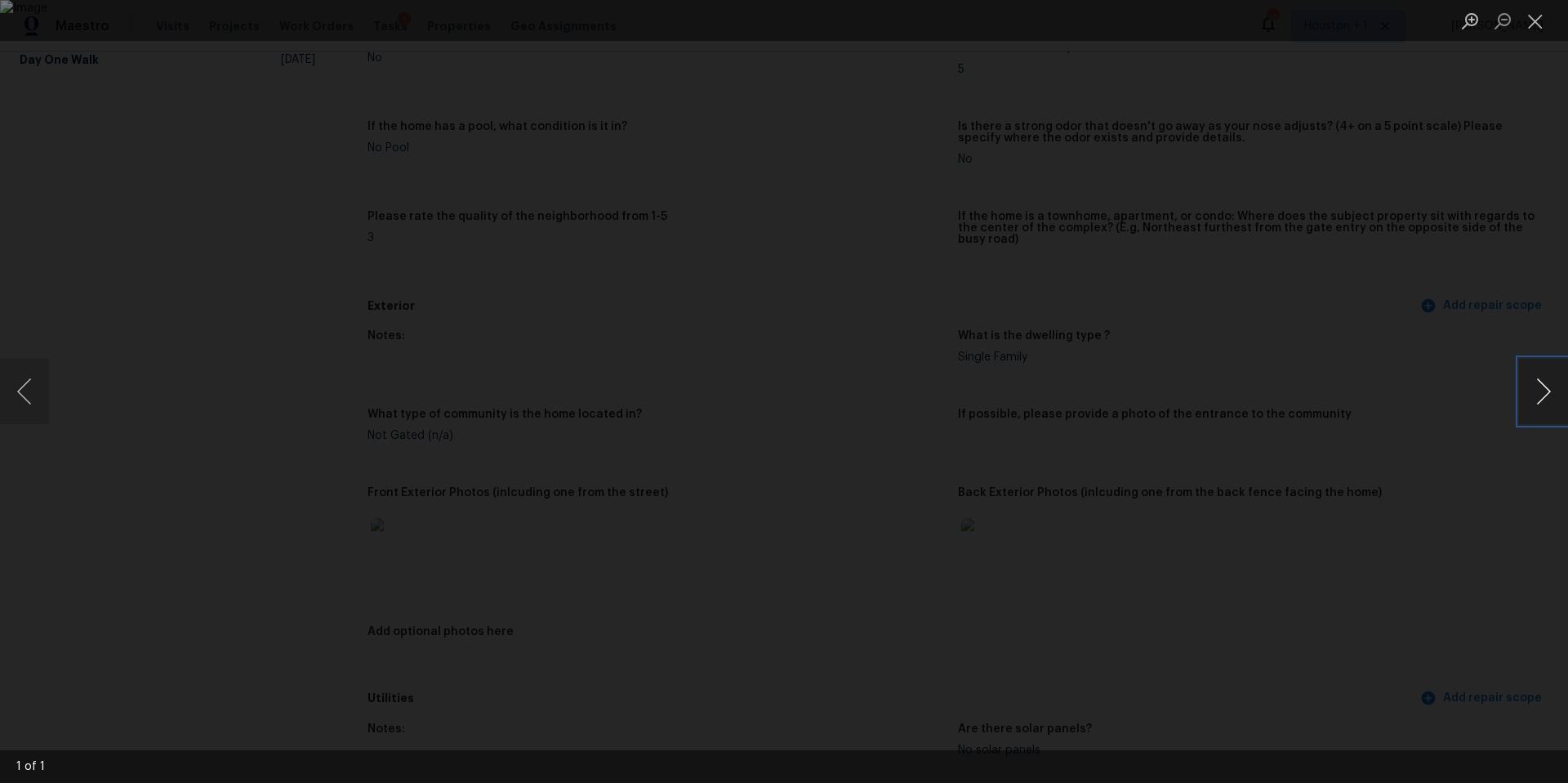
click at [1553, 393] on button "Next image" at bounding box center [1543, 391] width 49 height 66
click at [1473, 432] on div "Lightbox" at bounding box center [784, 391] width 1568 height 783
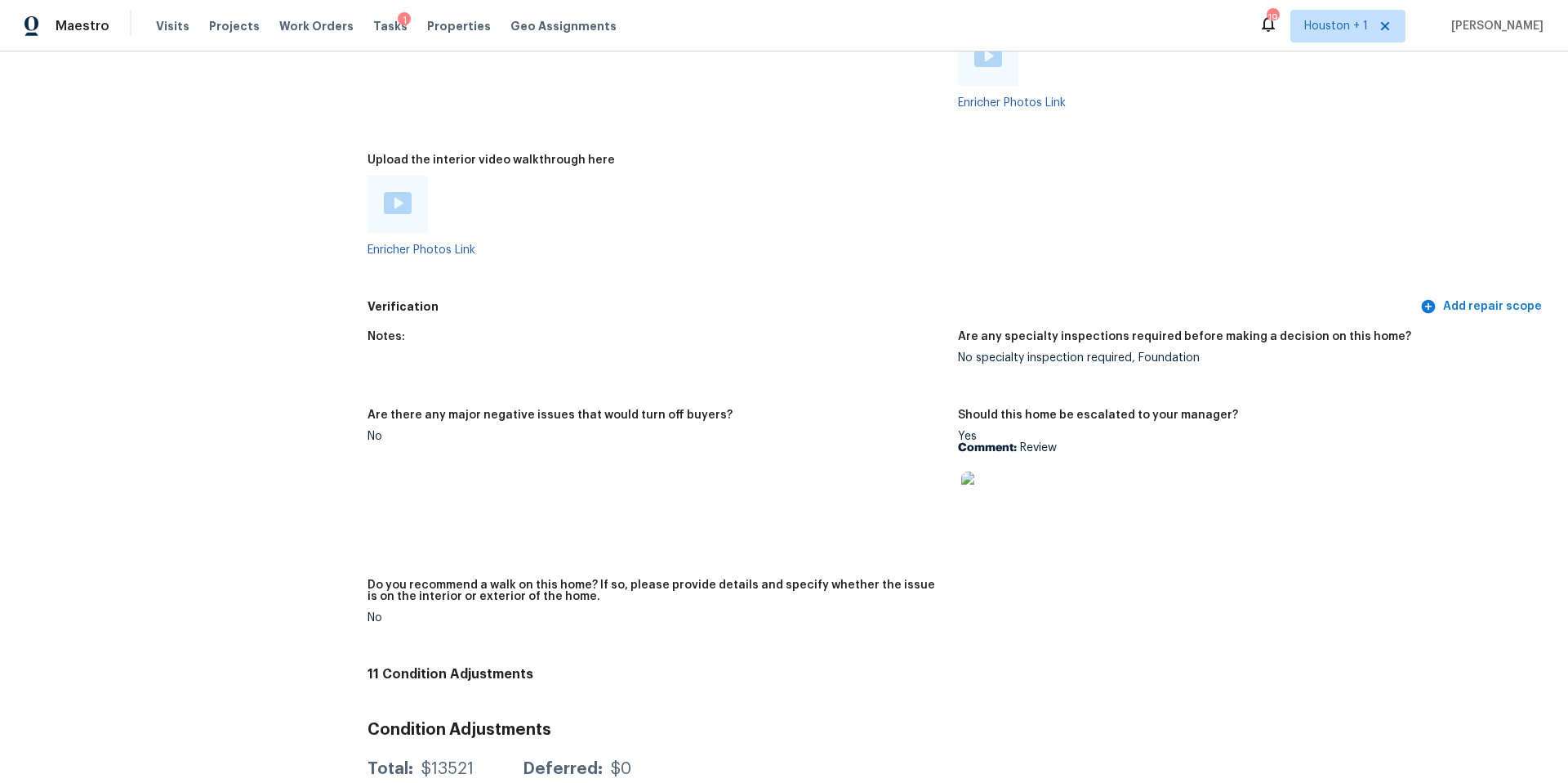
scroll to position [3705, 0]
click at [995, 496] on img at bounding box center [987, 495] width 53 height 53
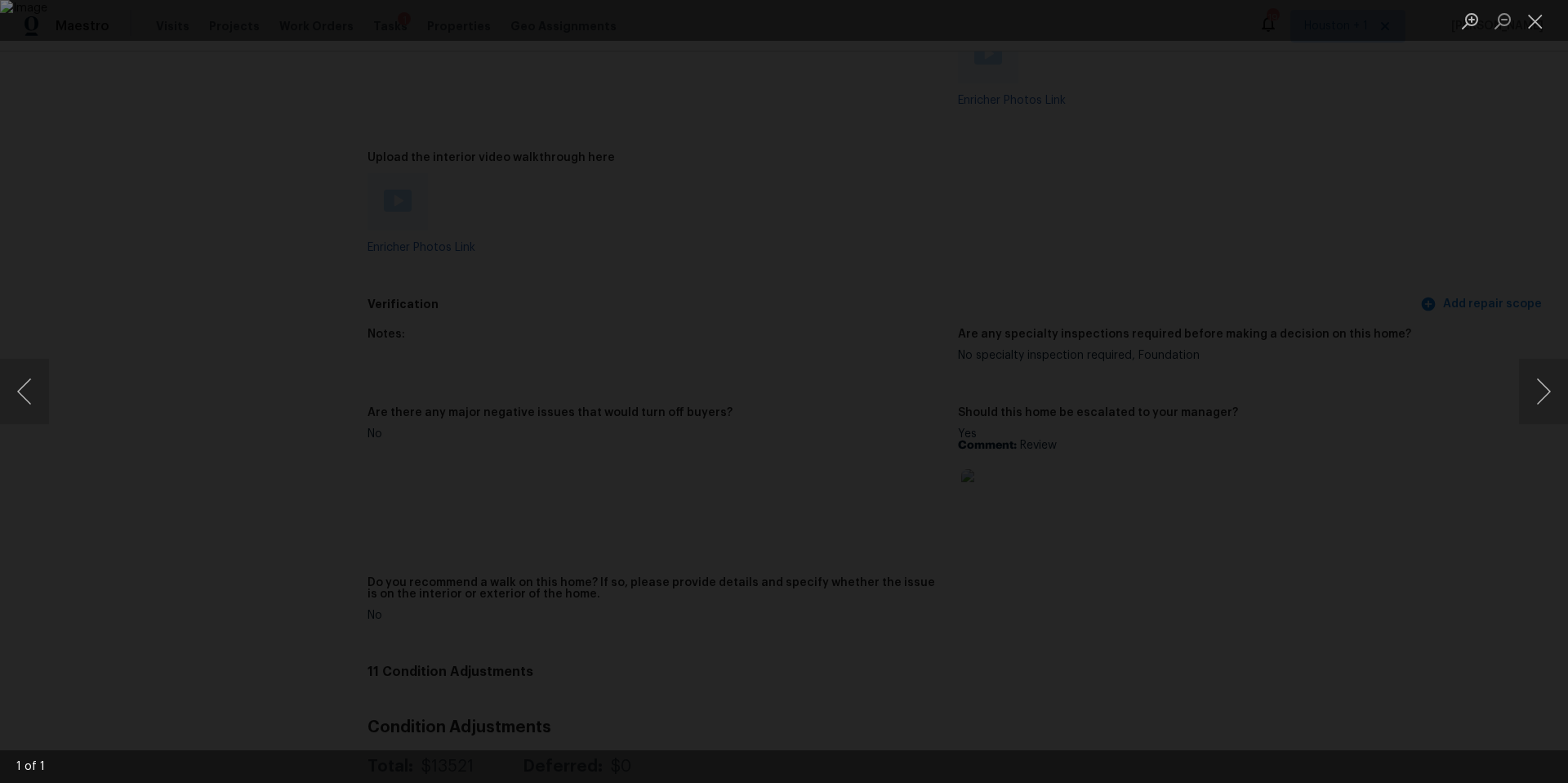
click at [1423, 390] on div "Lightbox" at bounding box center [784, 391] width 1568 height 783
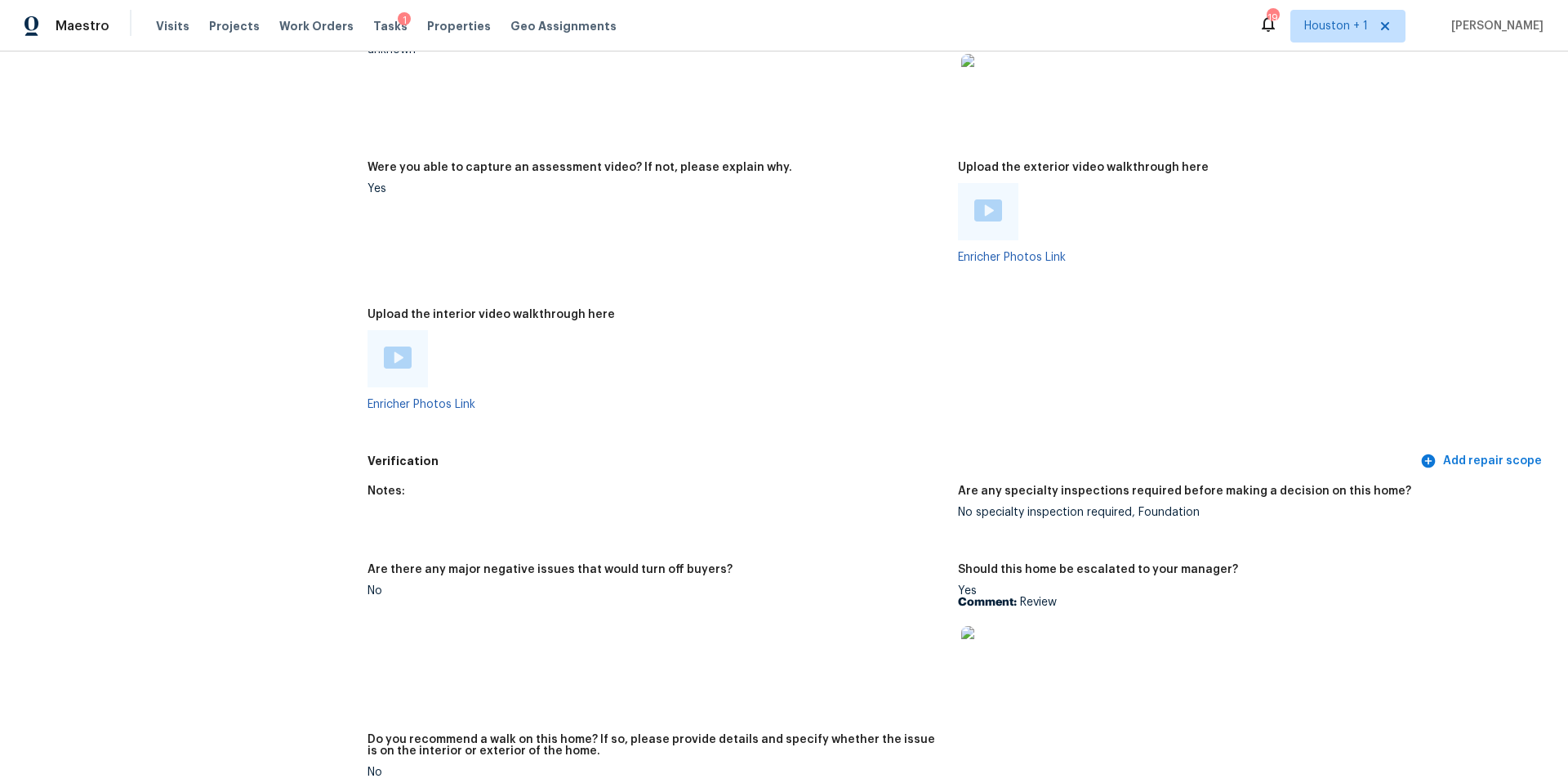
scroll to position [3554, 0]
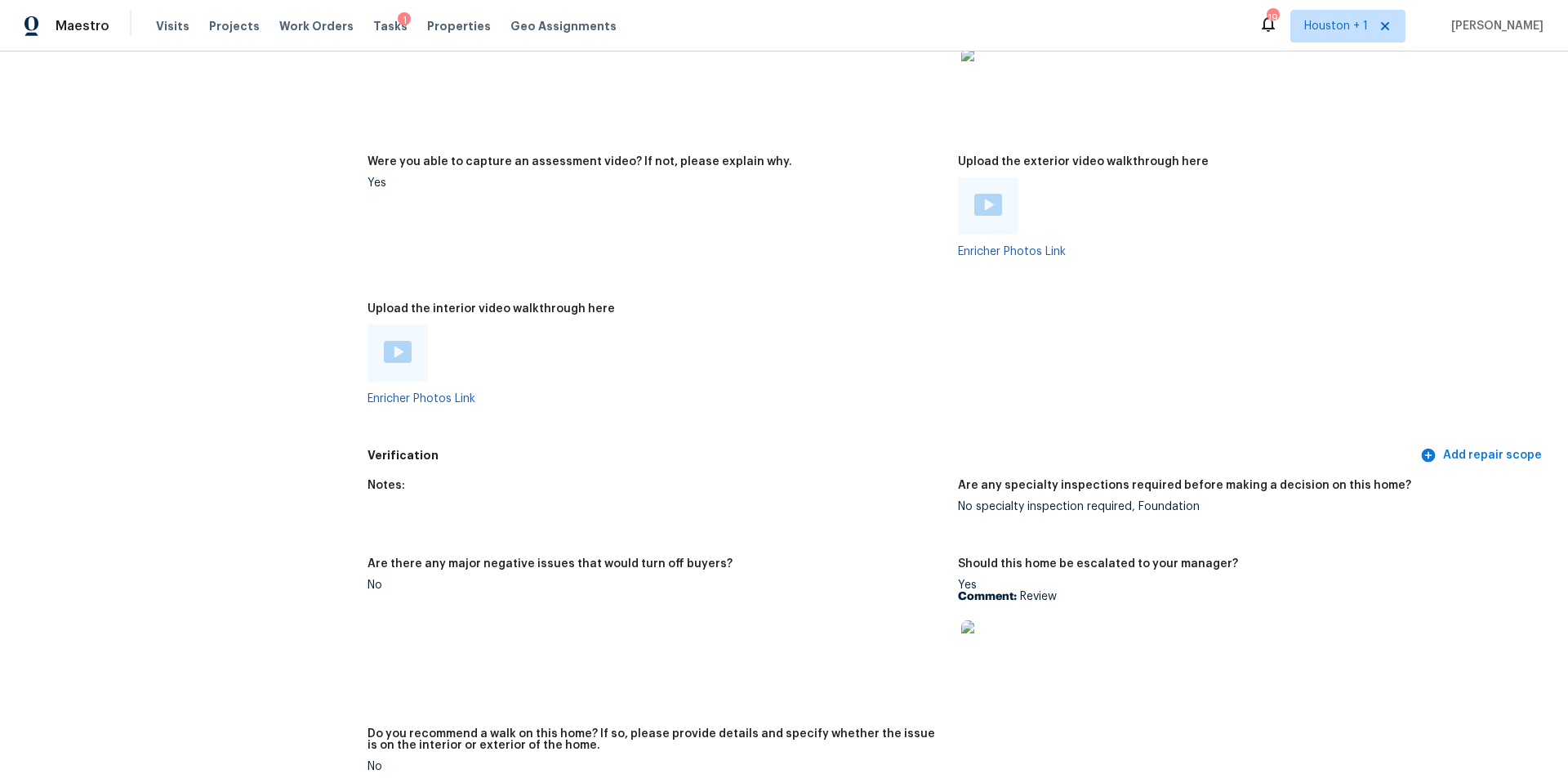
click at [991, 193] on img at bounding box center [988, 204] width 28 height 22
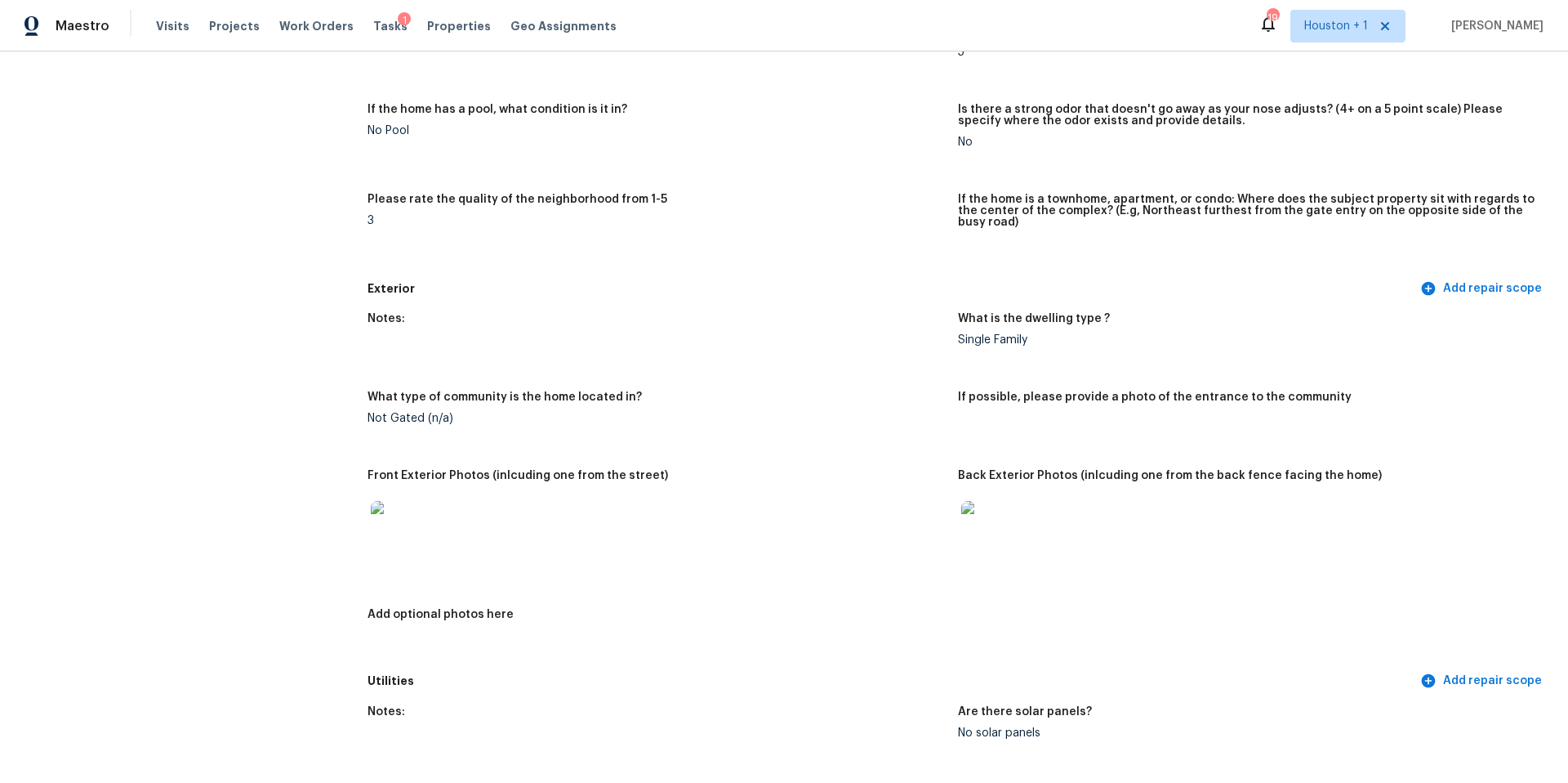
scroll to position [0, 0]
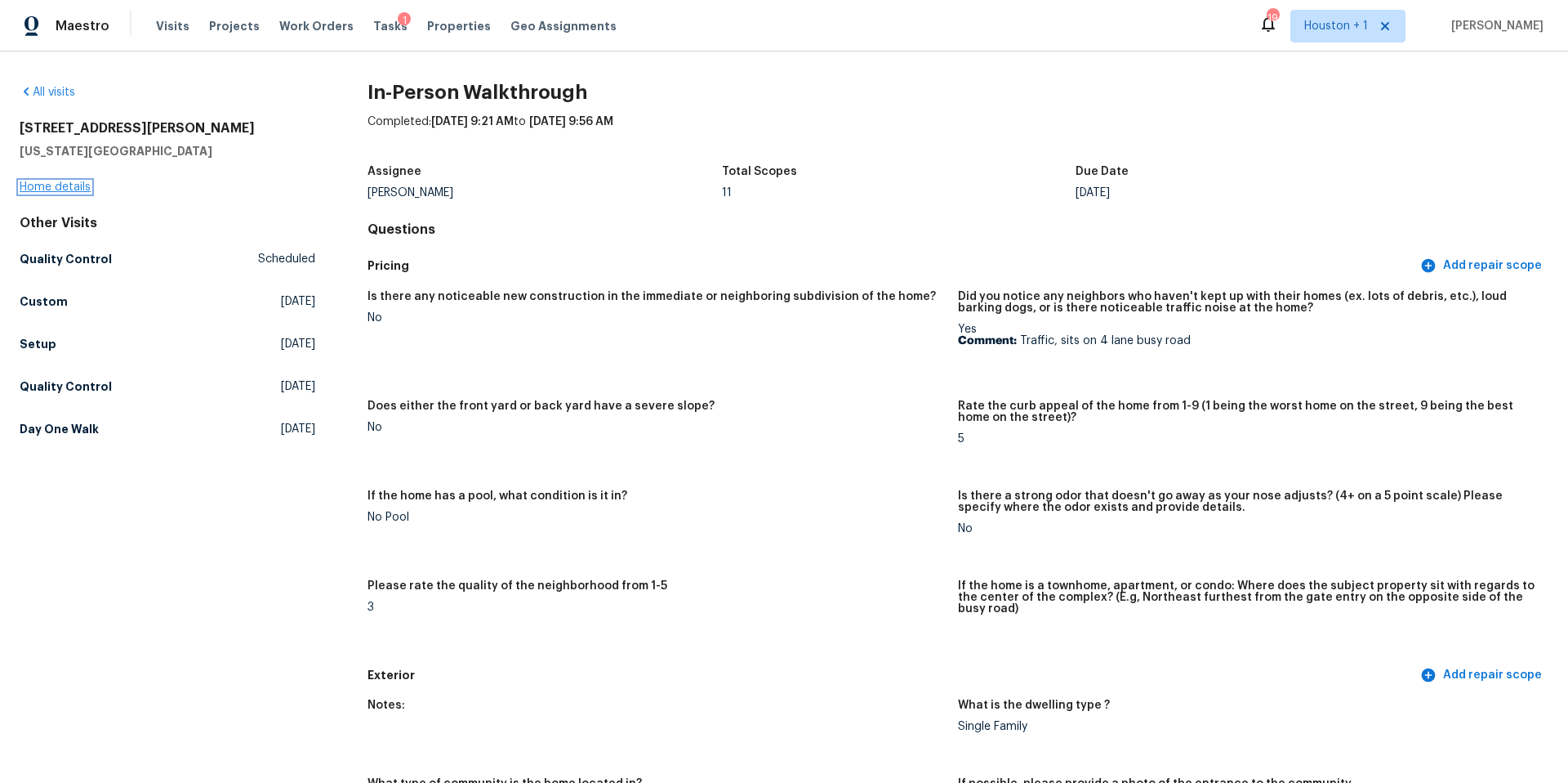
click at [56, 186] on link "Home details" at bounding box center [55, 187] width 71 height 11
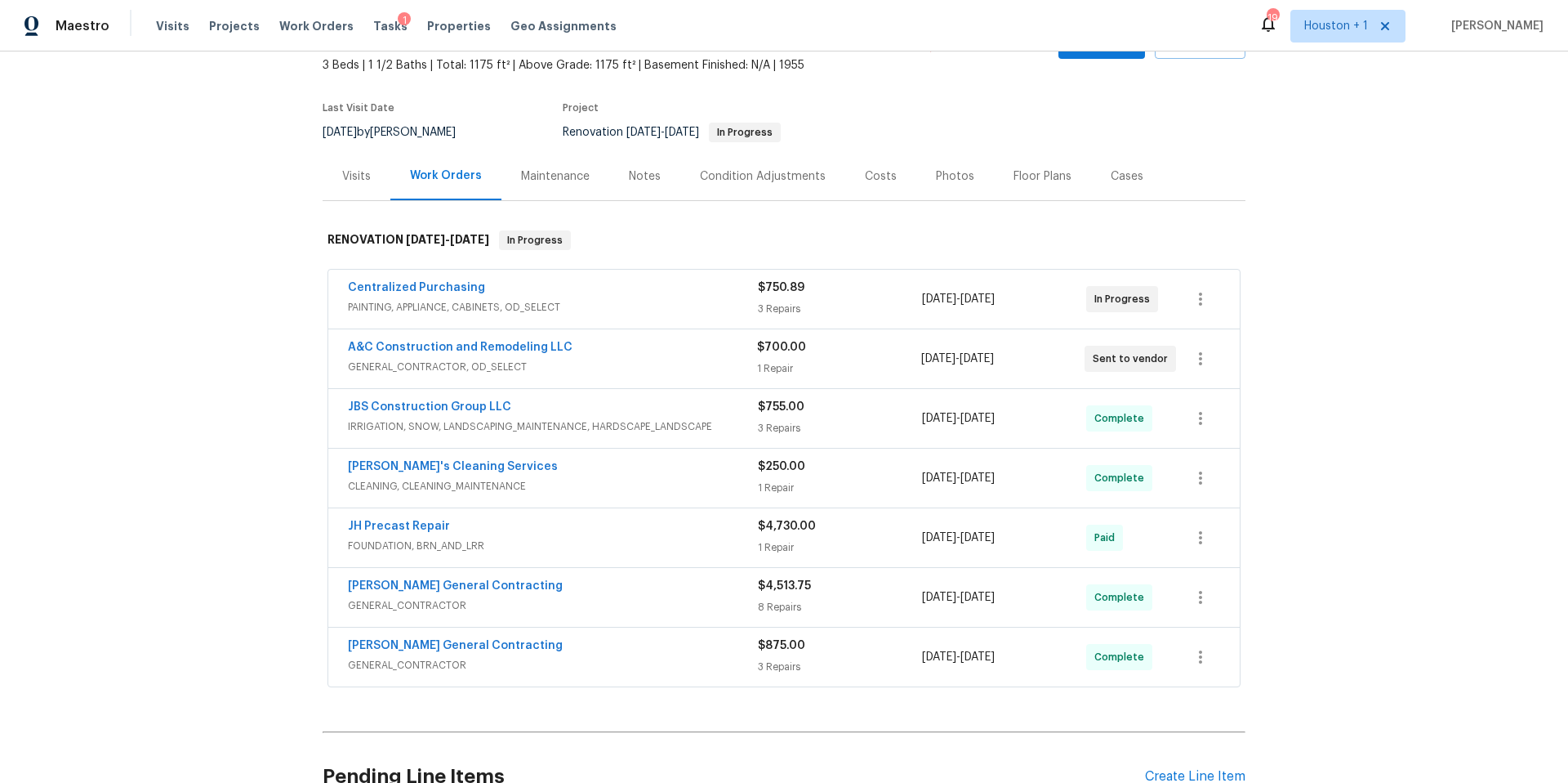
scroll to position [96, 0]
click at [792, 176] on div "Condition Adjustments" at bounding box center [762, 176] width 126 height 17
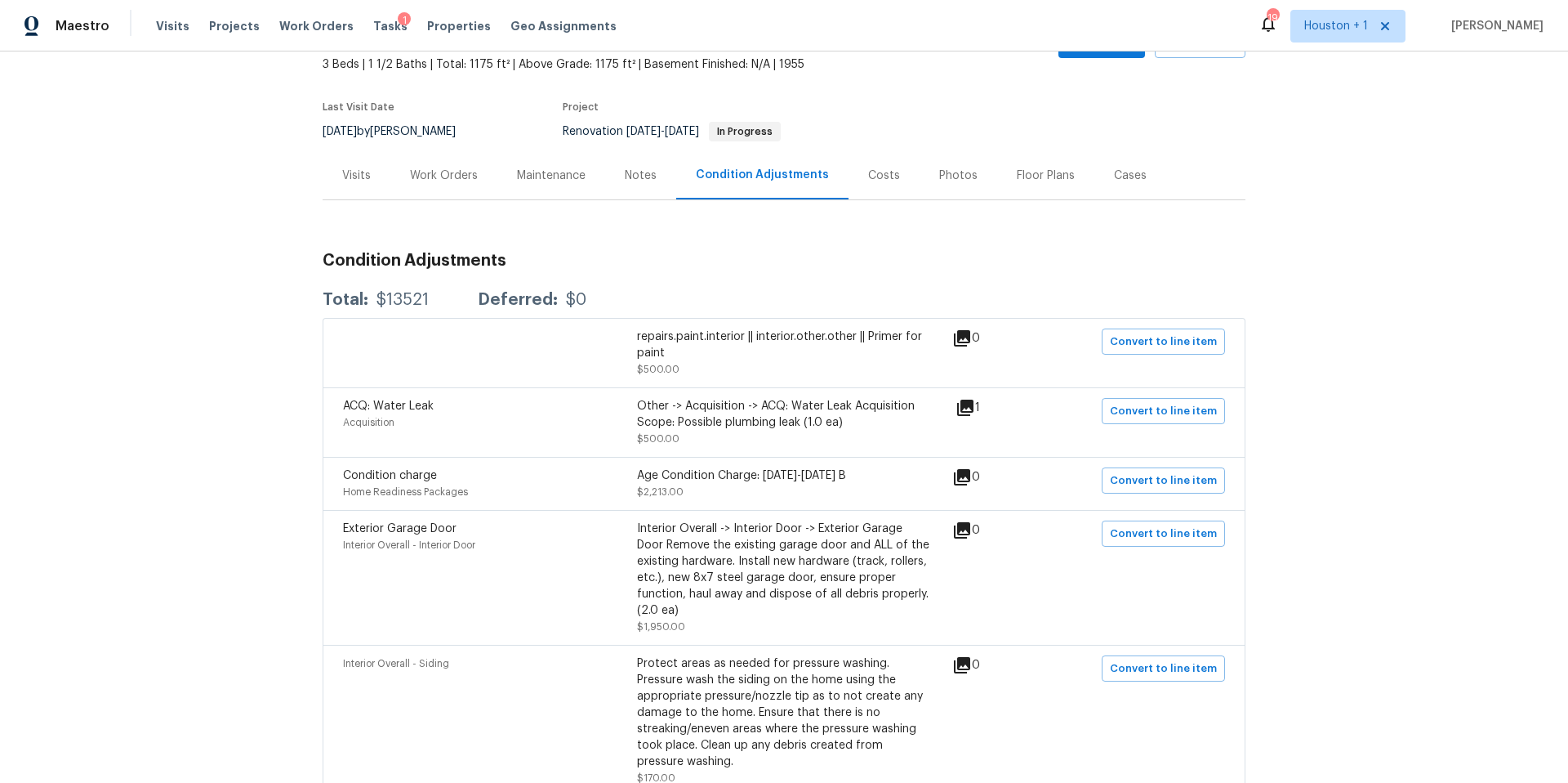
click at [468, 177] on div "Work Orders" at bounding box center [444, 176] width 67 height 17
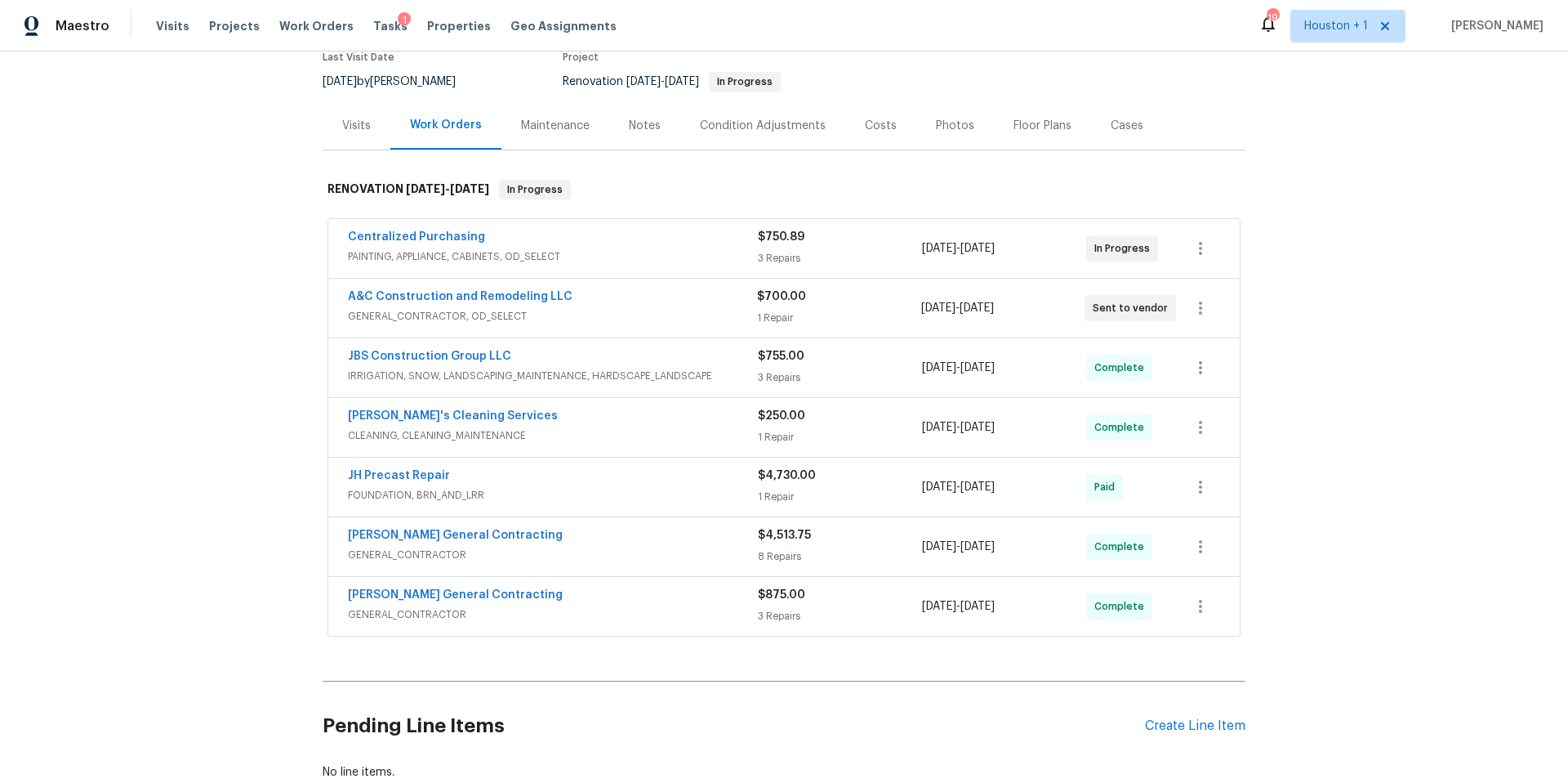
scroll to position [147, 0]
click at [425, 351] on link "JBS Construction Group LLC" at bounding box center [429, 355] width 164 height 11
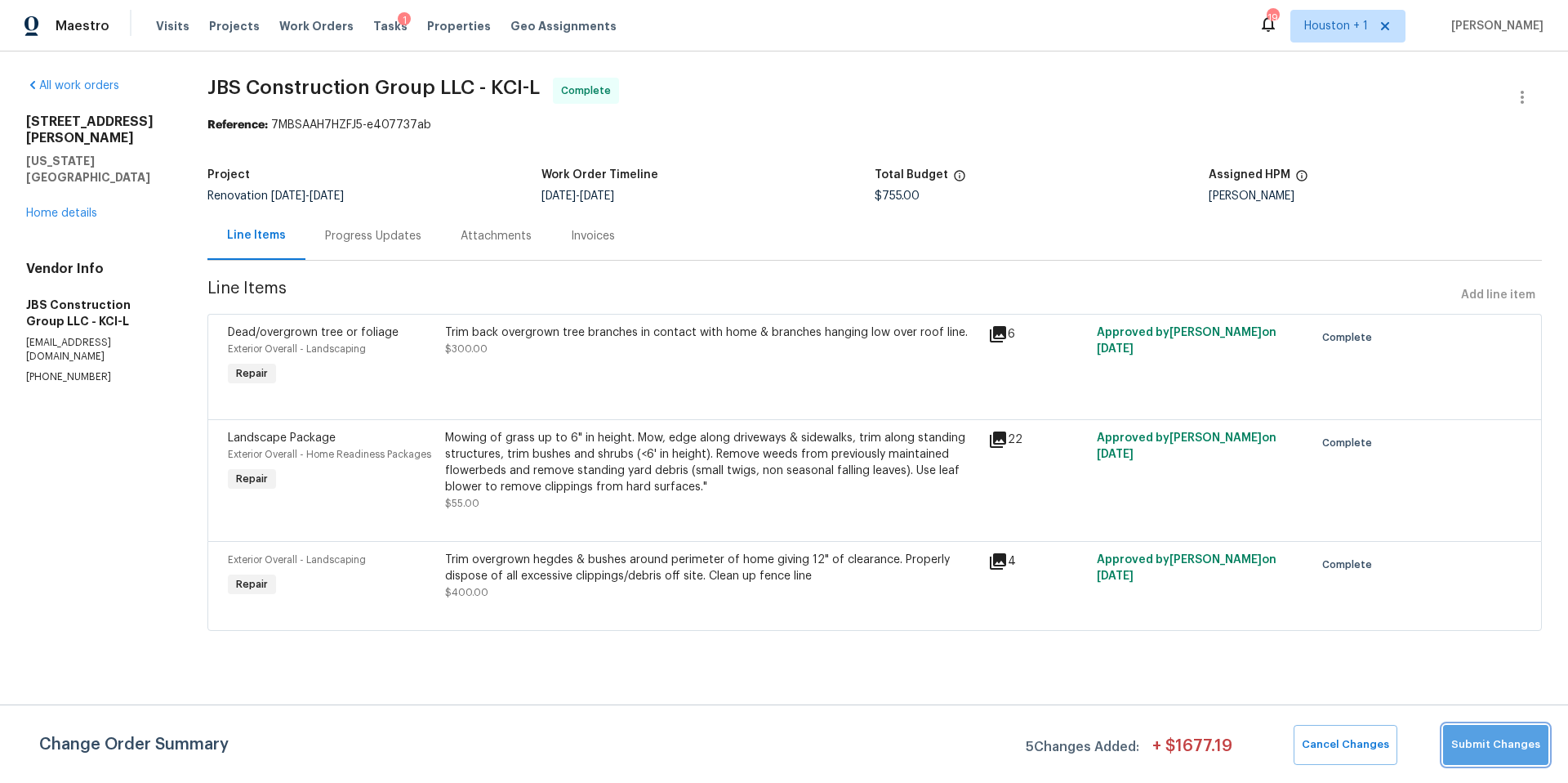
click at [1516, 757] on button "Submit Changes" at bounding box center [1496, 744] width 105 height 40
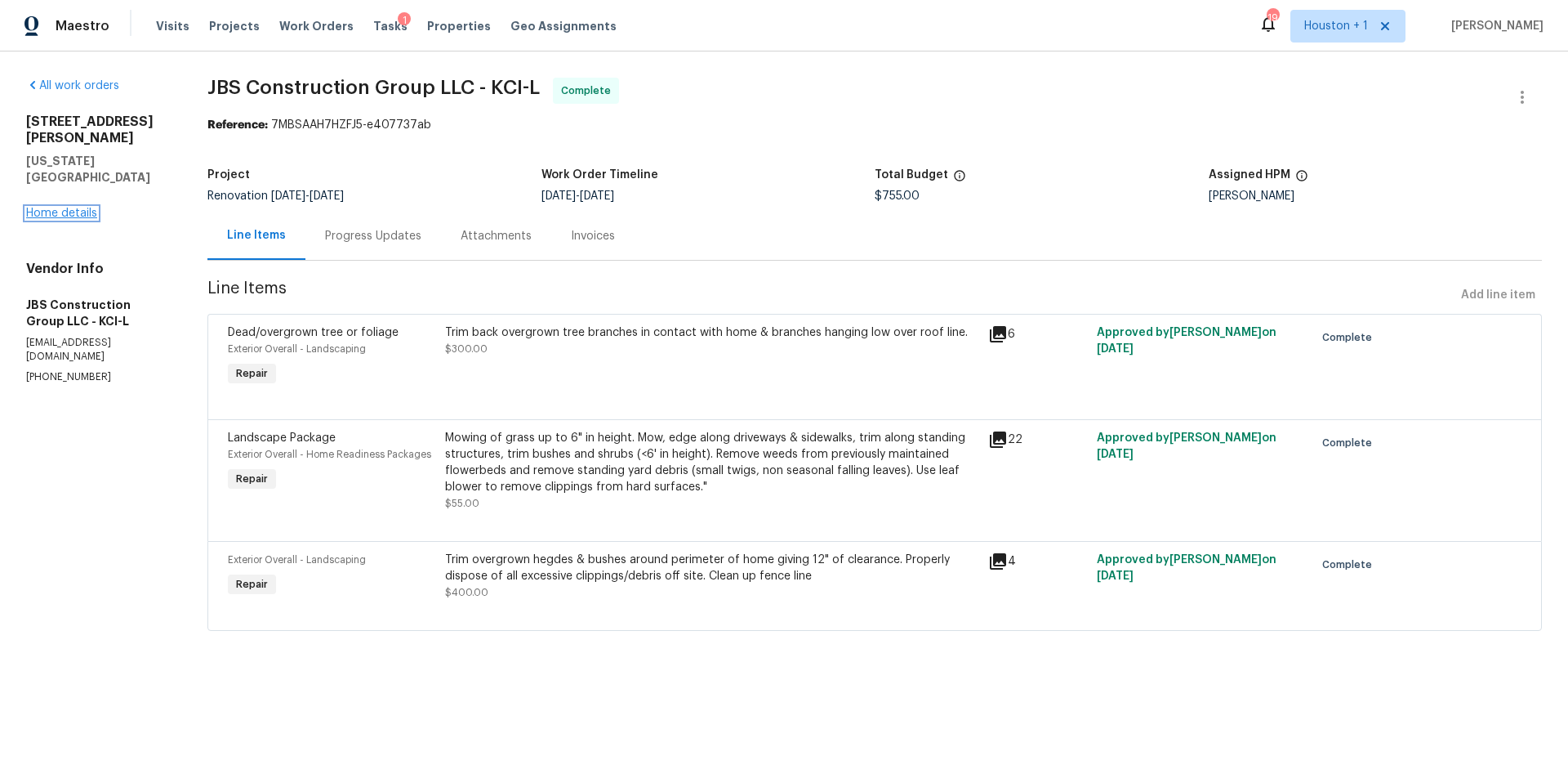
click at [71, 207] on link "Home details" at bounding box center [61, 213] width 71 height 11
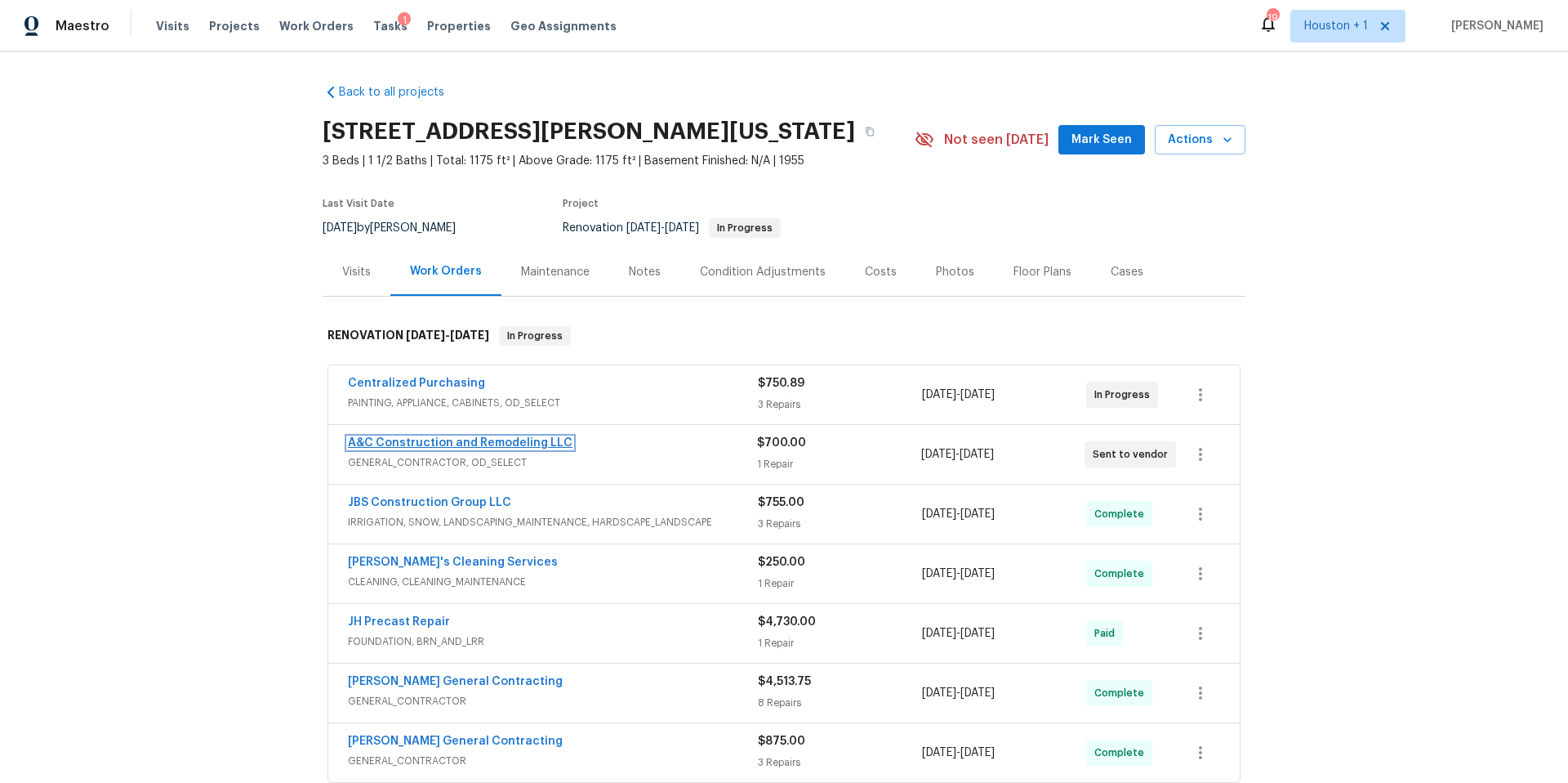
click at [538, 438] on link "A&C Construction and Remodeling LLC" at bounding box center [459, 443] width 225 height 11
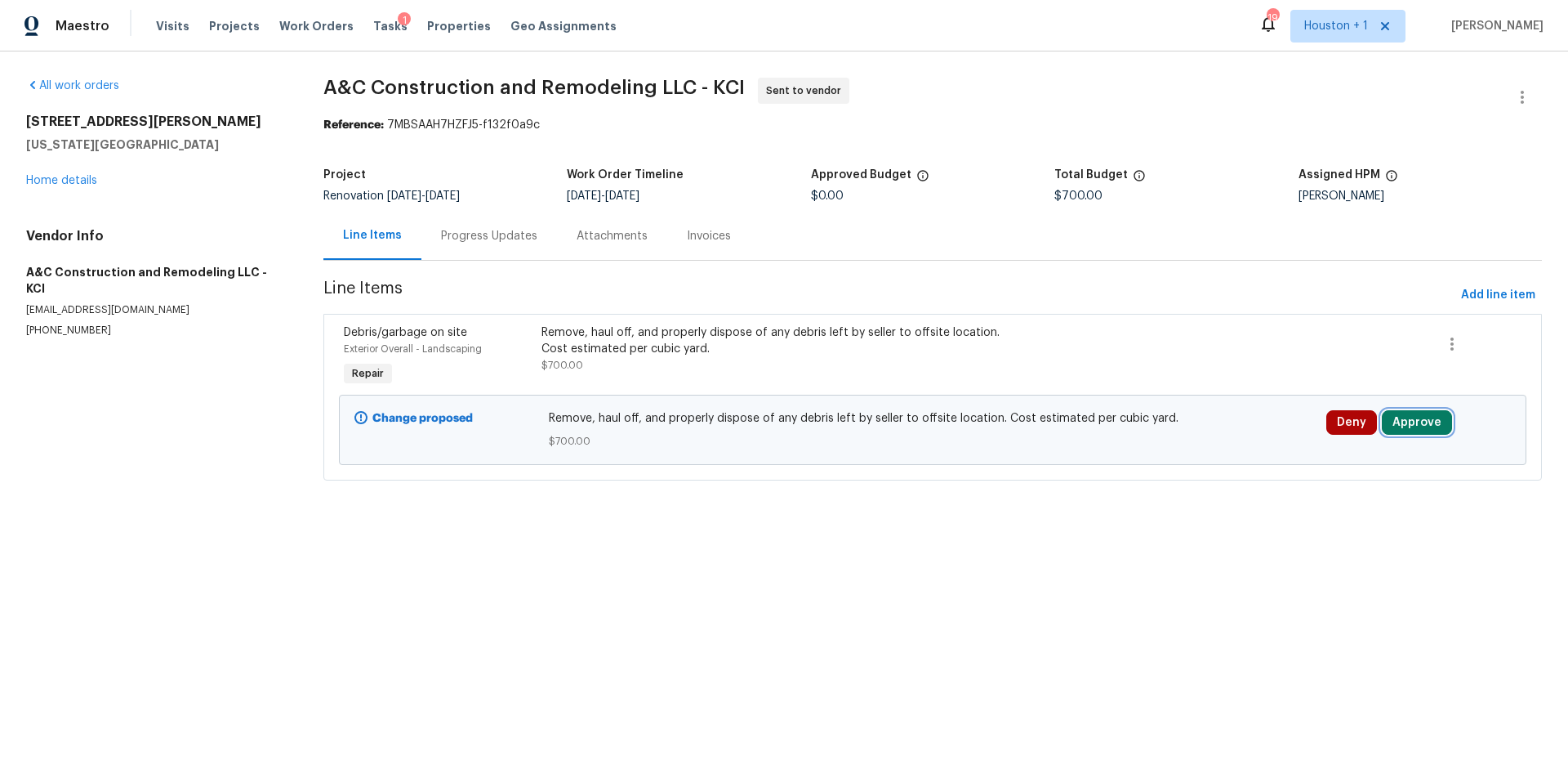
click at [1405, 420] on button "Approve" at bounding box center [1416, 422] width 70 height 25
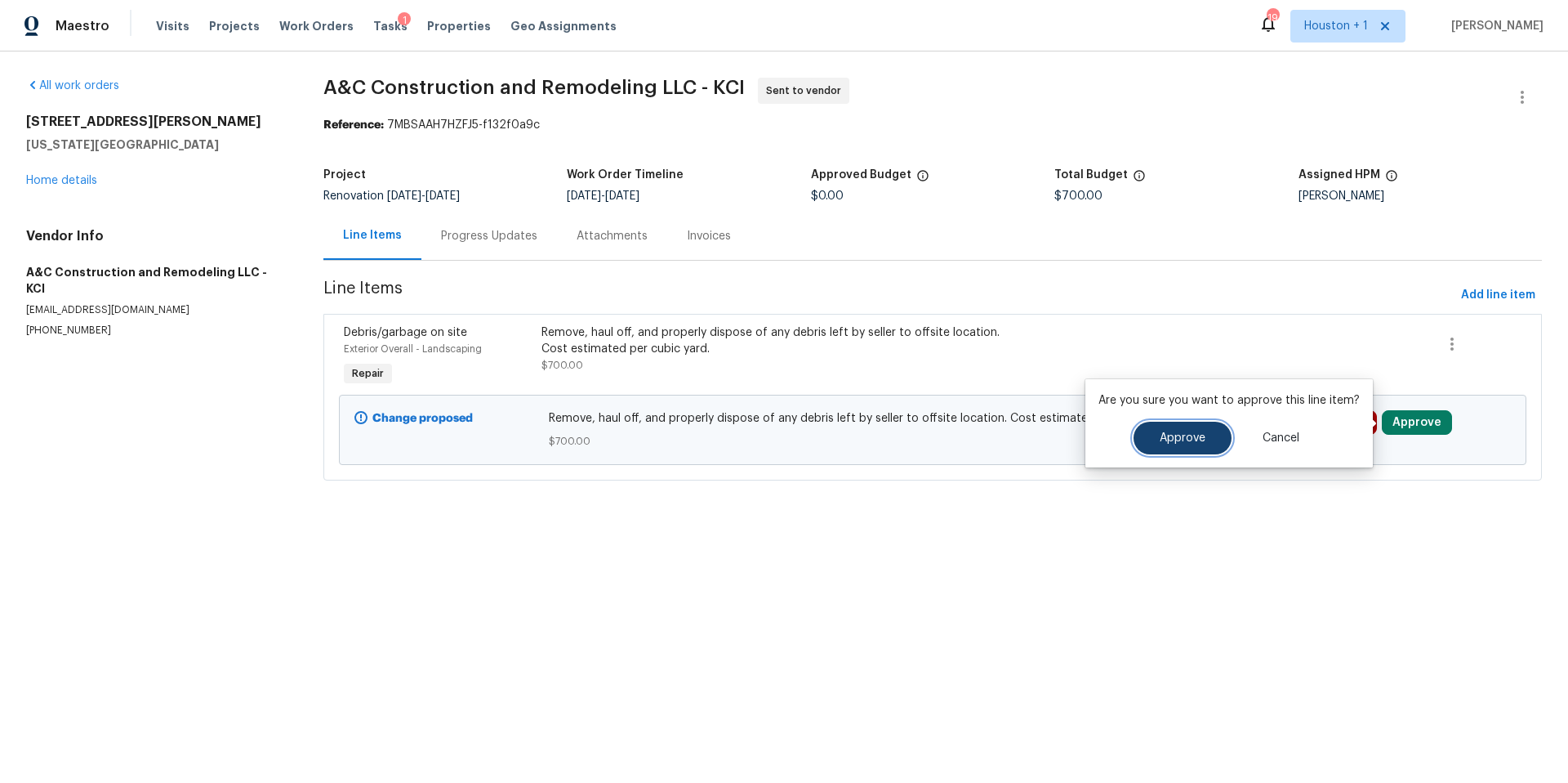
click at [1190, 436] on span "Approve" at bounding box center [1182, 438] width 45 height 12
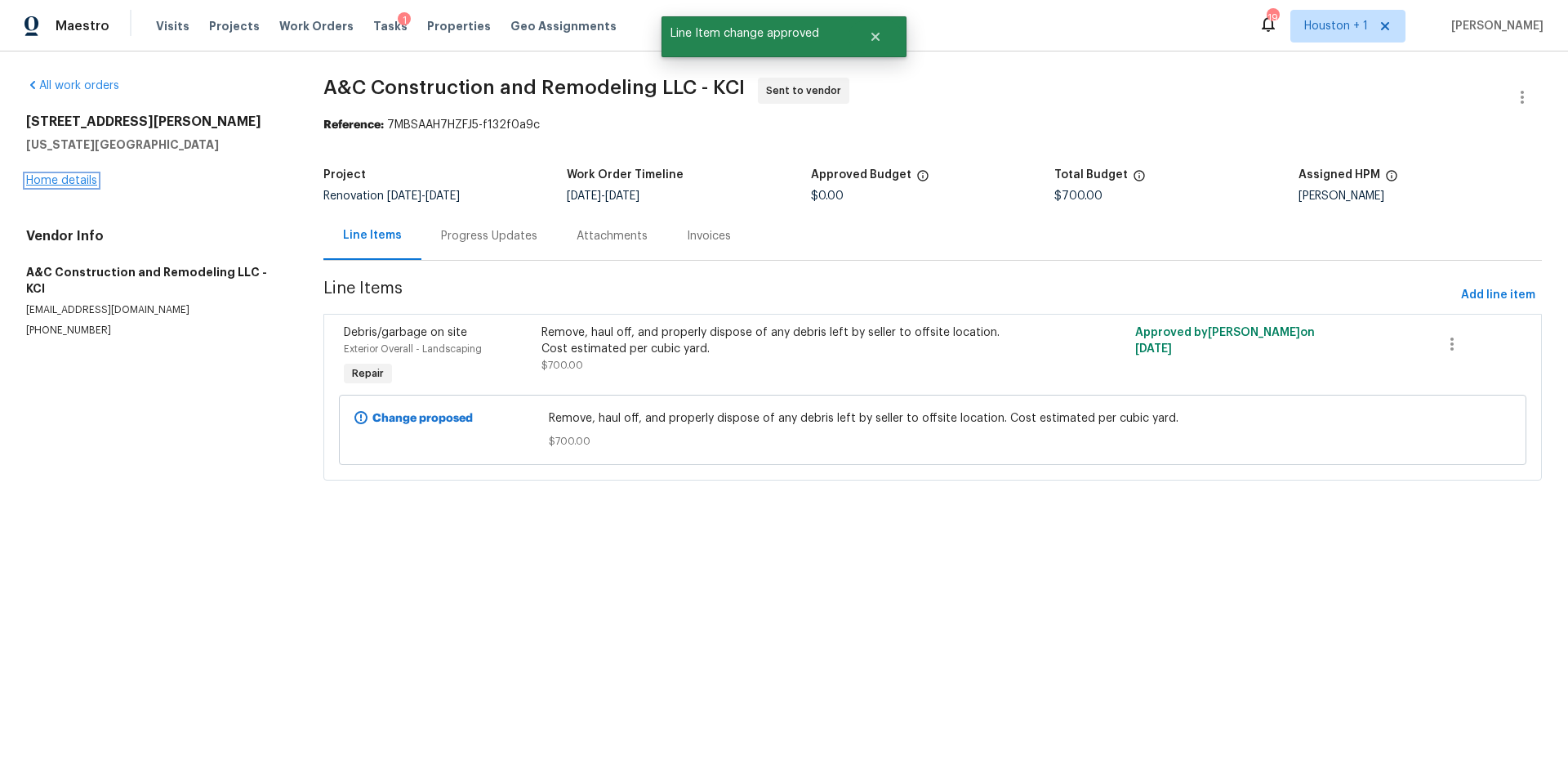
click at [79, 181] on link "Home details" at bounding box center [61, 180] width 71 height 11
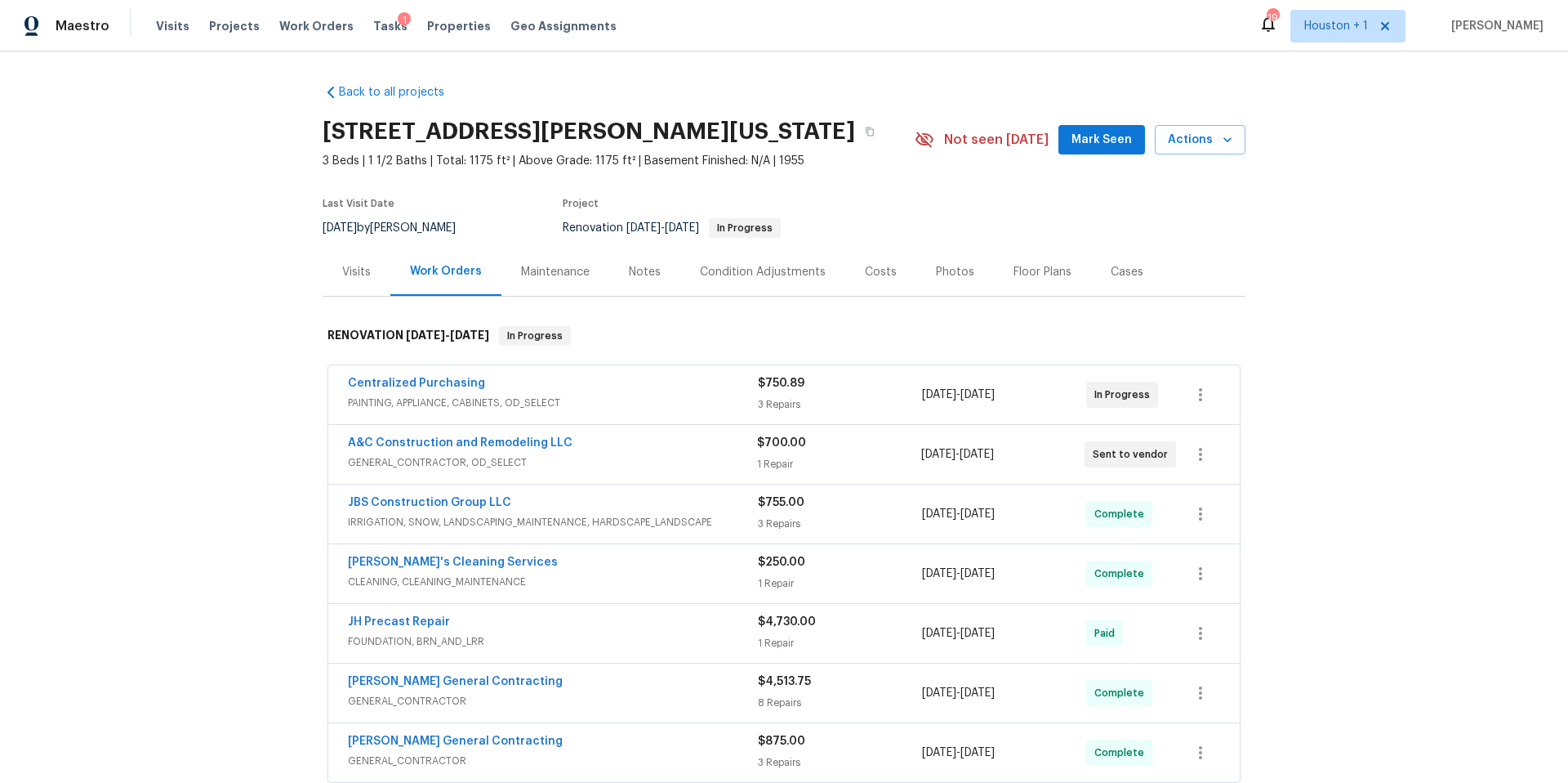
click at [794, 272] on div "Condition Adjustments" at bounding box center [762, 272] width 126 height 17
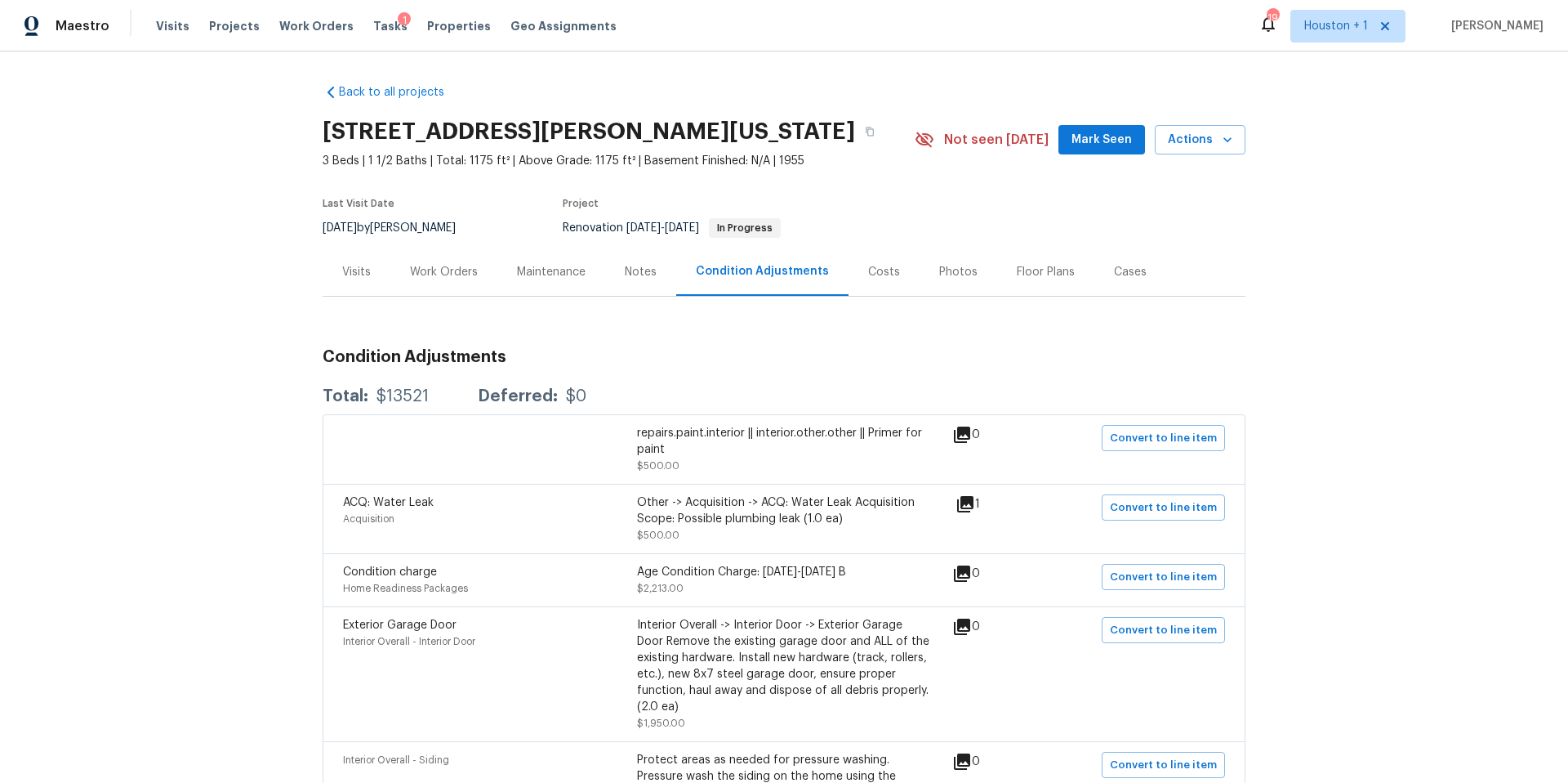
click at [362, 274] on div "Visits" at bounding box center [356, 272] width 29 height 17
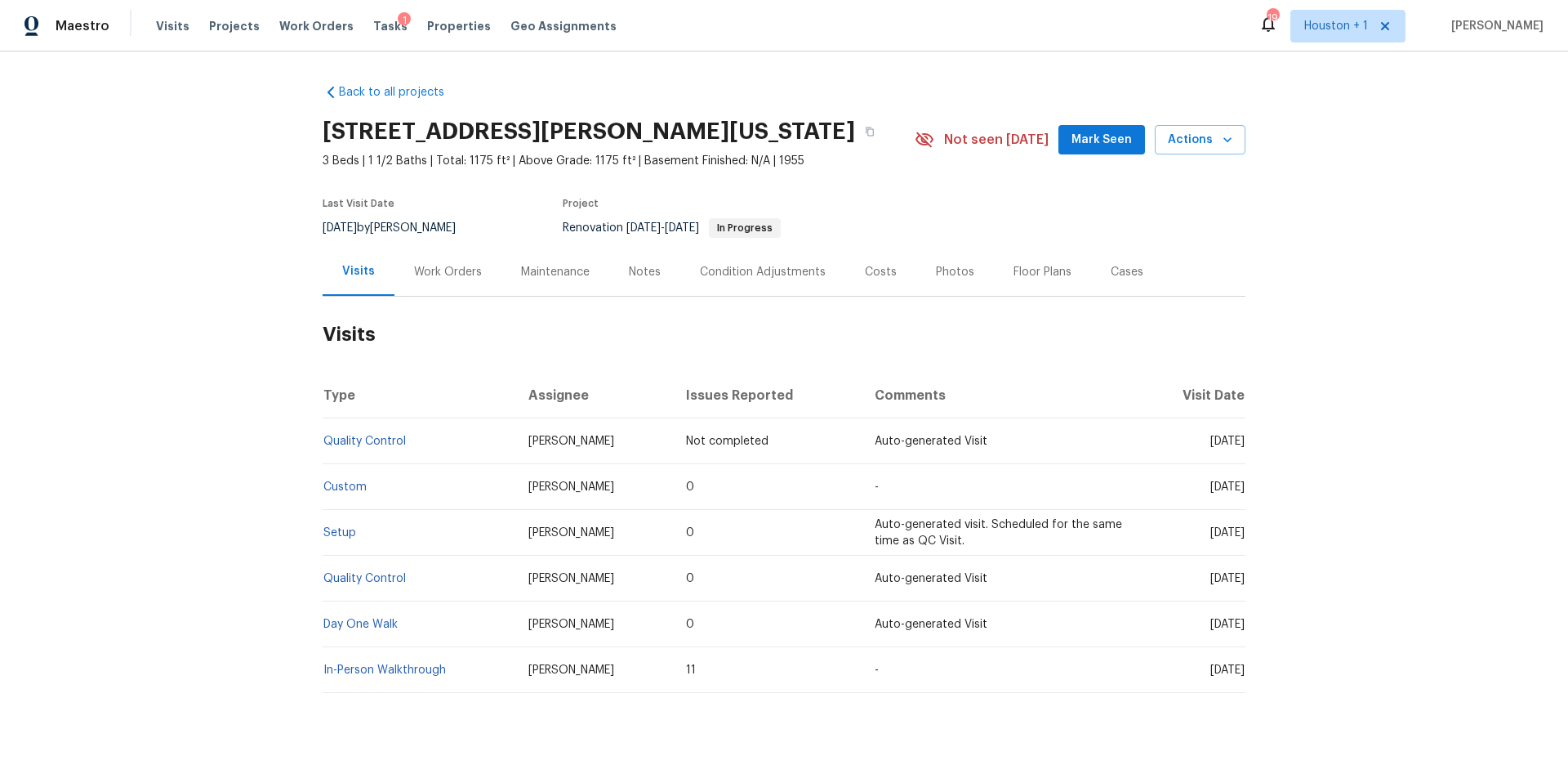
click at [463, 271] on div "Work Orders" at bounding box center [447, 272] width 67 height 17
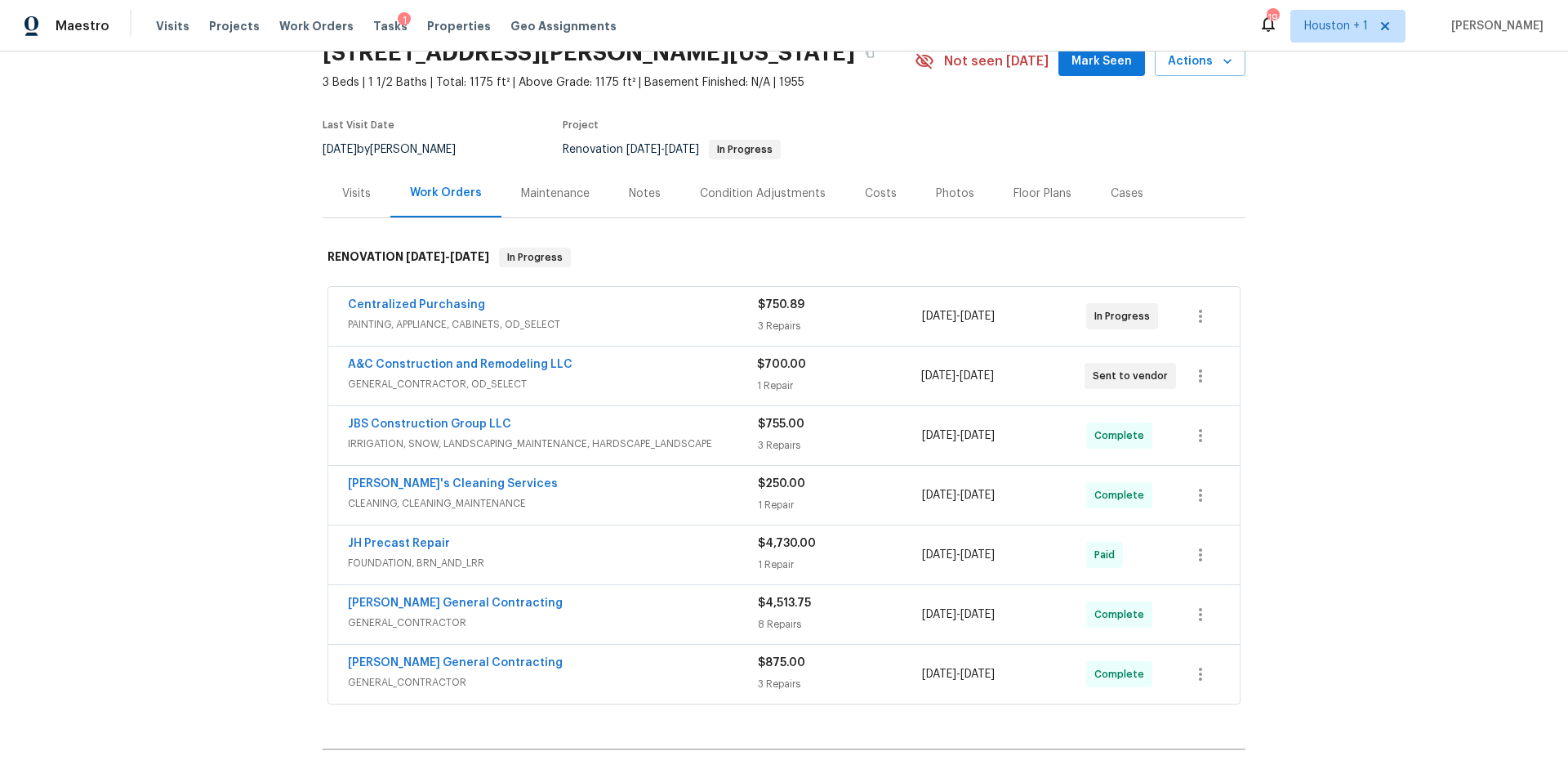
scroll to position [80, 0]
click at [1199, 54] on span "Actions" at bounding box center [1200, 59] width 65 height 20
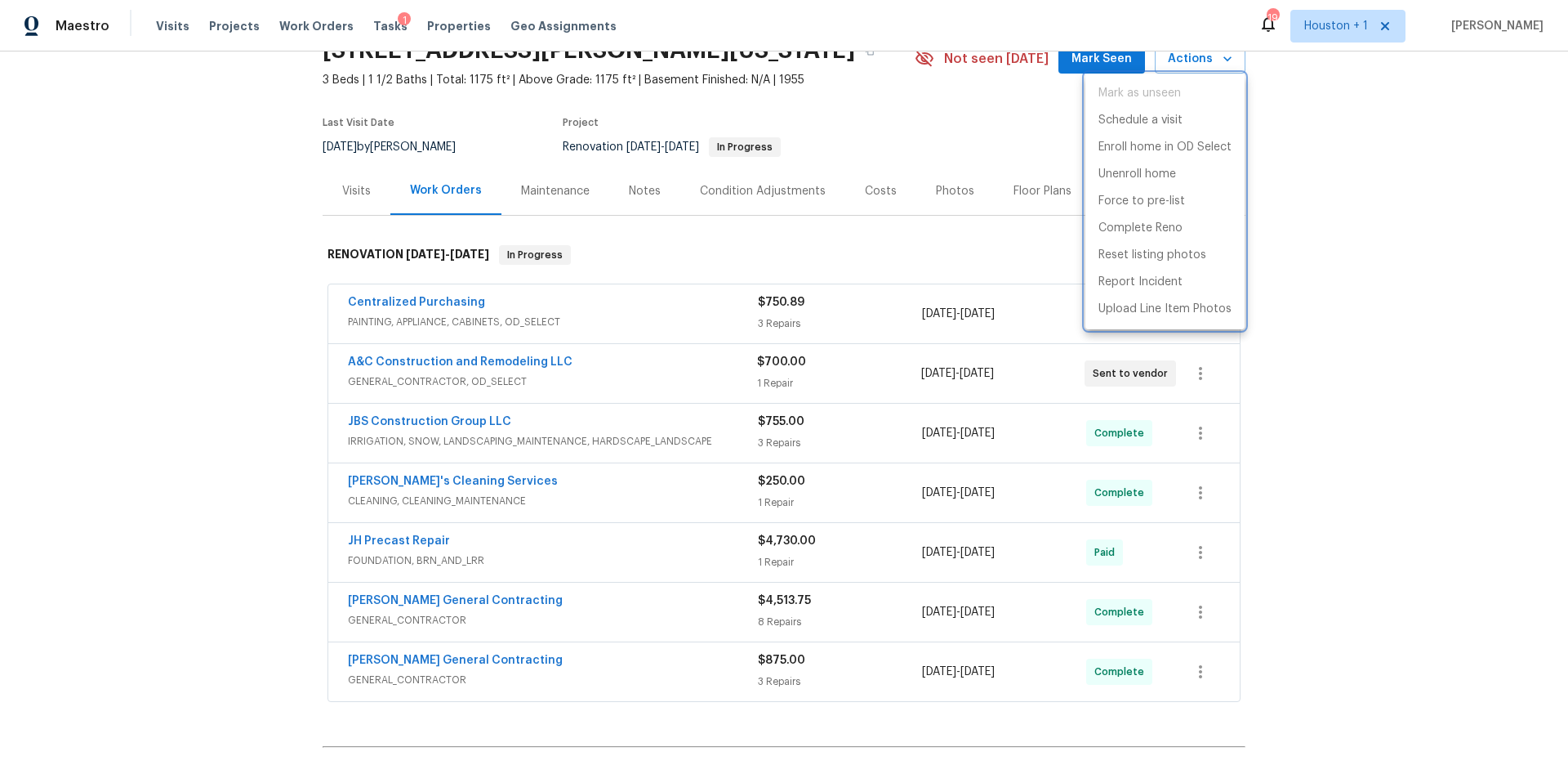
click at [722, 185] on div at bounding box center [784, 391] width 1568 height 783
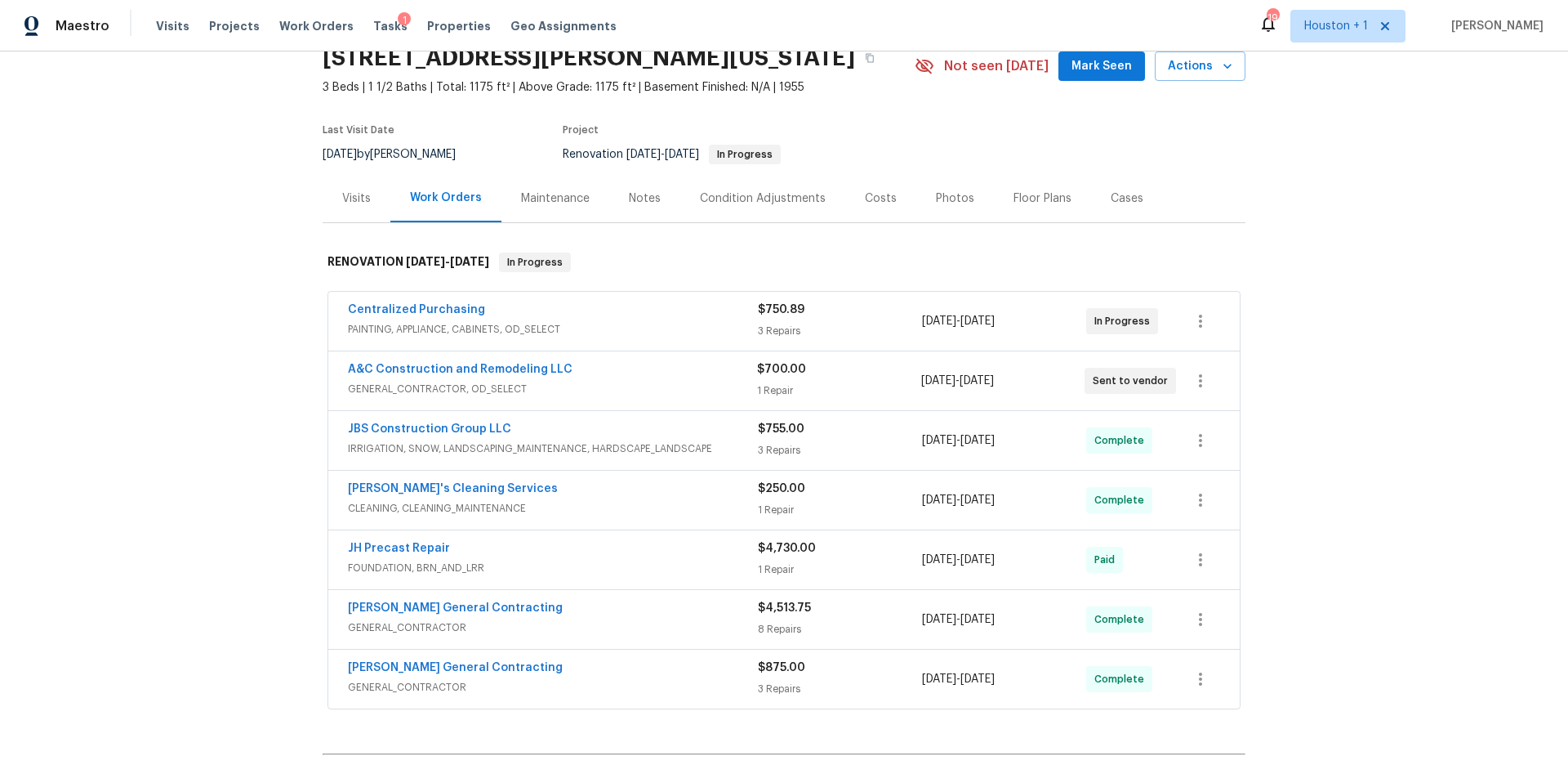
click at [723, 196] on div "Condition Adjustments" at bounding box center [762, 199] width 126 height 17
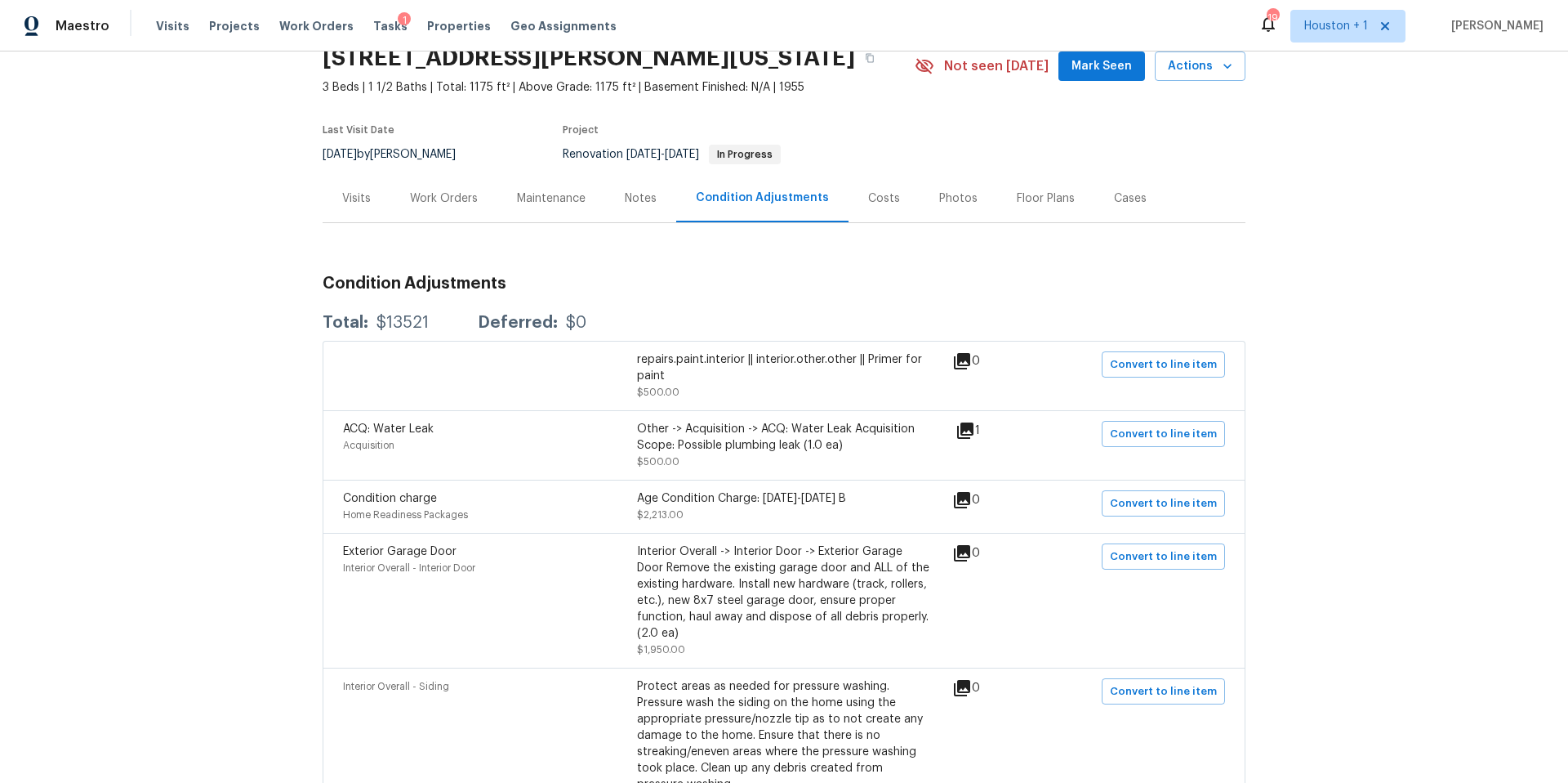
click at [638, 195] on div "Notes" at bounding box center [640, 199] width 31 height 17
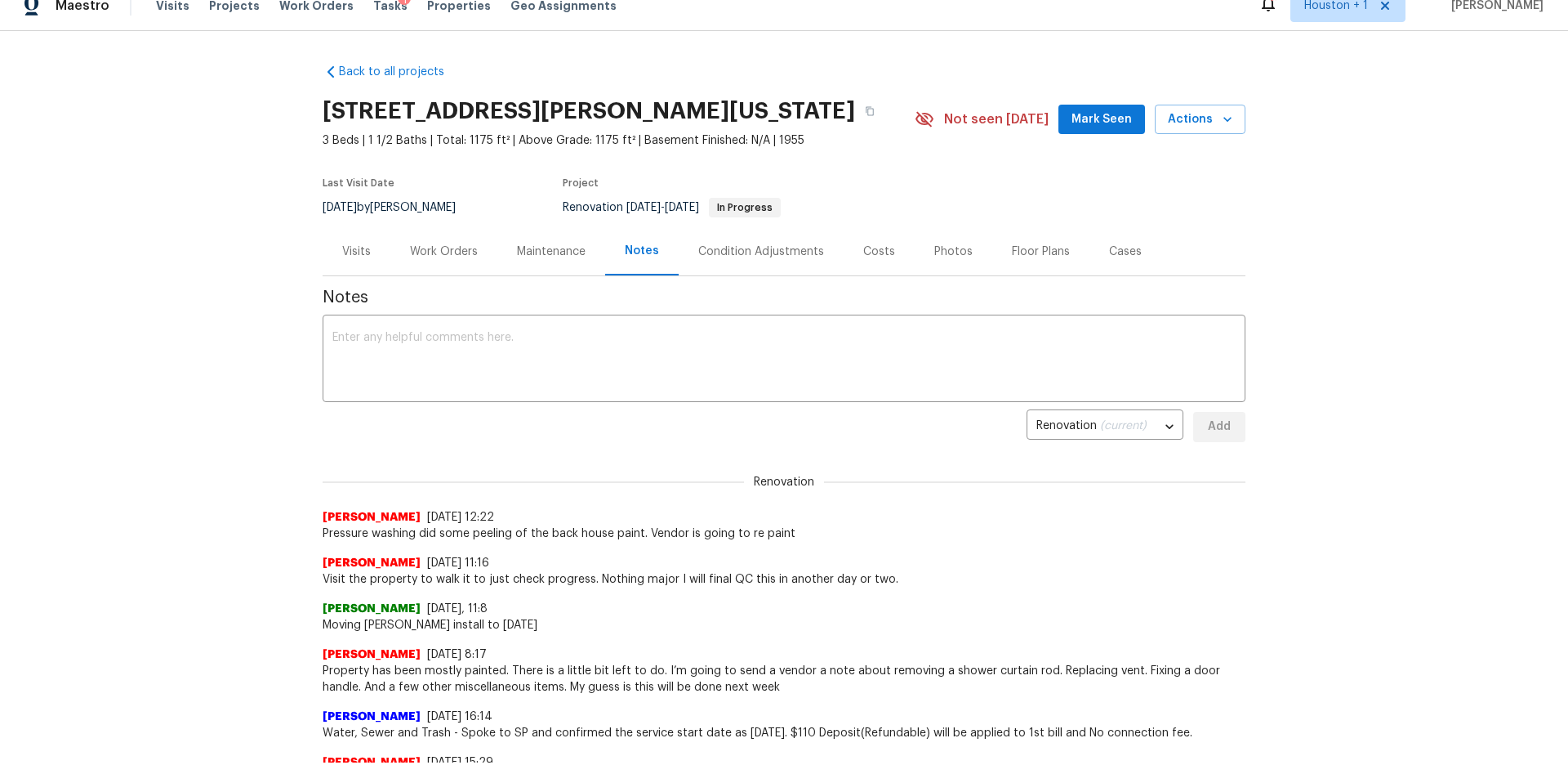
click at [357, 250] on div "Visits" at bounding box center [356, 251] width 29 height 17
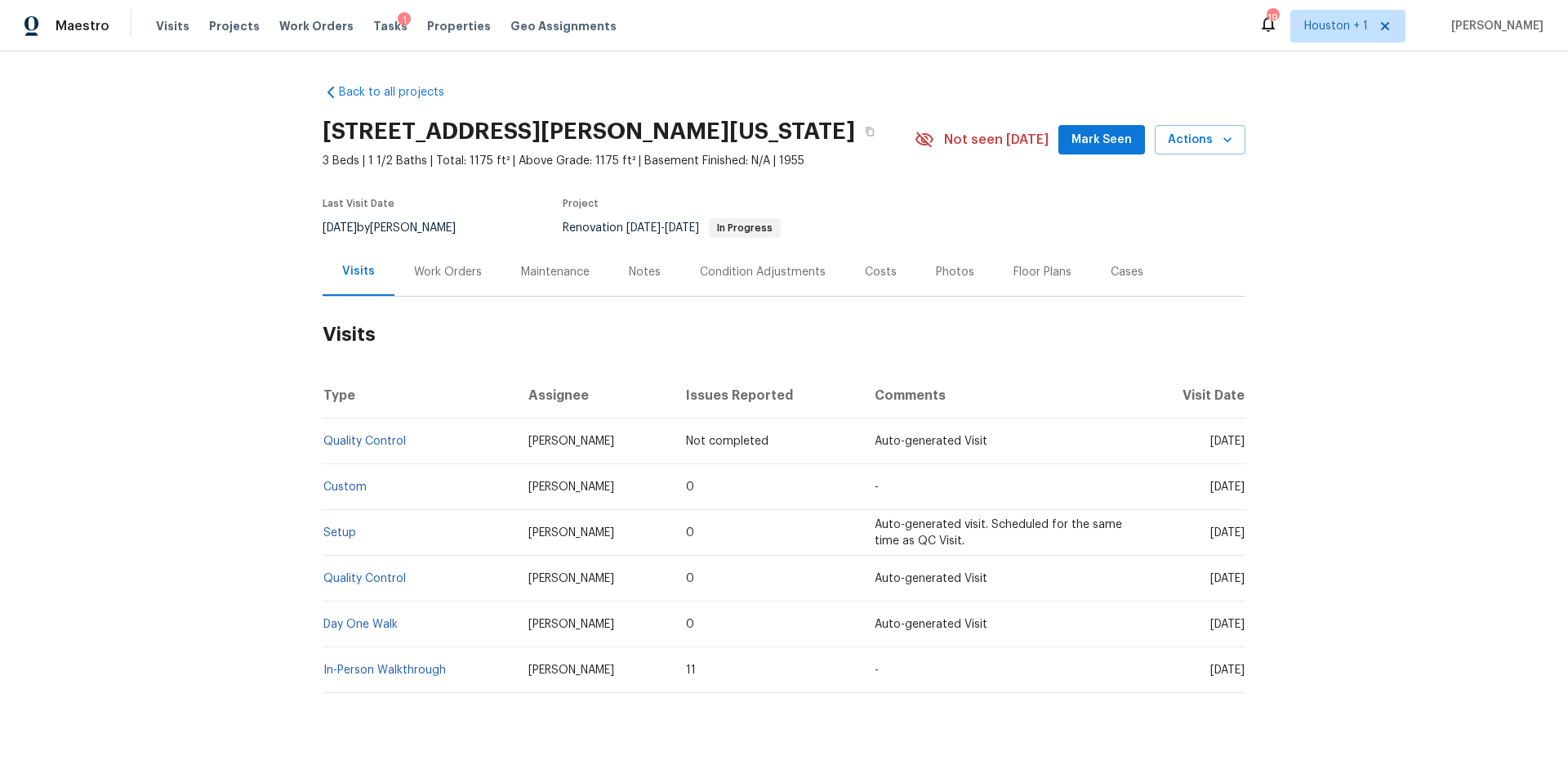
click at [758, 275] on div "Condition Adjustments" at bounding box center [762, 272] width 126 height 17
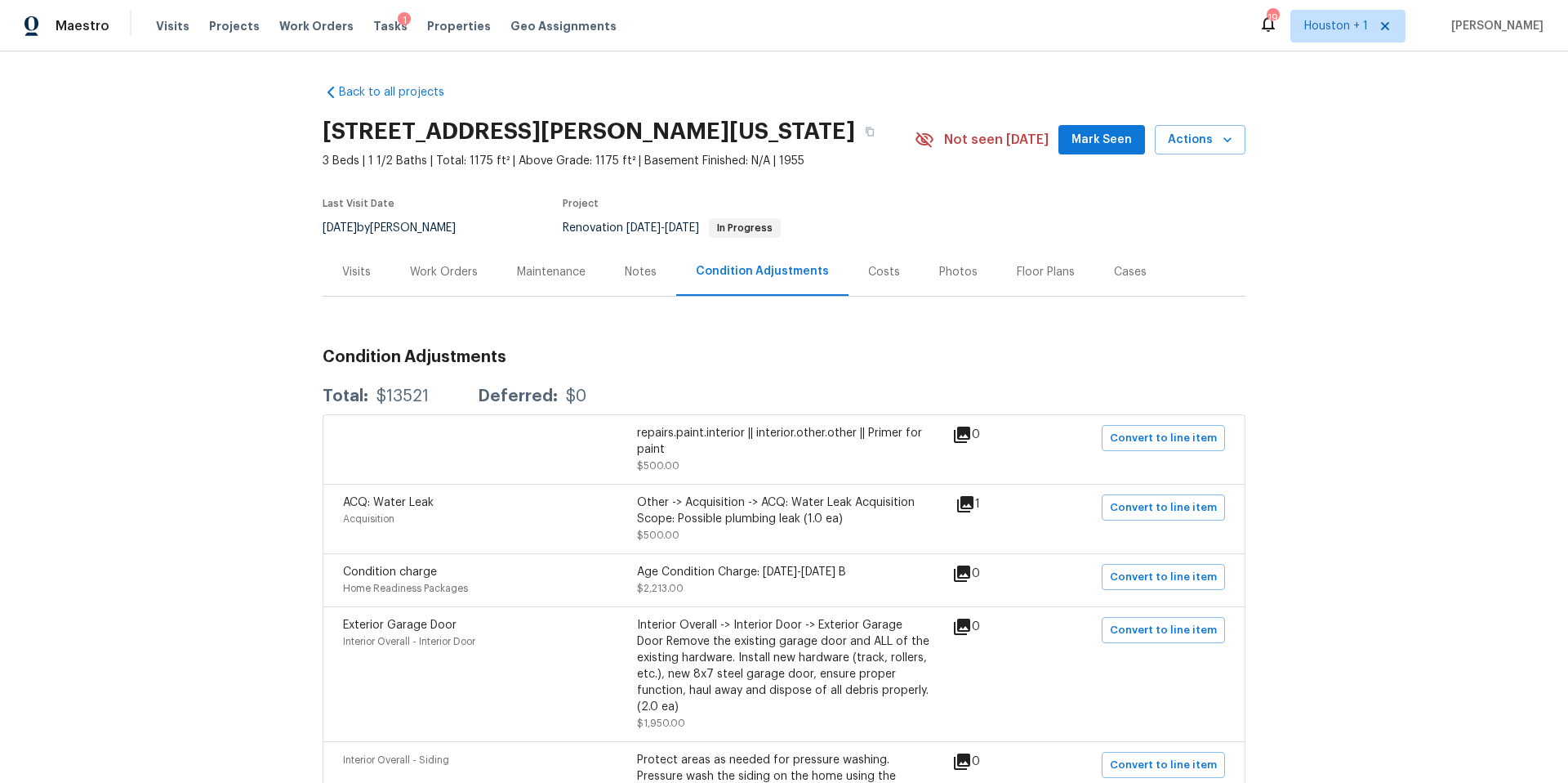
click at [361, 268] on div "Visits" at bounding box center [356, 272] width 29 height 17
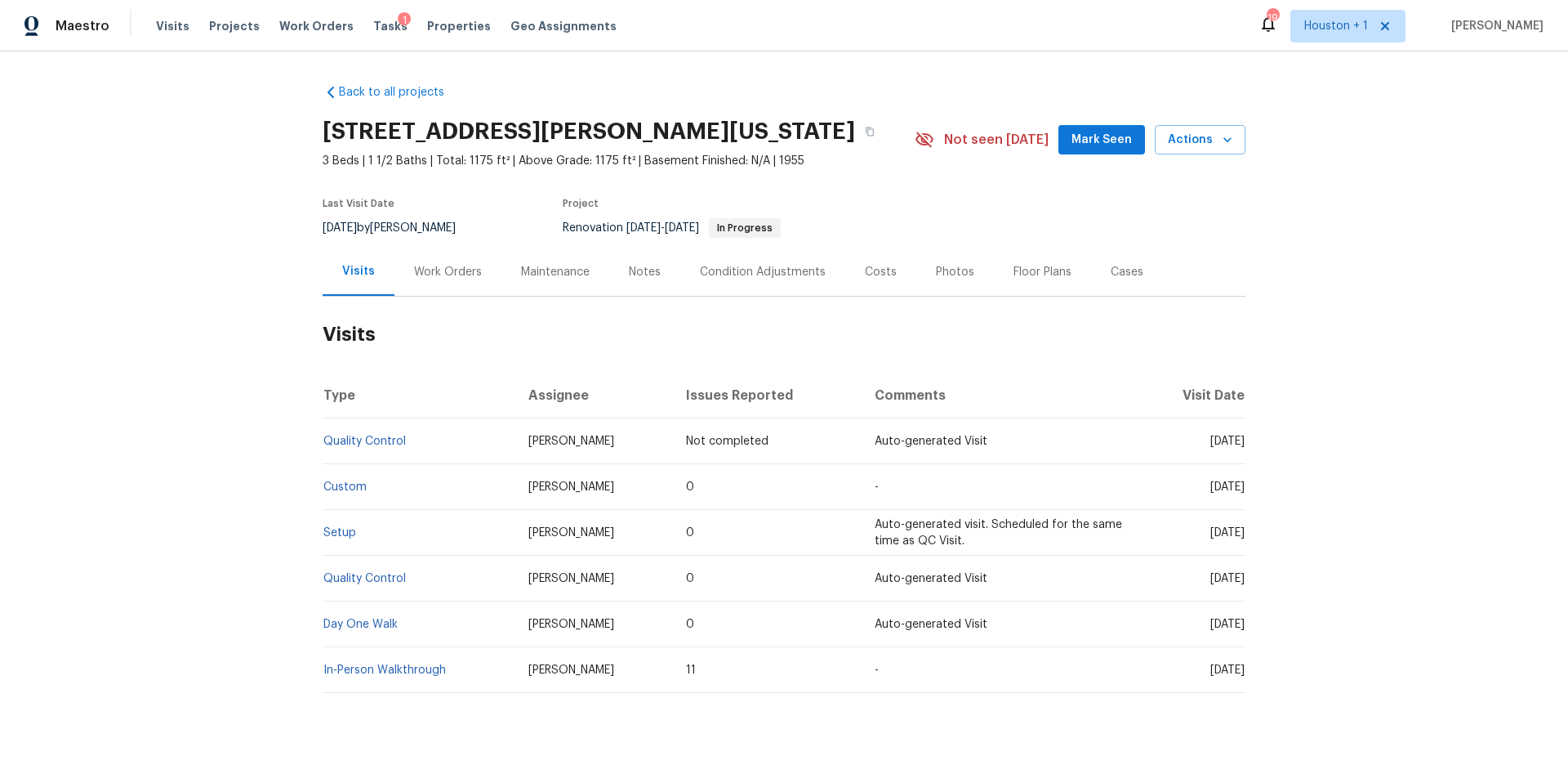
click at [869, 271] on div "Costs" at bounding box center [881, 272] width 31 height 17
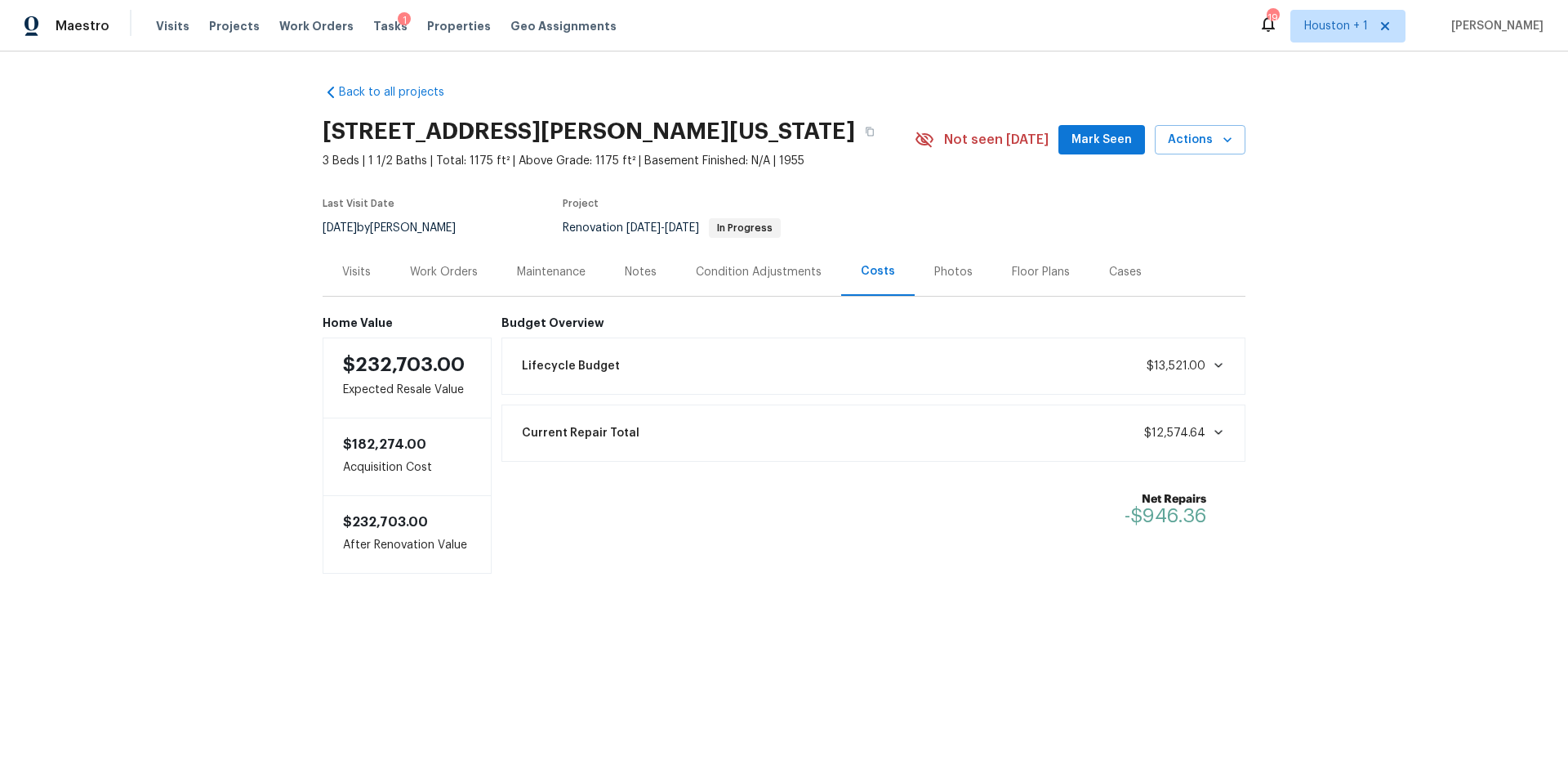
click at [868, 413] on div "Current Repair Total $12,574.64" at bounding box center [874, 433] width 745 height 57
click at [1217, 431] on icon at bounding box center [1219, 432] width 13 height 13
click at [362, 277] on div "Visits" at bounding box center [356, 272] width 29 height 17
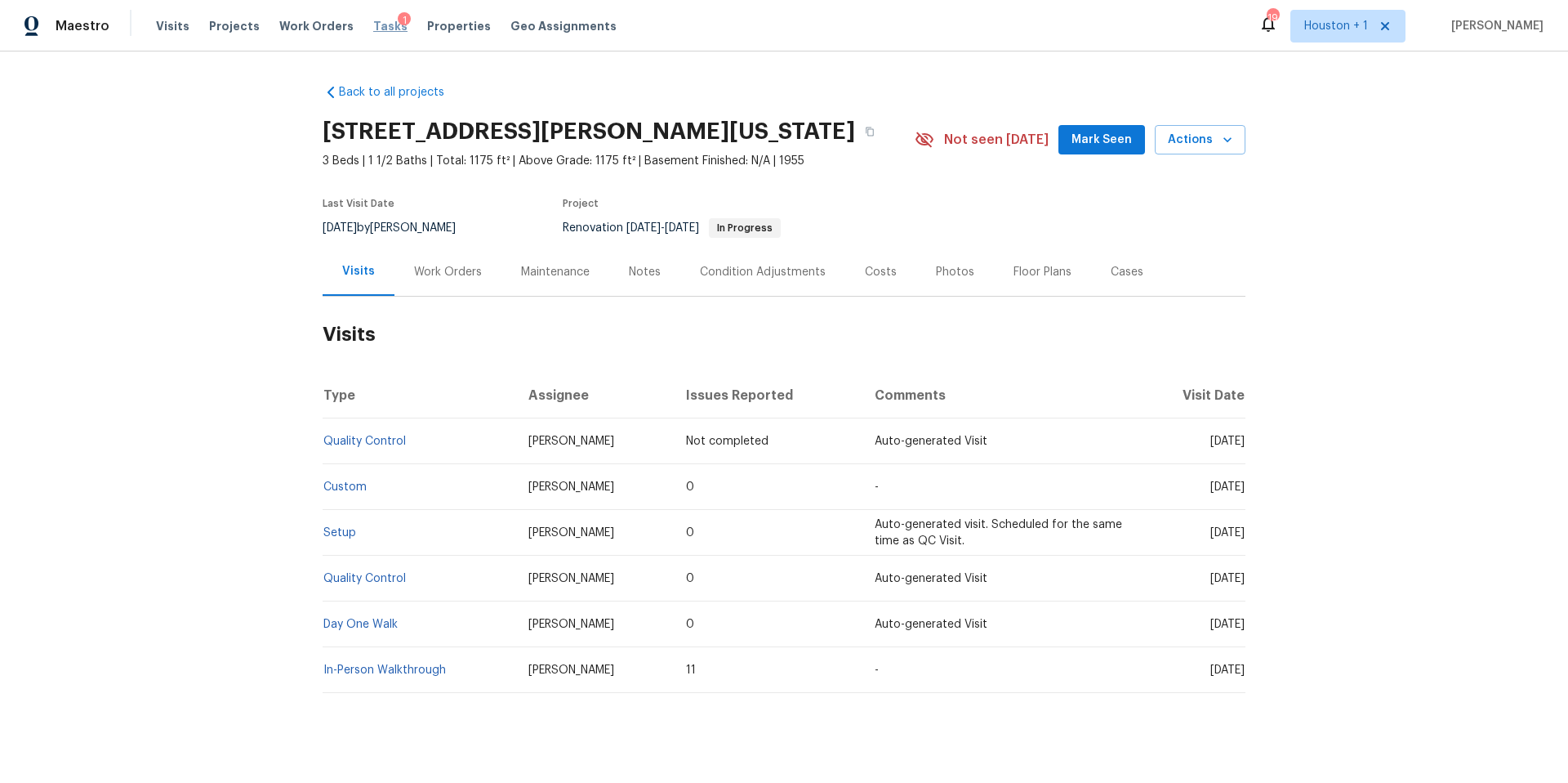
click at [373, 24] on span "Tasks" at bounding box center [390, 26] width 34 height 11
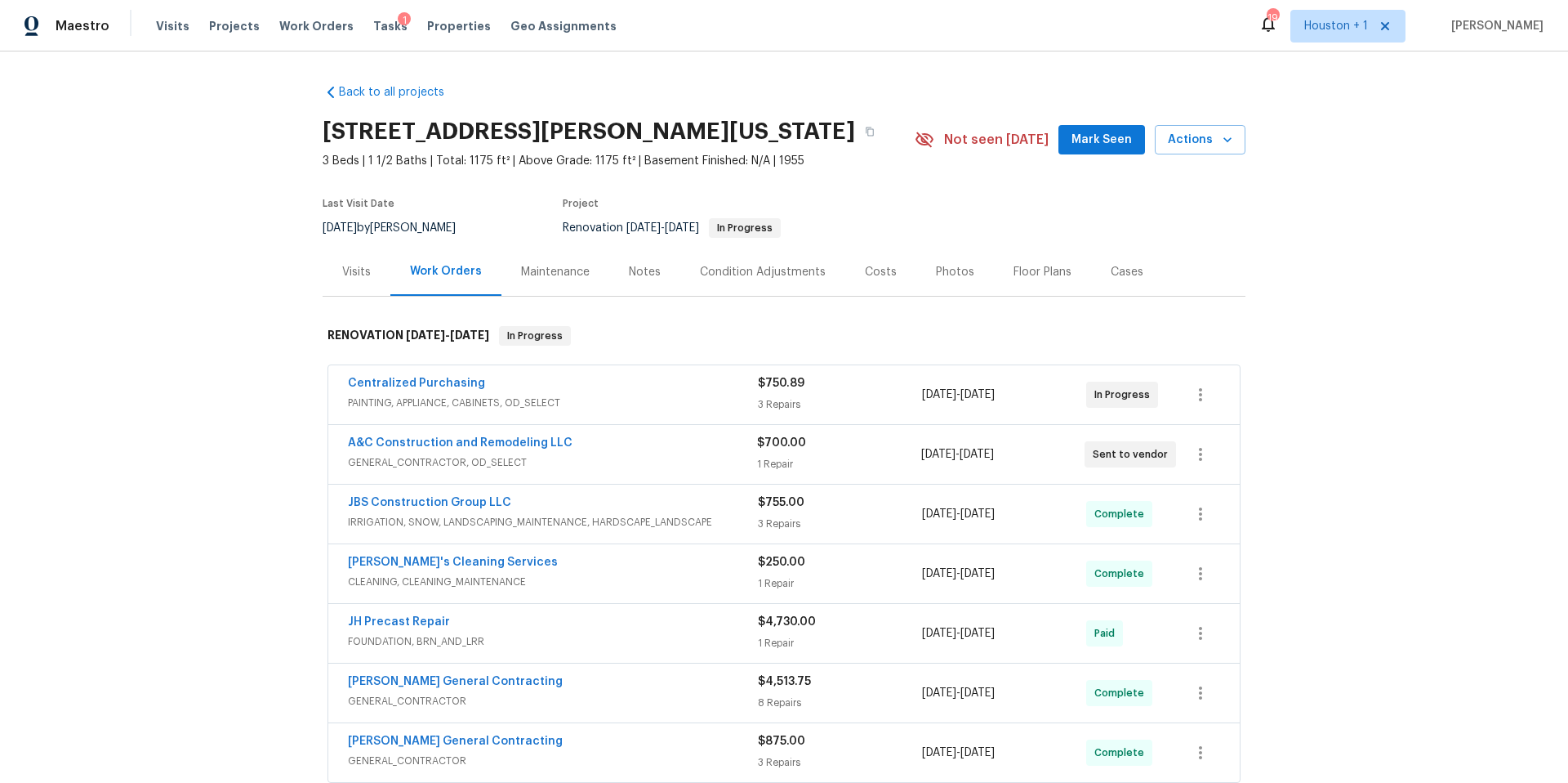
click at [355, 272] on div "Visits" at bounding box center [356, 272] width 29 height 17
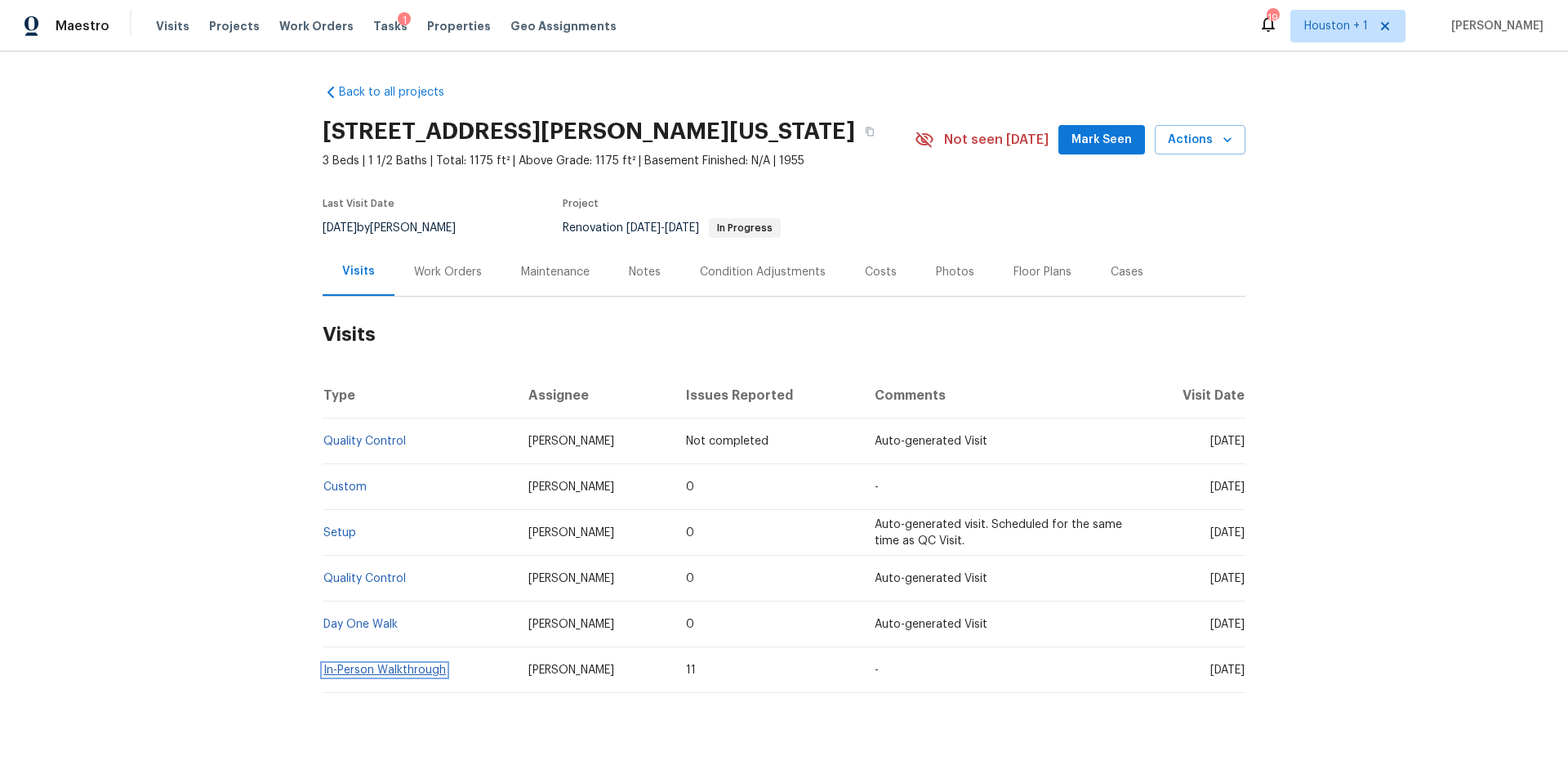
click at [355, 666] on link "In-Person Walkthrough" at bounding box center [384, 670] width 123 height 11
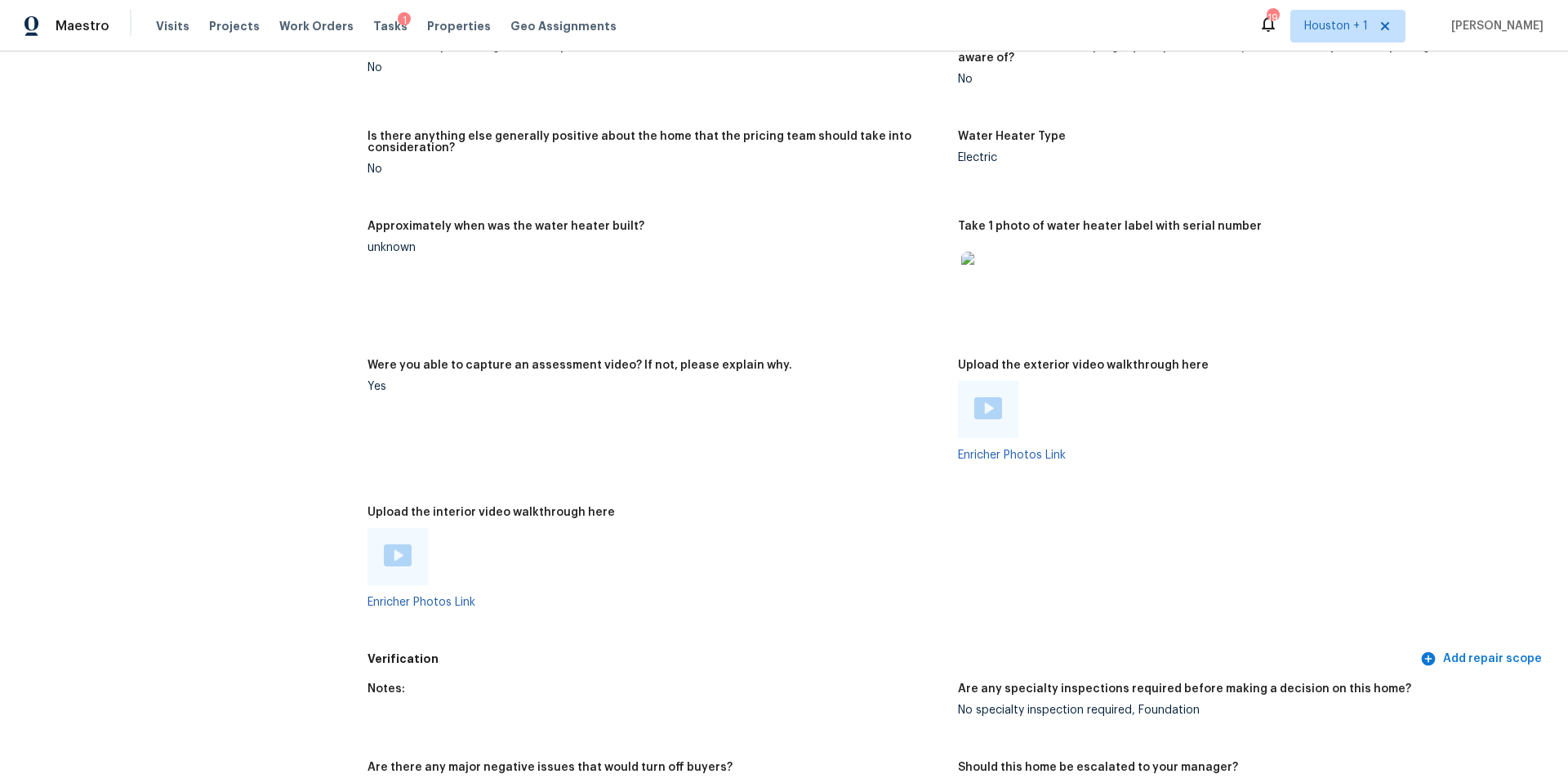
scroll to position [3367, 0]
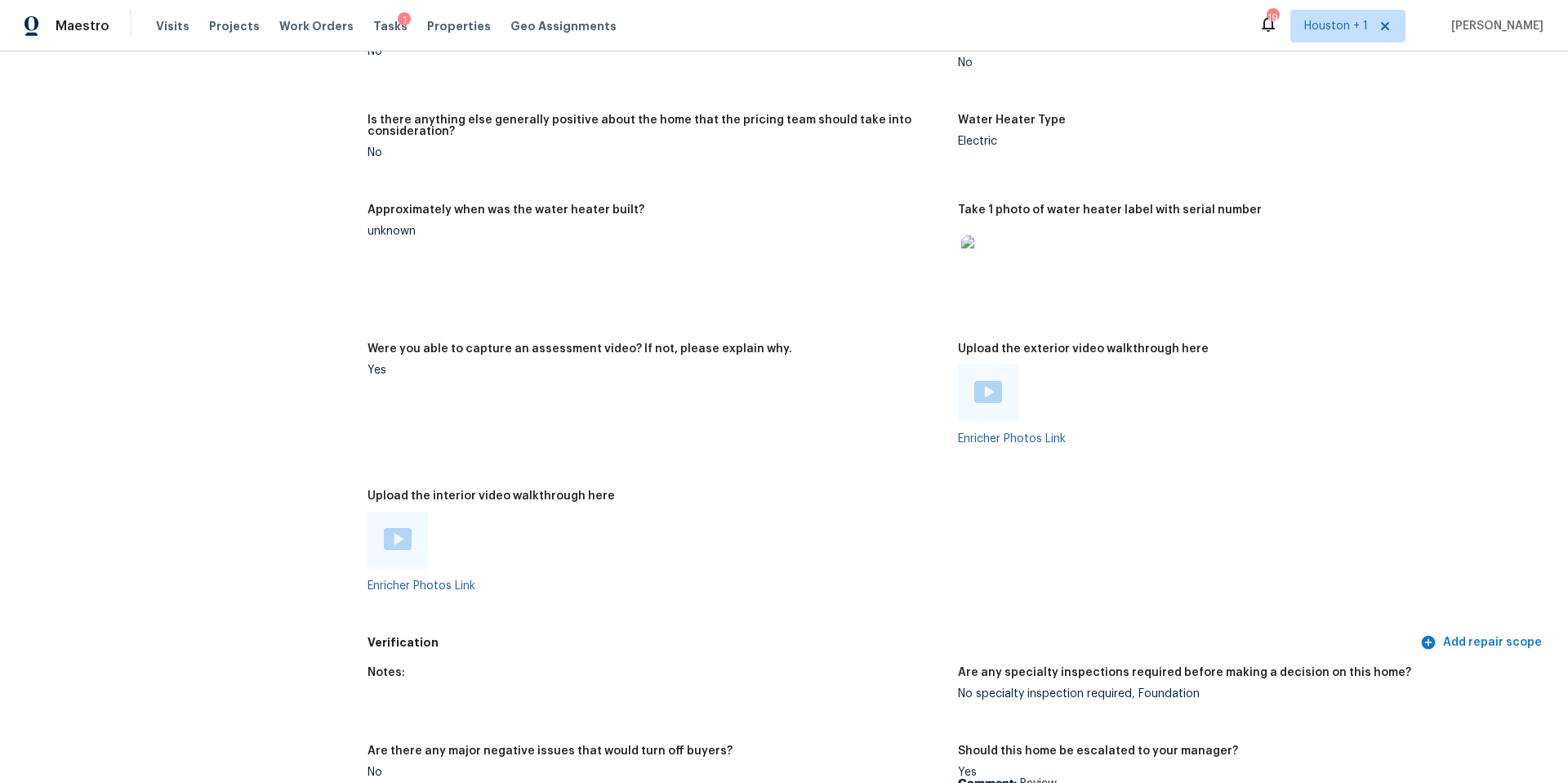
click at [987, 381] on img at bounding box center [988, 392] width 28 height 22
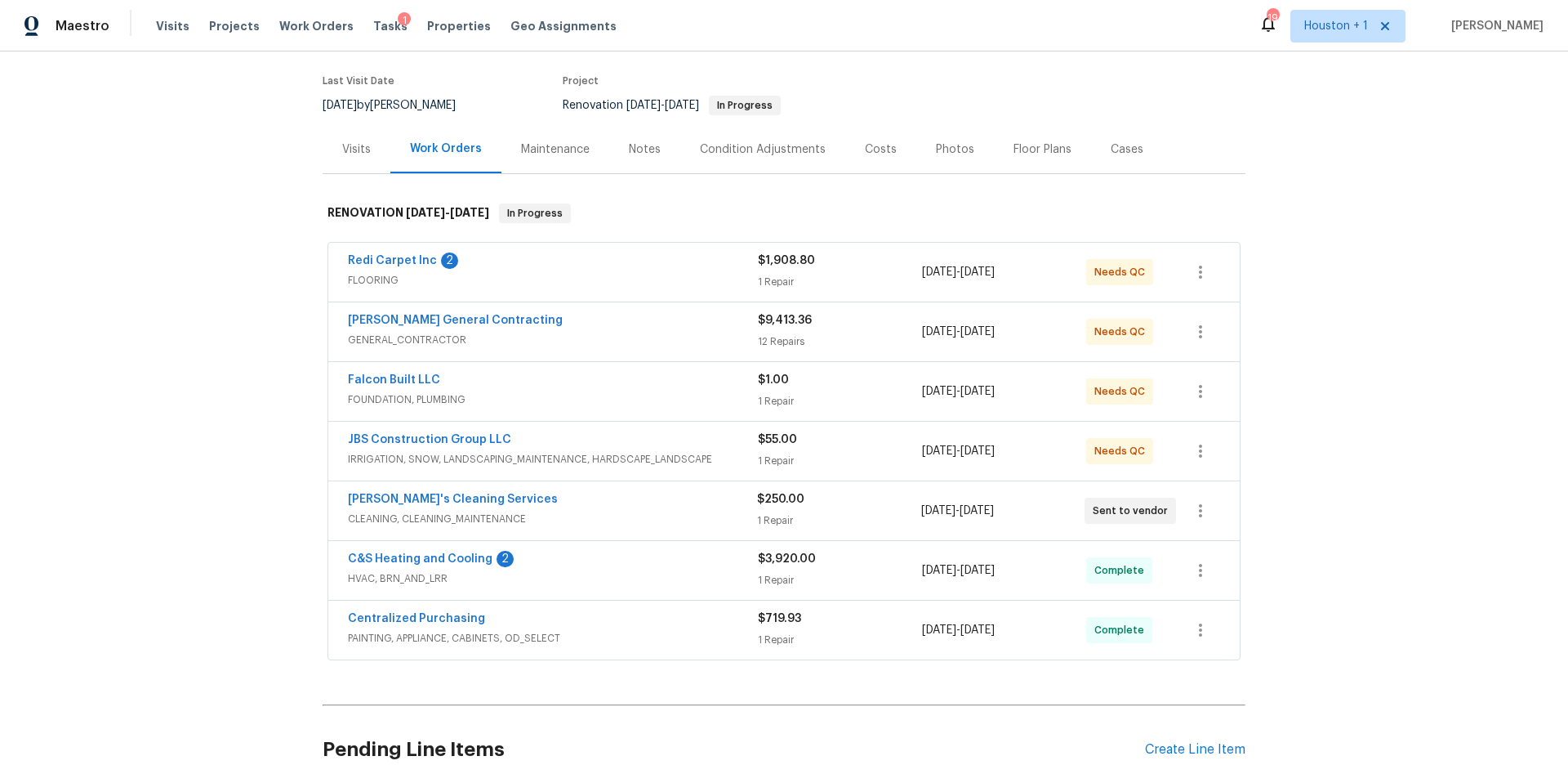
scroll to position [142, 0]
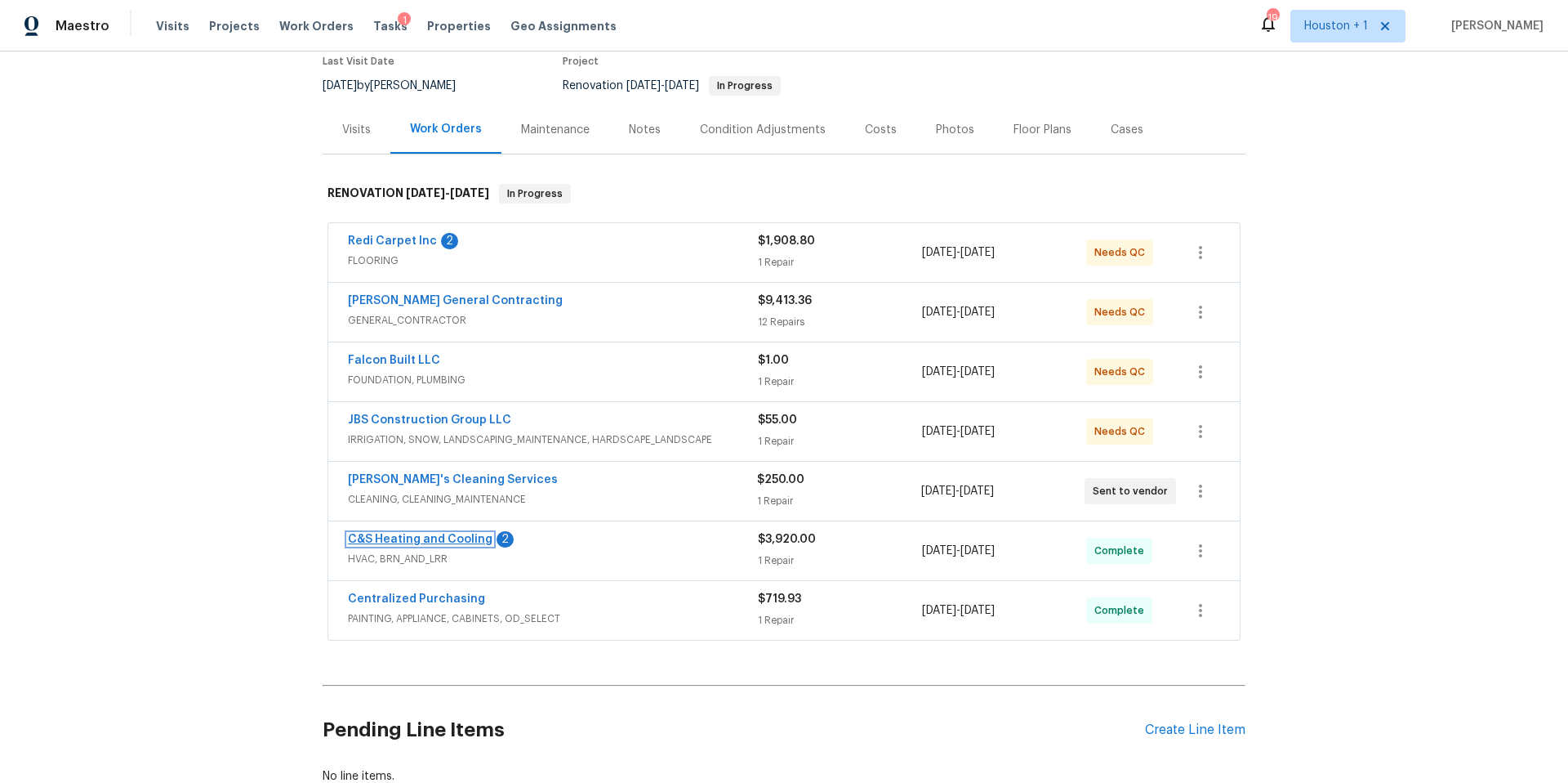
click at [438, 537] on link "C&S Heating and Cooling" at bounding box center [419, 539] width 144 height 11
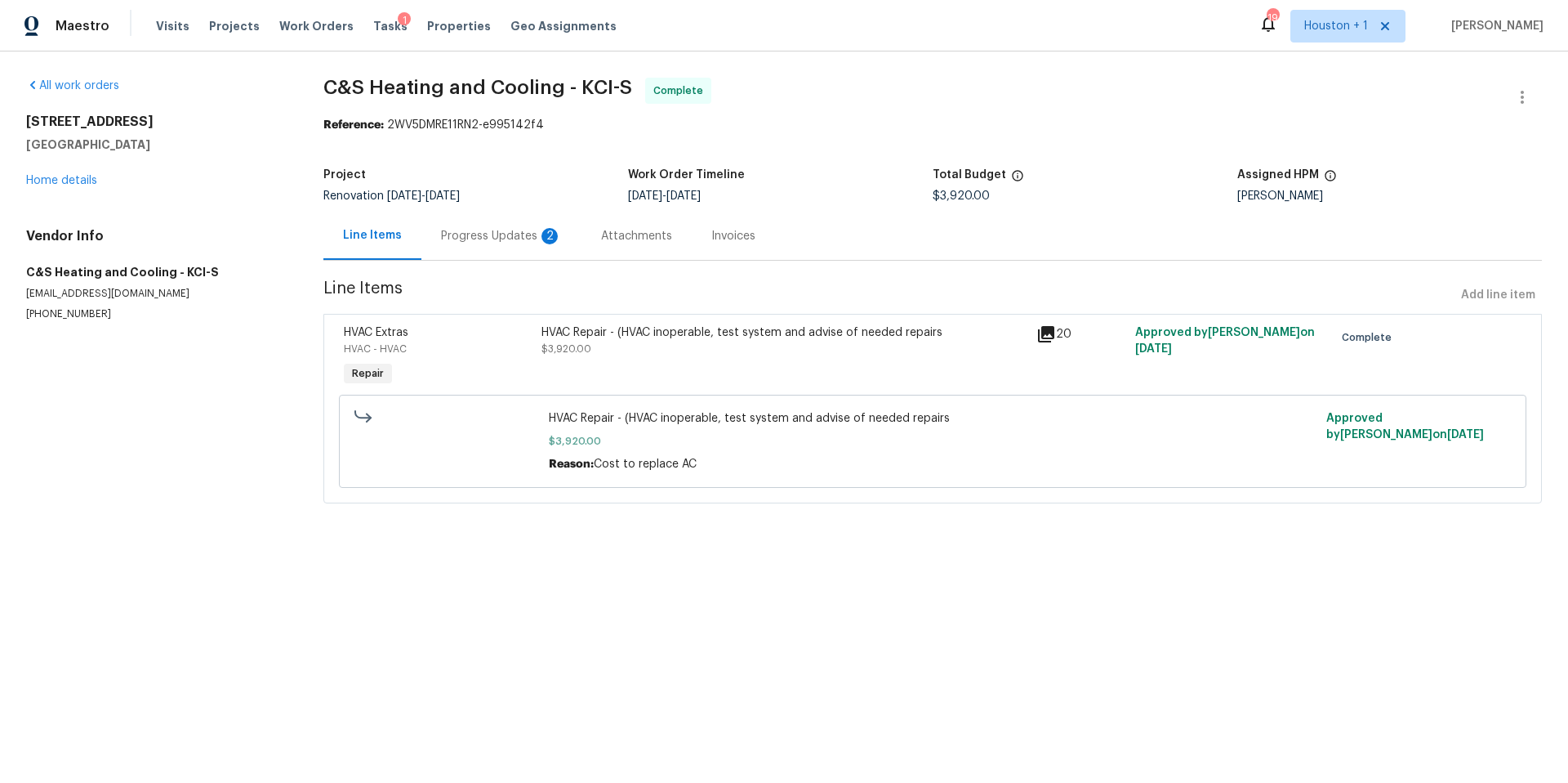
click at [575, 236] on div "Progress Updates 2" at bounding box center [501, 236] width 160 height 48
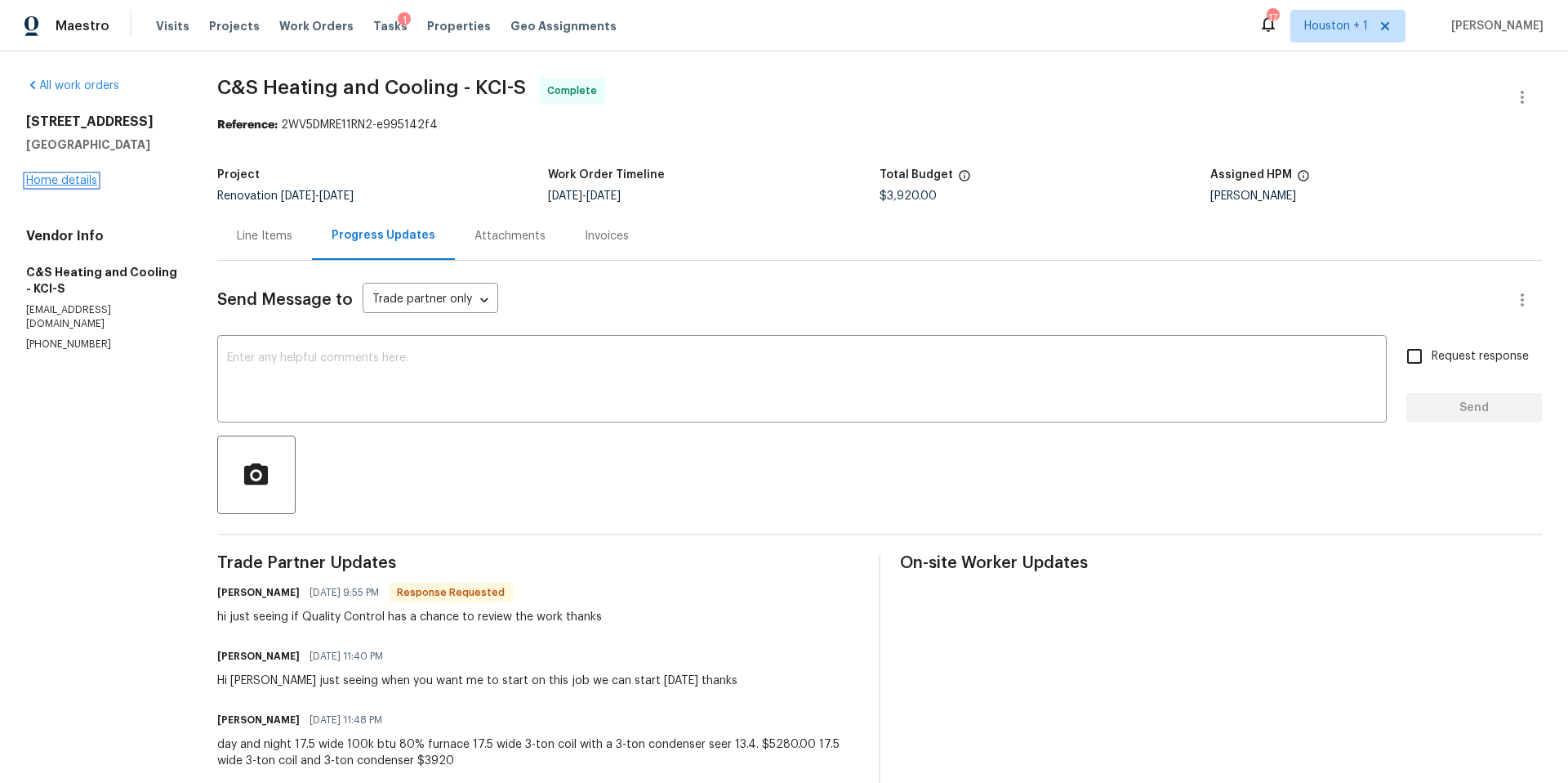
click at [77, 178] on link "Home details" at bounding box center [61, 180] width 71 height 11
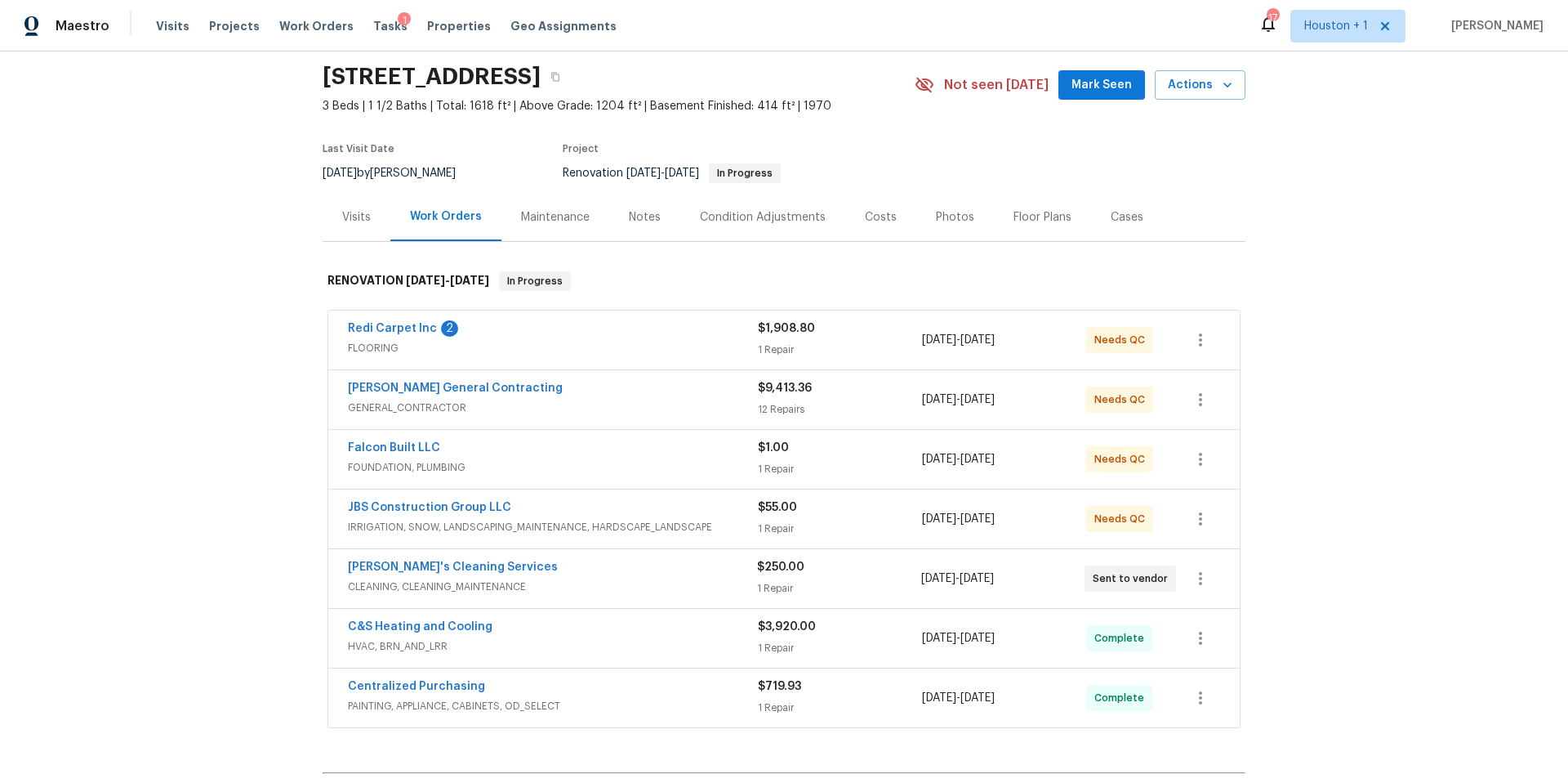
scroll to position [75, 0]
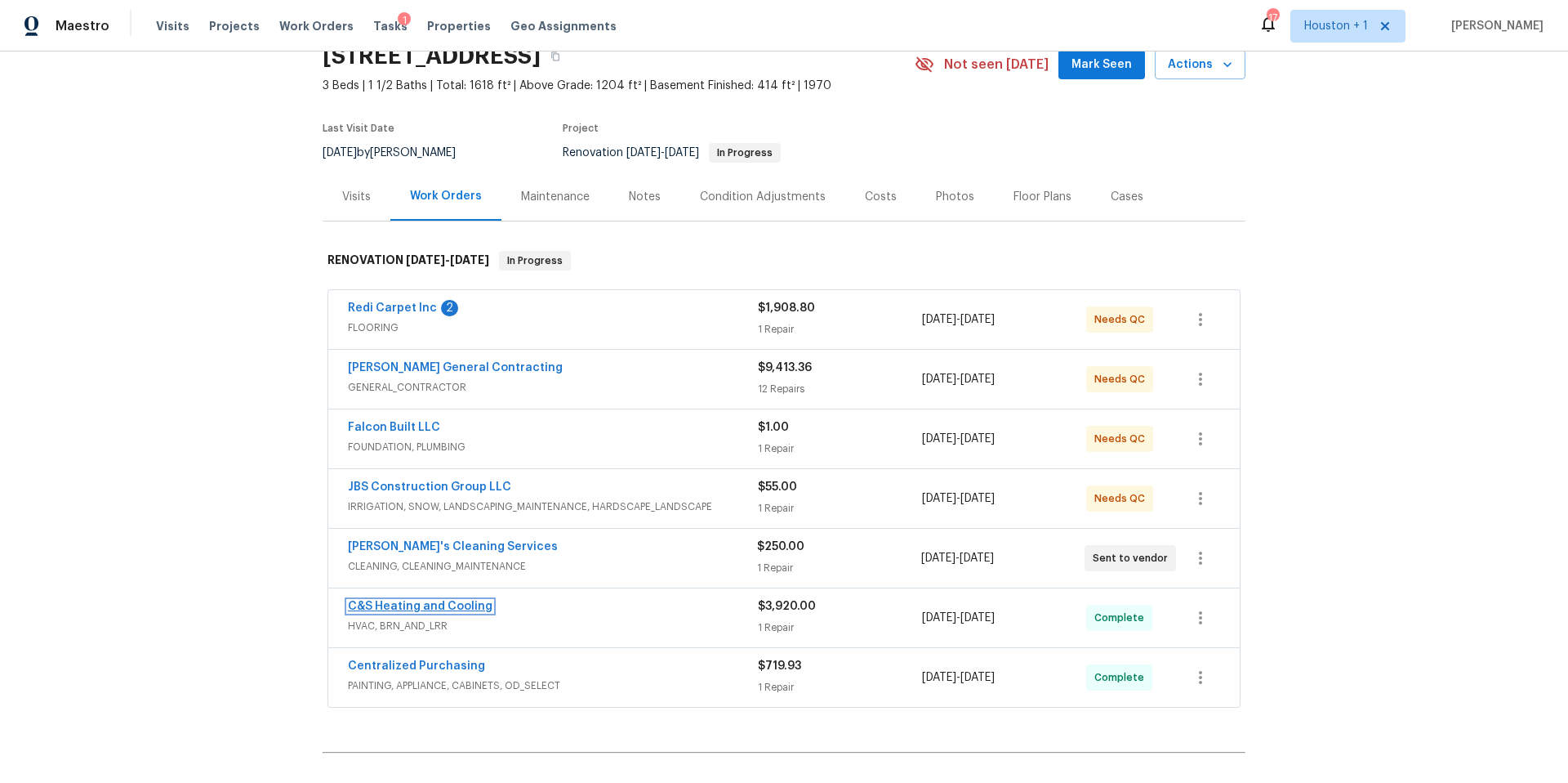
click at [423, 606] on link "C&S Heating and Cooling" at bounding box center [419, 606] width 144 height 11
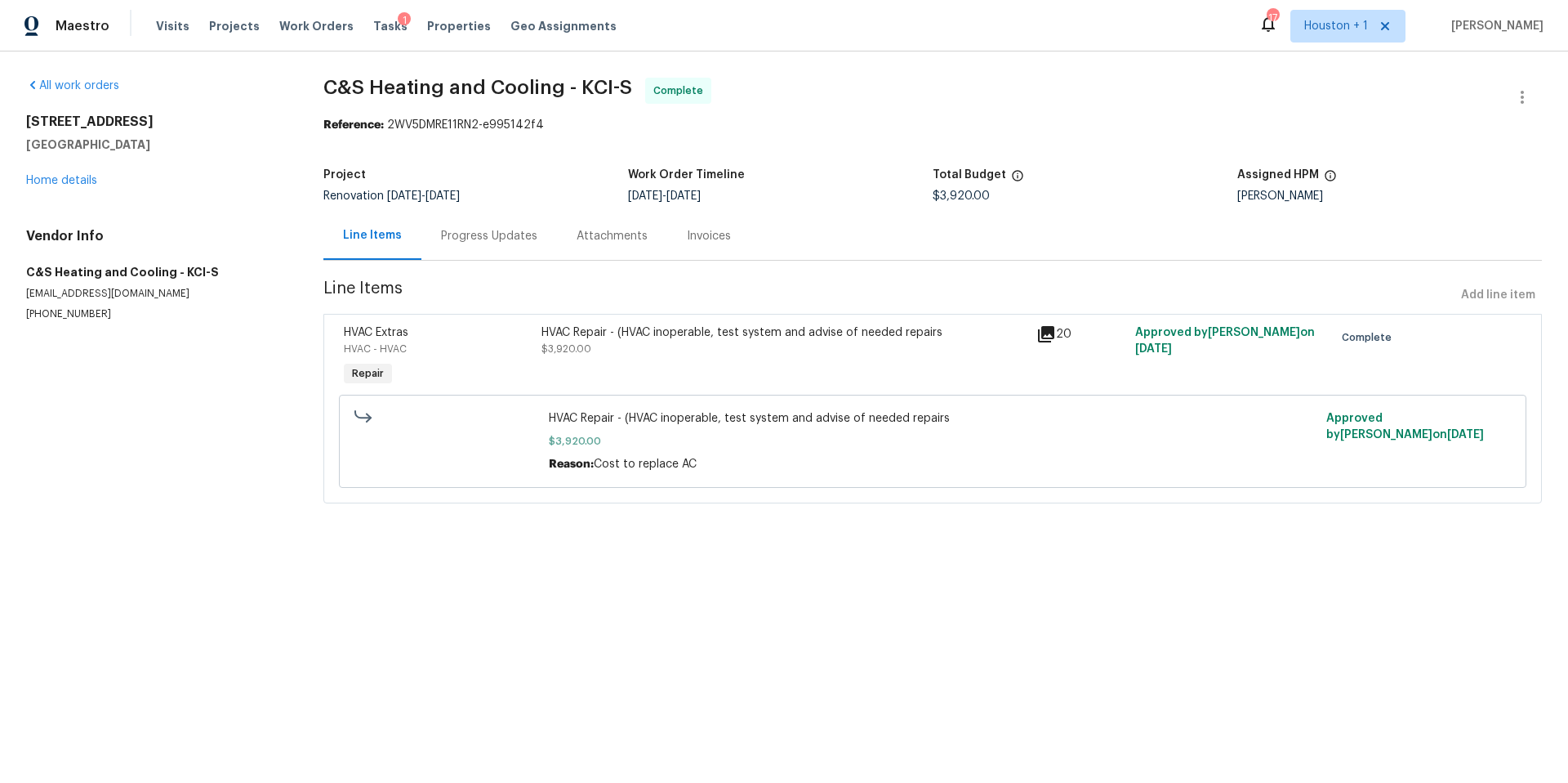
click at [674, 357] on div "HVAC Repair - (HVAC inoperable, test system and advise of needed repairs $3,920…" at bounding box center [784, 357] width 495 height 75
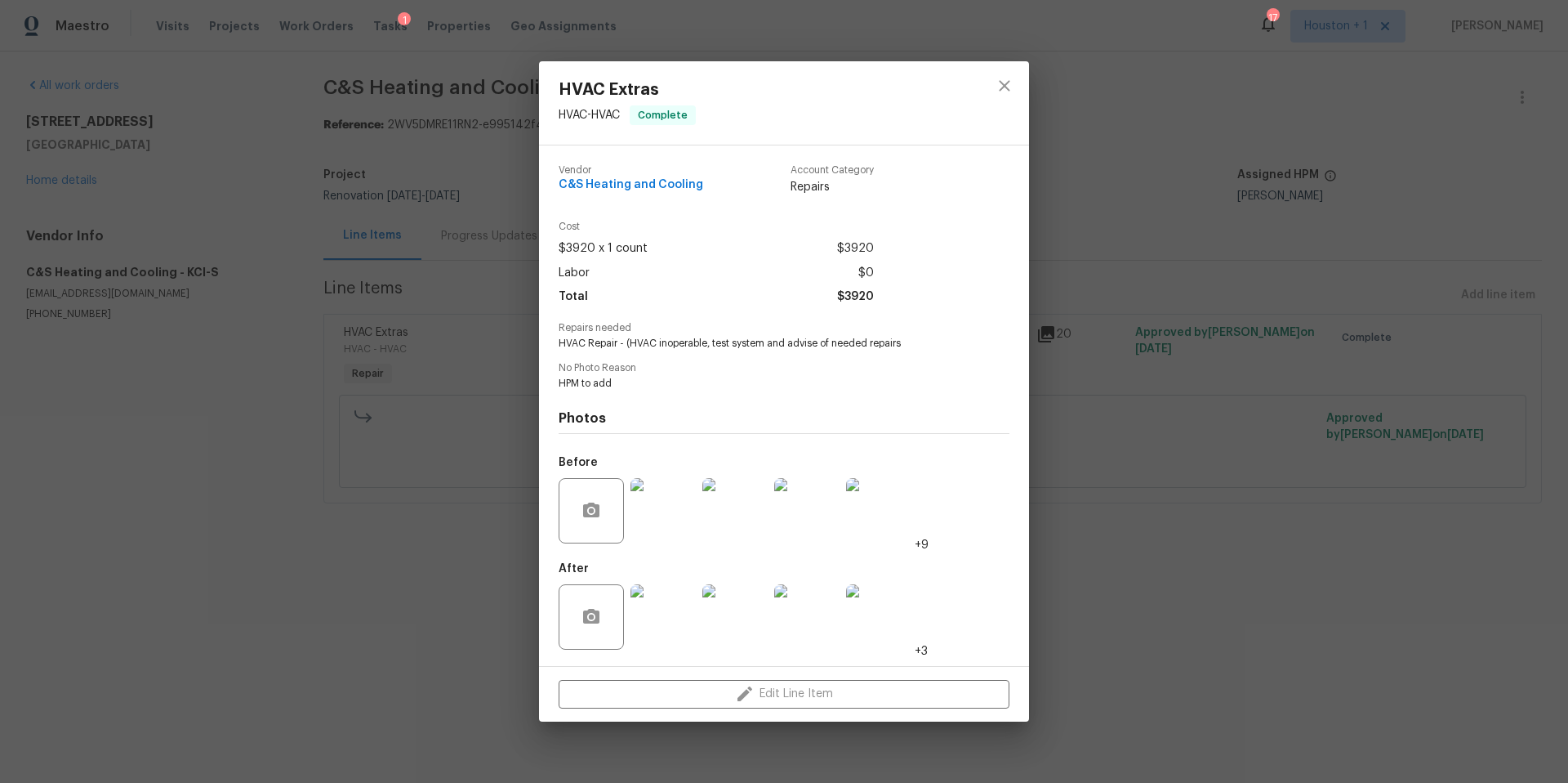
click at [657, 606] on img at bounding box center [662, 617] width 66 height 66
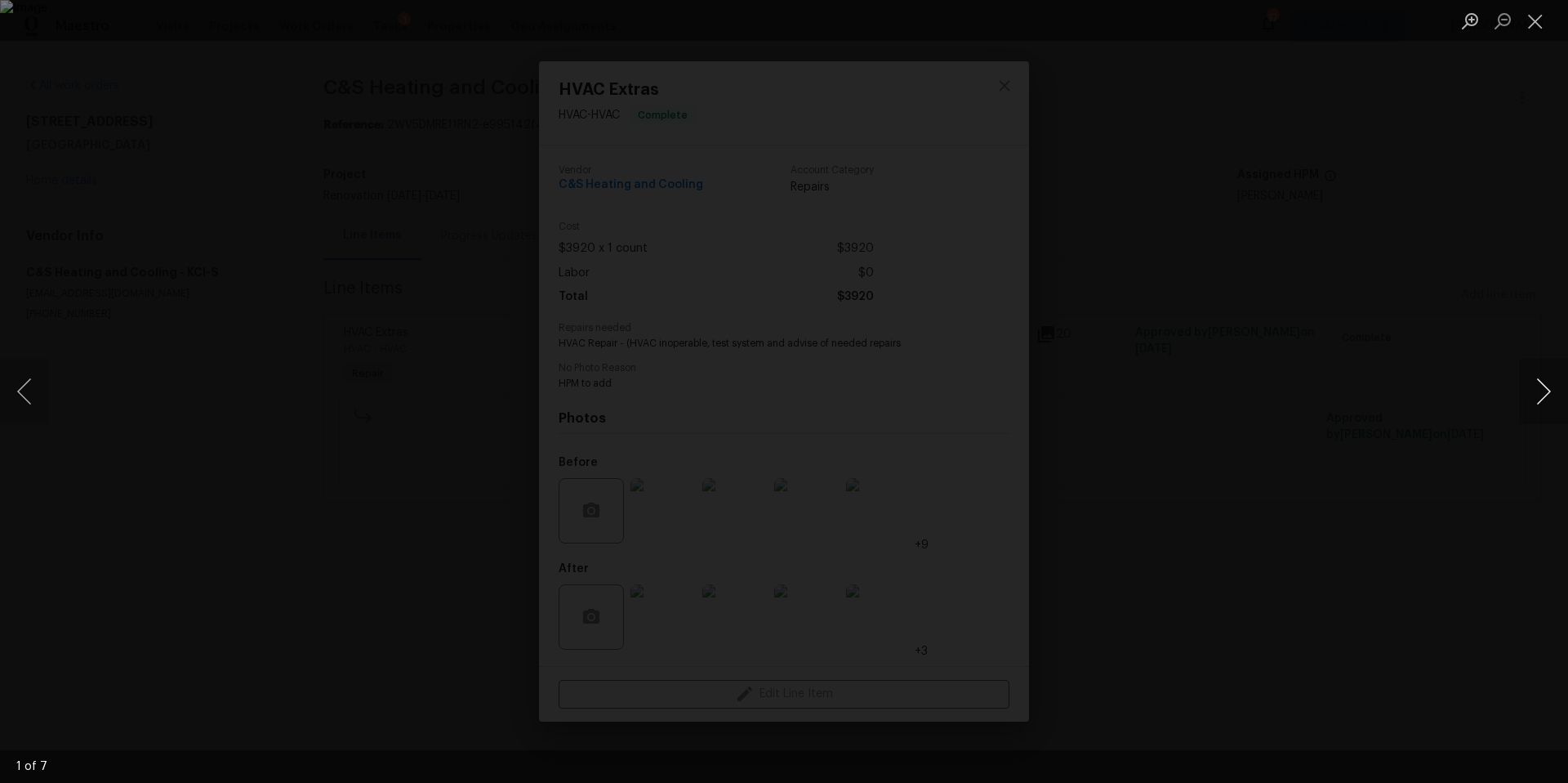
click at [1537, 393] on button "Next image" at bounding box center [1543, 391] width 49 height 66
click at [1538, 393] on button "Next image" at bounding box center [1543, 391] width 49 height 66
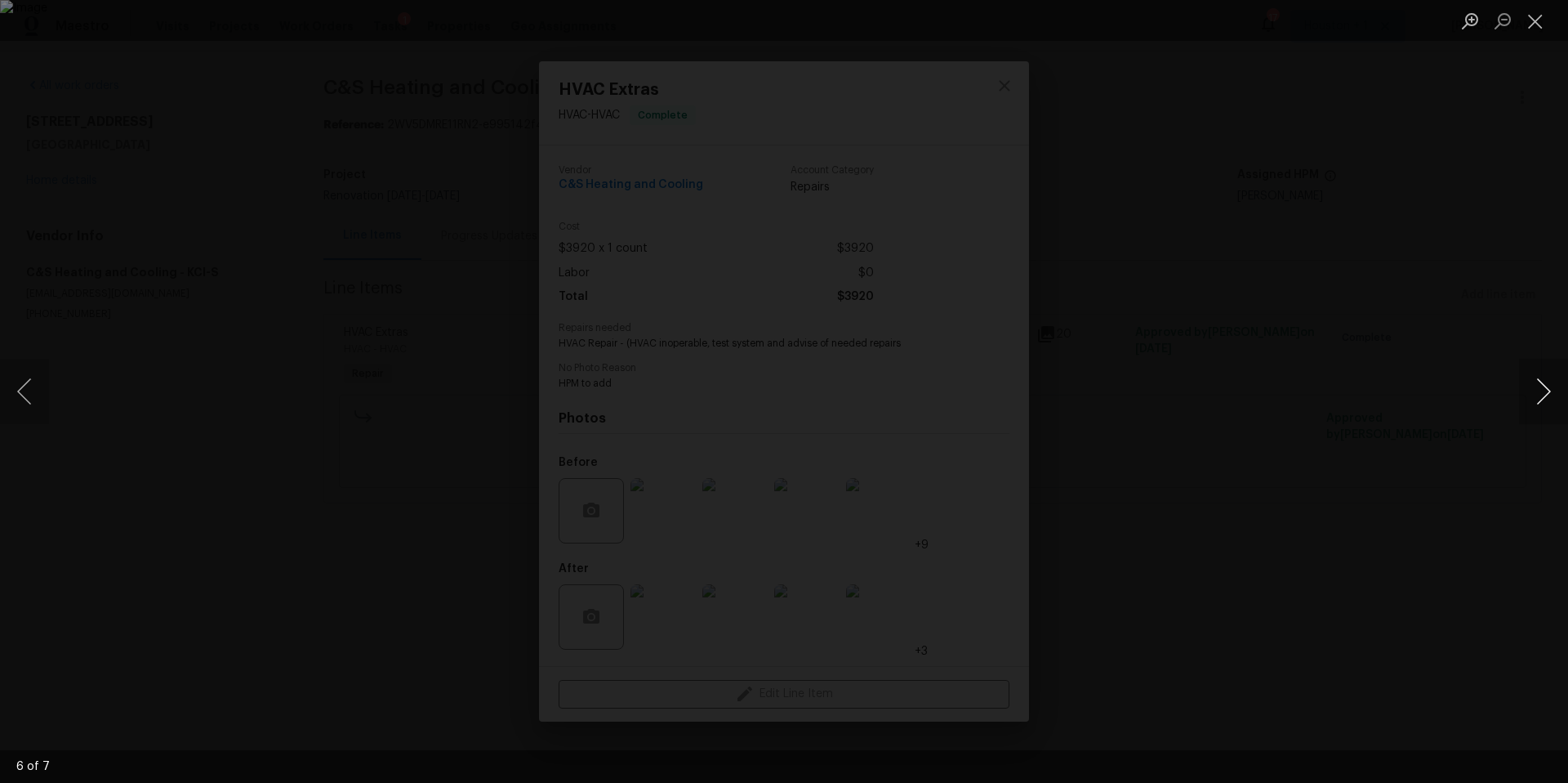
click at [1538, 393] on button "Next image" at bounding box center [1543, 391] width 49 height 66
click at [1392, 405] on div "Lightbox" at bounding box center [784, 391] width 1568 height 783
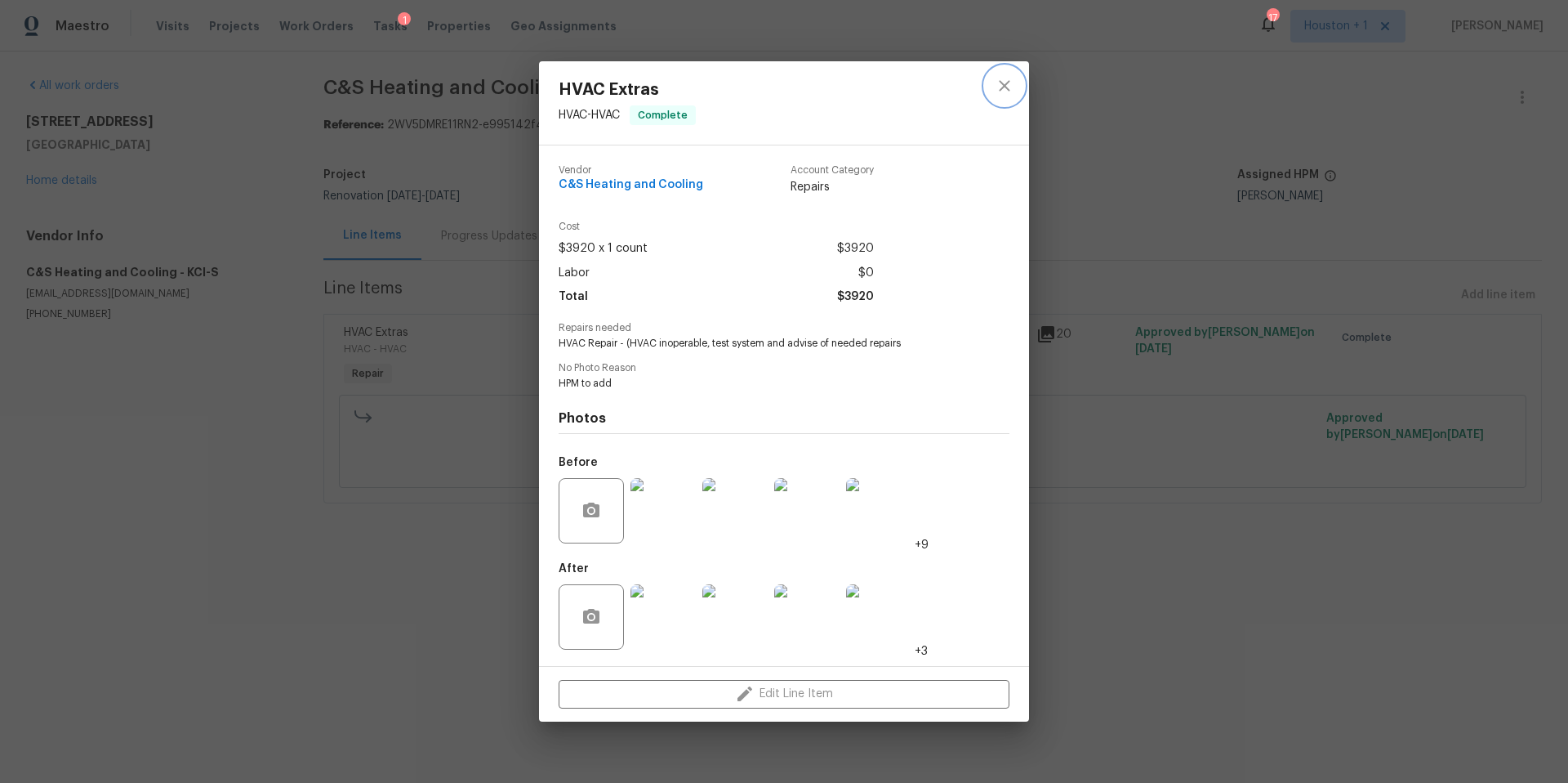
click at [1000, 89] on icon "close" at bounding box center [1003, 85] width 19 height 19
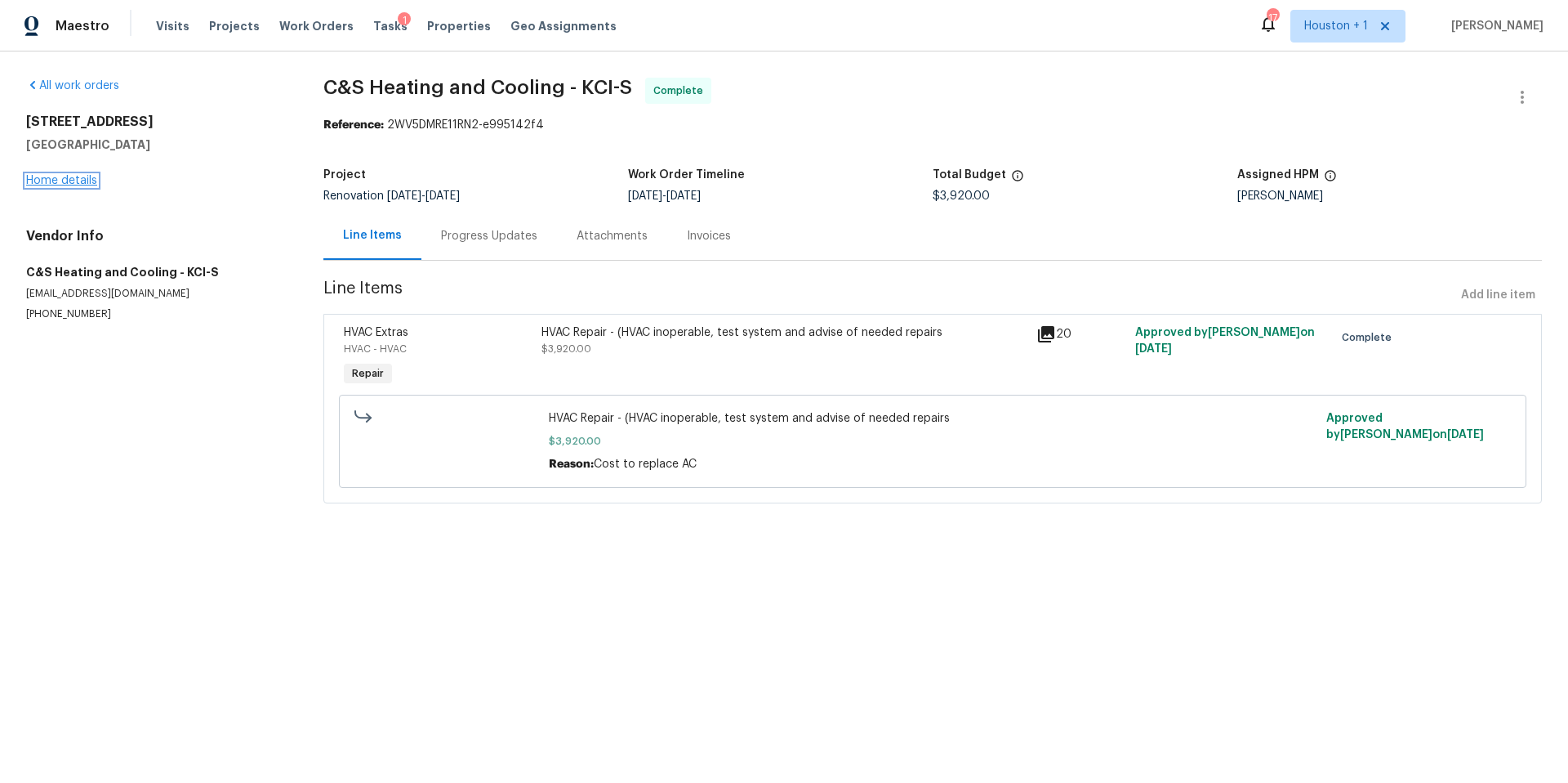
click at [78, 177] on link "Home details" at bounding box center [61, 180] width 71 height 11
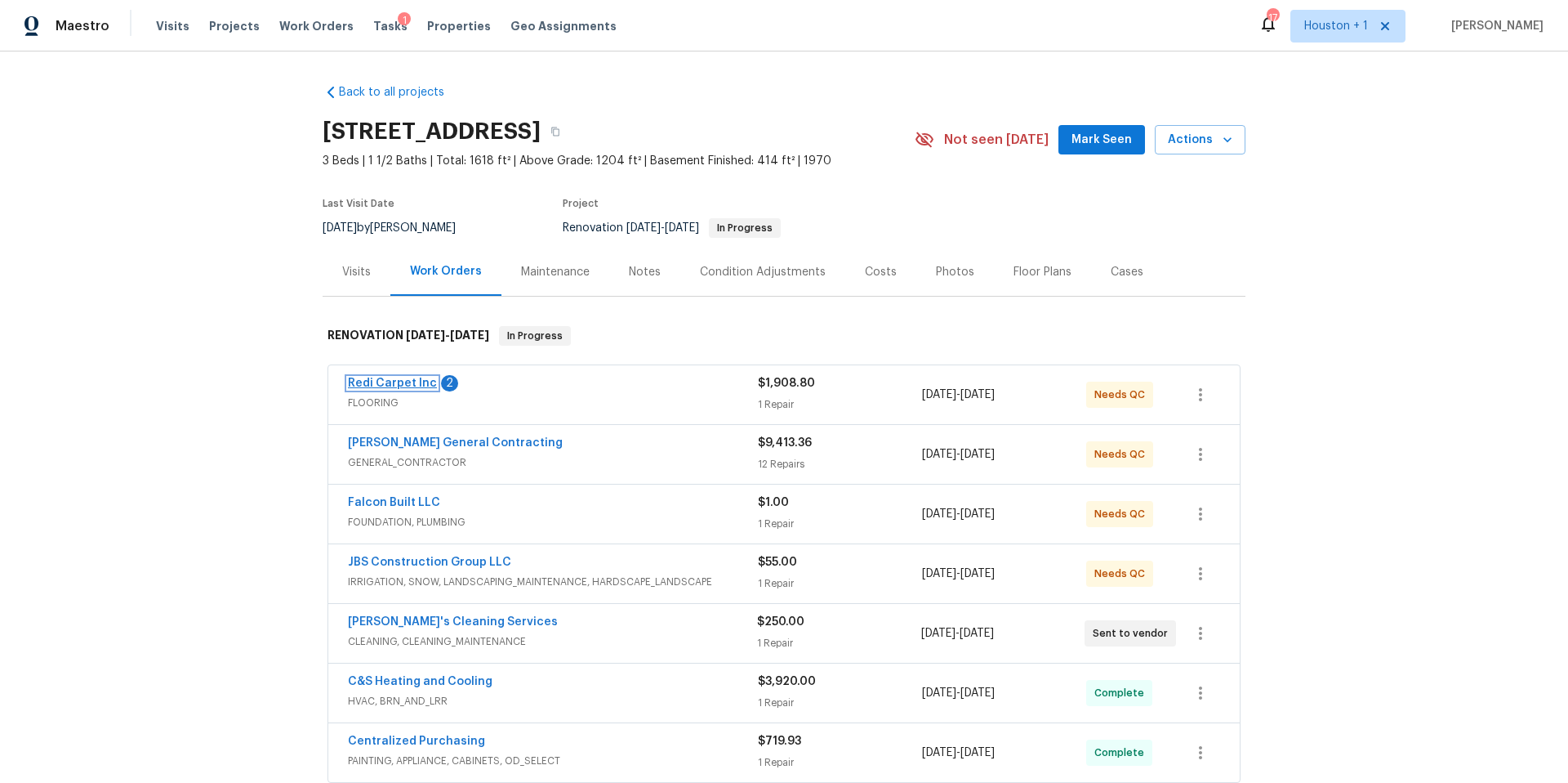
click at [409, 385] on link "Redi Carpet Inc" at bounding box center [392, 383] width 89 height 11
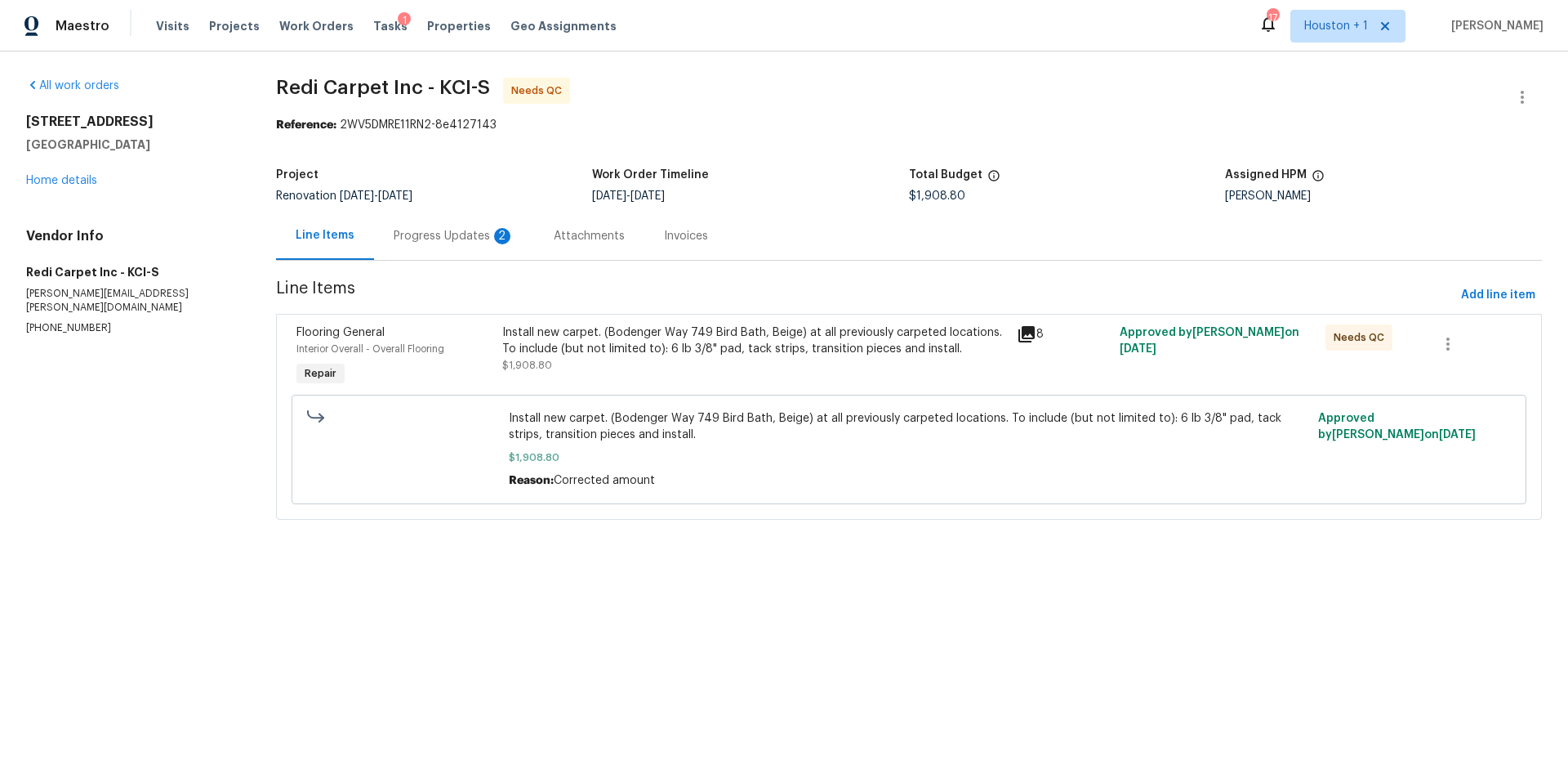
click at [454, 240] on div "Progress Updates 2" at bounding box center [454, 237] width 121 height 17
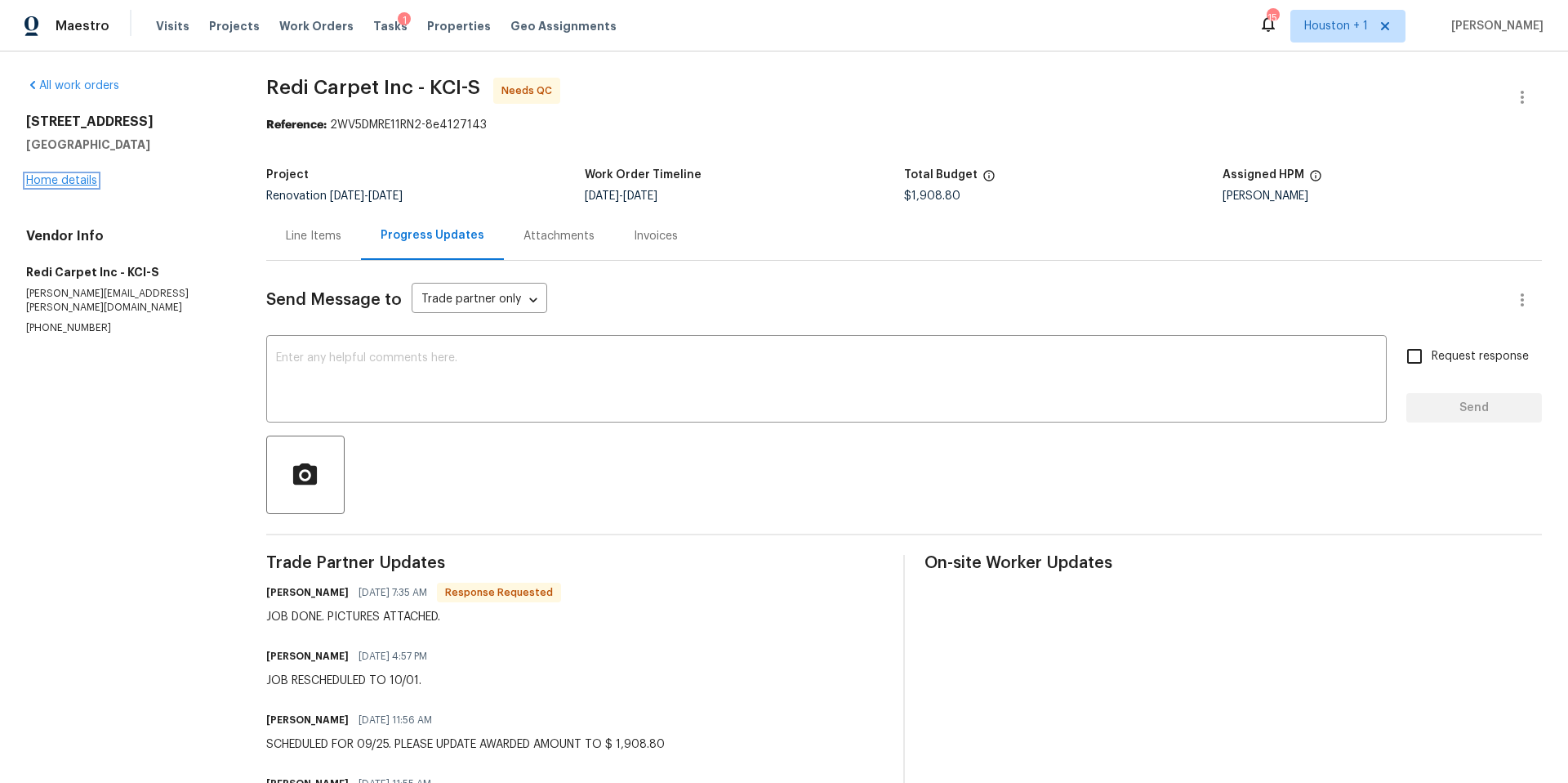
click at [73, 177] on link "Home details" at bounding box center [61, 180] width 71 height 11
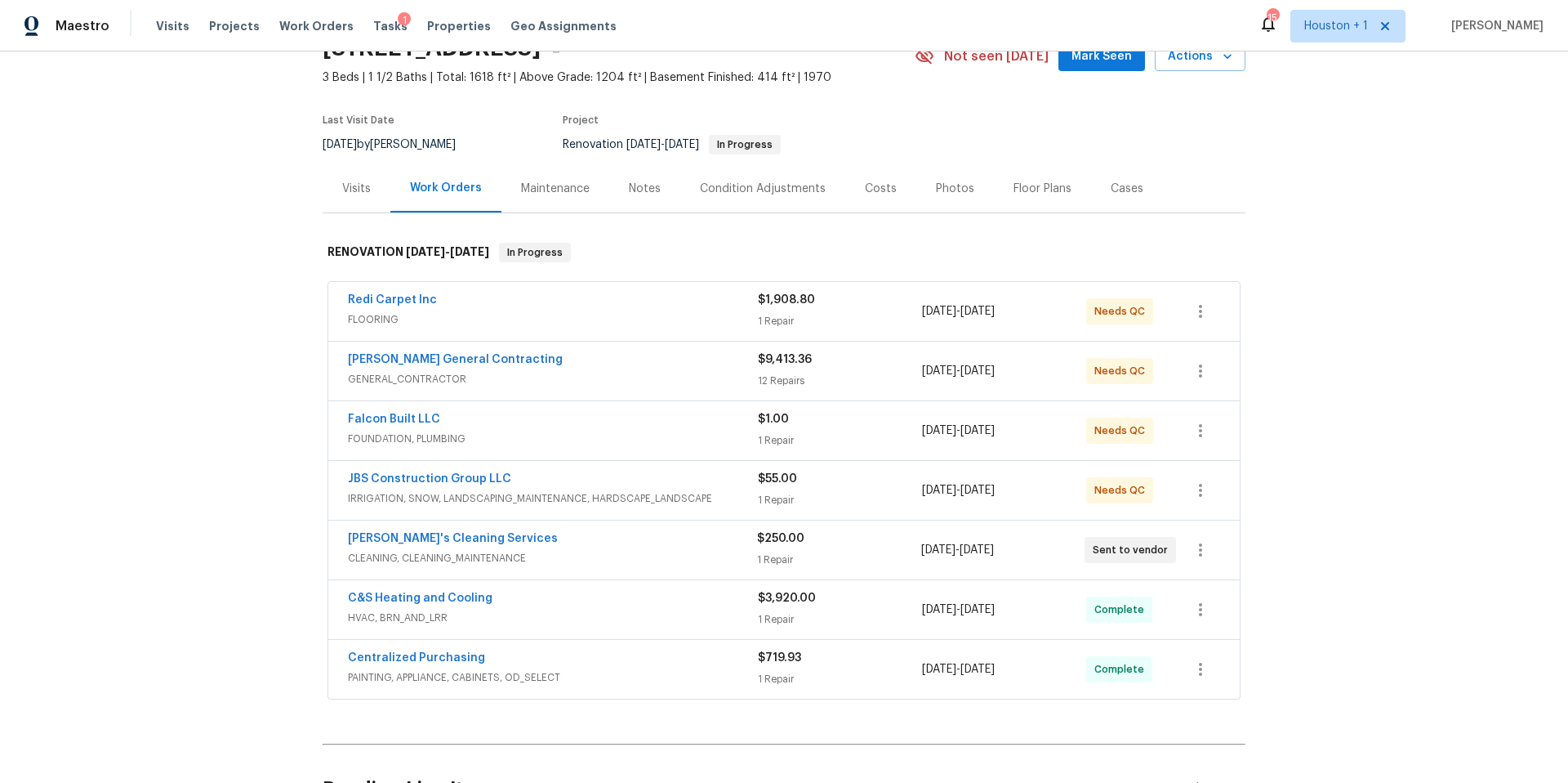
scroll to position [88, 0]
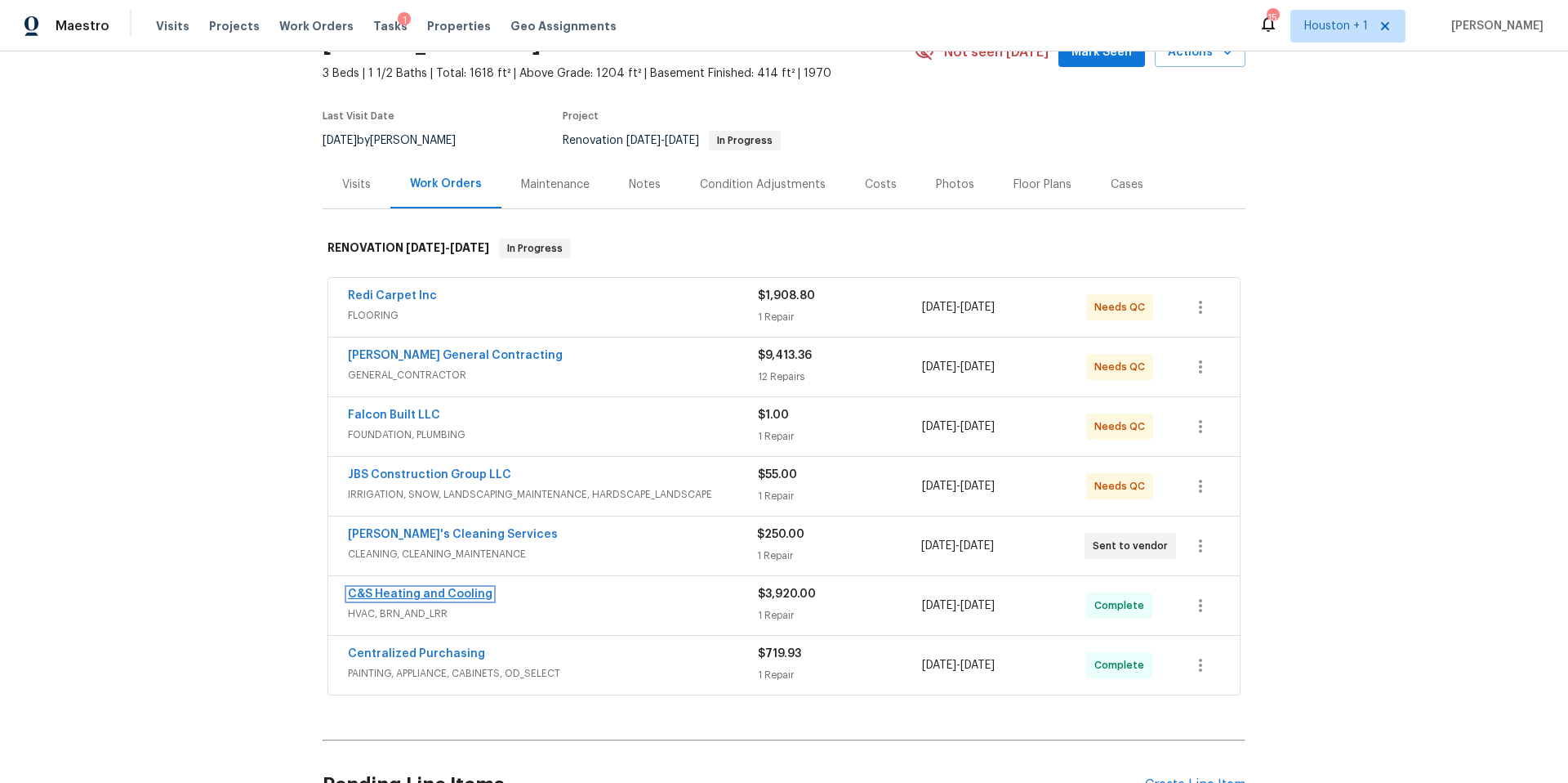
click at [429, 593] on link "C&S Heating and Cooling" at bounding box center [419, 593] width 144 height 11
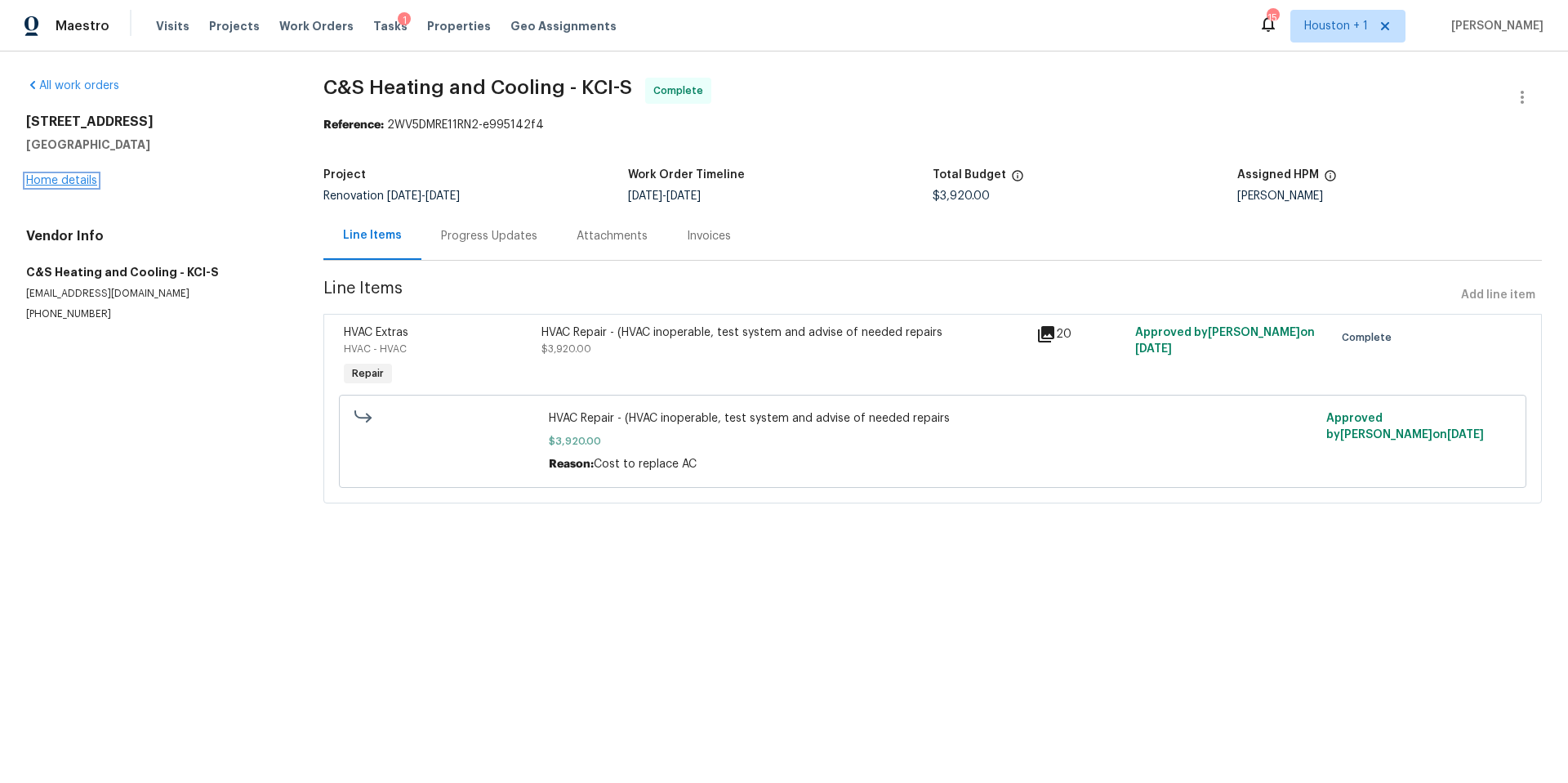
click at [89, 180] on link "Home details" at bounding box center [61, 180] width 71 height 11
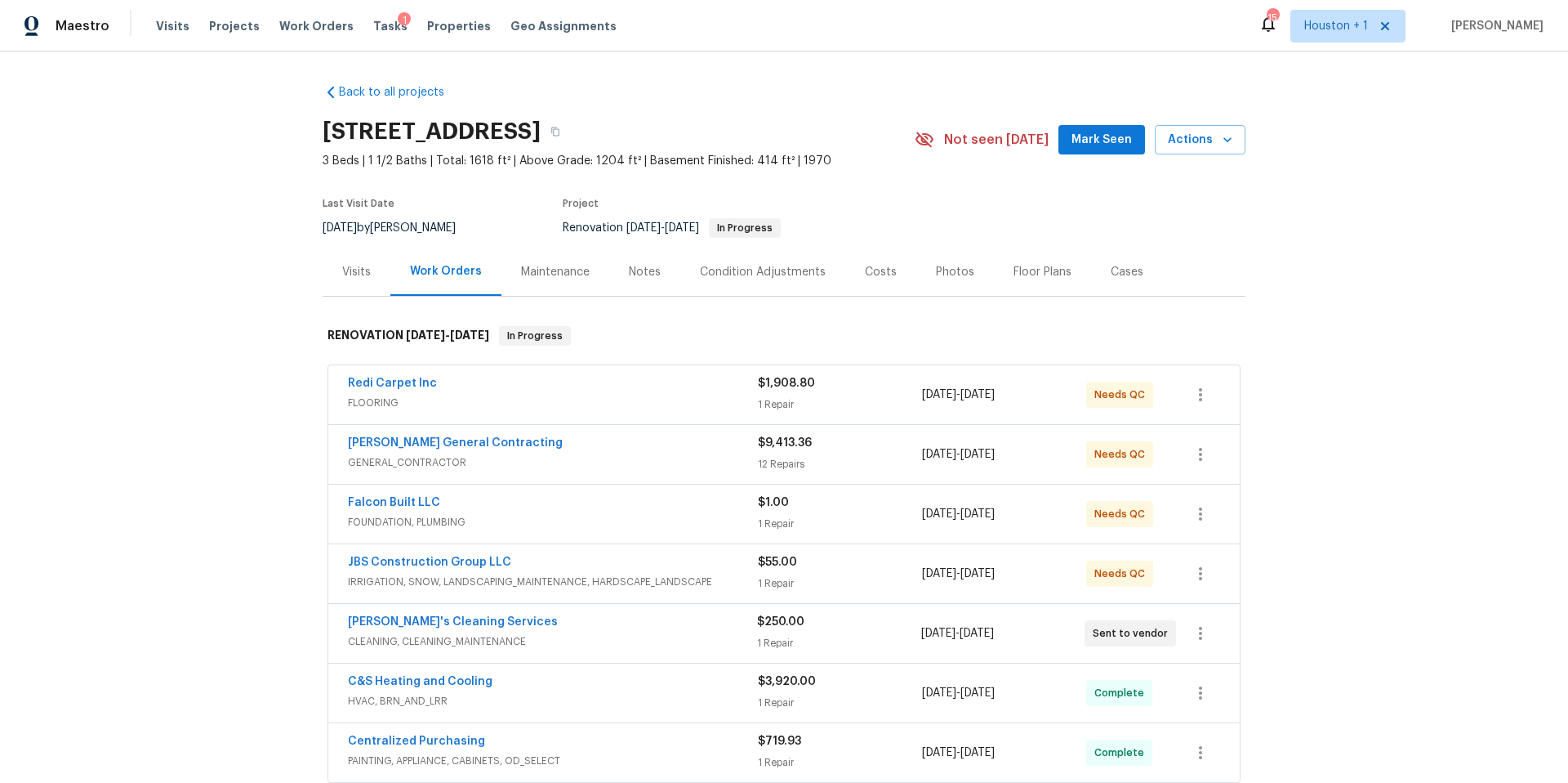
click at [355, 268] on div "Visits" at bounding box center [356, 272] width 29 height 17
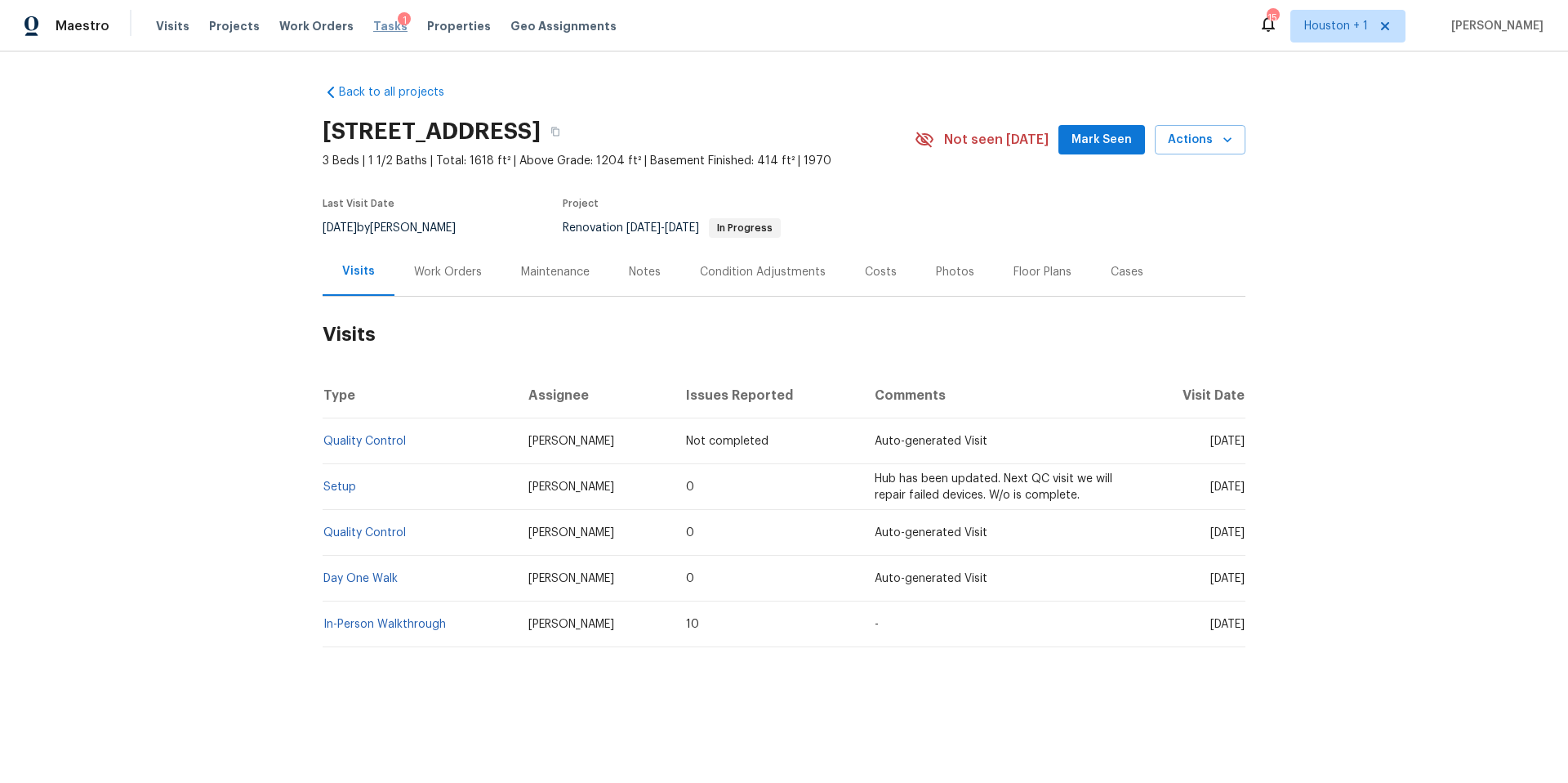
click at [376, 31] on span "Tasks" at bounding box center [390, 26] width 34 height 11
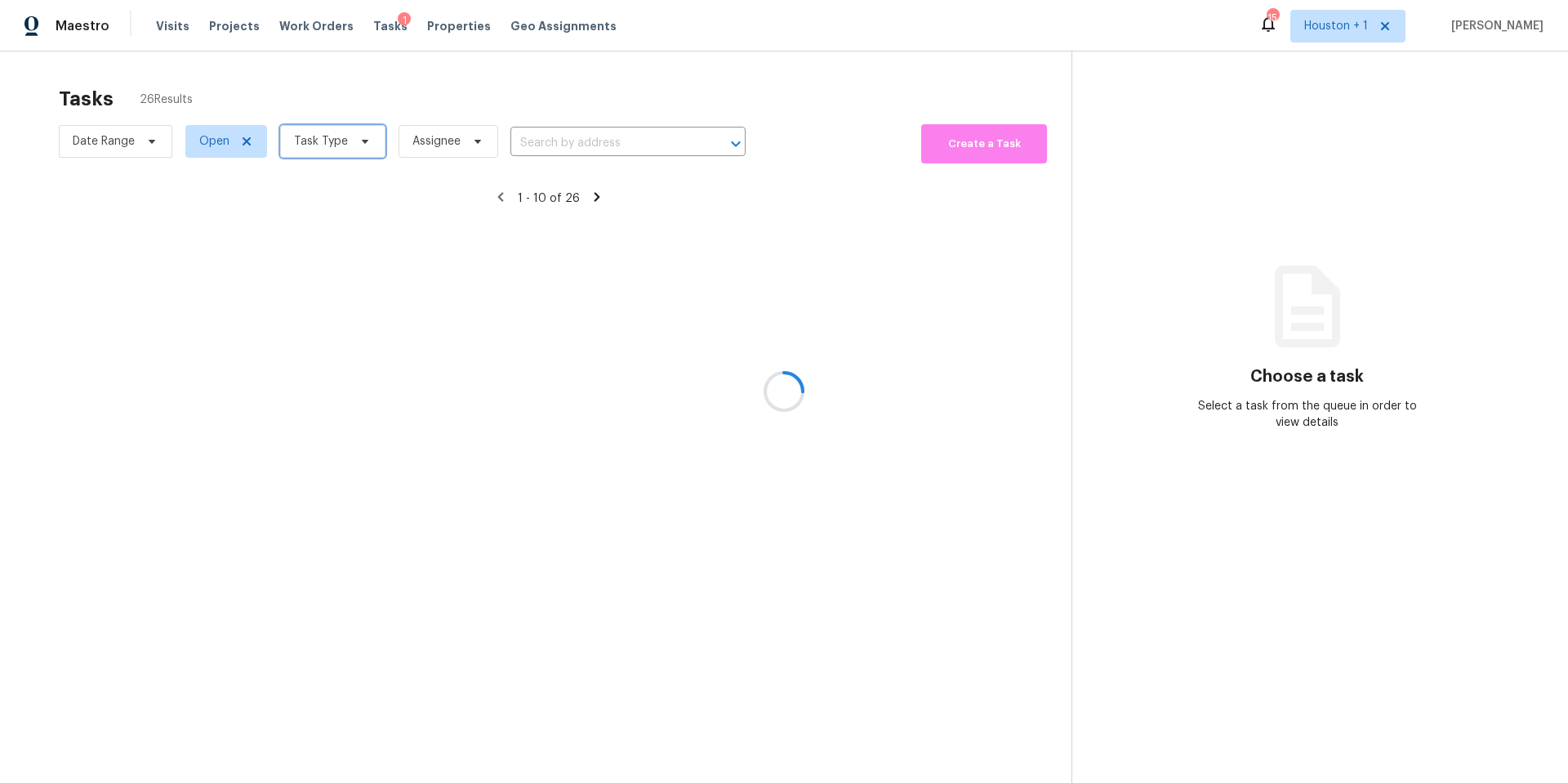
click at [347, 143] on span "Task Type" at bounding box center [333, 141] width 105 height 32
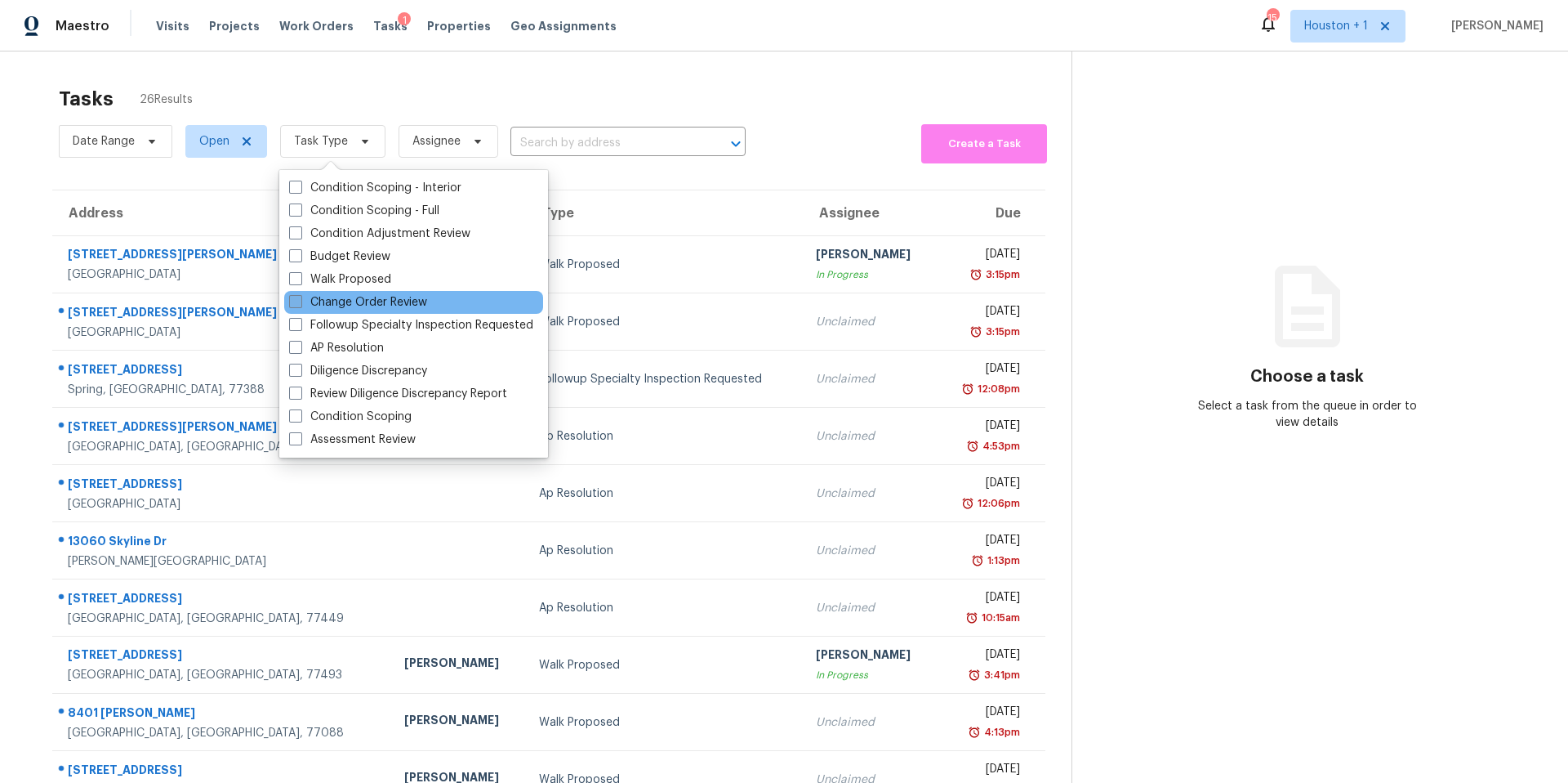
click at [322, 299] on label "Change Order Review" at bounding box center [358, 302] width 138 height 17
click at [299, 299] on input "Change Order Review" at bounding box center [294, 299] width 10 height 10
checkbox input "true"
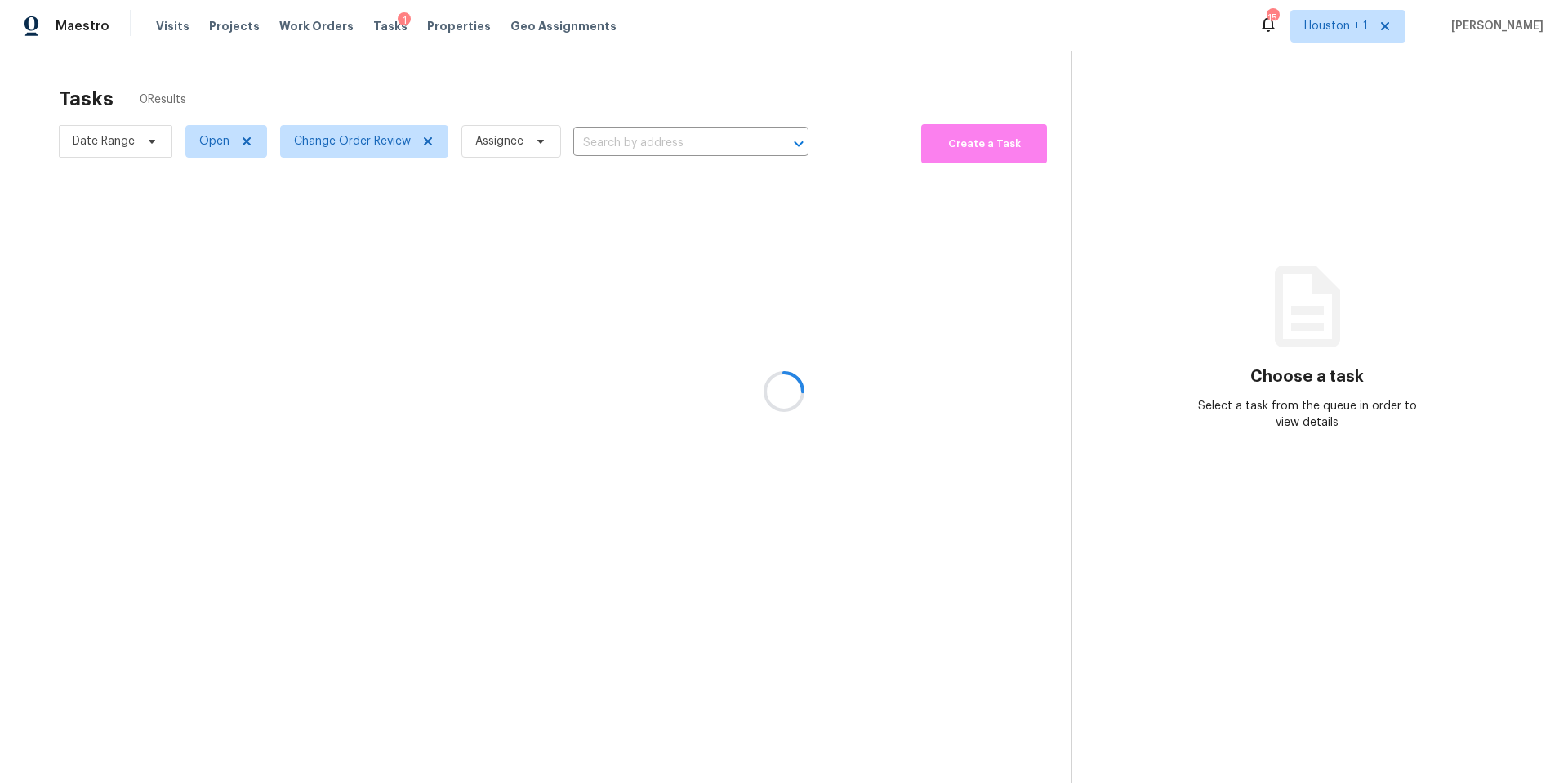
click at [350, 92] on div at bounding box center [784, 391] width 1568 height 783
click at [329, 152] on div at bounding box center [784, 391] width 1568 height 783
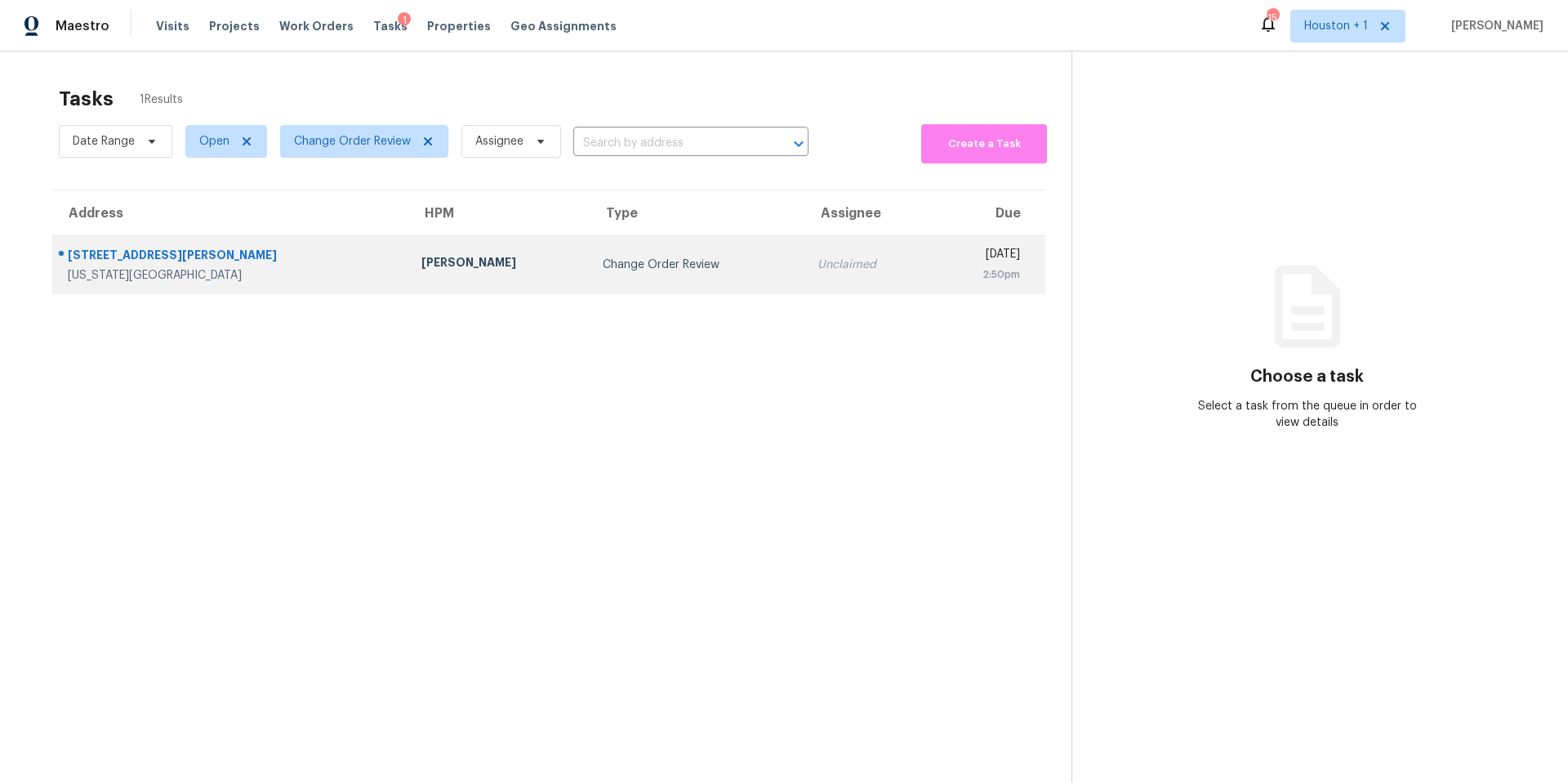
click at [421, 259] on div "[PERSON_NAME]" at bounding box center [499, 264] width 155 height 20
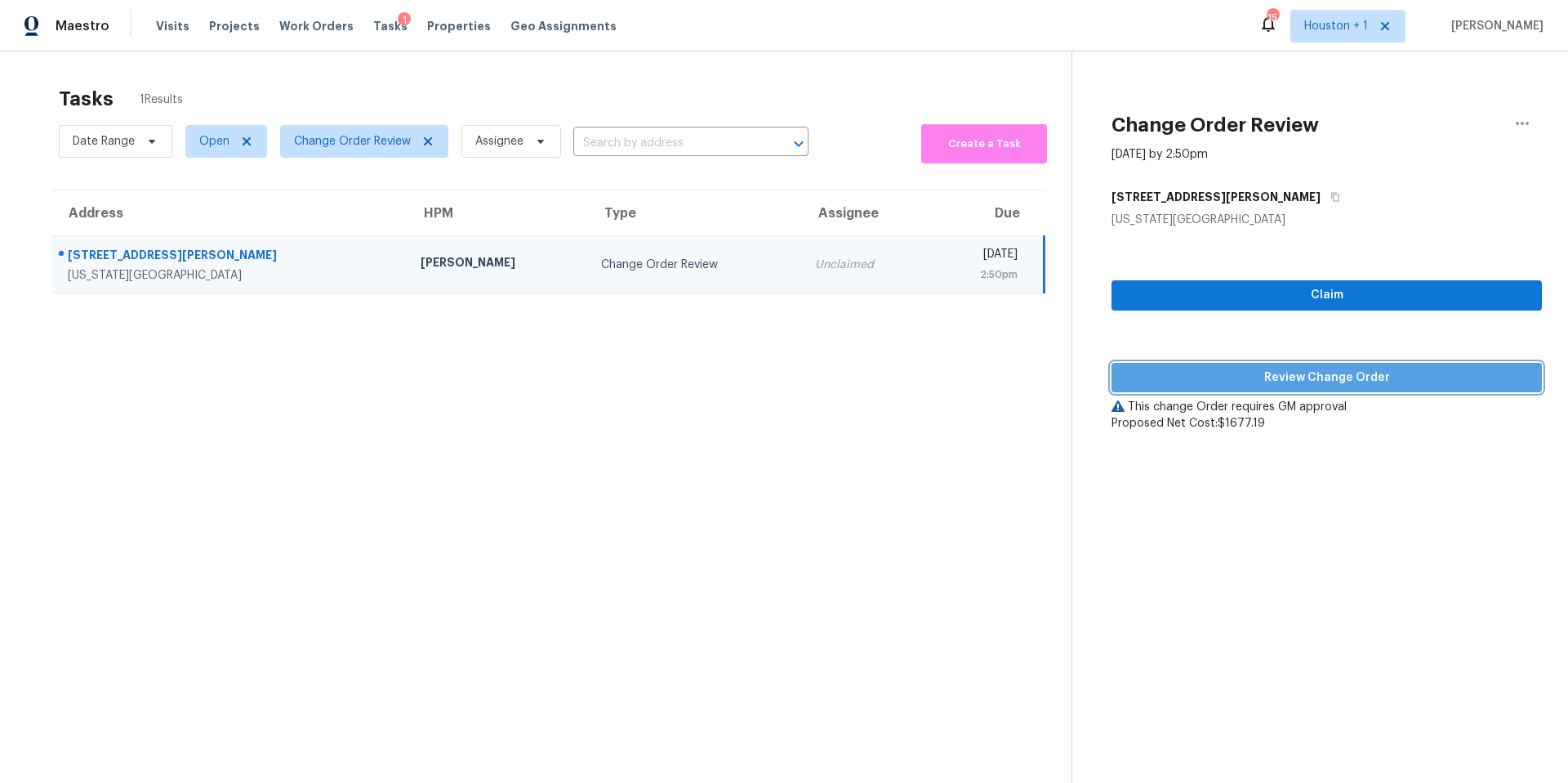
click at [1141, 381] on span "Review Change Order" at bounding box center [1326, 378] width 404 height 20
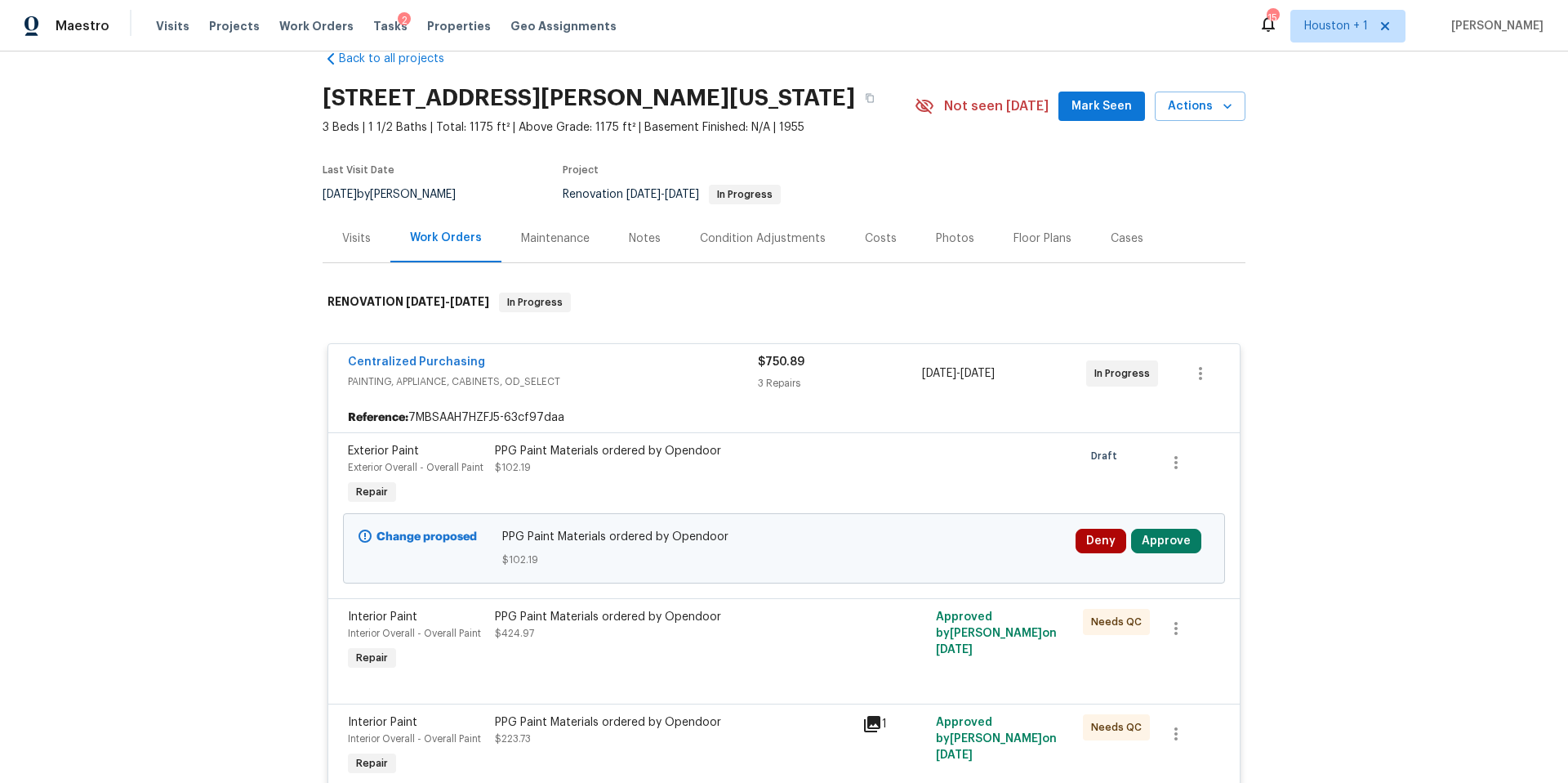
scroll to position [35, 0]
click at [1149, 535] on button "Approve" at bounding box center [1166, 539] width 70 height 25
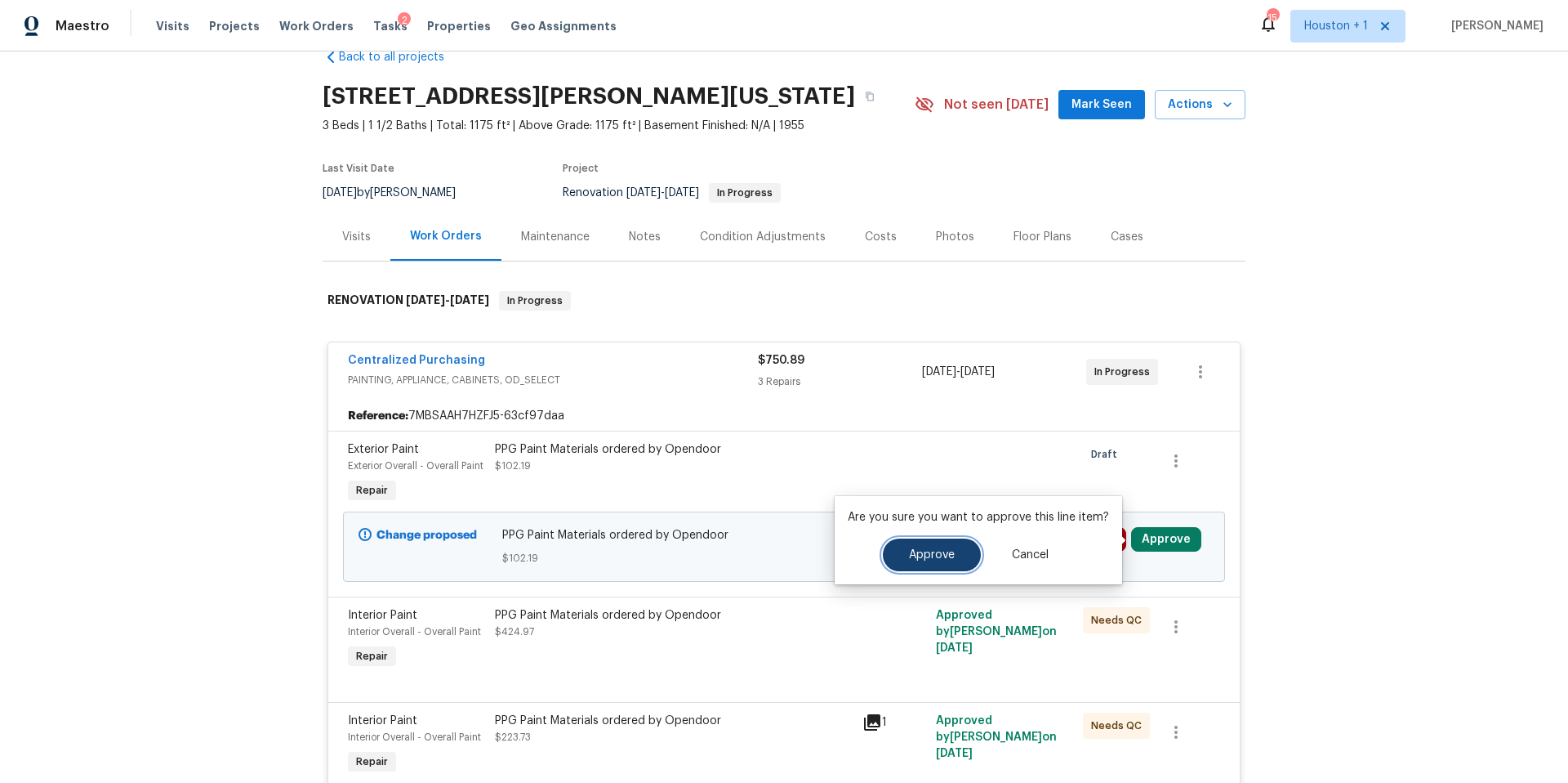
click at [955, 544] on button "Approve" at bounding box center [931, 554] width 98 height 32
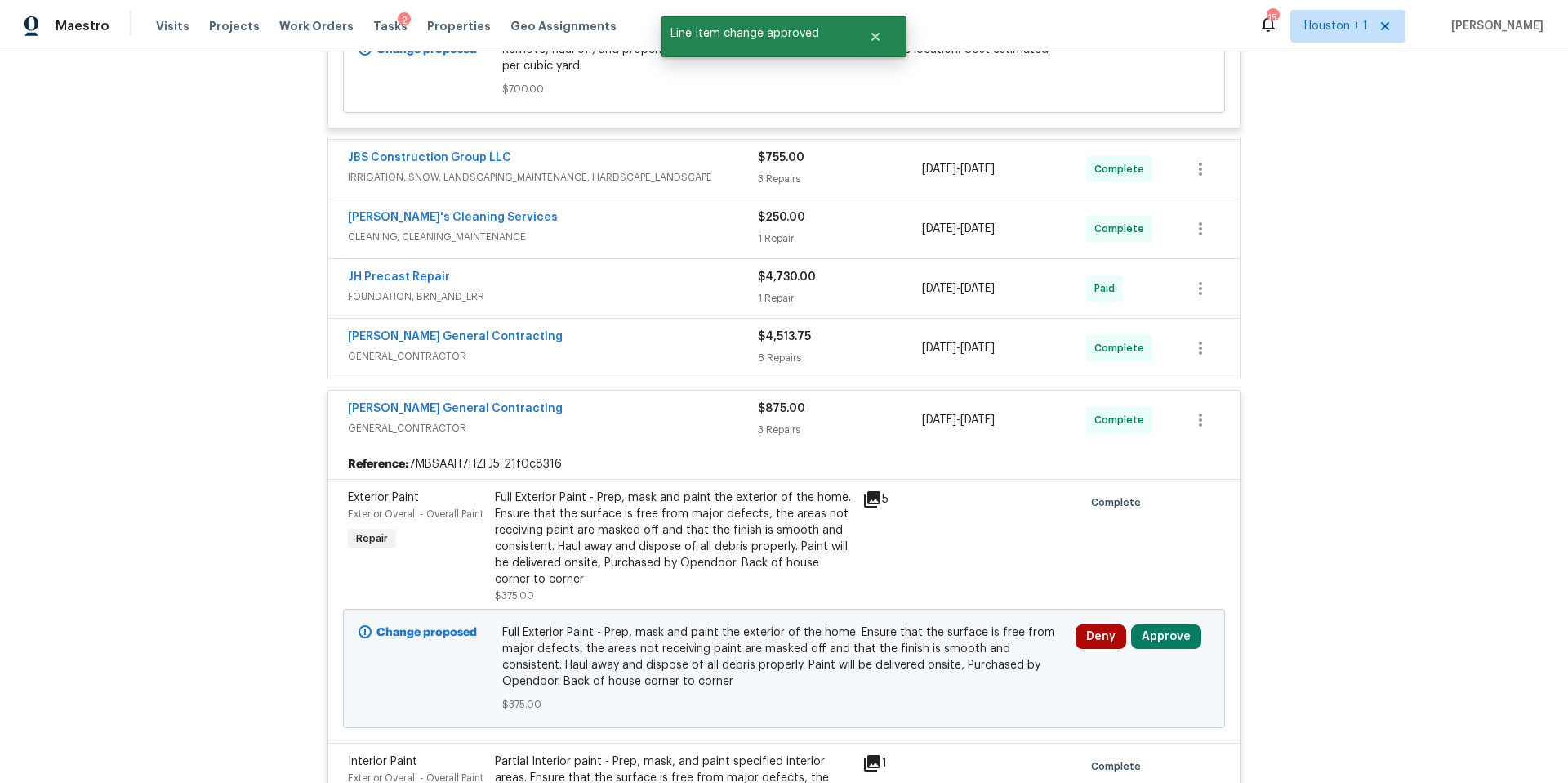
scroll to position [1016, 0]
click at [1170, 642] on button "Approve" at bounding box center [1166, 635] width 70 height 25
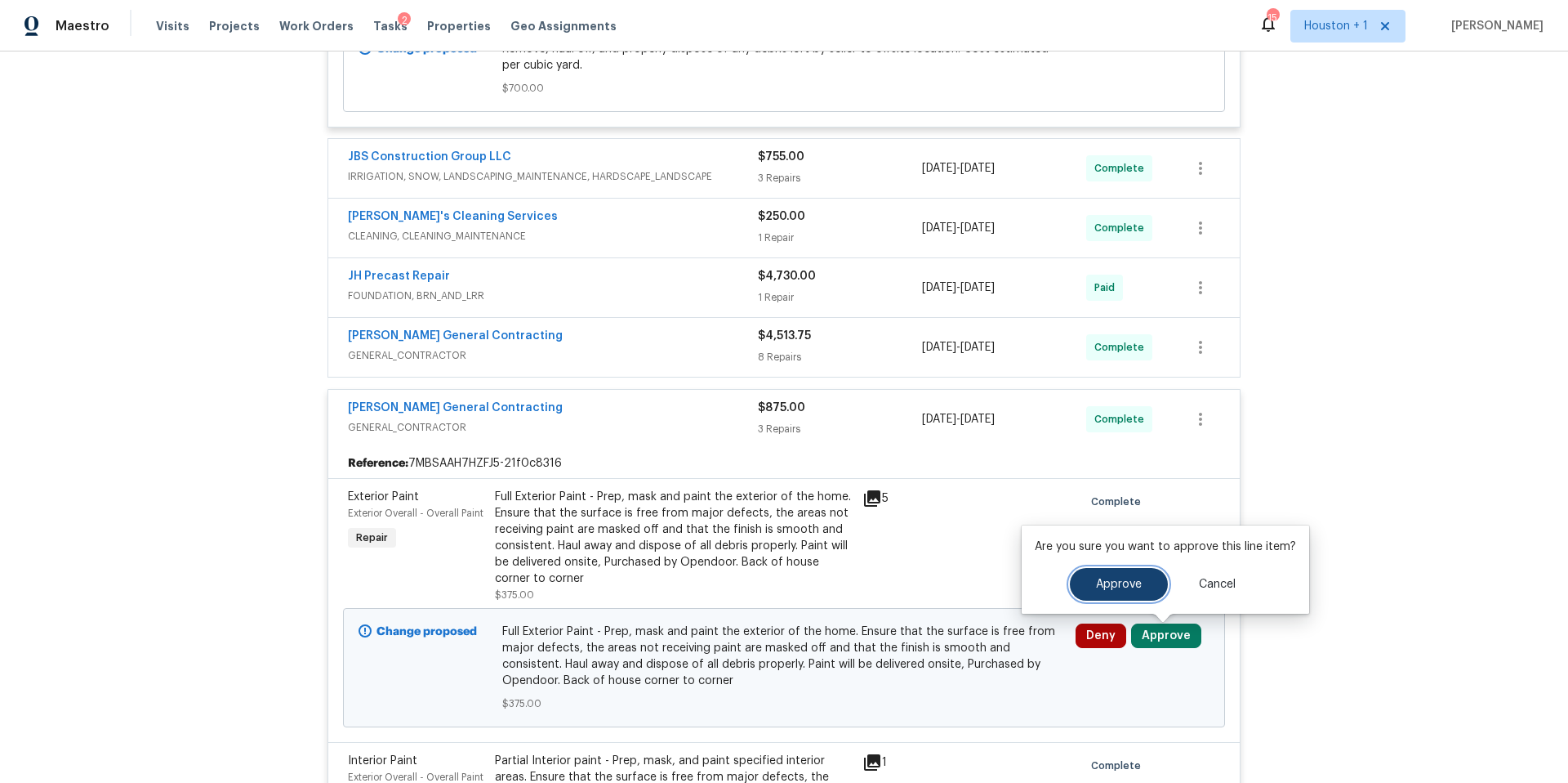
click at [1096, 587] on span "Approve" at bounding box center [1118, 584] width 45 height 12
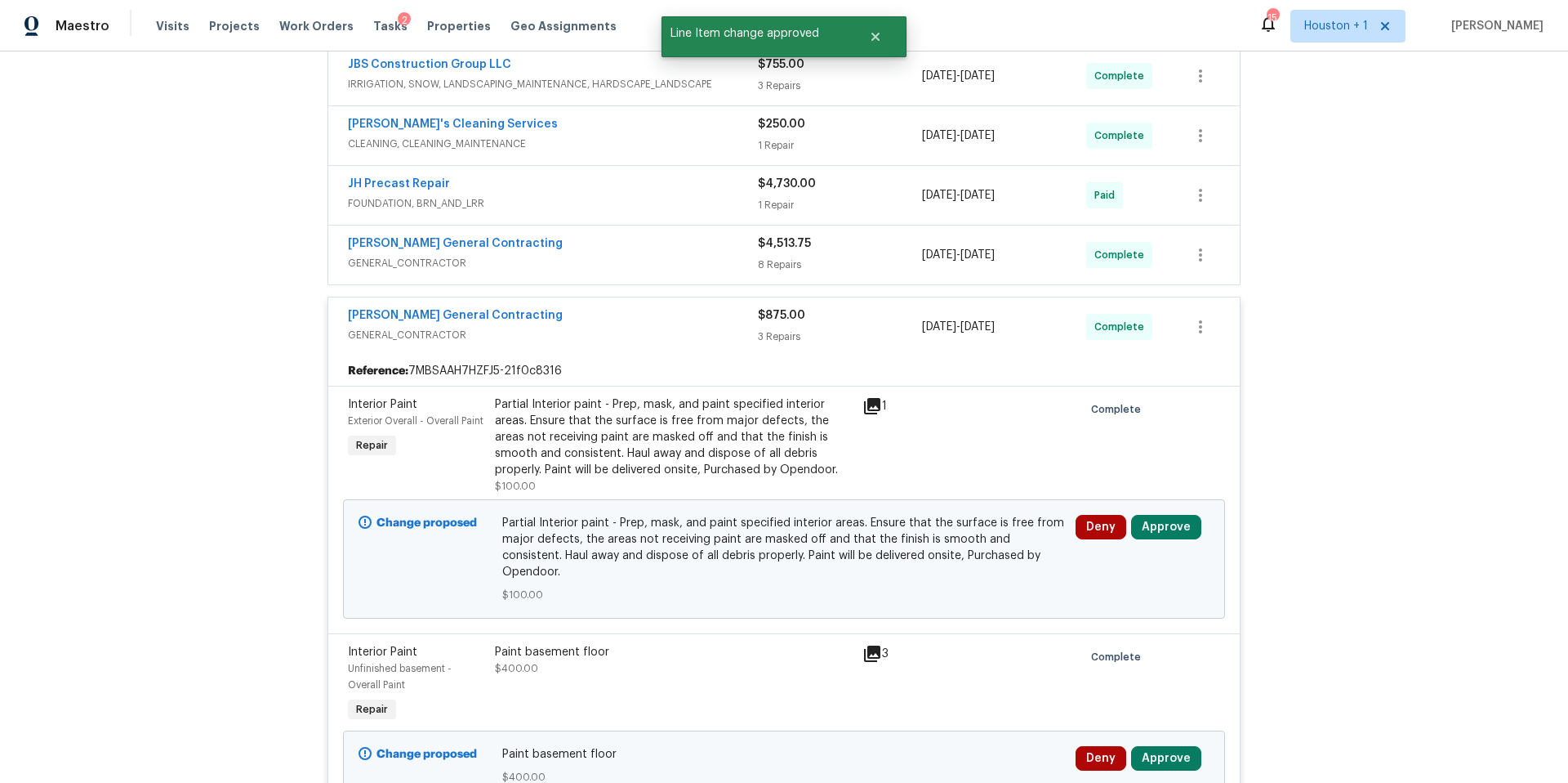
scroll to position [1117, 0]
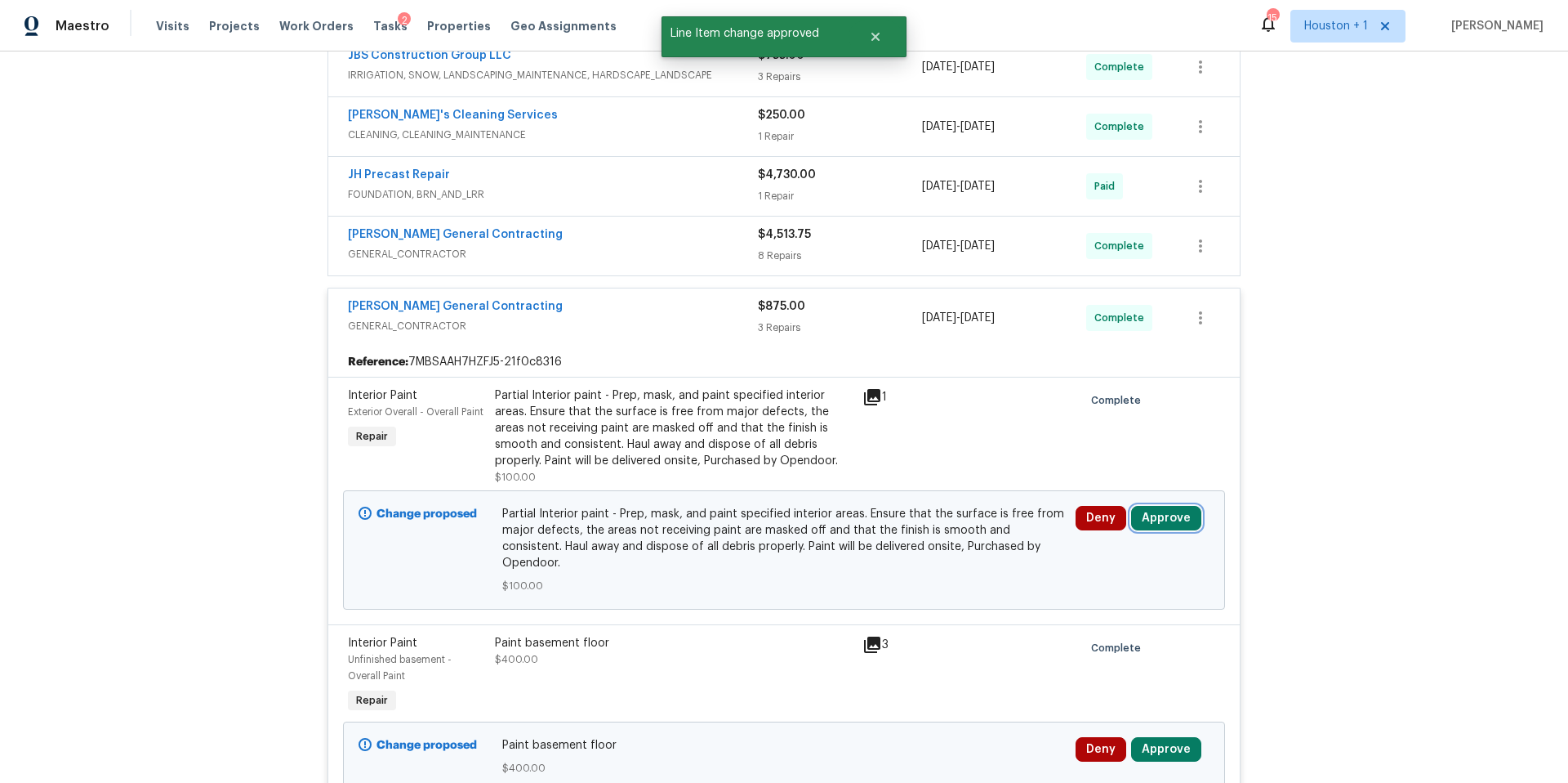
click at [1171, 521] on button "Approve" at bounding box center [1166, 518] width 70 height 25
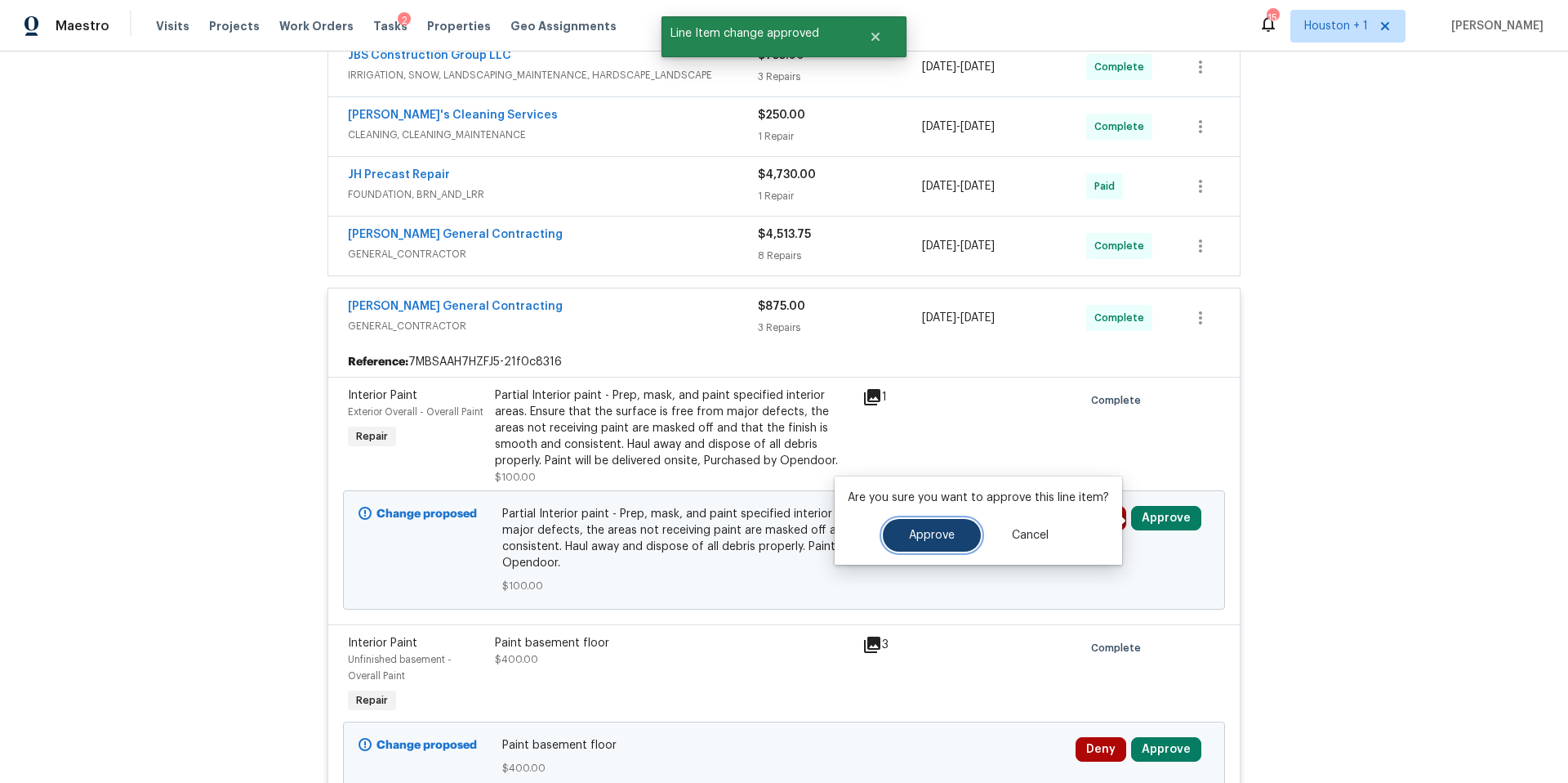
click at [943, 526] on button "Approve" at bounding box center [931, 534] width 98 height 32
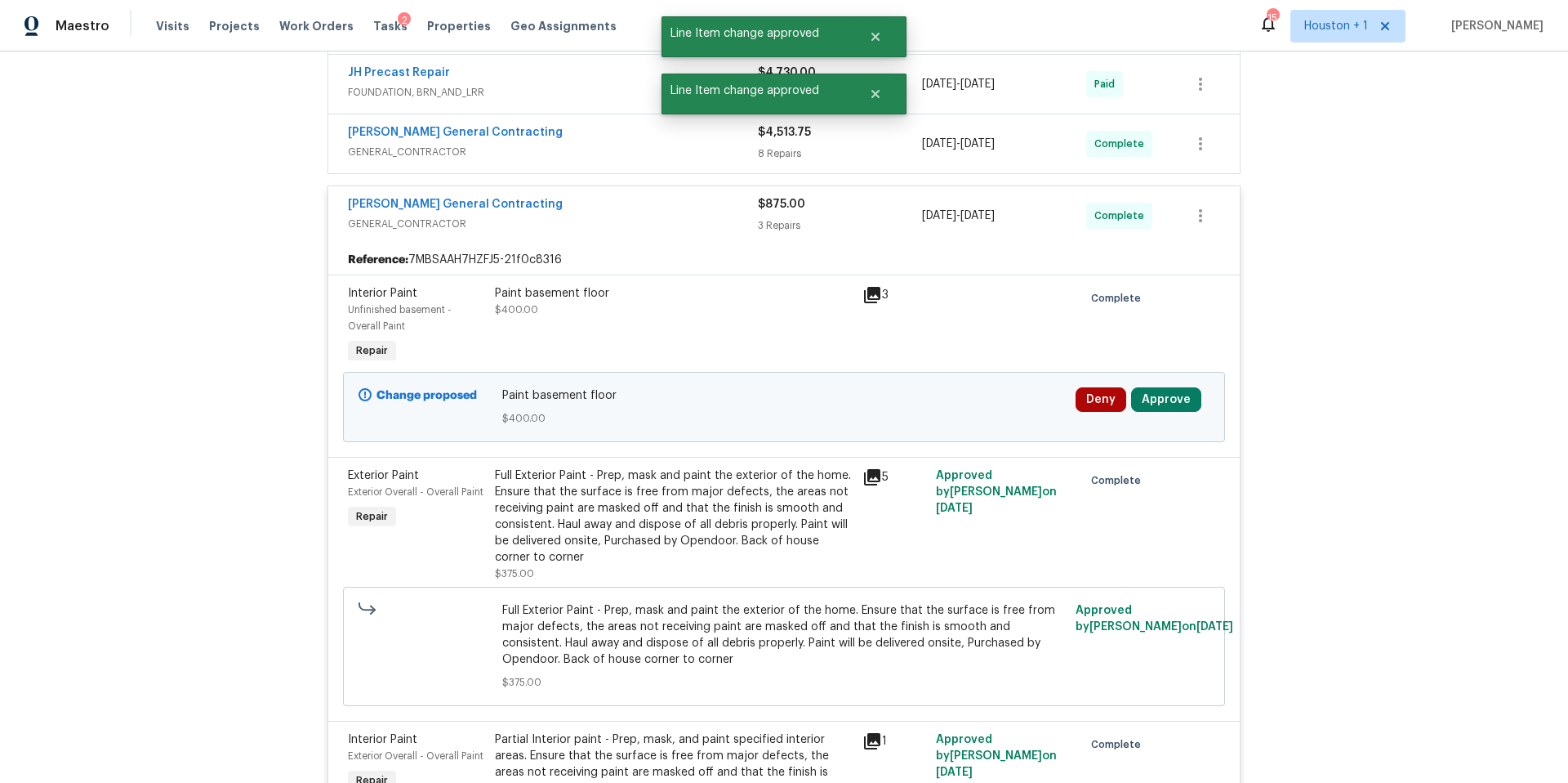
scroll to position [1231, 0]
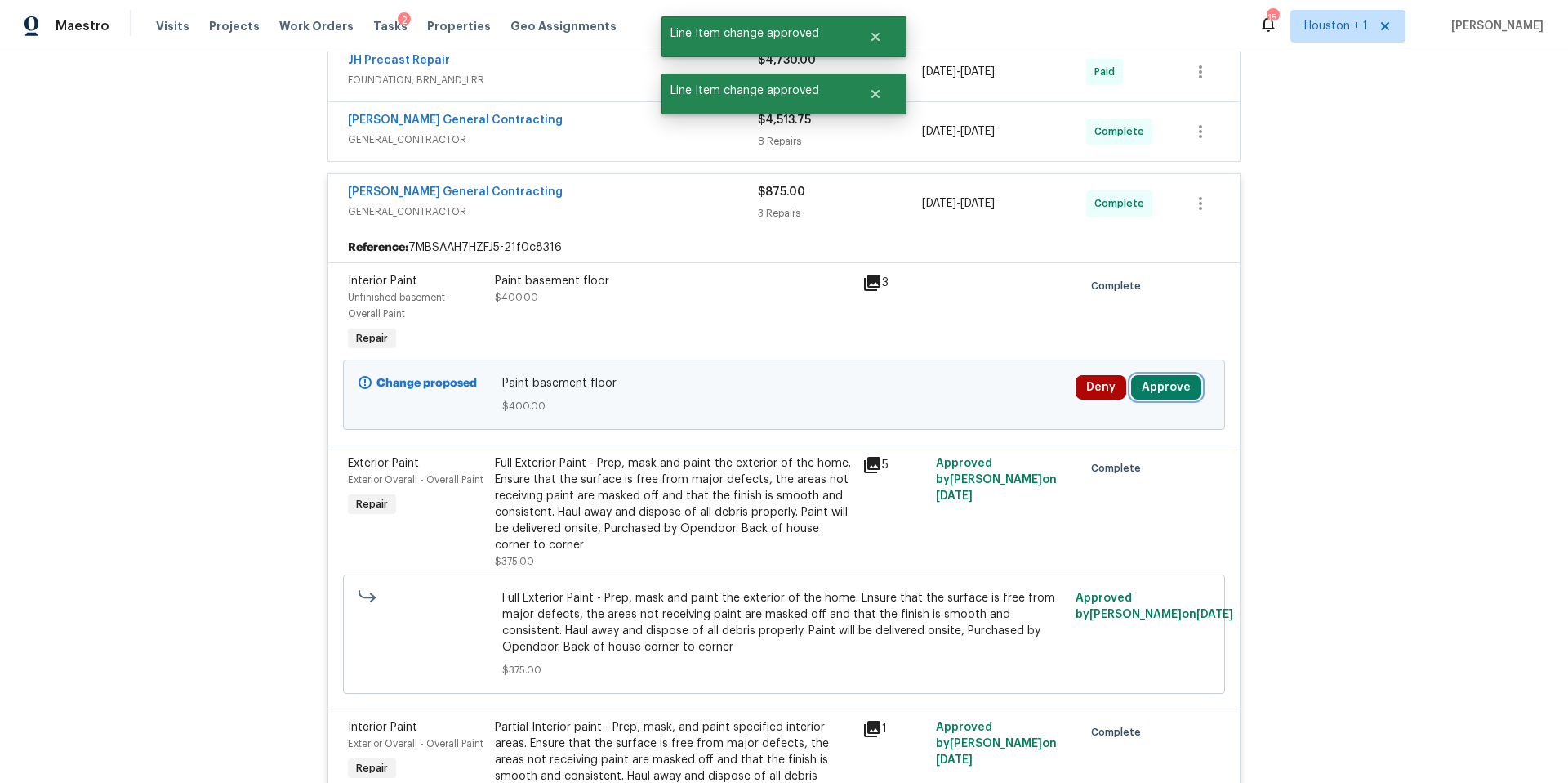
click at [1170, 392] on button "Approve" at bounding box center [1166, 387] width 70 height 25
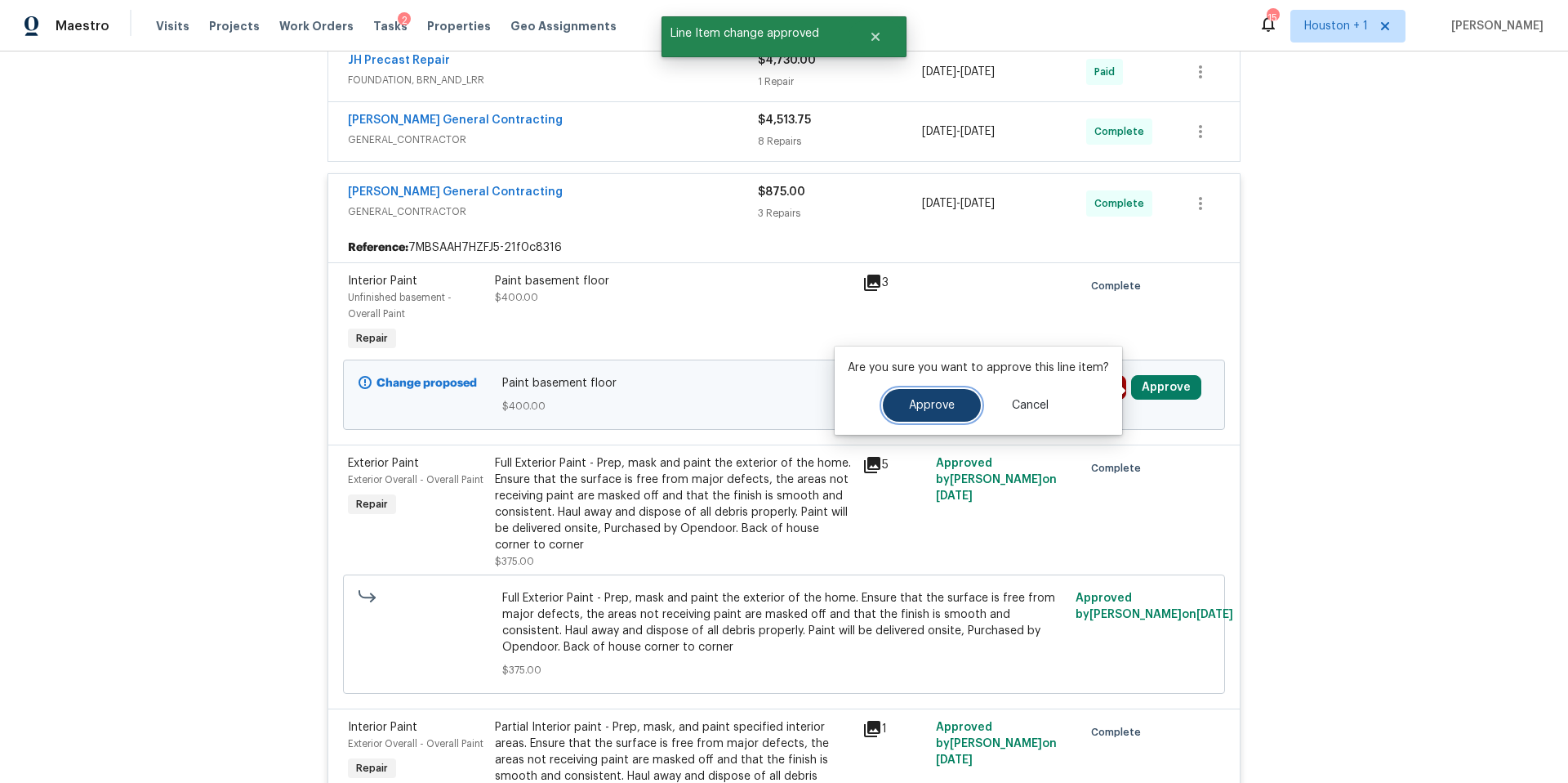
click at [951, 412] on button "Approve" at bounding box center [931, 405] width 98 height 32
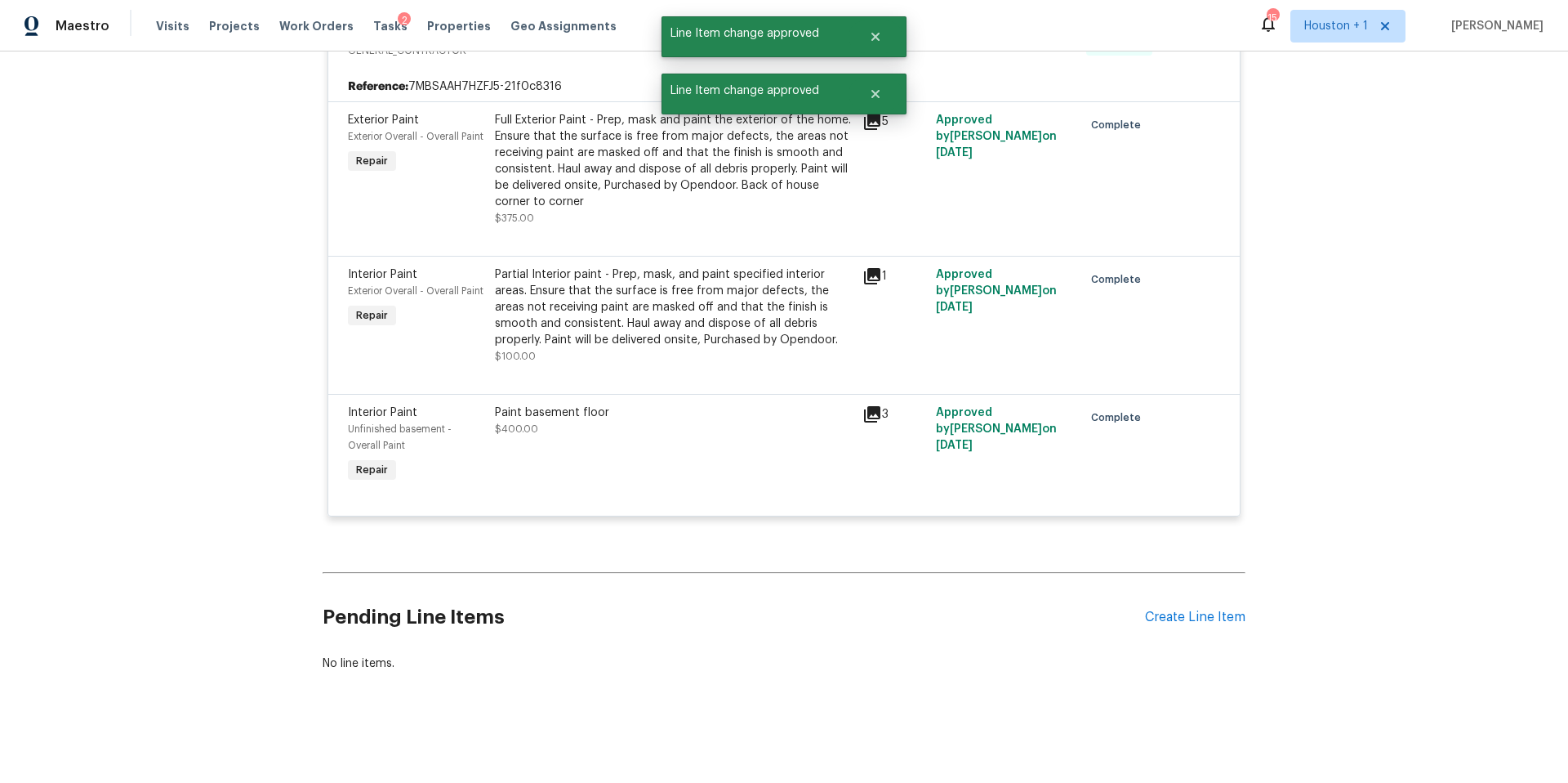
scroll to position [0, 0]
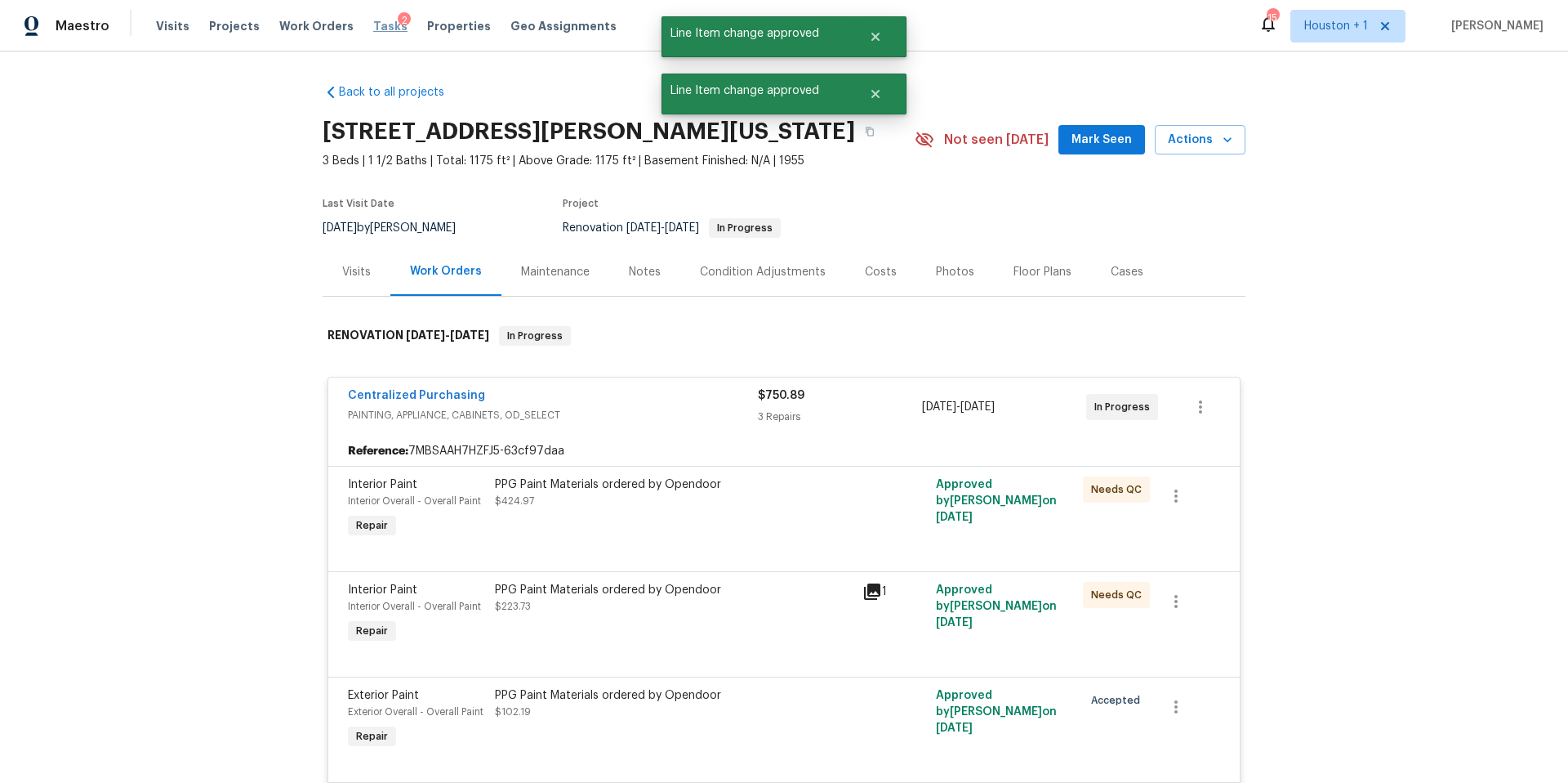
click at [373, 31] on span "Tasks" at bounding box center [390, 26] width 34 height 11
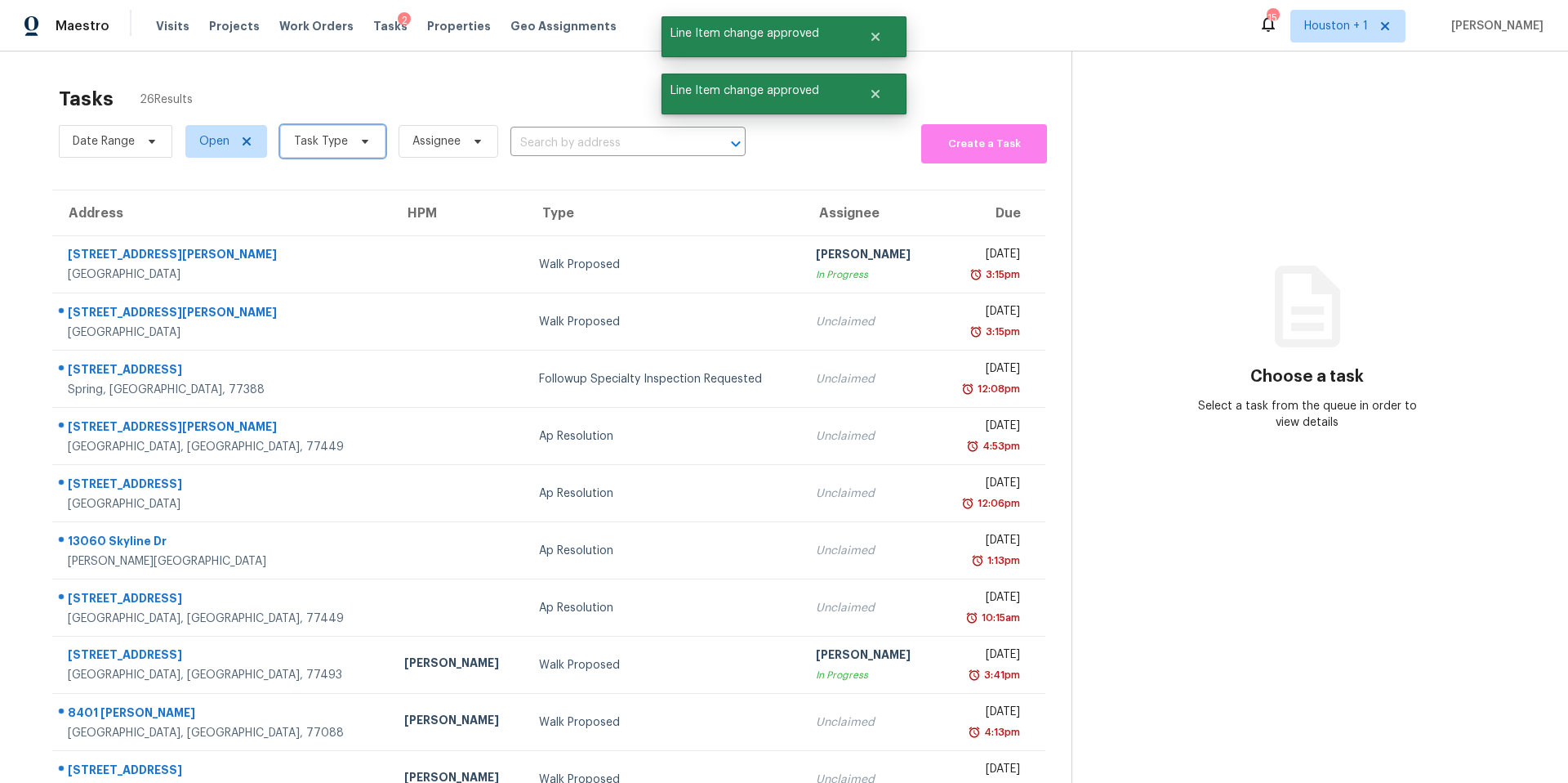
click at [323, 143] on span "Task Type" at bounding box center [321, 141] width 54 height 17
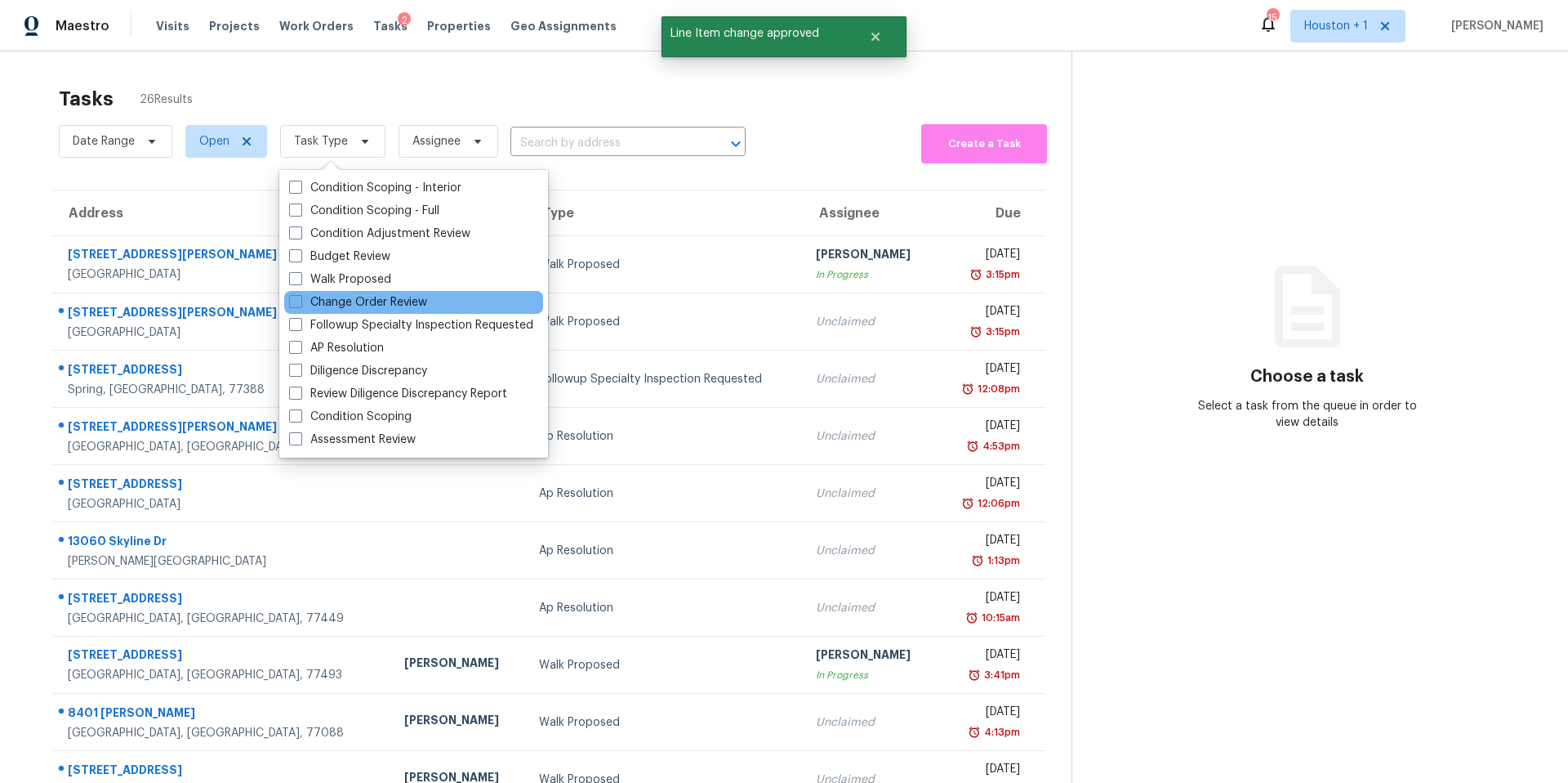
click at [312, 291] on div "Change Order Review" at bounding box center [414, 302] width 259 height 23
click at [312, 296] on label "Change Order Review" at bounding box center [358, 302] width 138 height 17
click at [299, 296] on input "Change Order Review" at bounding box center [294, 299] width 10 height 10
checkbox input "true"
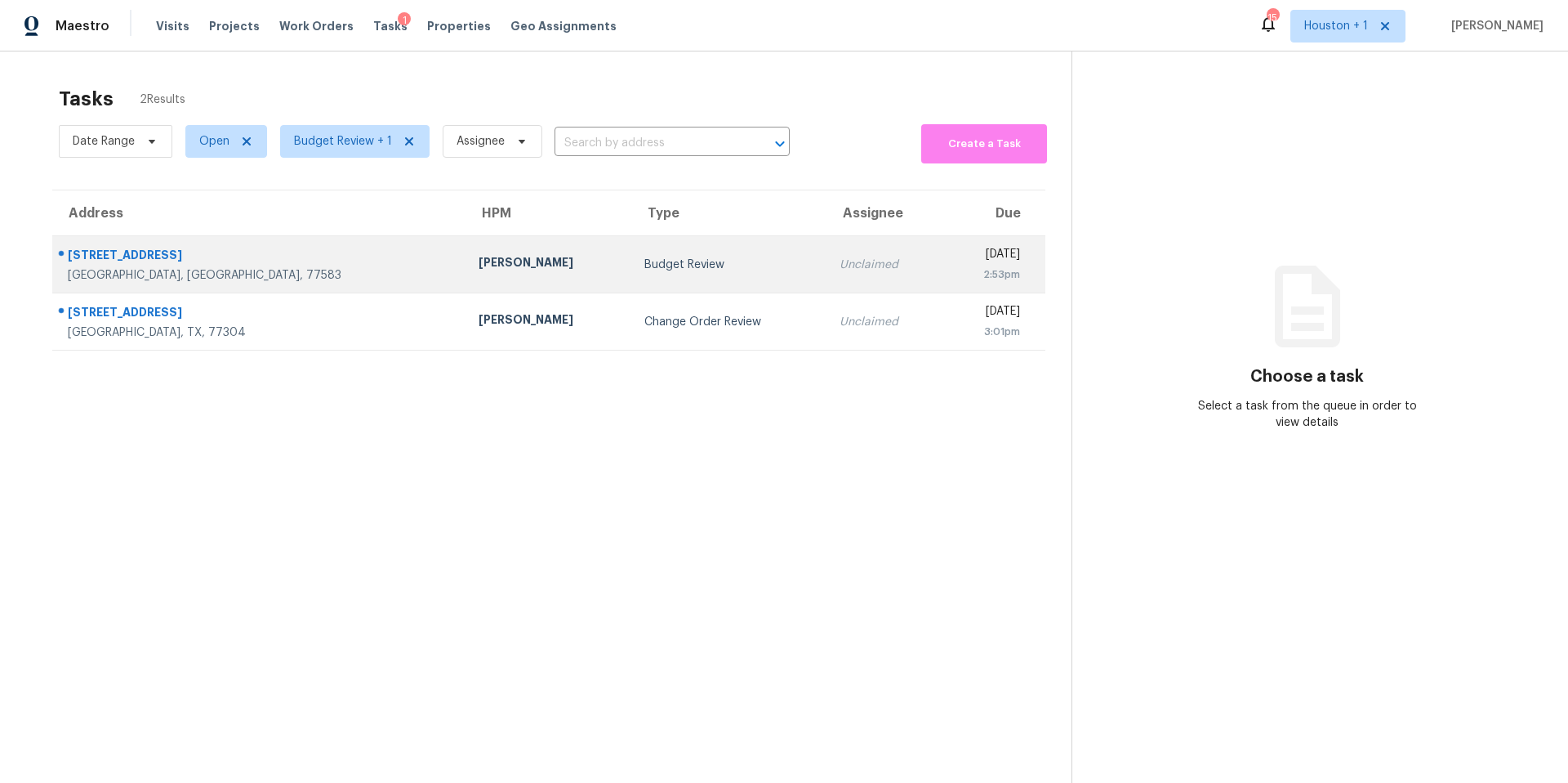
click at [644, 263] on div "Budget Review" at bounding box center [728, 265] width 169 height 17
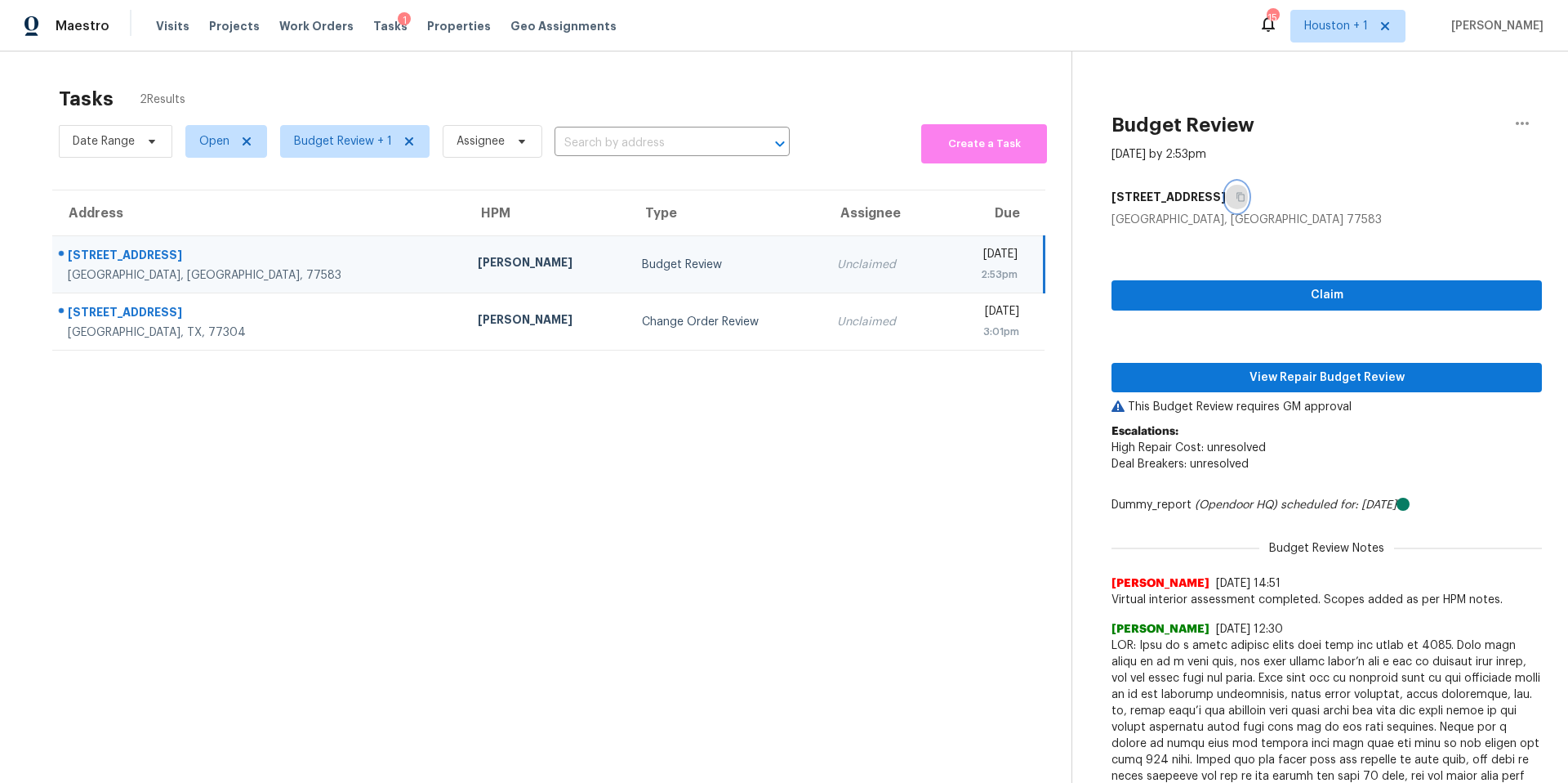
click at [1246, 196] on icon "button" at bounding box center [1240, 197] width 10 height 10
click at [1268, 379] on span "View Repair Budget Review" at bounding box center [1326, 378] width 404 height 20
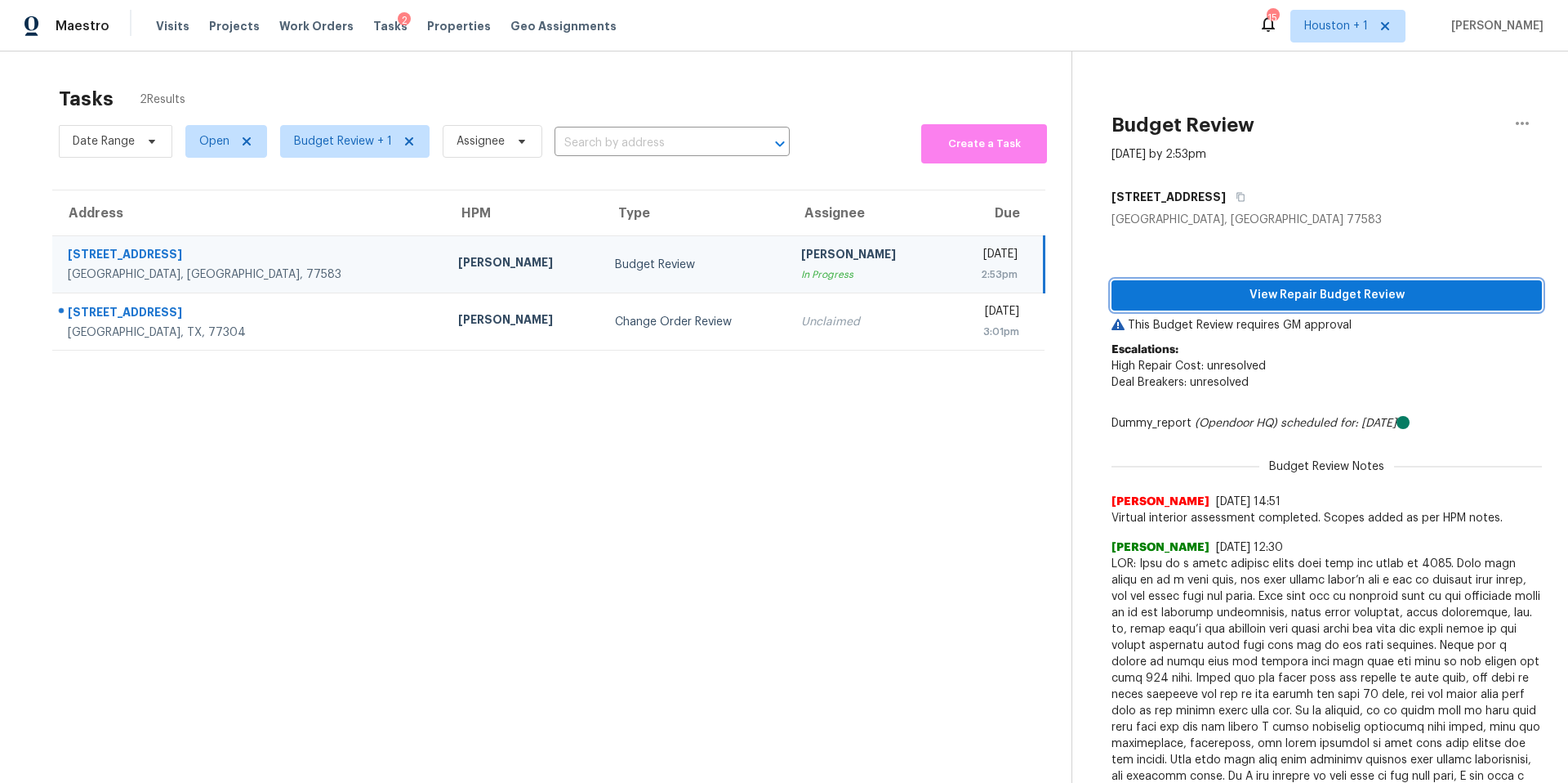
click at [1270, 289] on span "View Repair Budget Review" at bounding box center [1326, 295] width 404 height 20
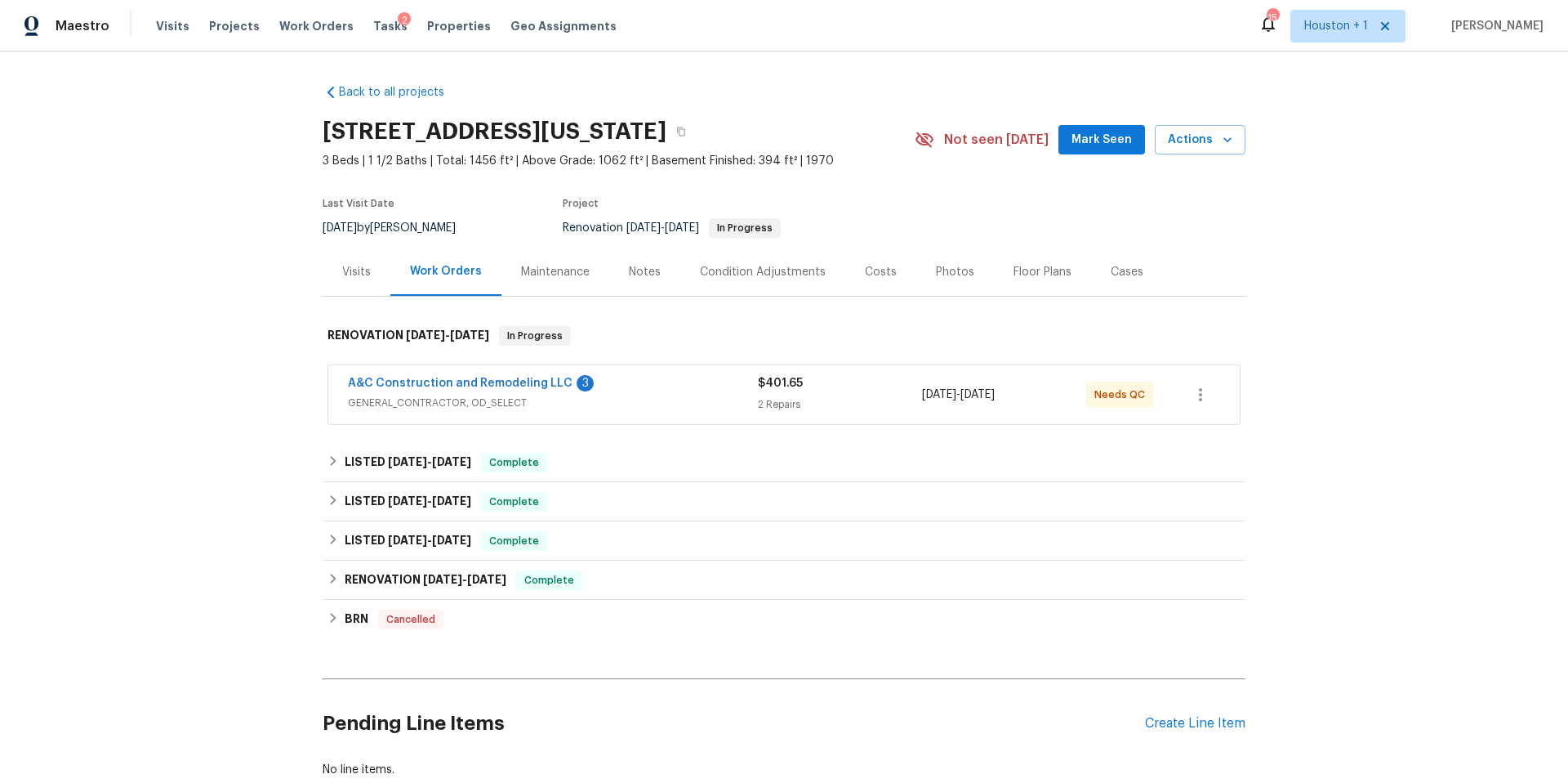
click at [939, 283] on div "Photos" at bounding box center [955, 272] width 78 height 48
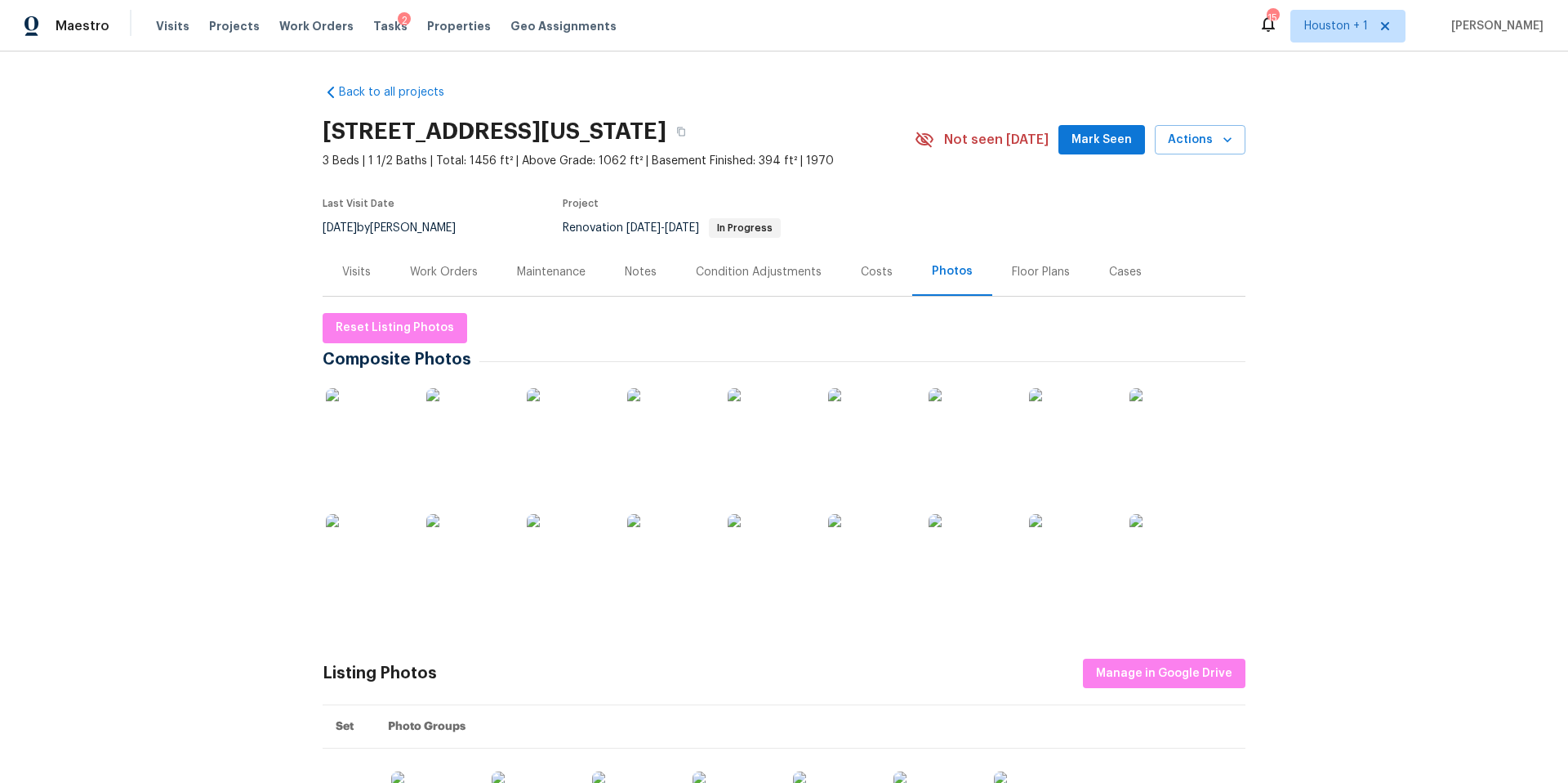
click at [580, 436] on img at bounding box center [567, 429] width 81 height 81
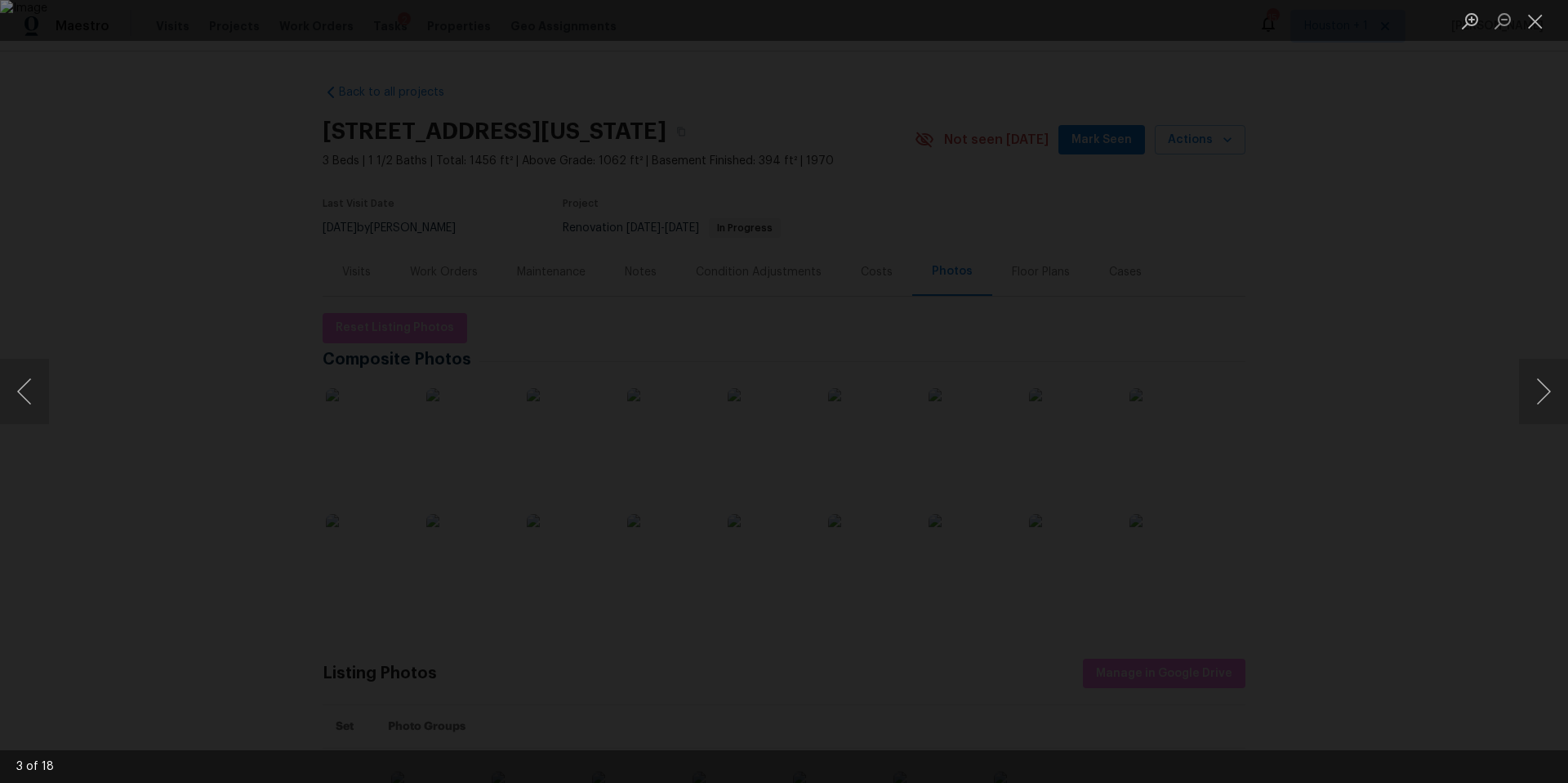
click at [1391, 294] on div "Lightbox" at bounding box center [784, 391] width 1568 height 783
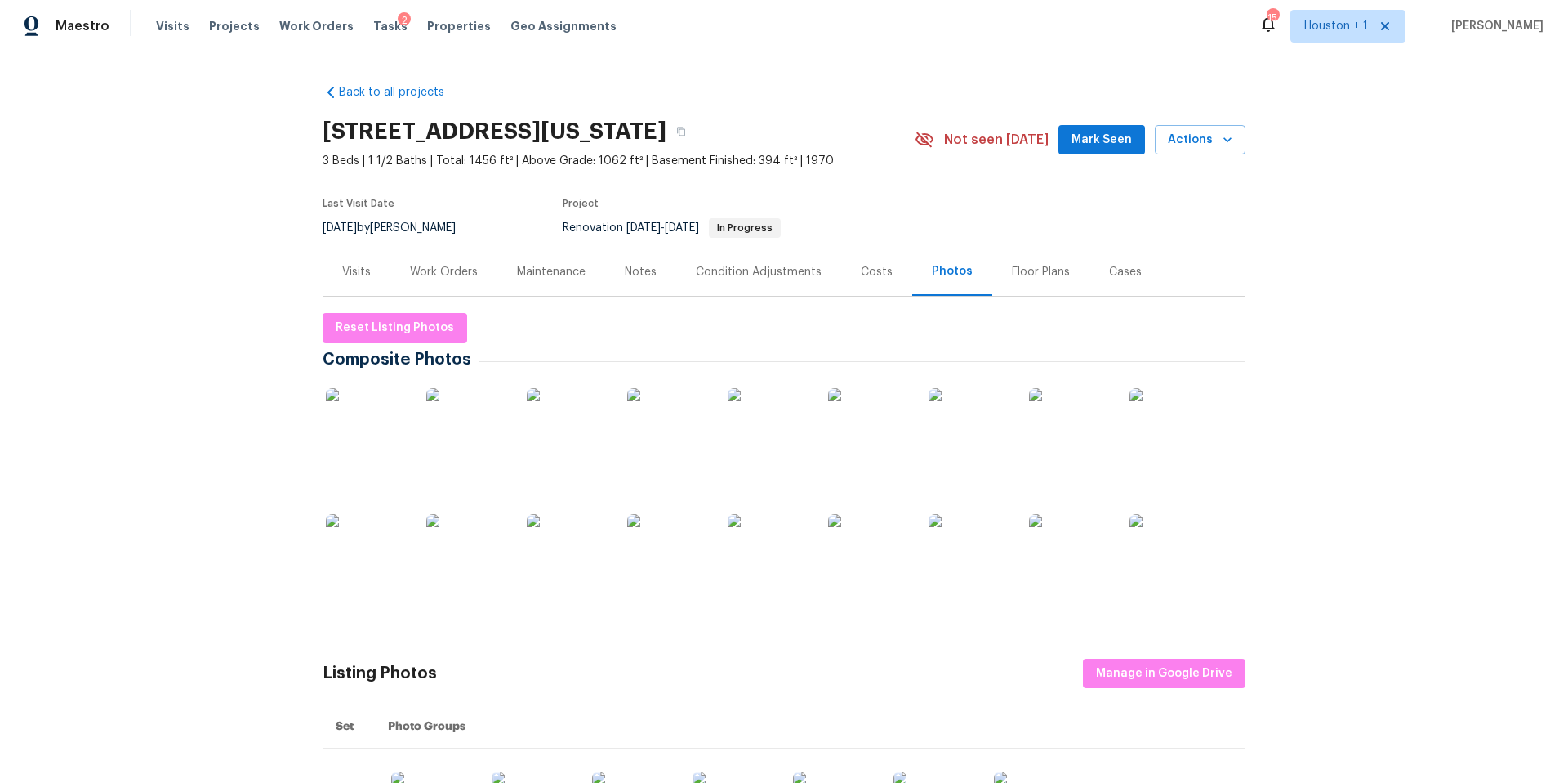
click at [359, 271] on div "Visits" at bounding box center [356, 272] width 29 height 17
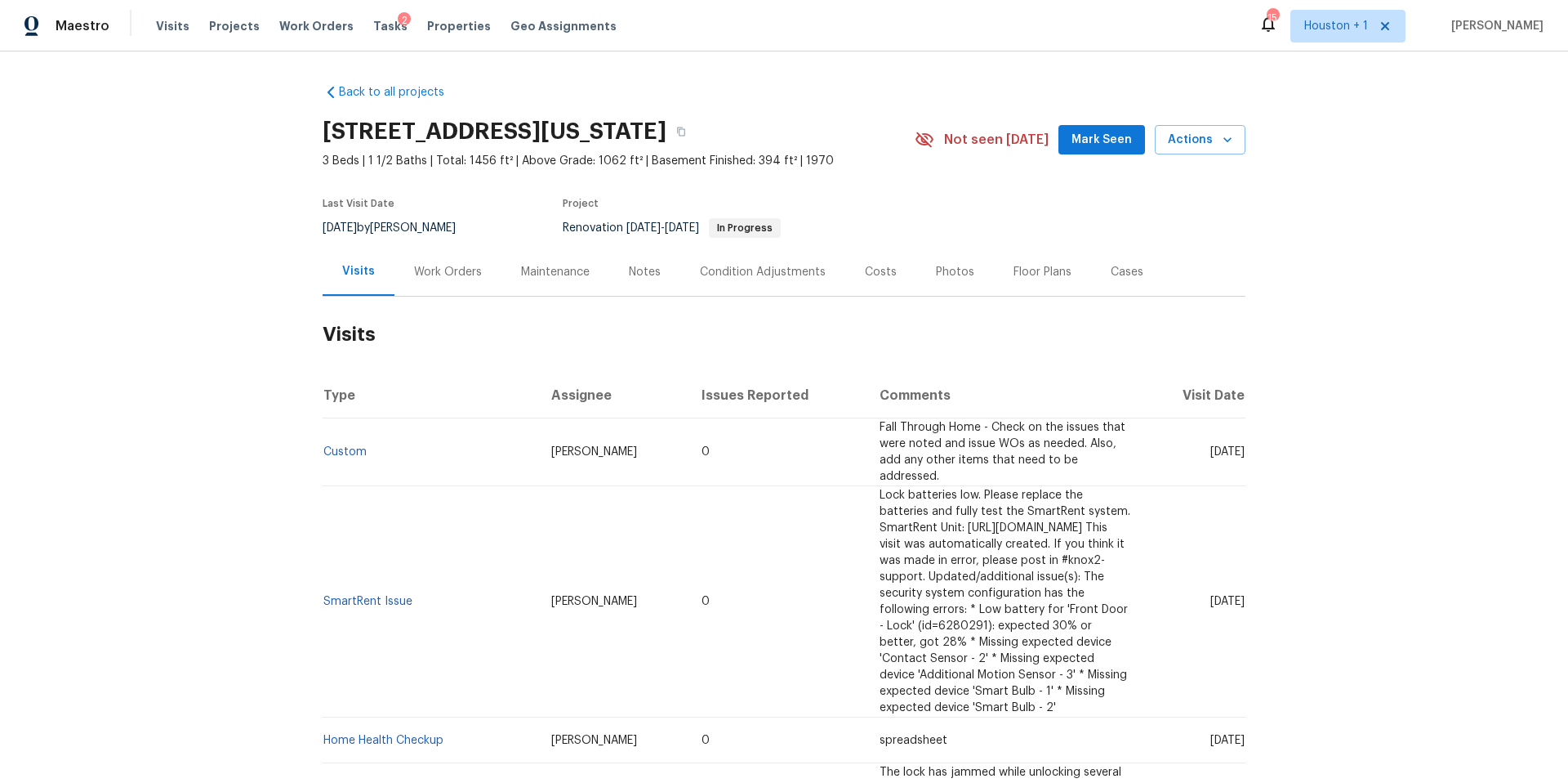
click at [419, 269] on div "Work Orders" at bounding box center [447, 272] width 67 height 17
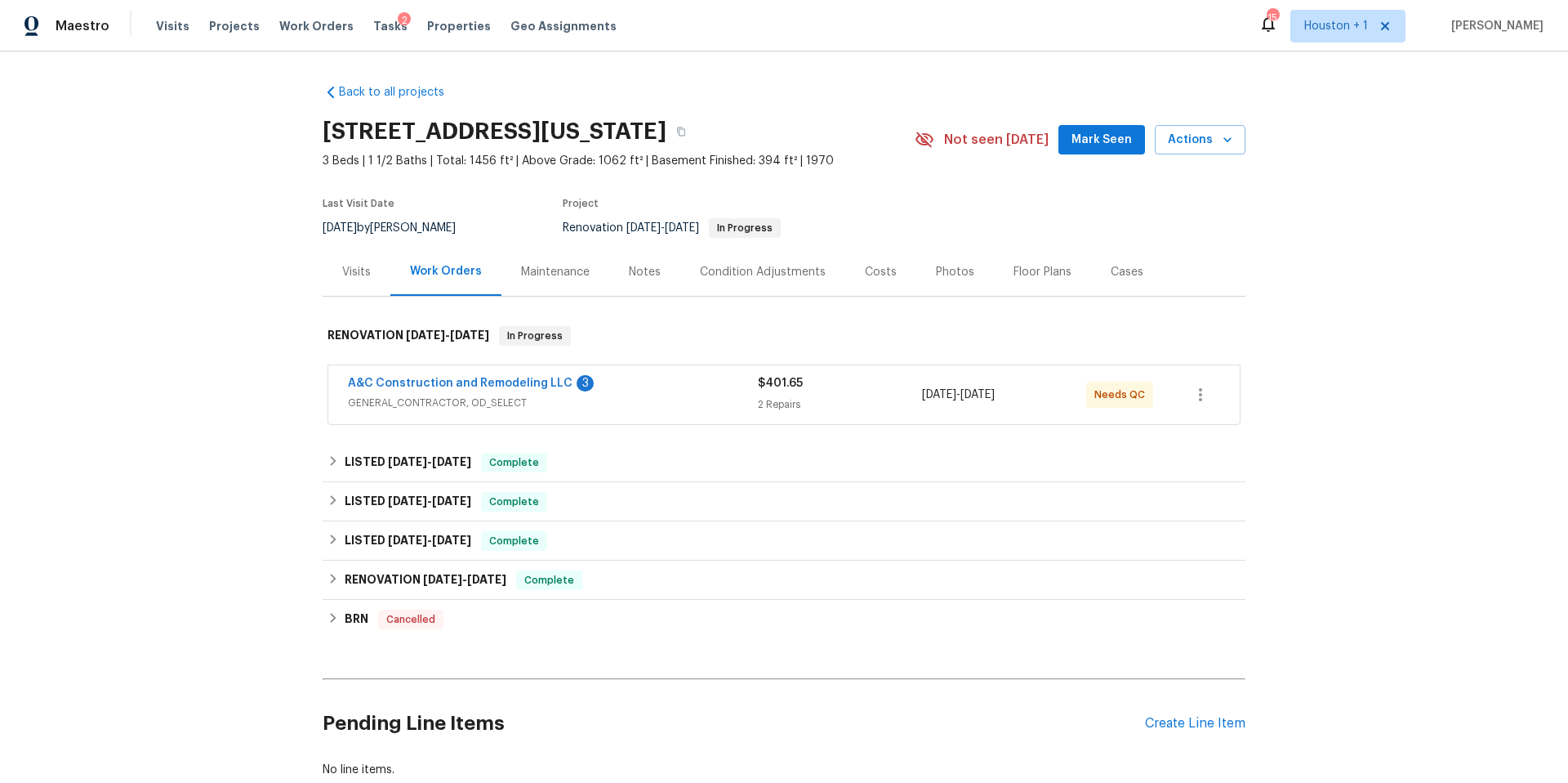
click at [431, 375] on span "A&C Construction and Remodeling LLC" at bounding box center [459, 384] width 225 height 17
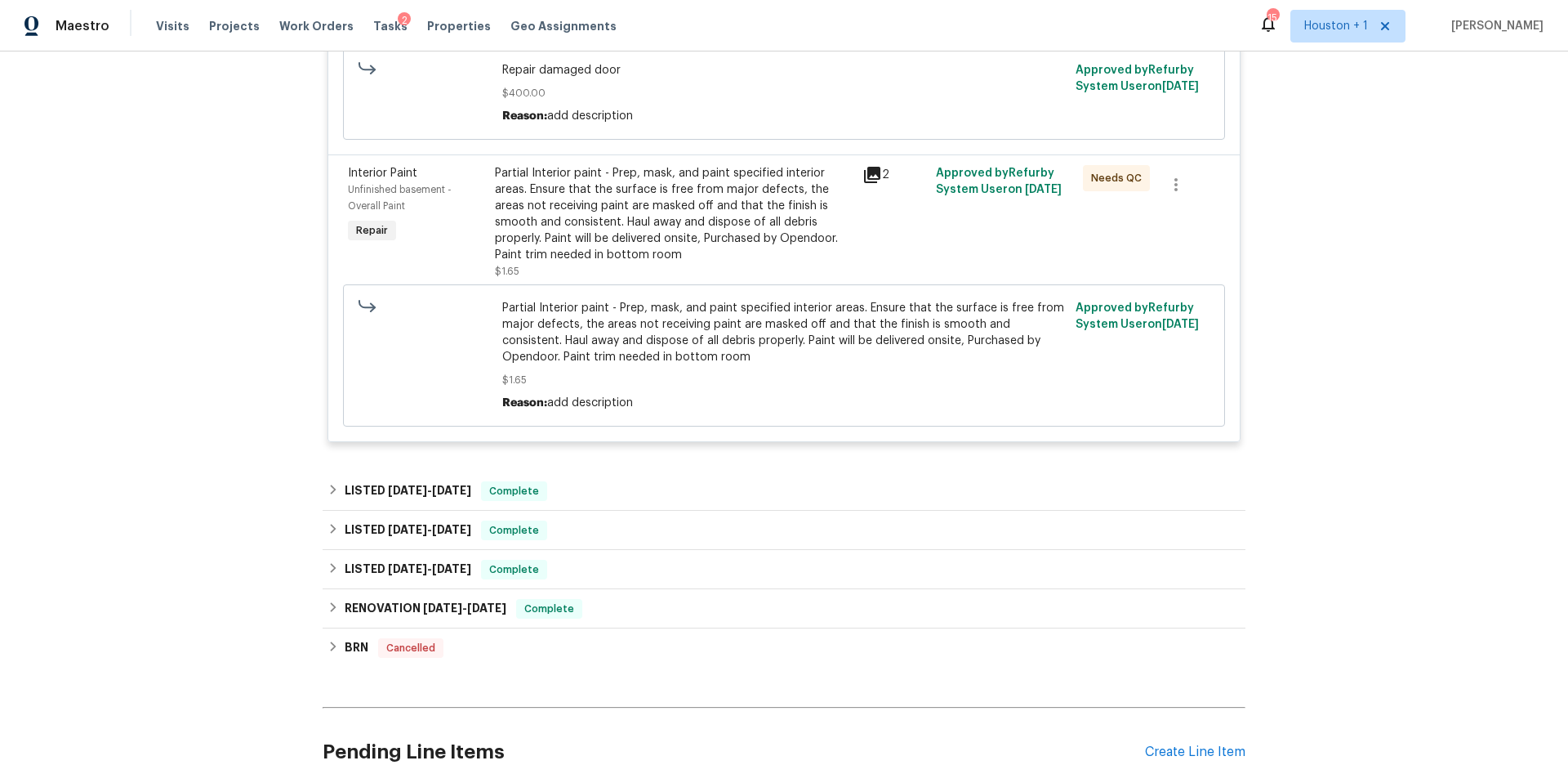
scroll to position [555, 0]
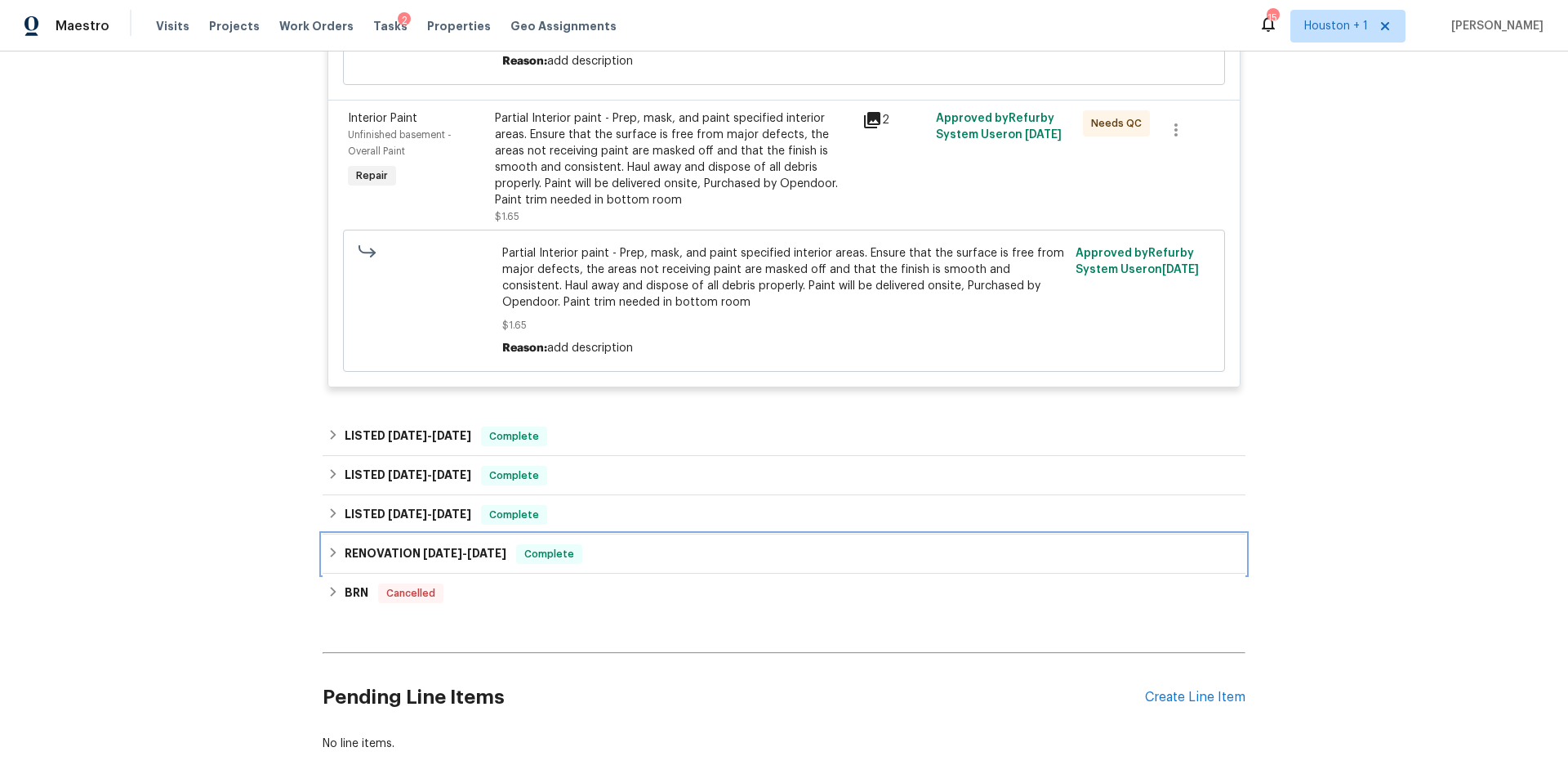
click at [372, 550] on h6 "RENOVATION 3/27/25 - 4/11/25" at bounding box center [425, 554] width 162 height 19
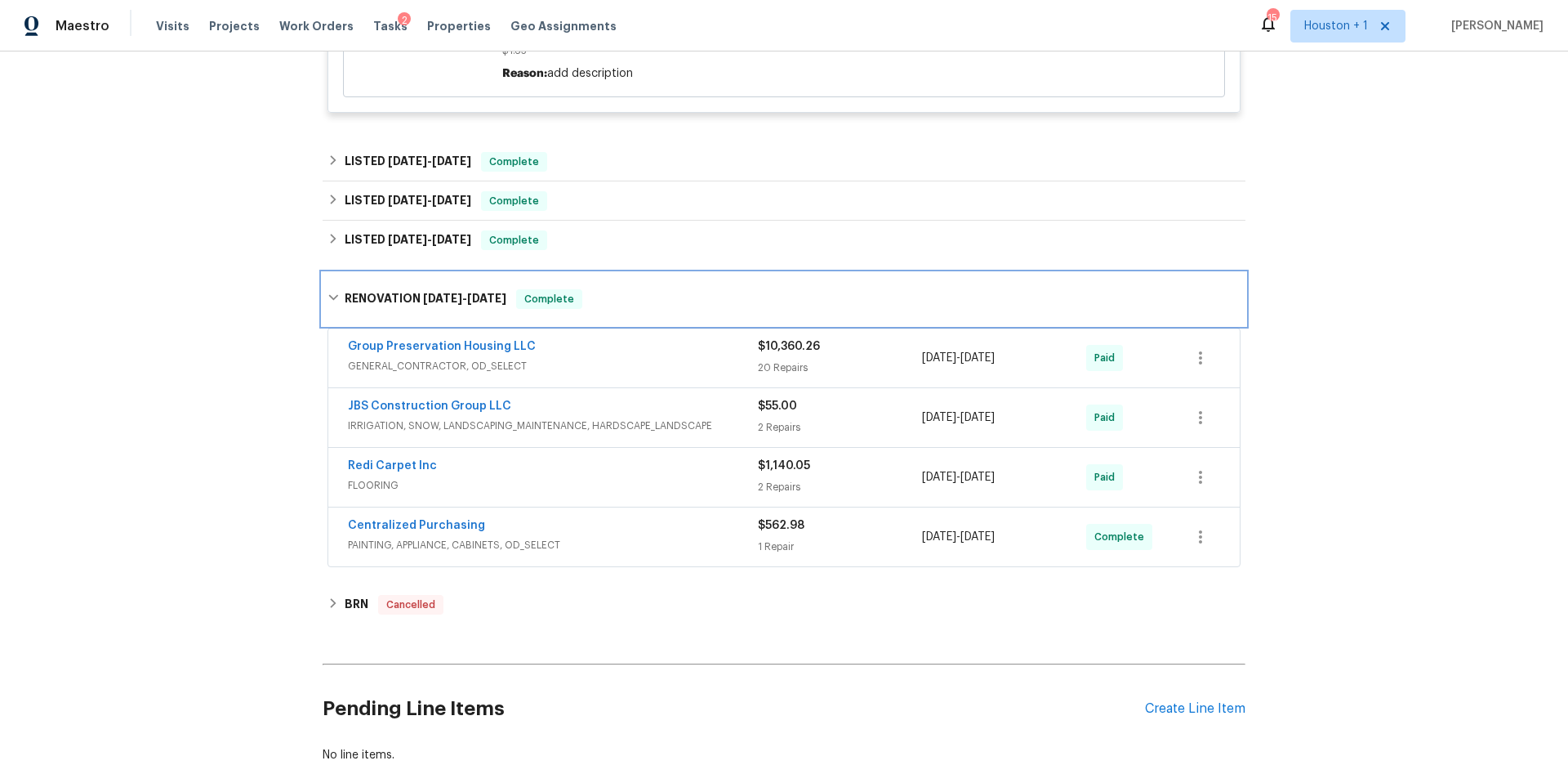
scroll to position [831, 0]
click at [354, 238] on h6 "LISTED 6/8/25 - 6/17/25" at bounding box center [407, 238] width 127 height 19
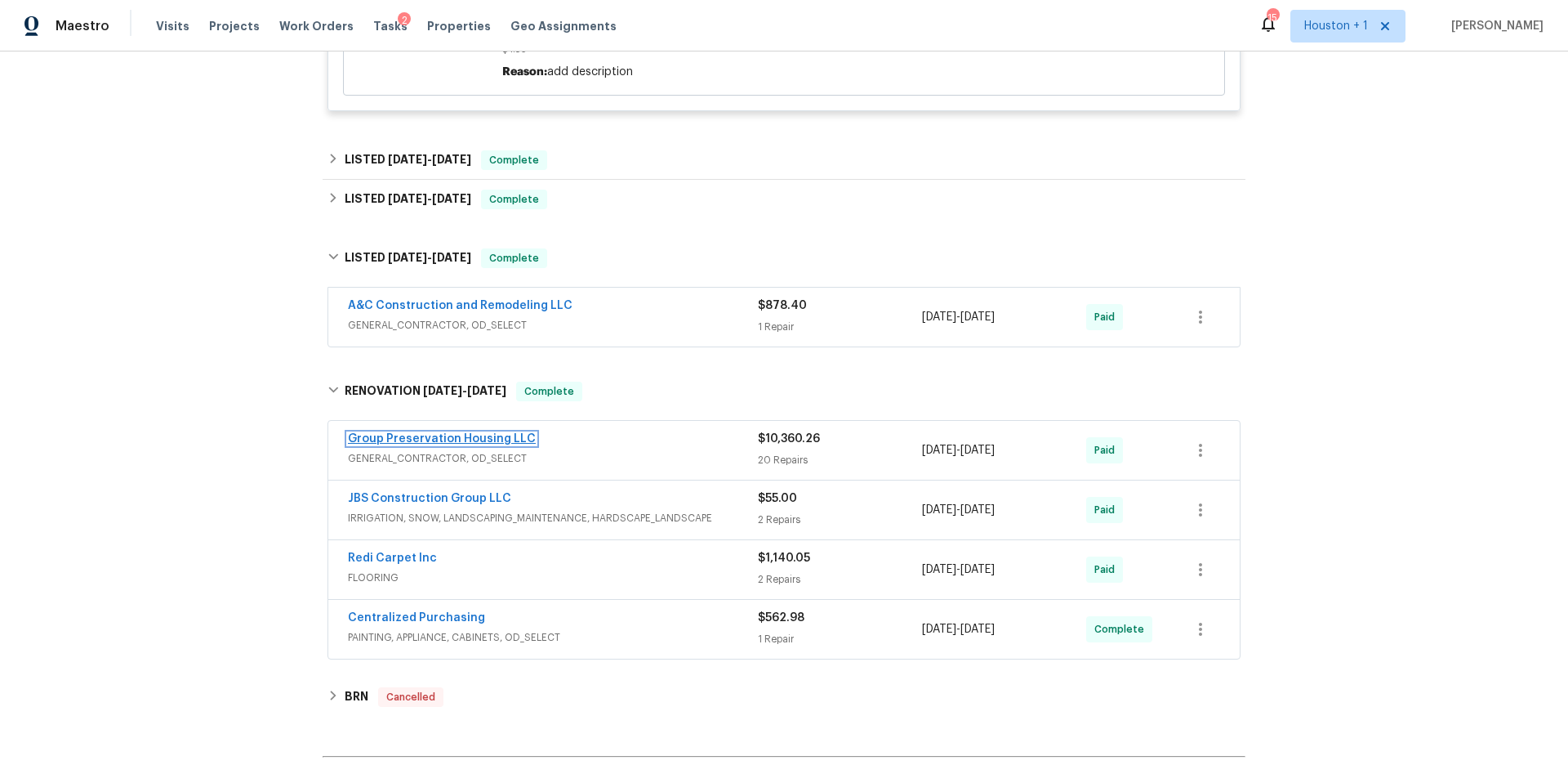
click at [436, 434] on link "Group Preservation Housing LLC" at bounding box center [441, 438] width 188 height 11
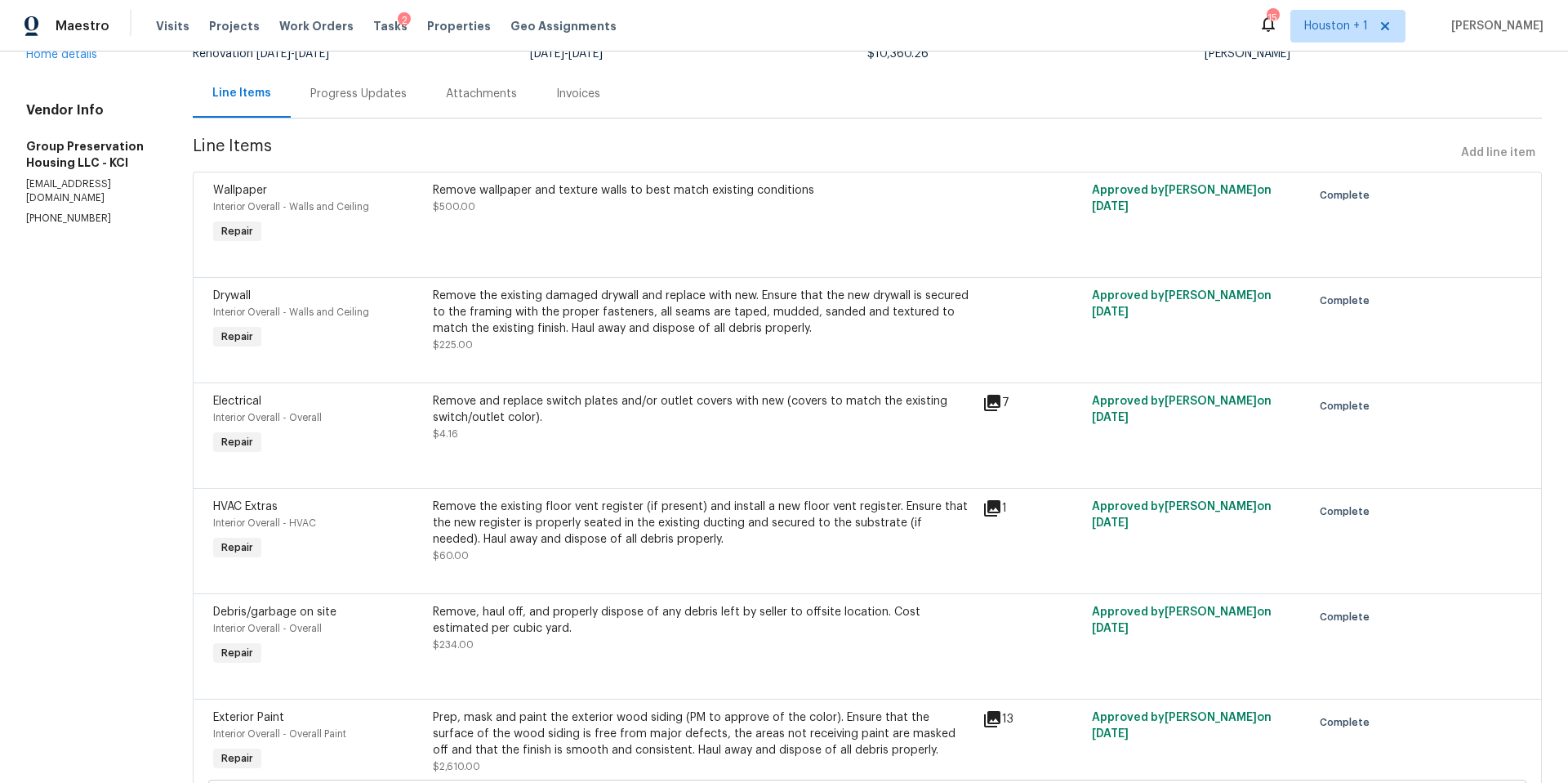
scroll to position [15, 0]
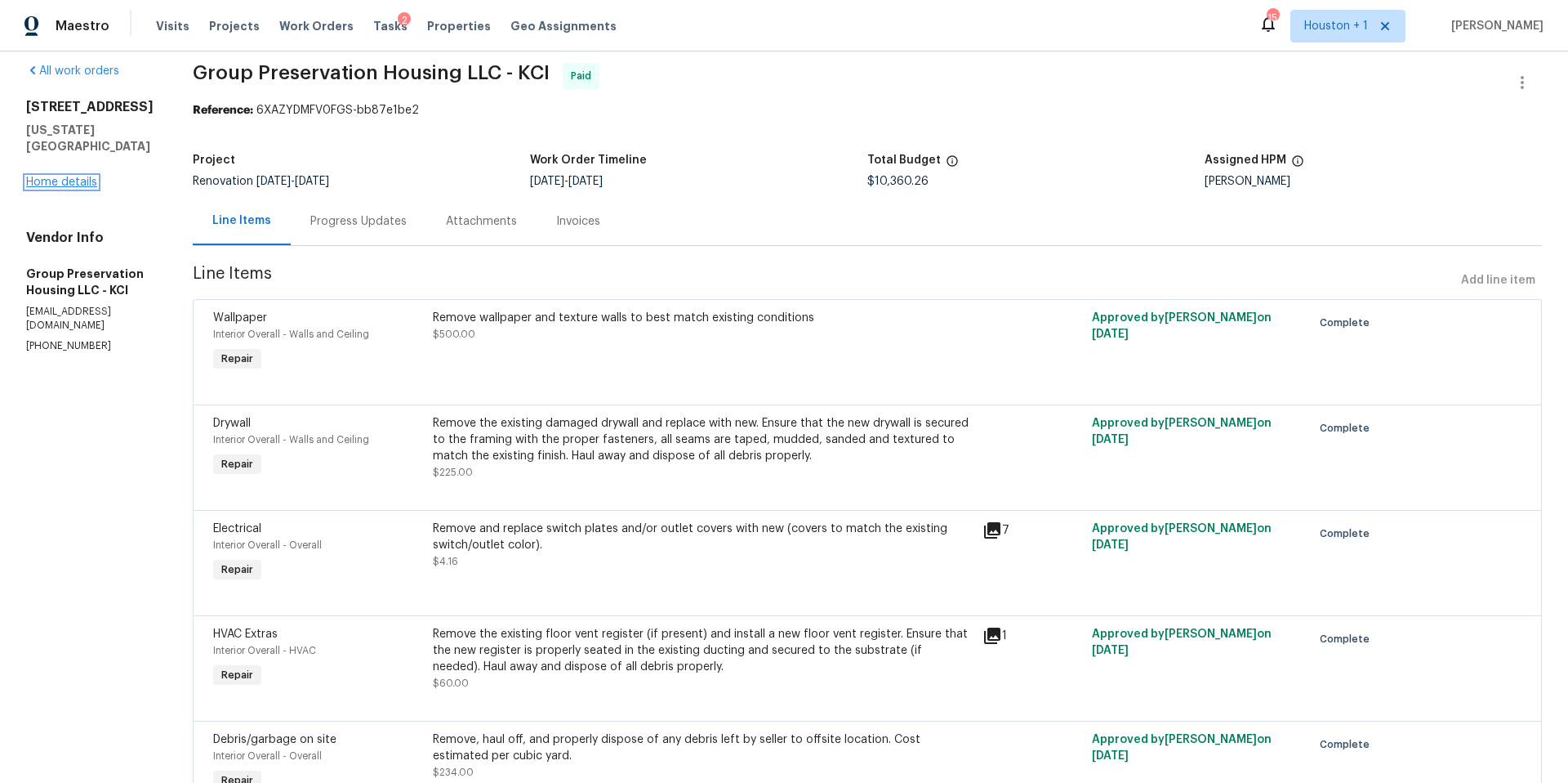
click at [50, 188] on link "Home details" at bounding box center [61, 182] width 71 height 11
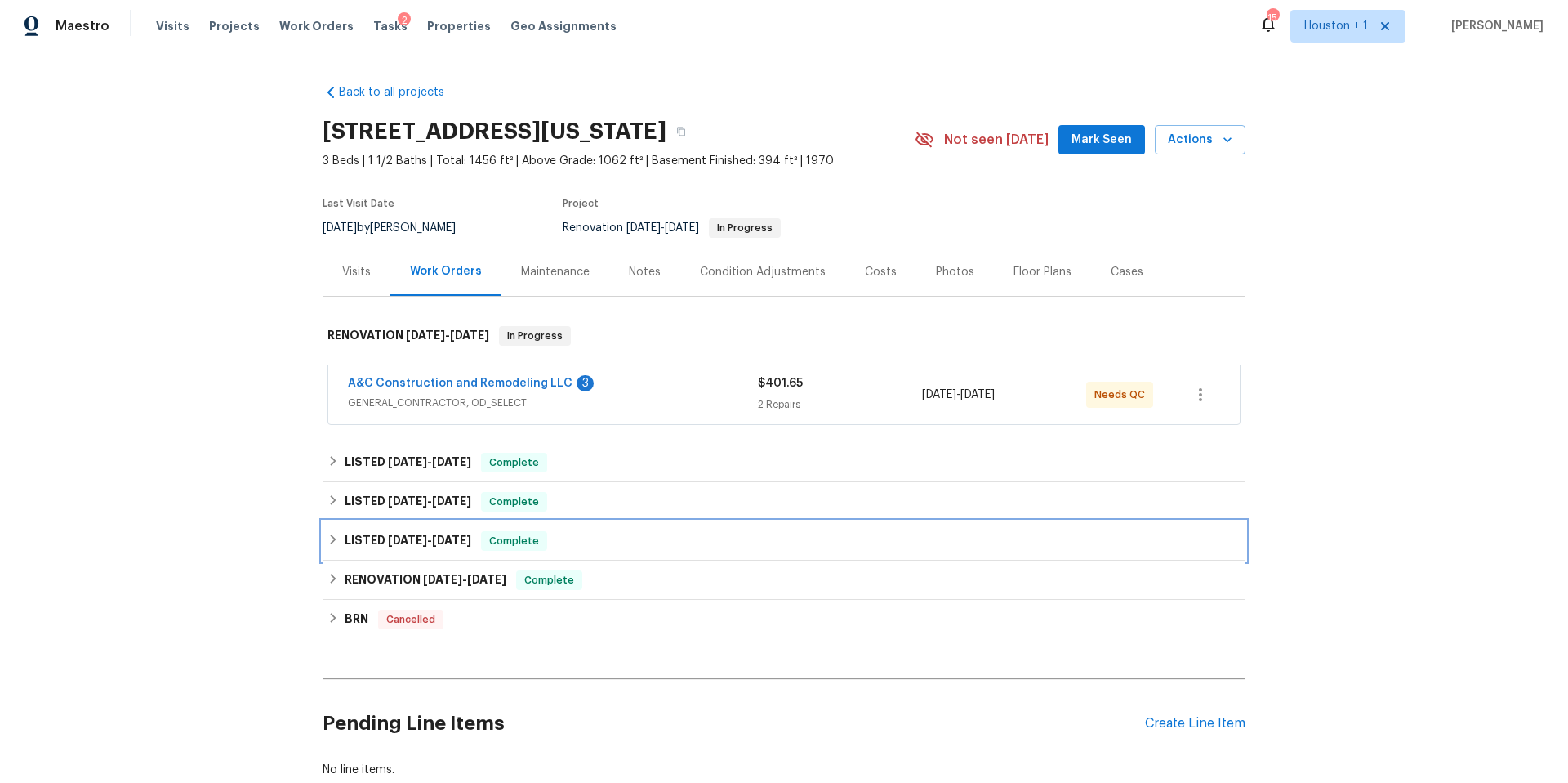
click at [355, 540] on h6 "LISTED 6/8/25 - 6/17/25" at bounding box center [407, 540] width 127 height 19
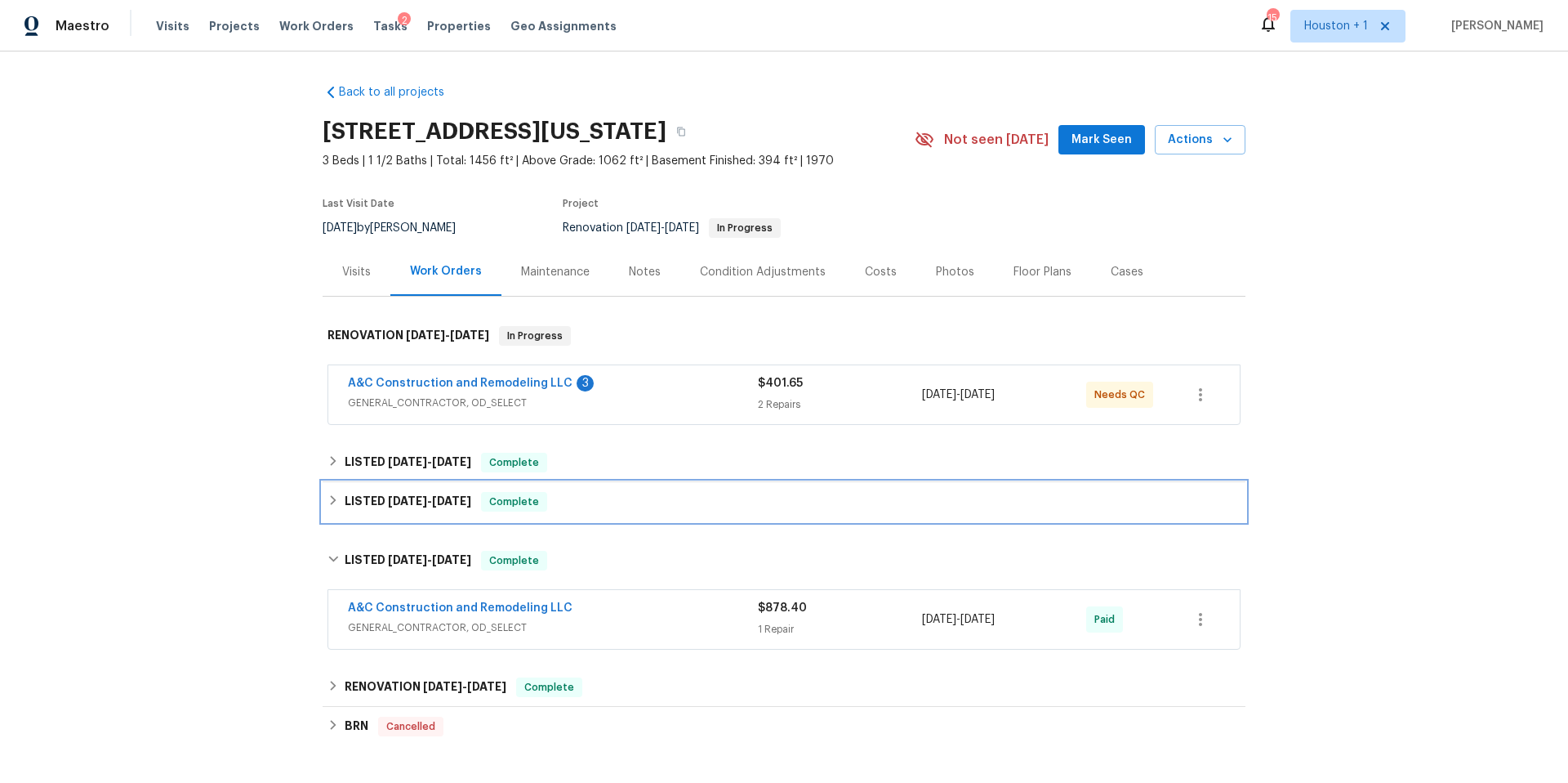
click at [369, 504] on h6 "LISTED 7/11/25 - 7/18/25" at bounding box center [407, 501] width 127 height 19
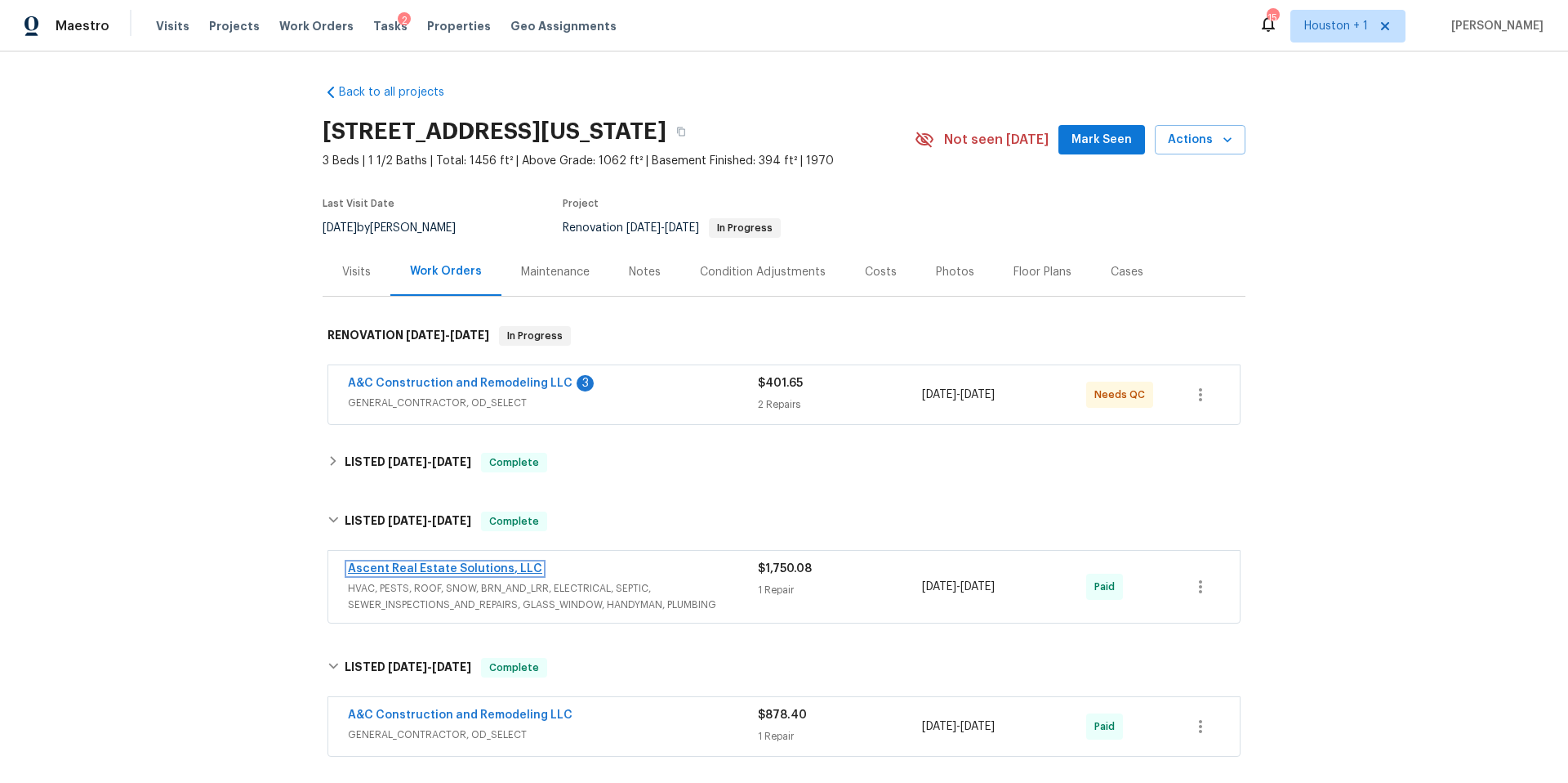
click at [411, 570] on link "Ascent Real Estate Solutions, LLC" at bounding box center [444, 569] width 194 height 11
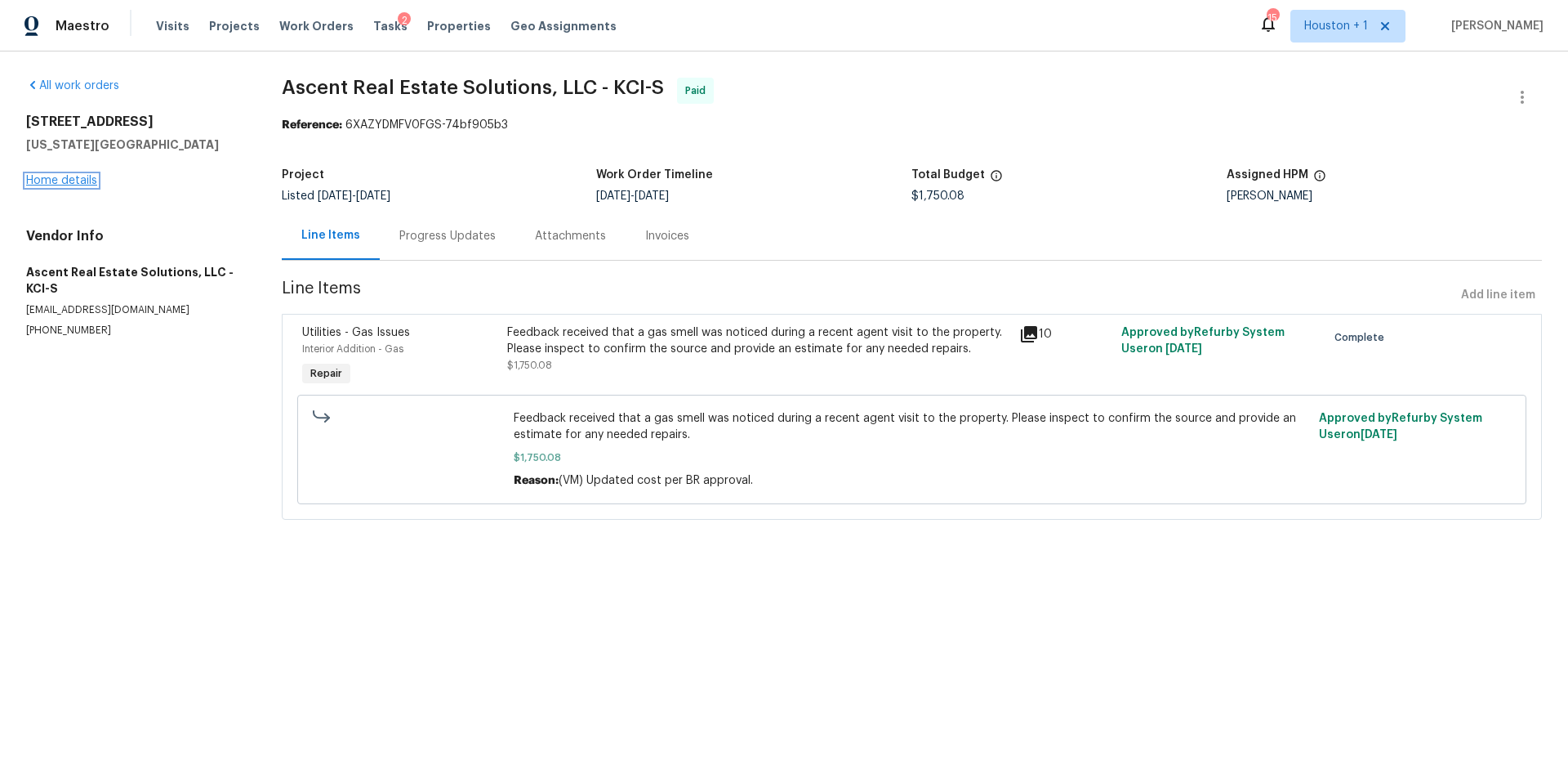
click at [44, 181] on link "Home details" at bounding box center [61, 180] width 71 height 11
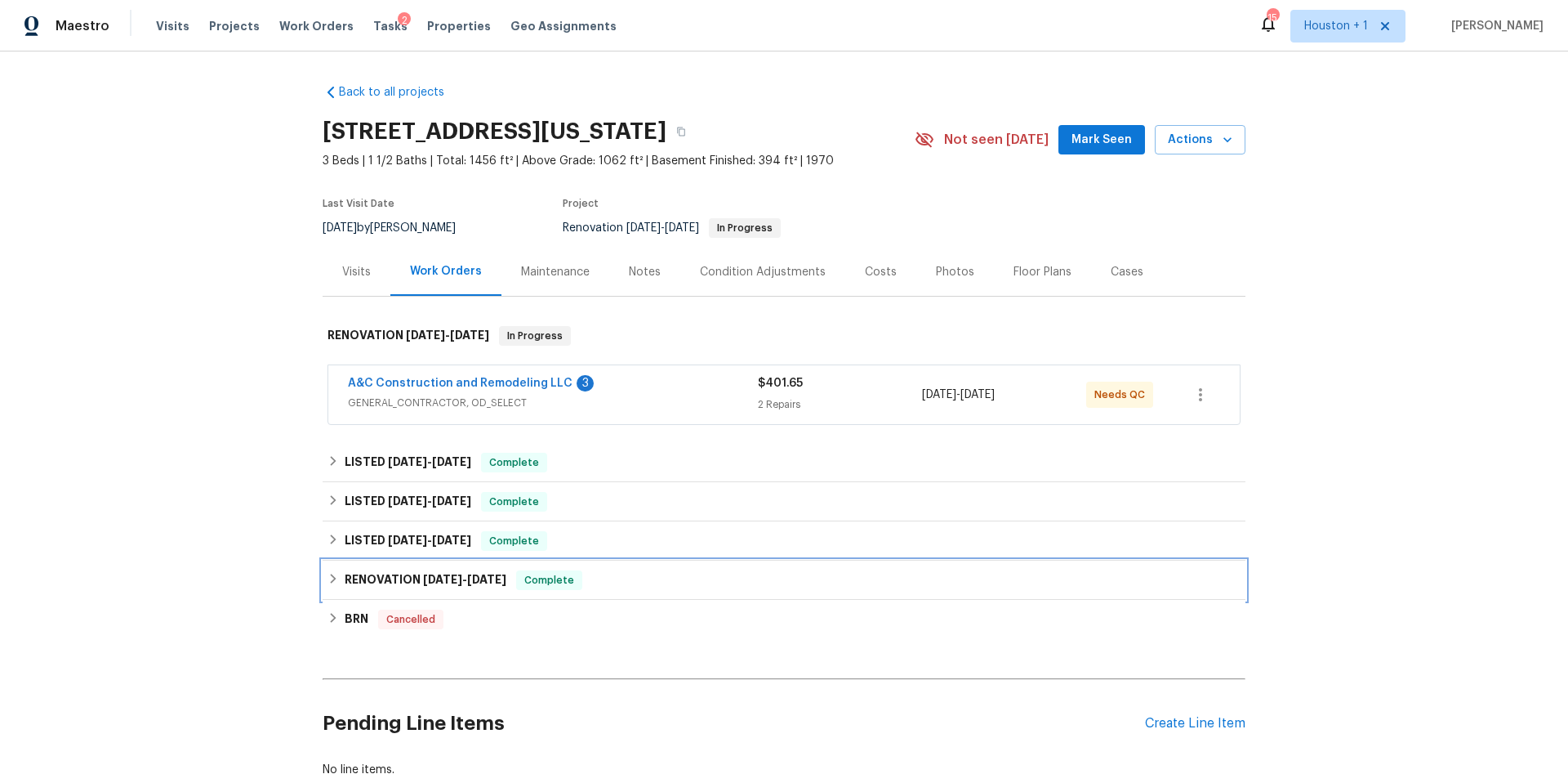
click at [359, 569] on div "RENOVATION 3/27/25 - 4/11/25 Complete" at bounding box center [784, 580] width 923 height 39
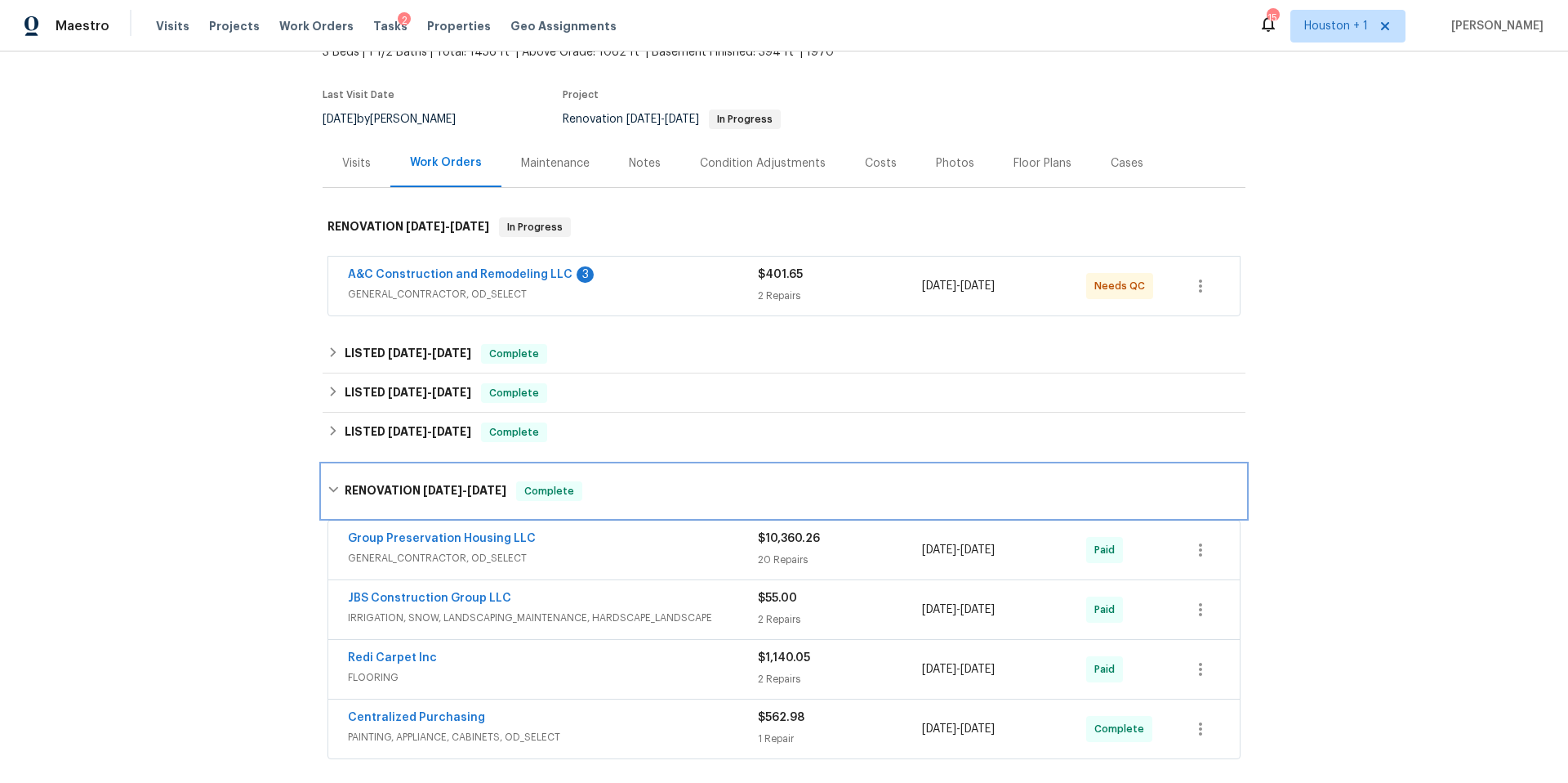
scroll to position [71, 0]
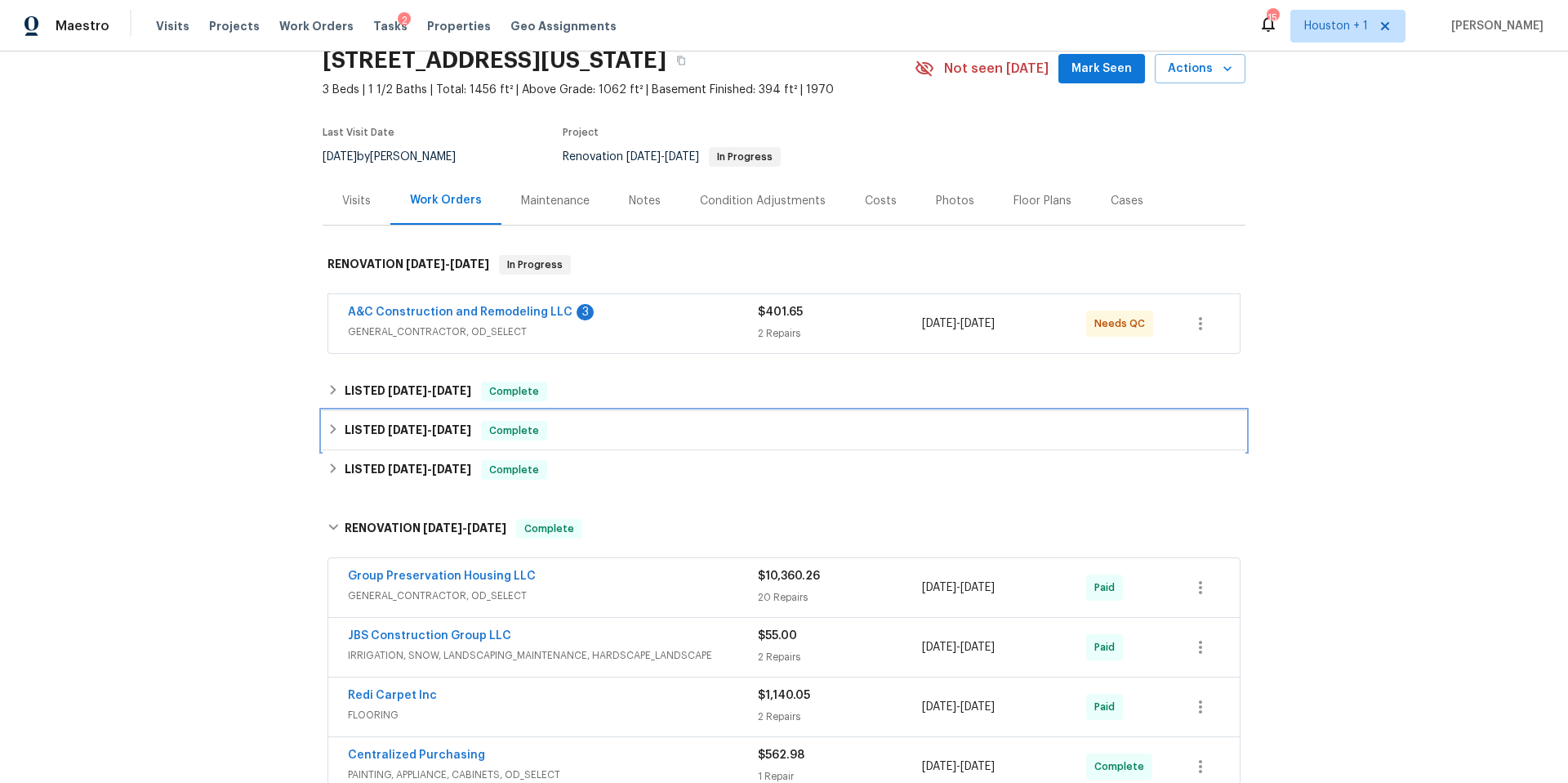
click at [339, 428] on icon at bounding box center [333, 429] width 11 height 11
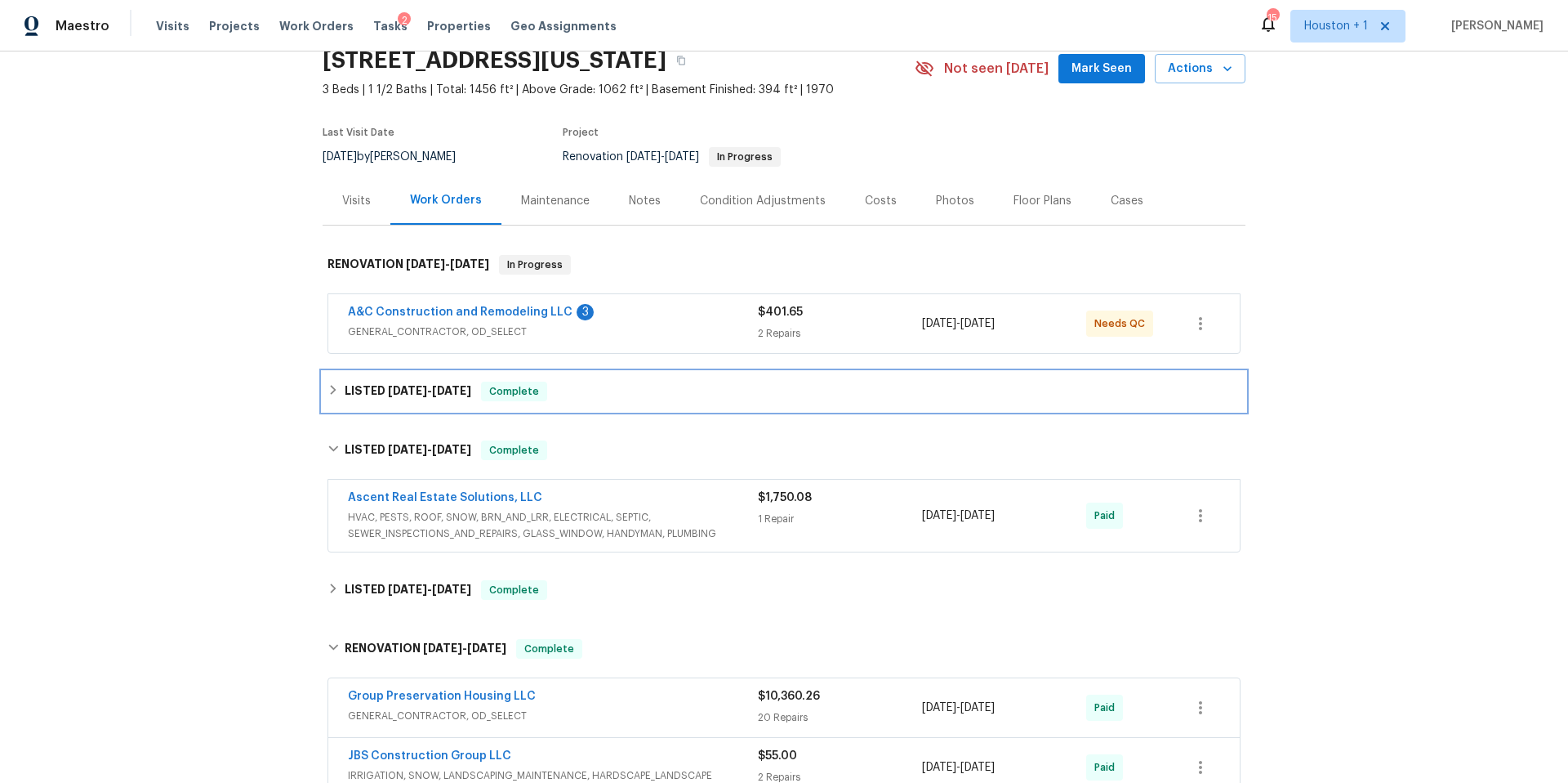
click at [354, 398] on h6 "LISTED 8/25/25 - 8/25/25" at bounding box center [407, 391] width 127 height 19
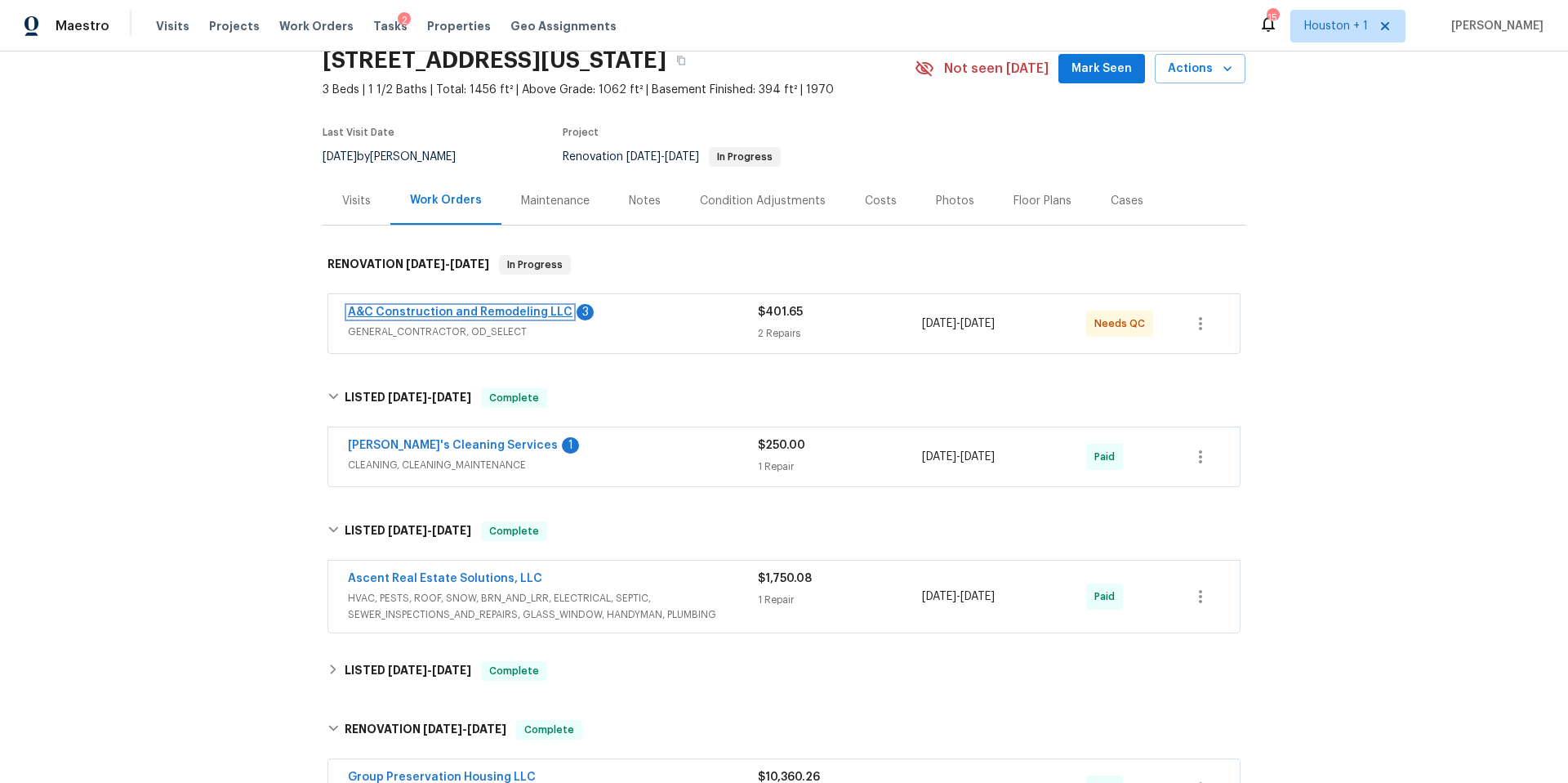
click at [395, 309] on link "A&C Construction and Remodeling LLC" at bounding box center [459, 312] width 225 height 11
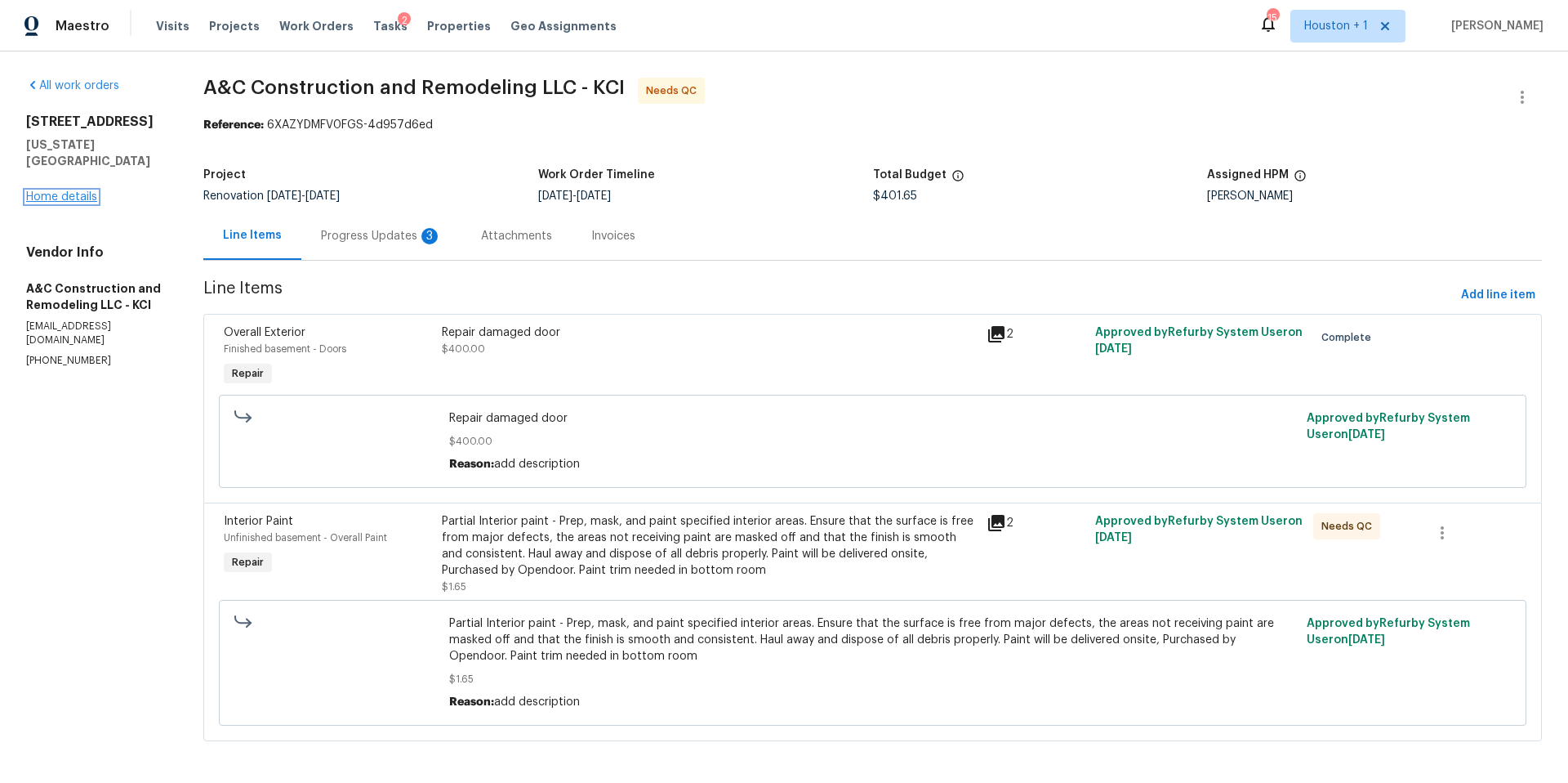
click at [65, 191] on link "Home details" at bounding box center [61, 197] width 71 height 11
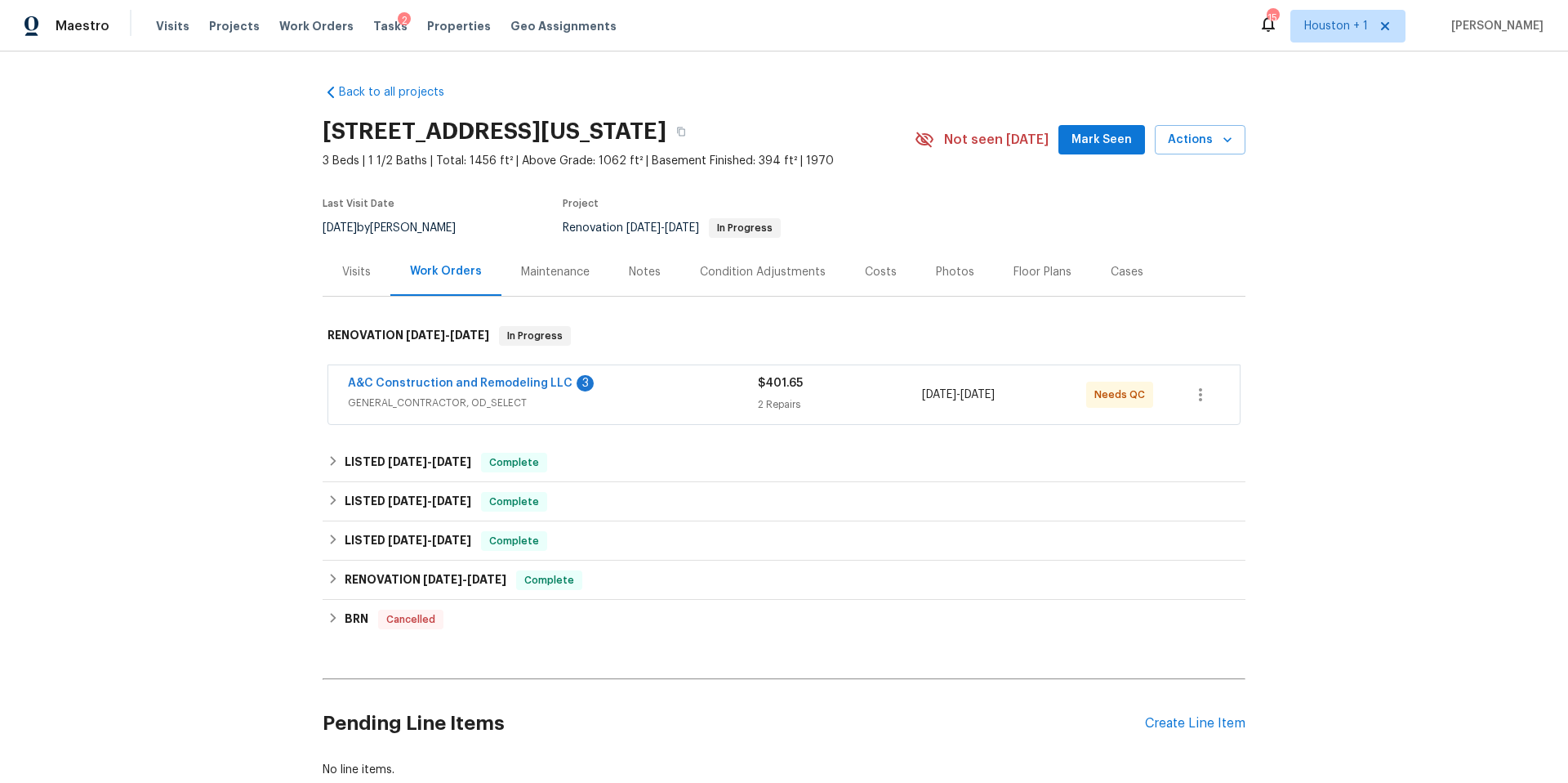
click at [356, 270] on div "Visits" at bounding box center [356, 272] width 29 height 17
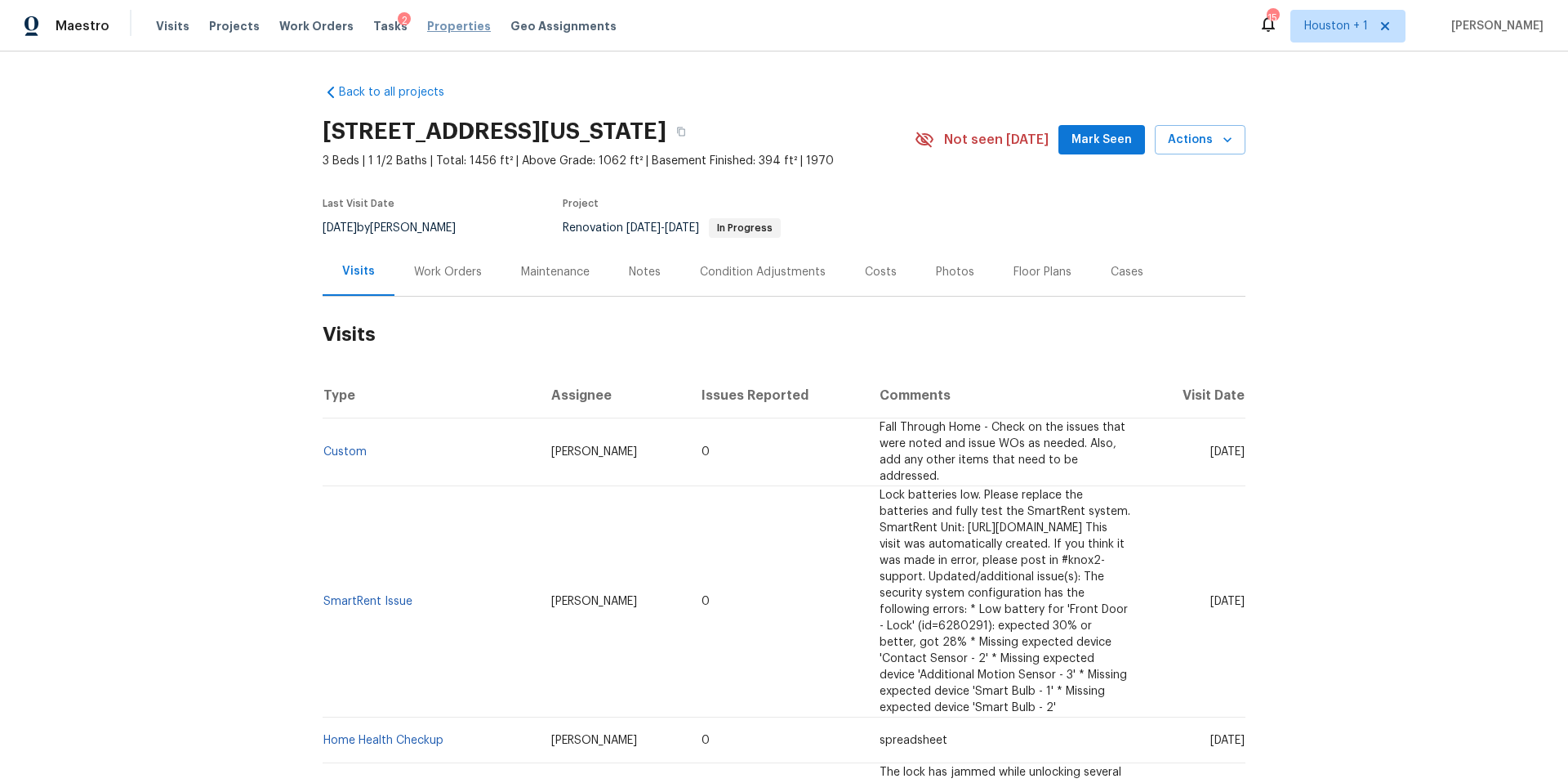
click at [438, 31] on span "Properties" at bounding box center [458, 26] width 64 height 17
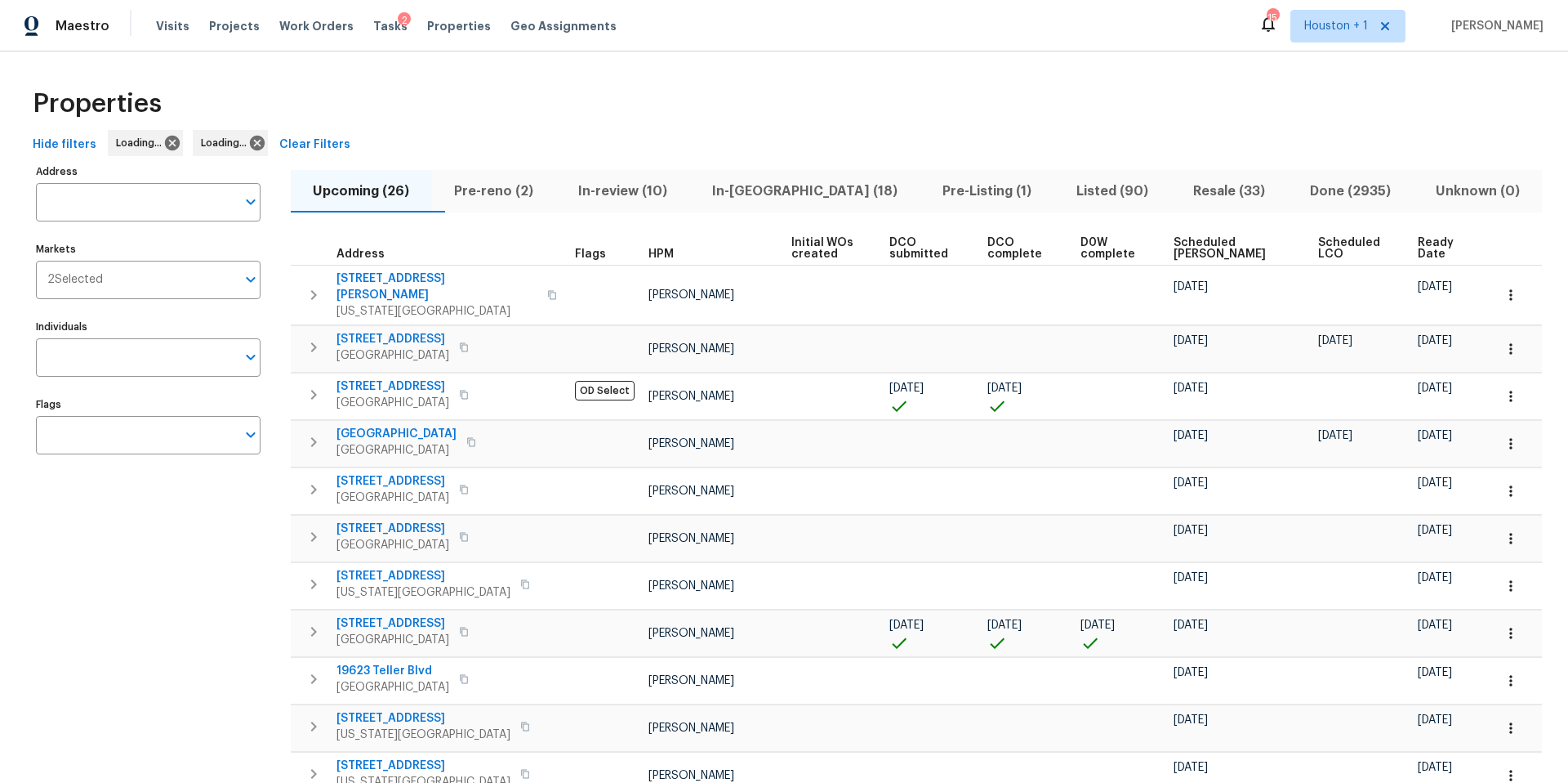
click at [450, 187] on button "Pre-reno (2)" at bounding box center [494, 191] width 124 height 43
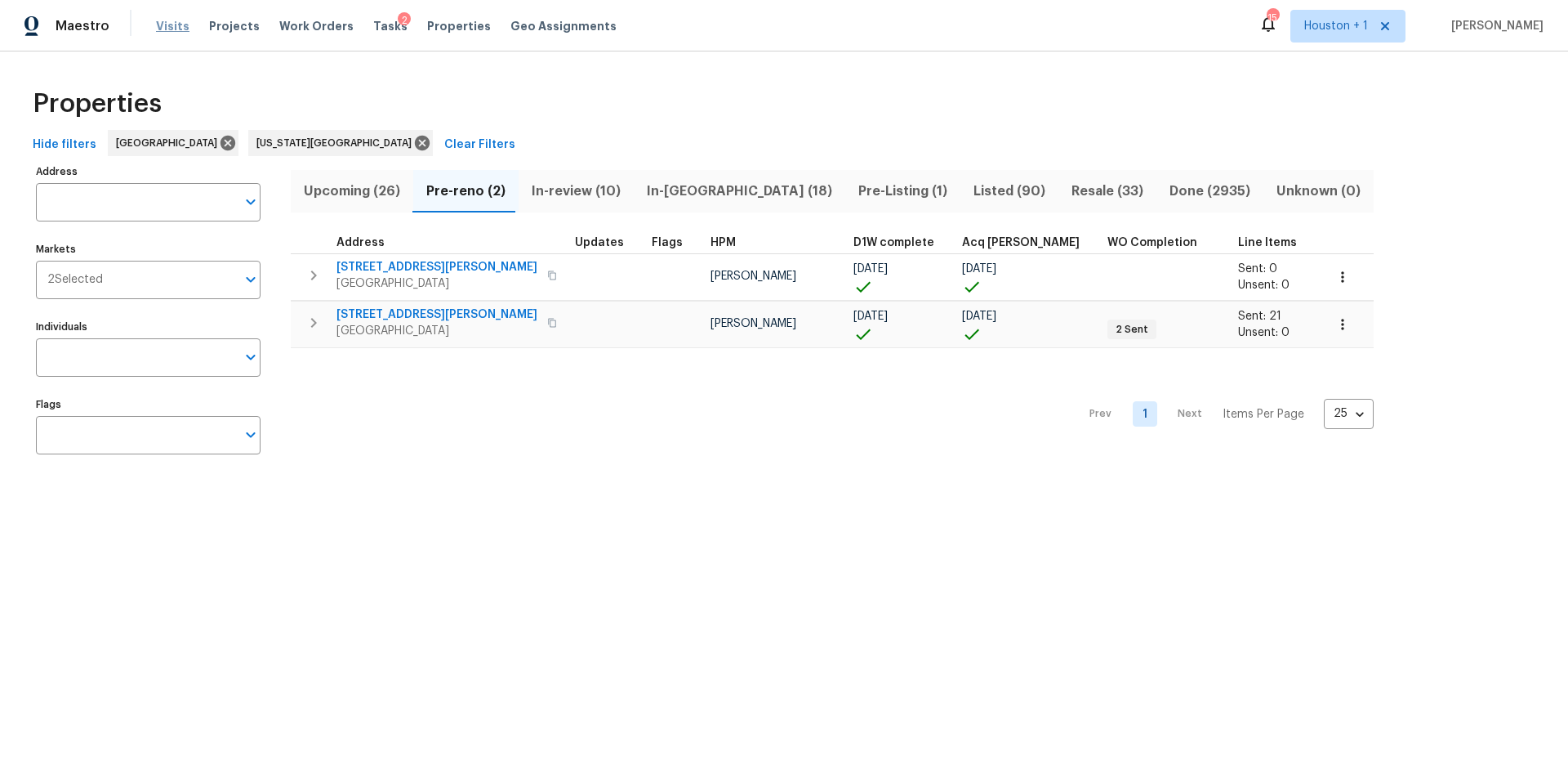
click at [164, 25] on span "Visits" at bounding box center [173, 26] width 33 height 17
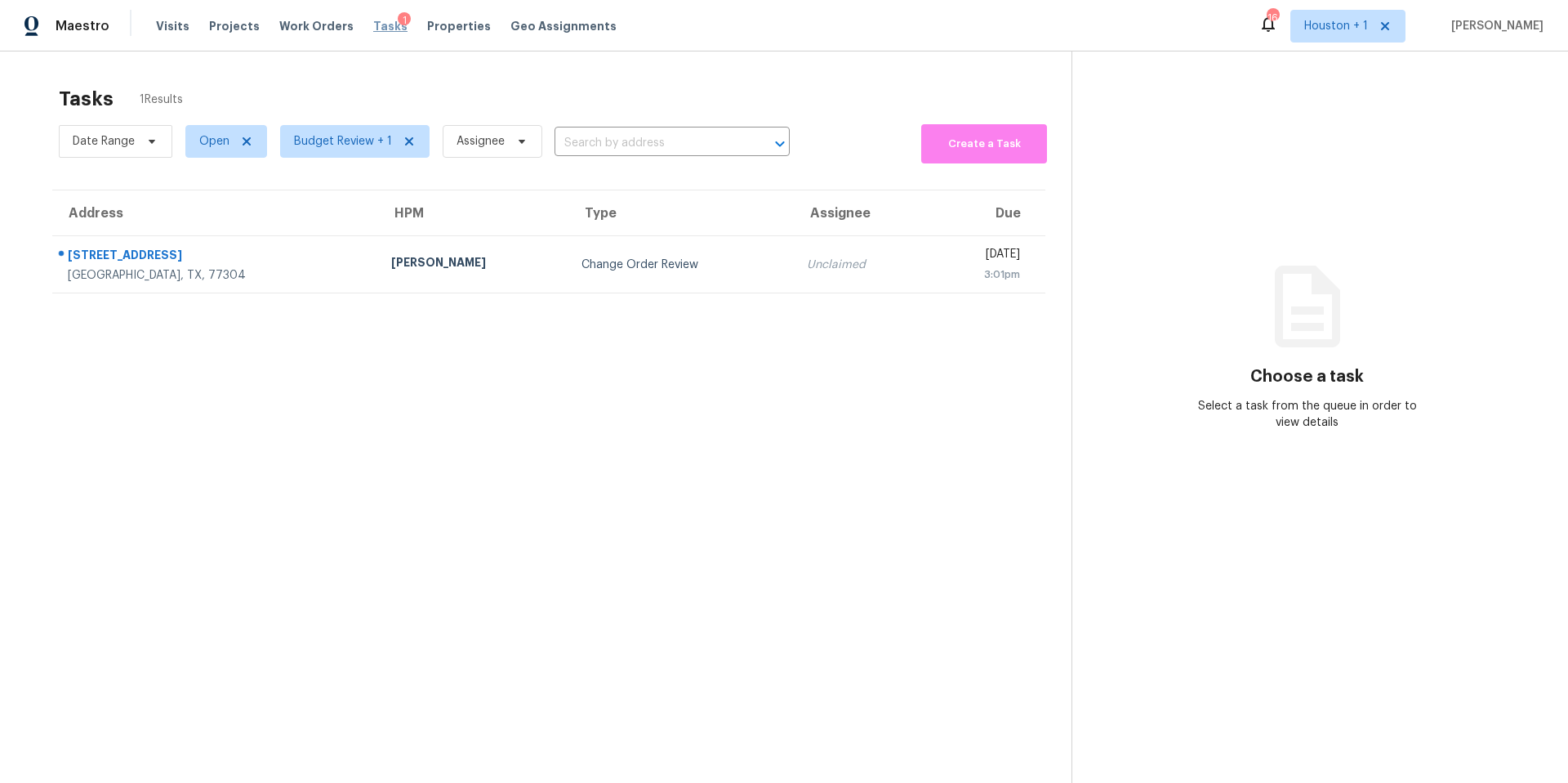
click at [373, 26] on span "Tasks" at bounding box center [390, 26] width 34 height 11
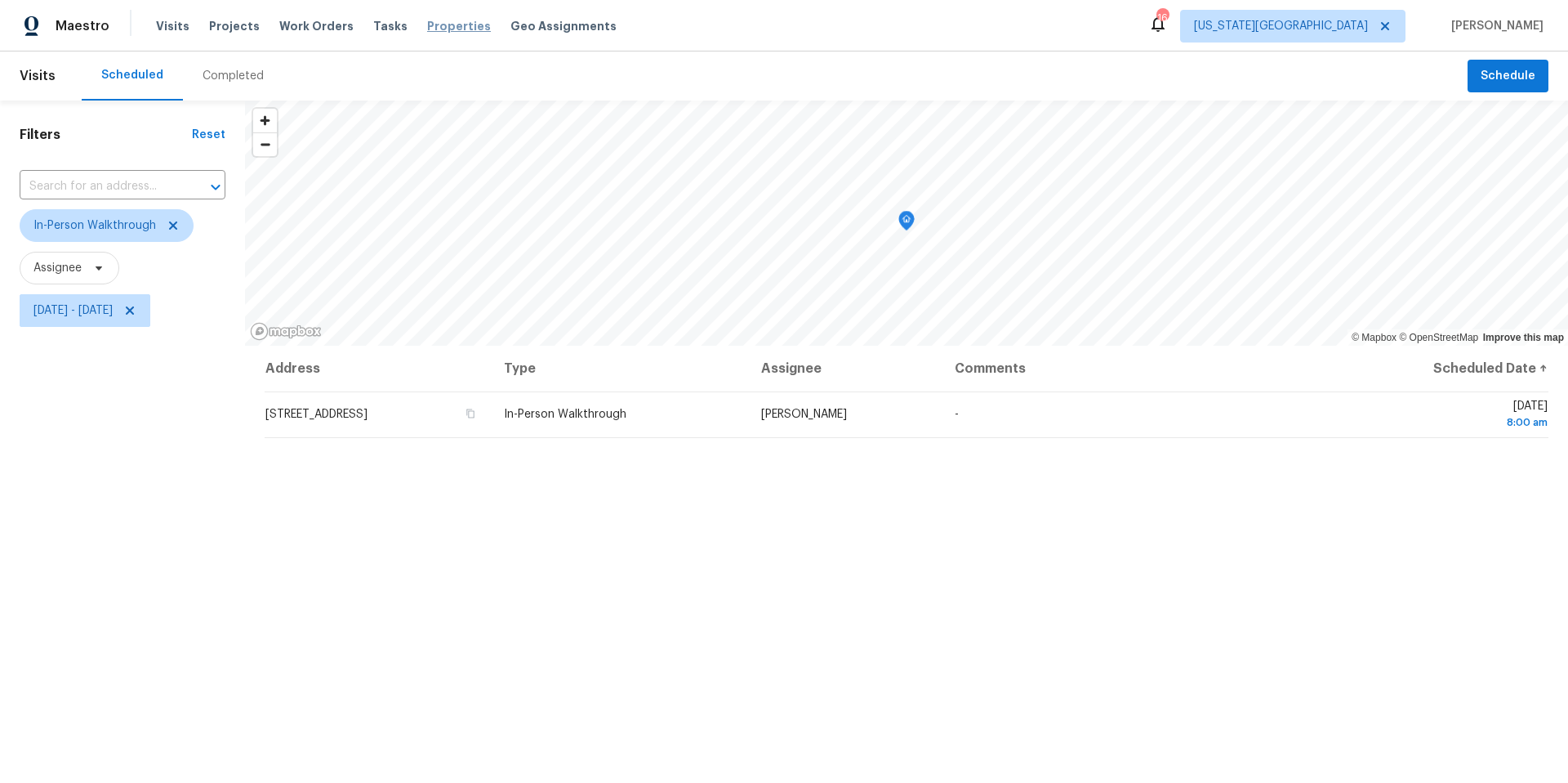
click at [444, 33] on span "Properties" at bounding box center [458, 26] width 64 height 17
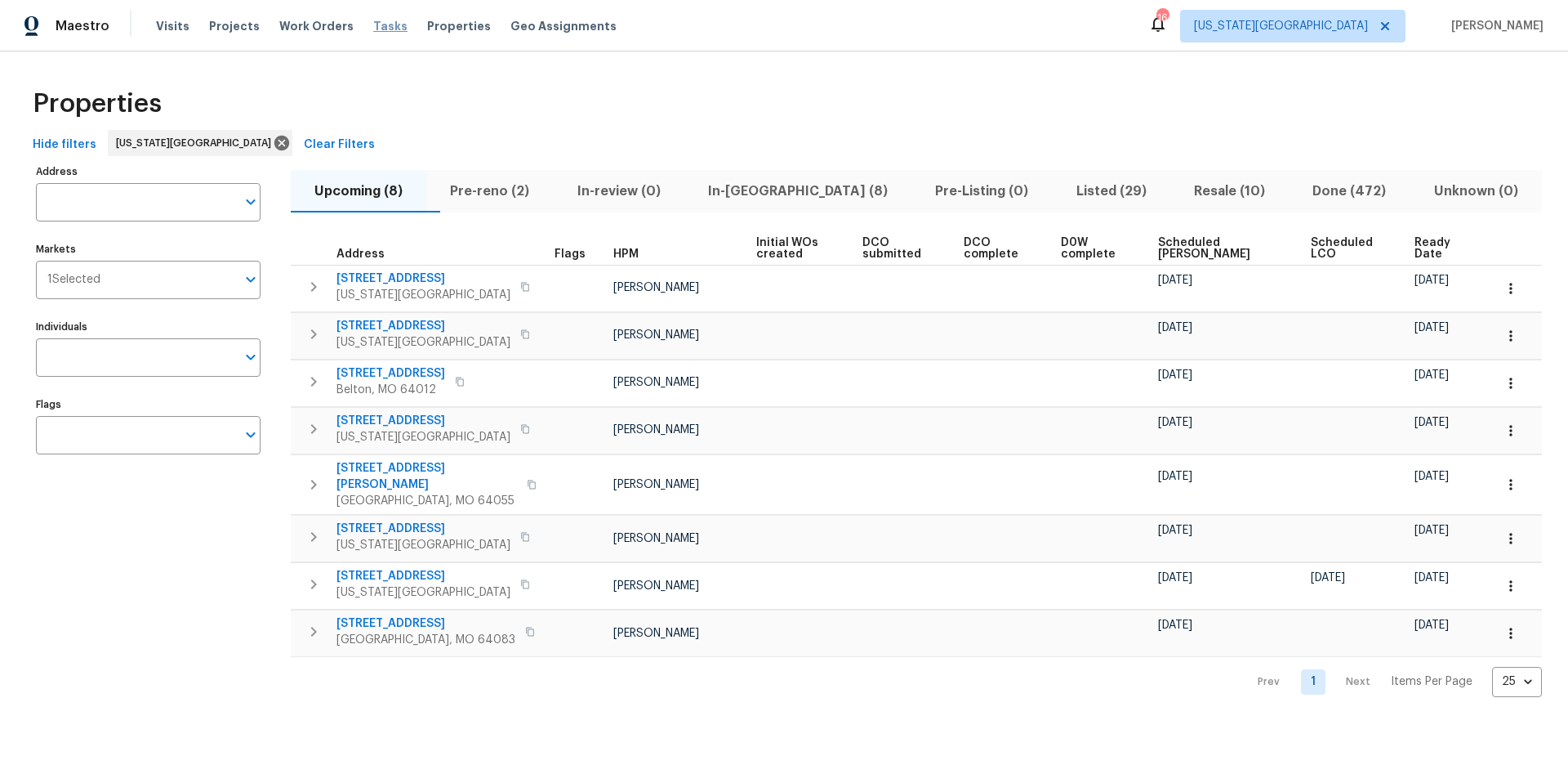
click at [373, 28] on span "Tasks" at bounding box center [390, 26] width 34 height 11
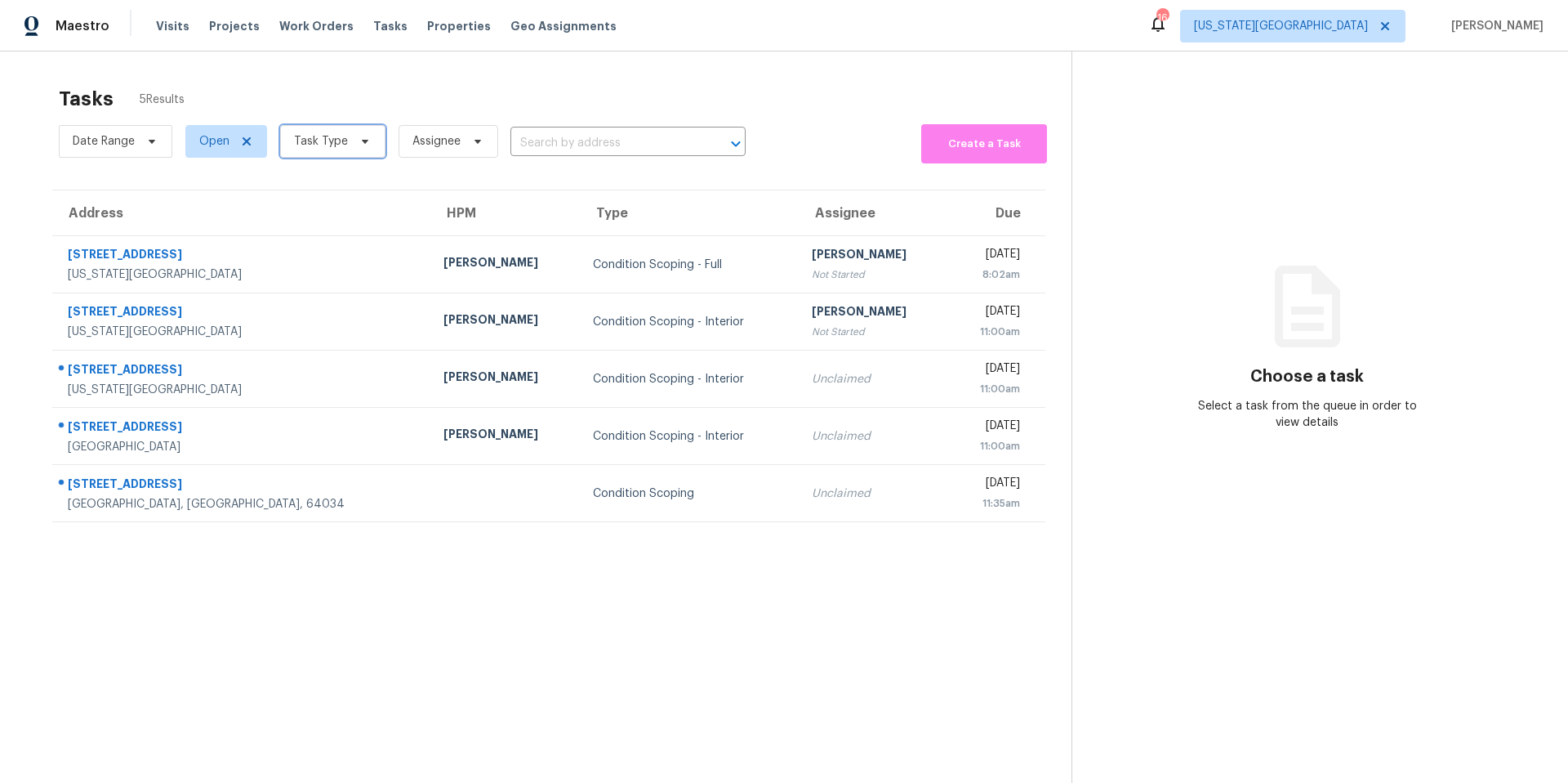
click at [320, 144] on span "Task Type" at bounding box center [321, 141] width 54 height 17
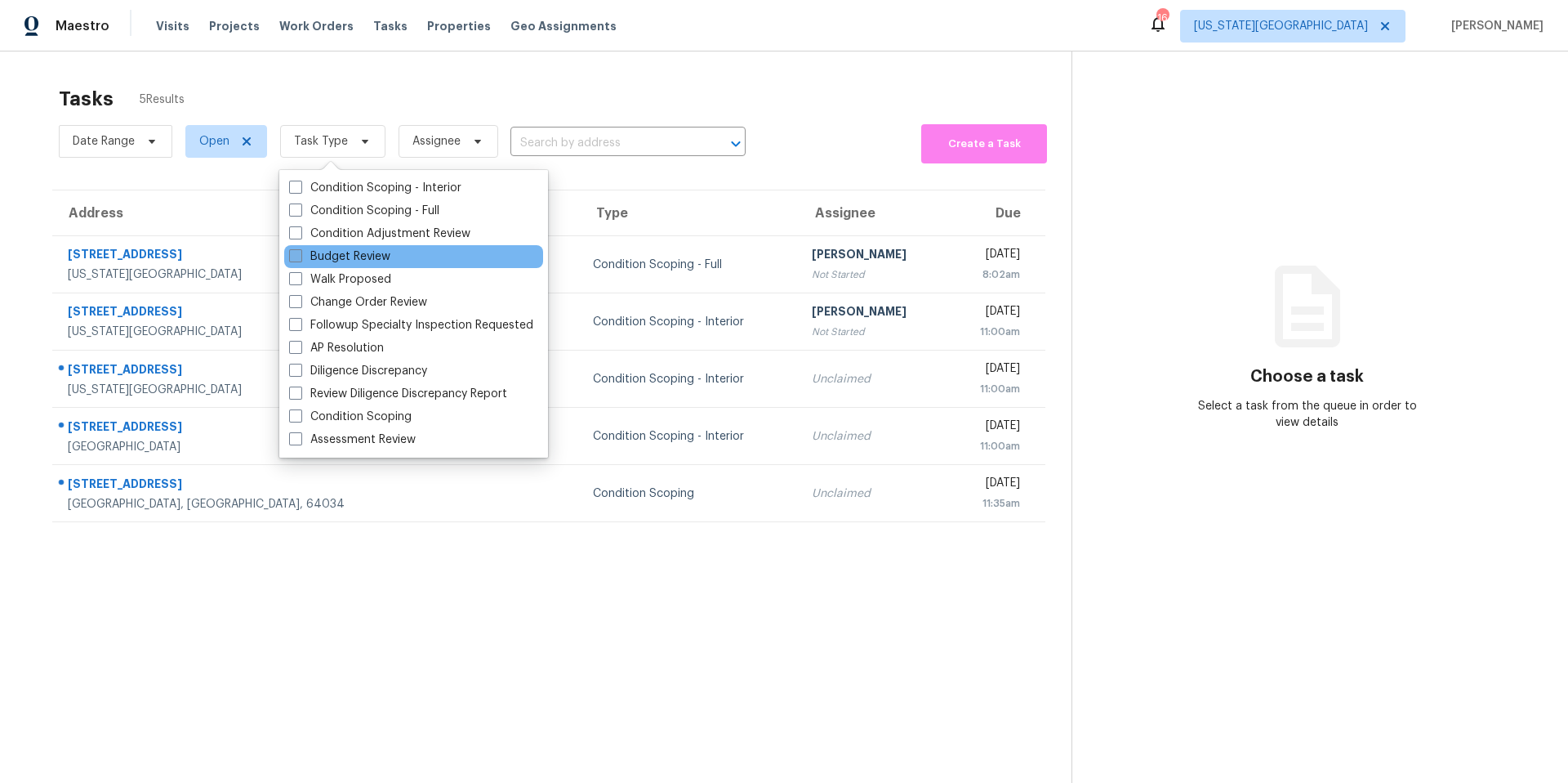
click at [324, 252] on label "Budget Review" at bounding box center [340, 257] width 102 height 17
click at [299, 252] on input "Budget Review" at bounding box center [294, 253] width 10 height 10
checkbox input "true"
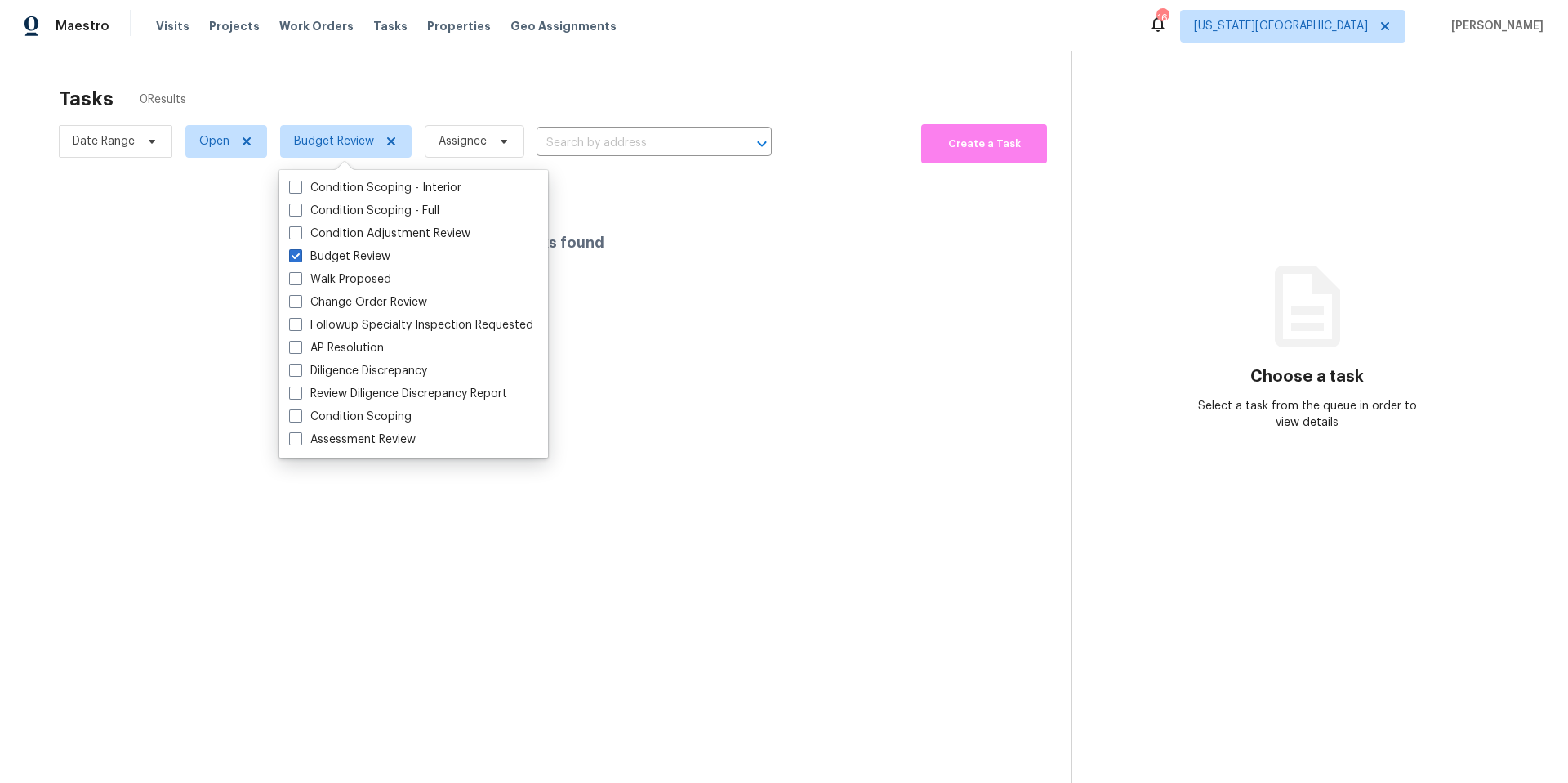
click at [352, 100] on div "Tasks 0 Results" at bounding box center [565, 99] width 1013 height 43
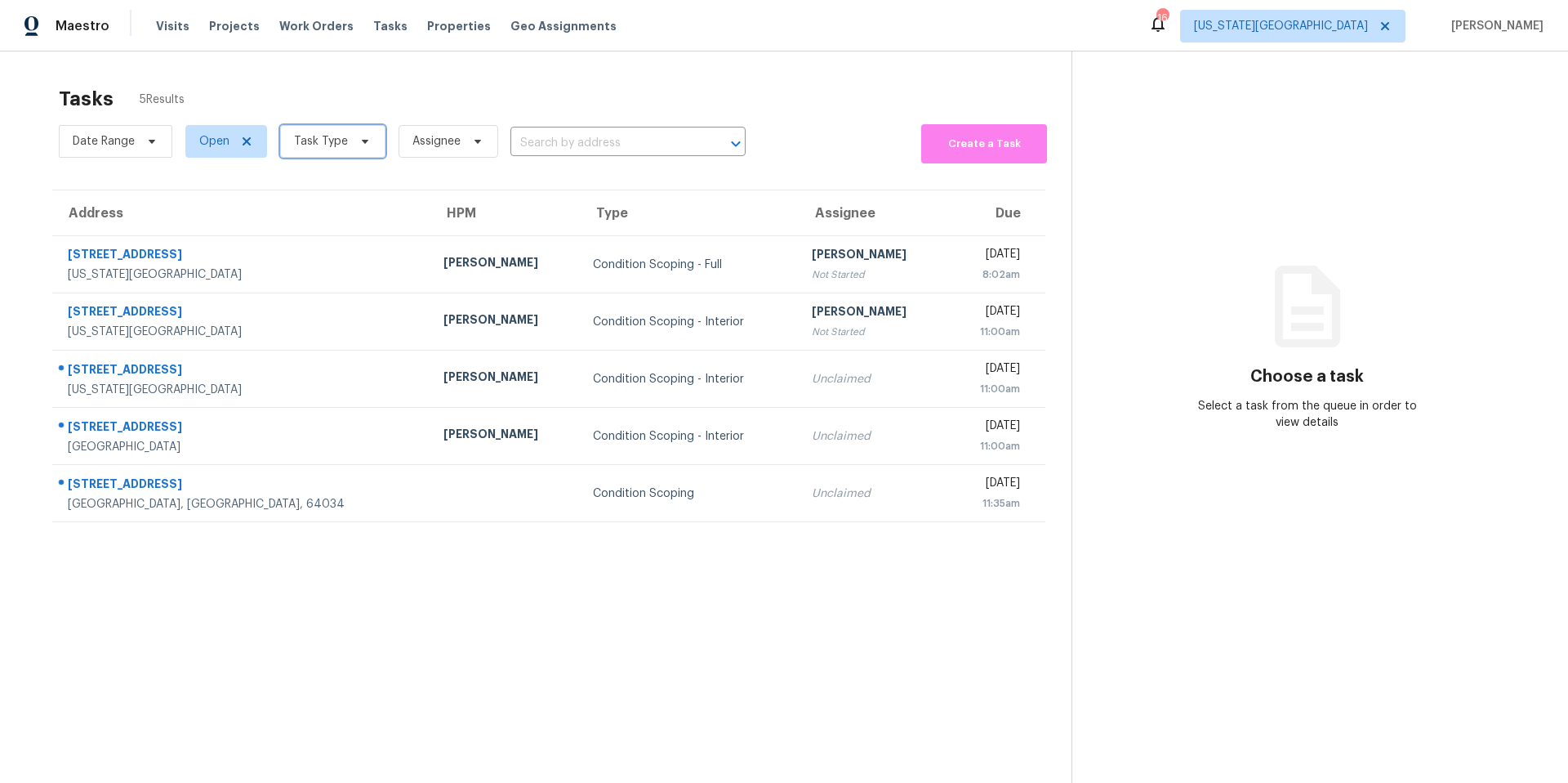
click at [321, 144] on span "Task Type" at bounding box center [321, 141] width 54 height 17
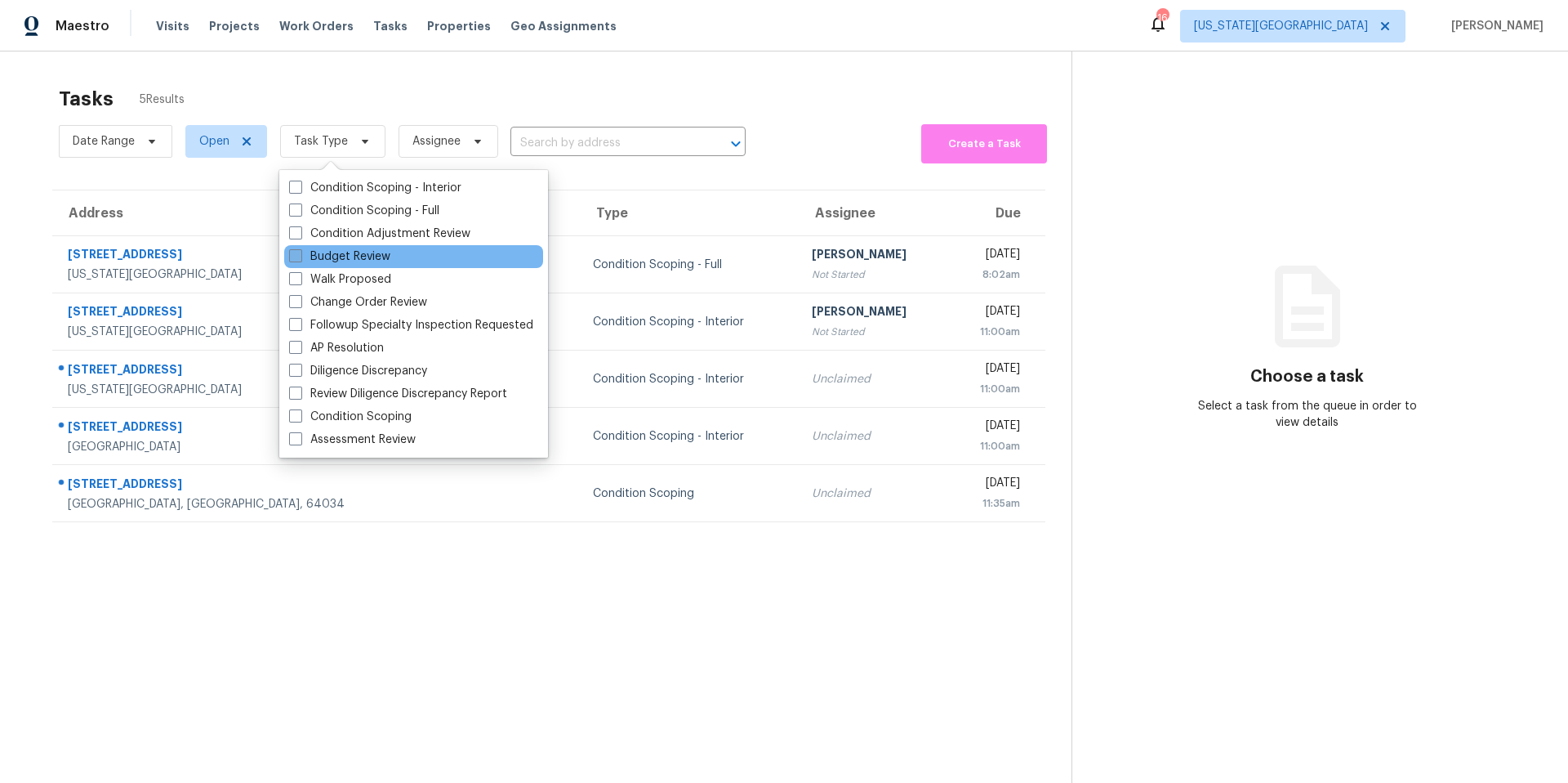
click at [315, 257] on label "Budget Review" at bounding box center [340, 257] width 102 height 17
click at [299, 257] on input "Budget Review" at bounding box center [294, 253] width 10 height 10
checkbox input "true"
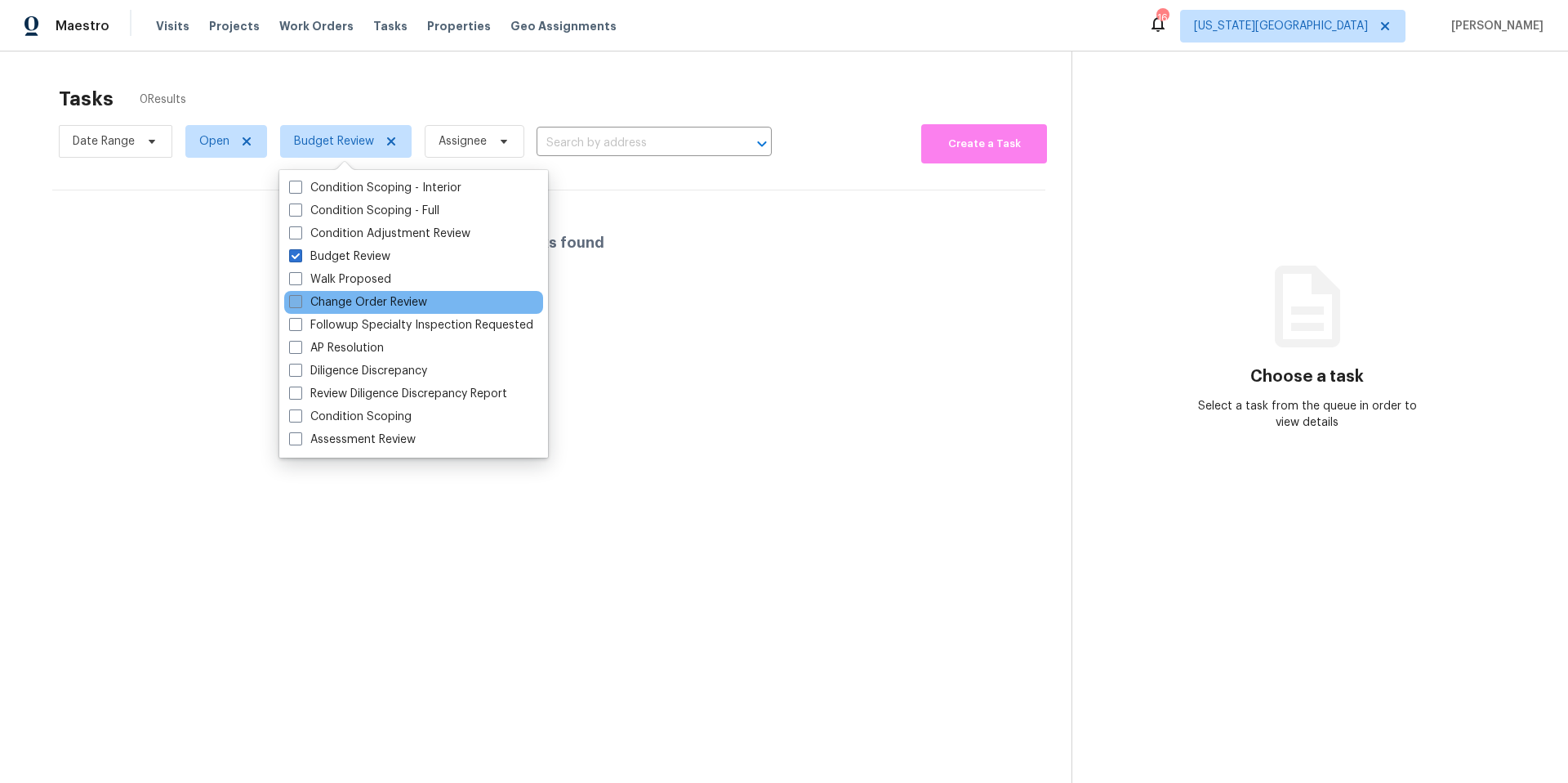
click at [324, 301] on label "Change Order Review" at bounding box center [358, 302] width 138 height 17
click at [299, 301] on input "Change Order Review" at bounding box center [294, 299] width 10 height 10
checkbox input "true"
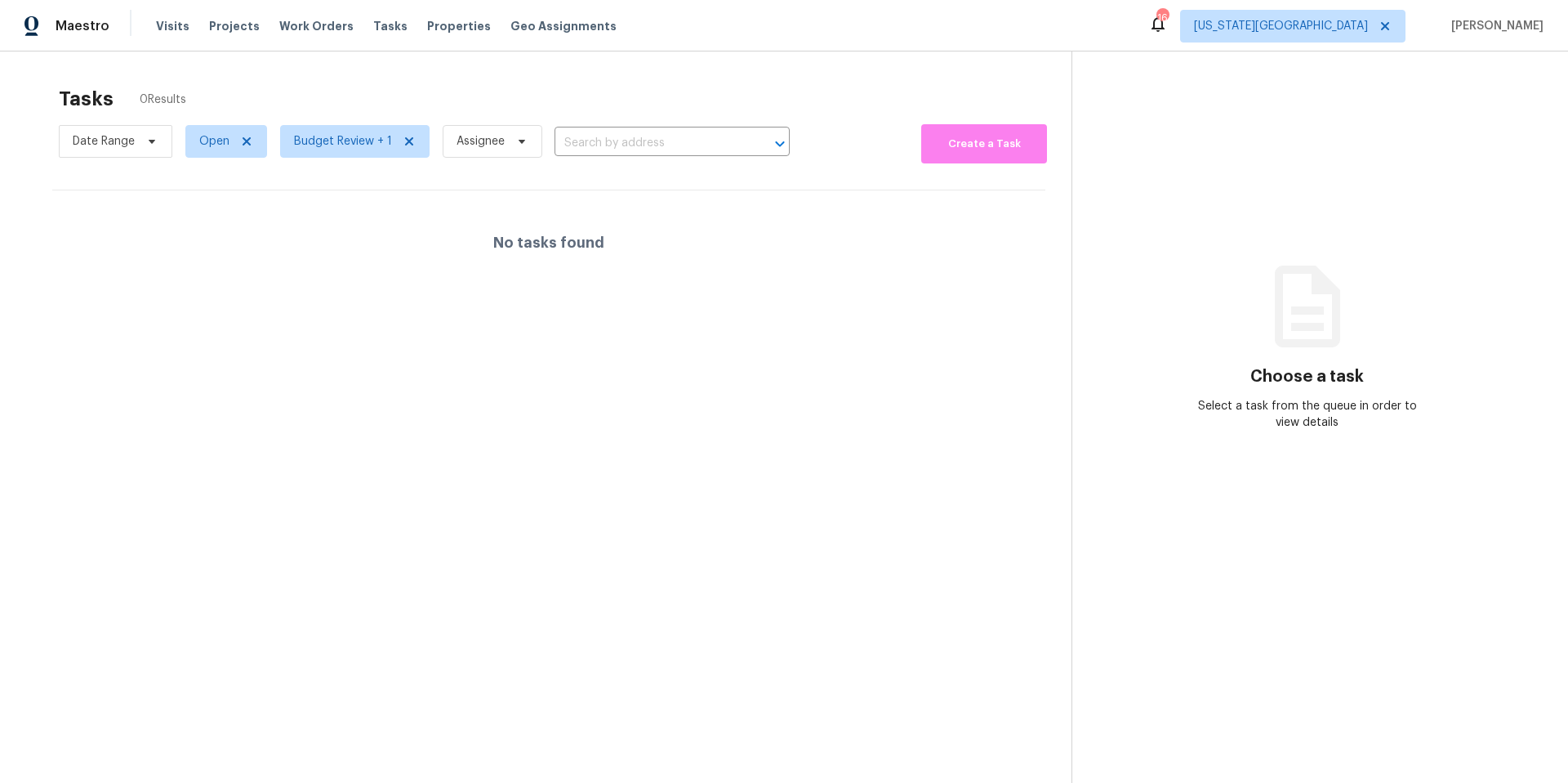
click at [395, 88] on div "Tasks 0 Results" at bounding box center [565, 99] width 1013 height 43
